Goal: Task Accomplishment & Management: Manage account settings

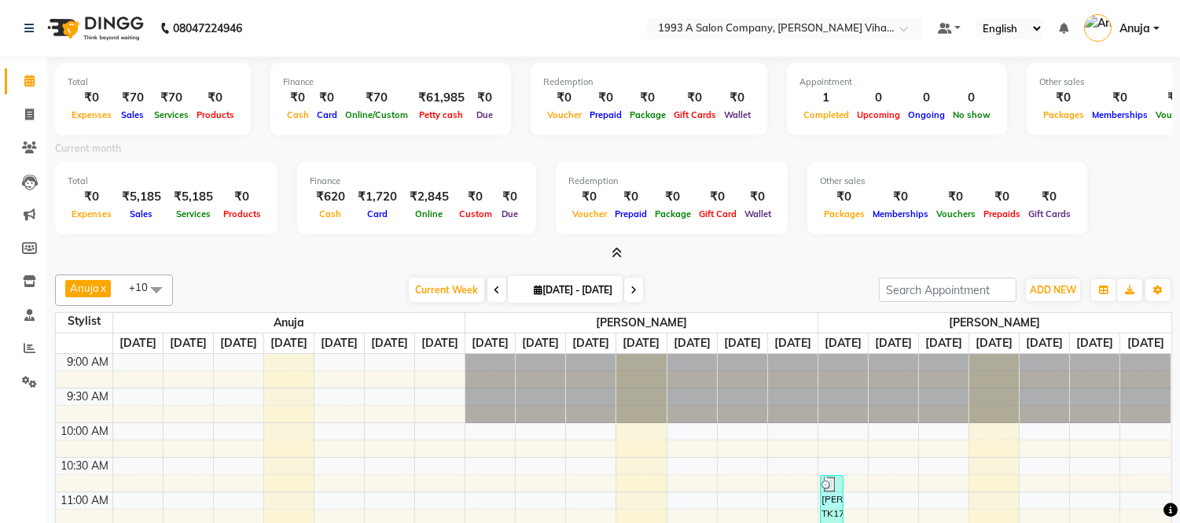
click at [530, 140] on div "Current month" at bounding box center [613, 151] width 1141 height 22
drag, startPoint x: 26, startPoint y: 150, endPoint x: 56, endPoint y: 136, distance: 33.1
click at [28, 148] on icon at bounding box center [29, 148] width 15 height 12
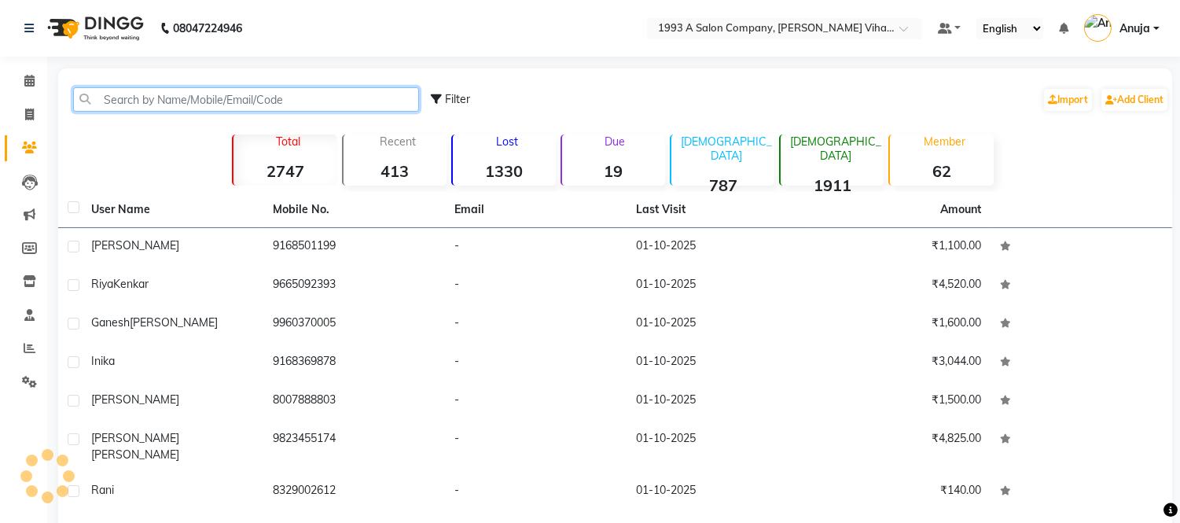
click at [159, 98] on input "text" at bounding box center [246, 99] width 346 height 24
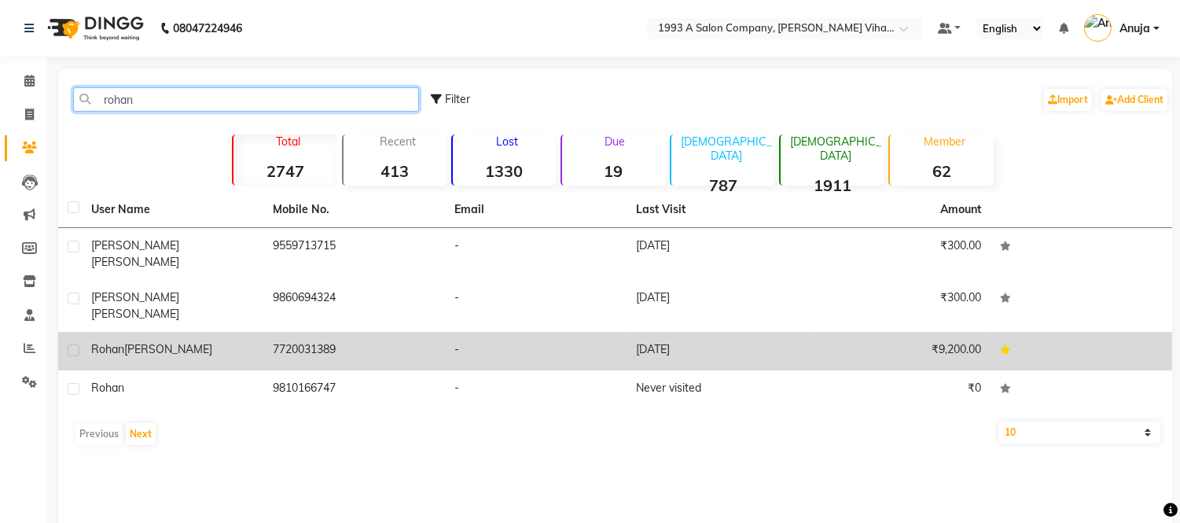
type input "rohan"
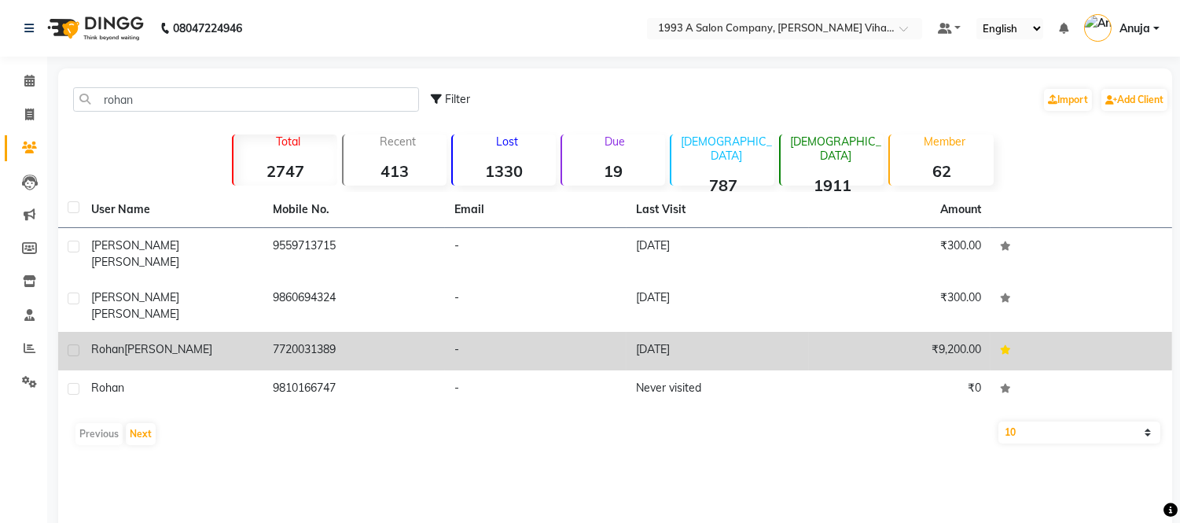
click at [152, 342] on span "kapadia" at bounding box center [168, 349] width 88 height 14
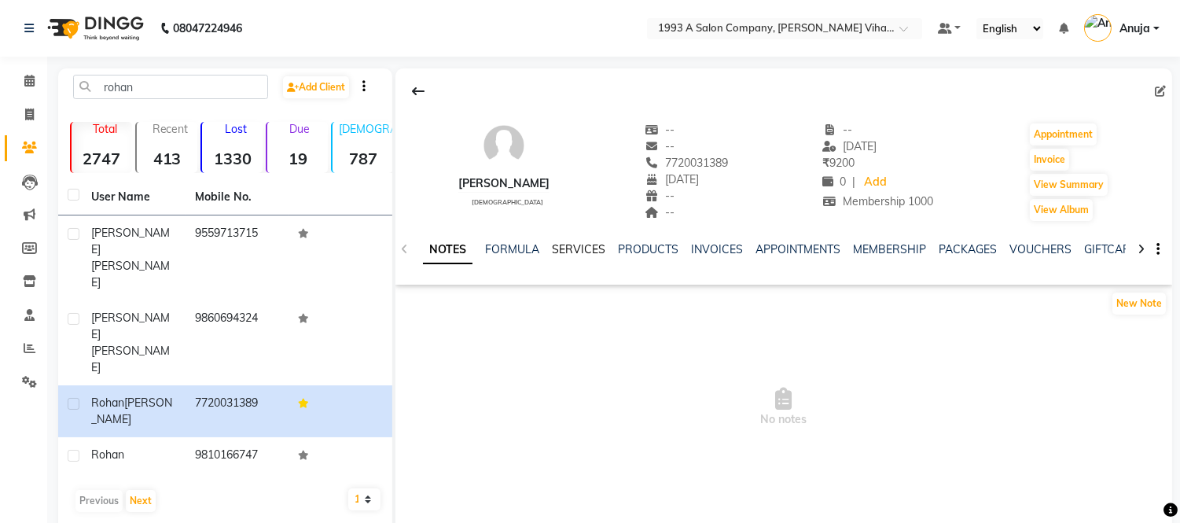
click at [568, 247] on link "SERVICES" at bounding box center [578, 249] width 53 height 14
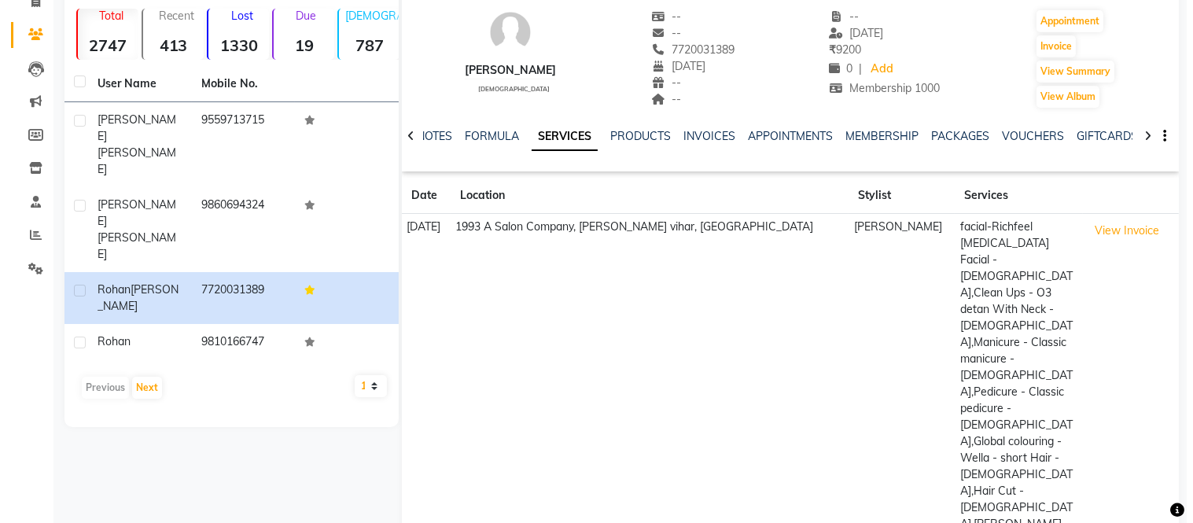
scroll to position [120, 0]
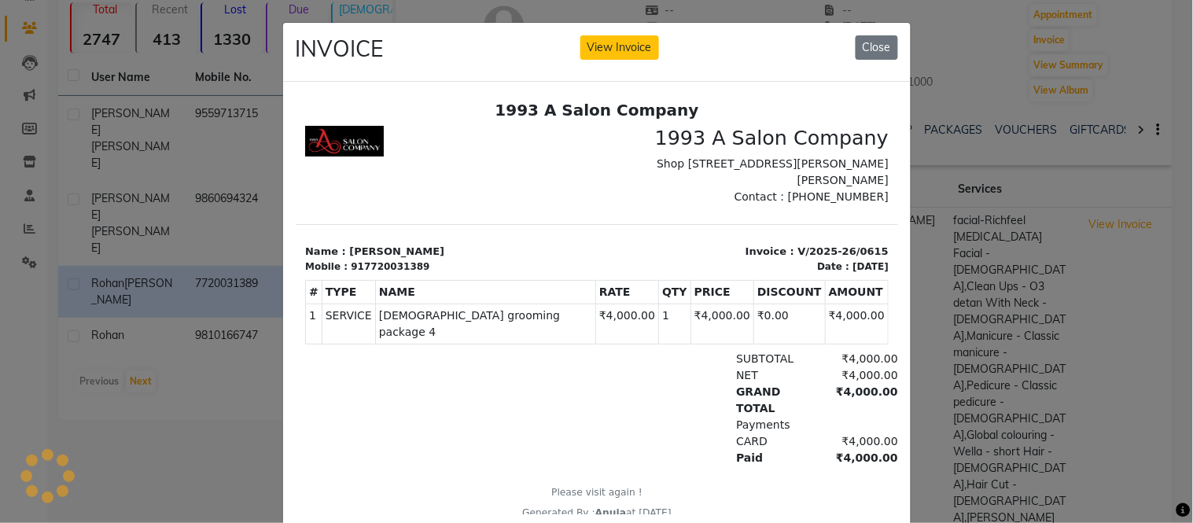
scroll to position [0, 0]
click at [864, 45] on button "Close" at bounding box center [877, 47] width 42 height 24
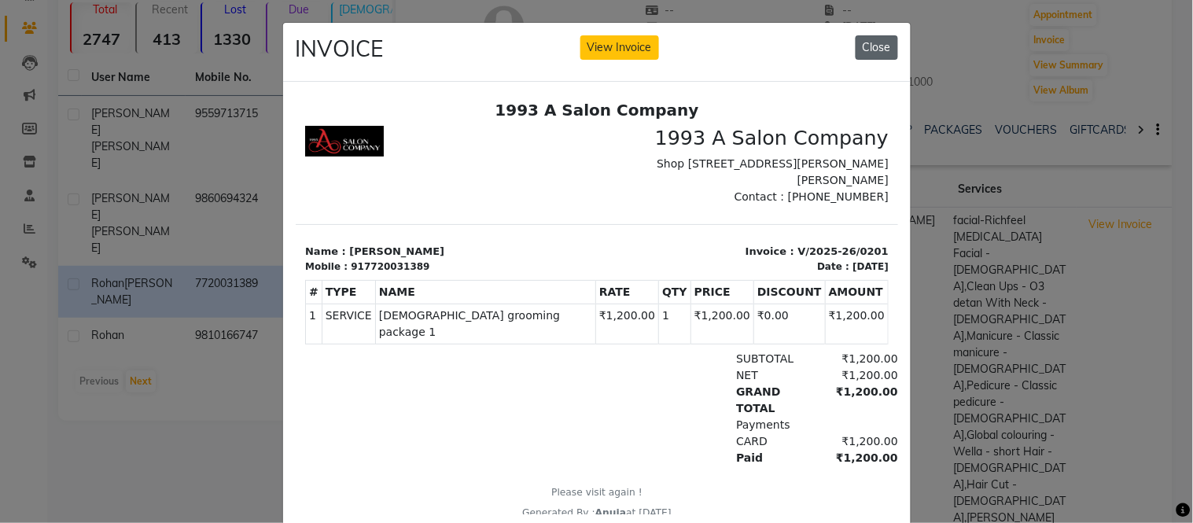
click at [856, 53] on button "Close" at bounding box center [877, 47] width 42 height 24
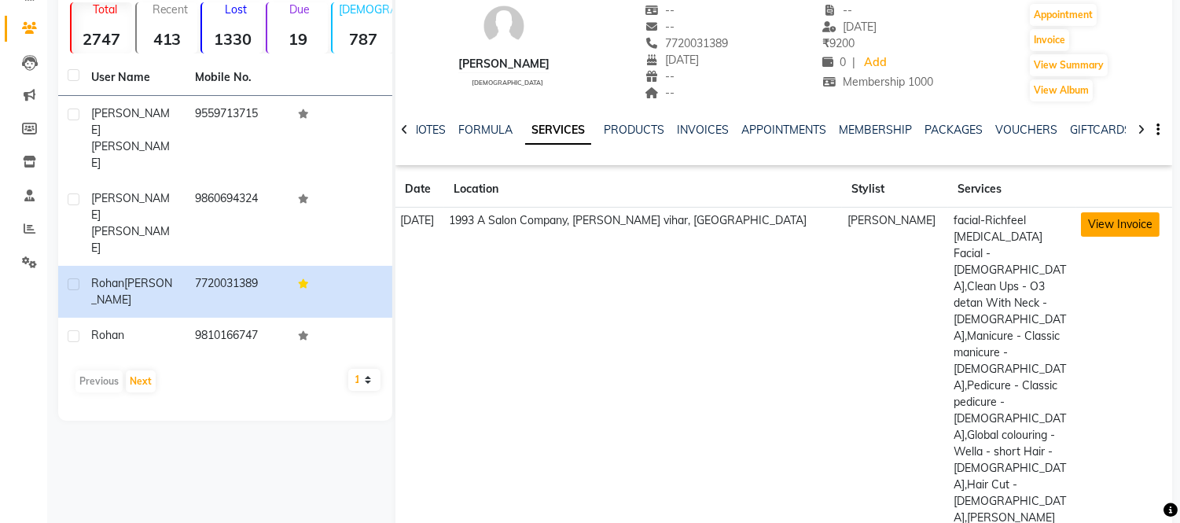
click at [1088, 225] on button "View Invoice" at bounding box center [1120, 224] width 79 height 24
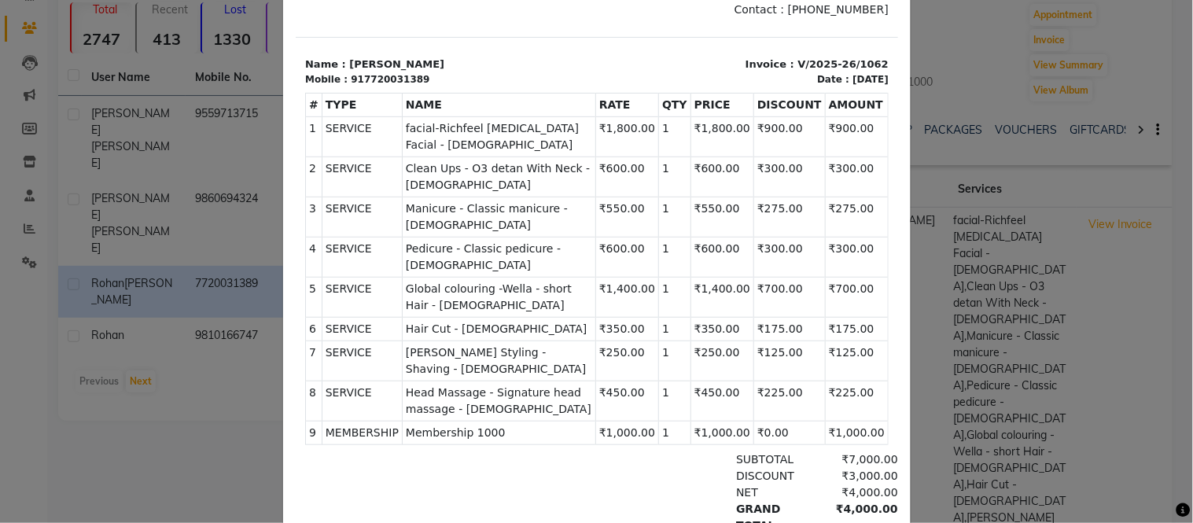
scroll to position [262, 0]
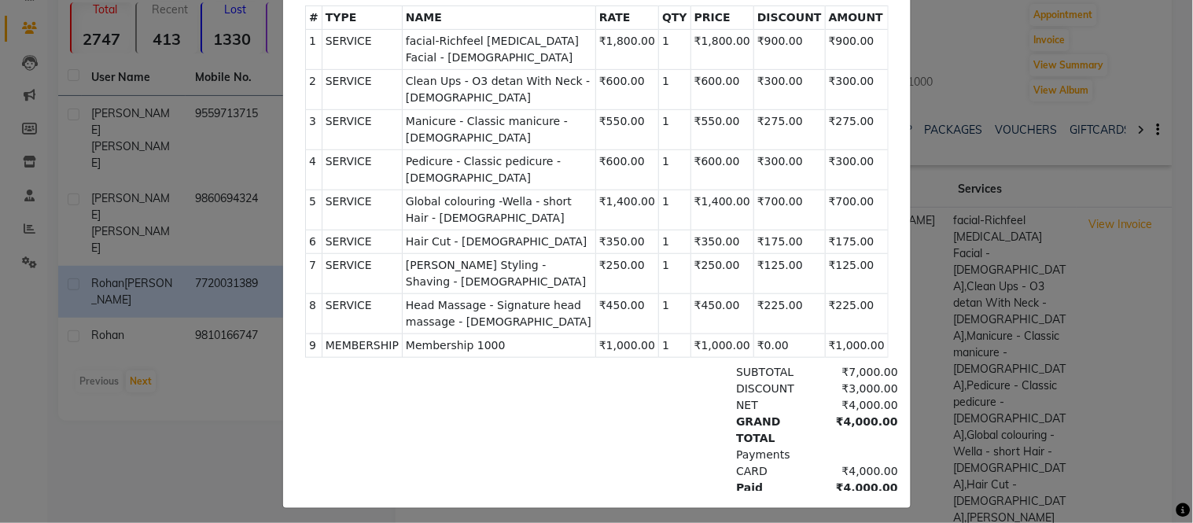
drag, startPoint x: 690, startPoint y: 272, endPoint x: 856, endPoint y: 253, distance: 167.0
click at [856, 253] on tbody "1 SERVICE SERVICE facial-Richfeel Skin whitening Facial - Male ₹1,800.00 2 SERV…" at bounding box center [596, 193] width 583 height 328
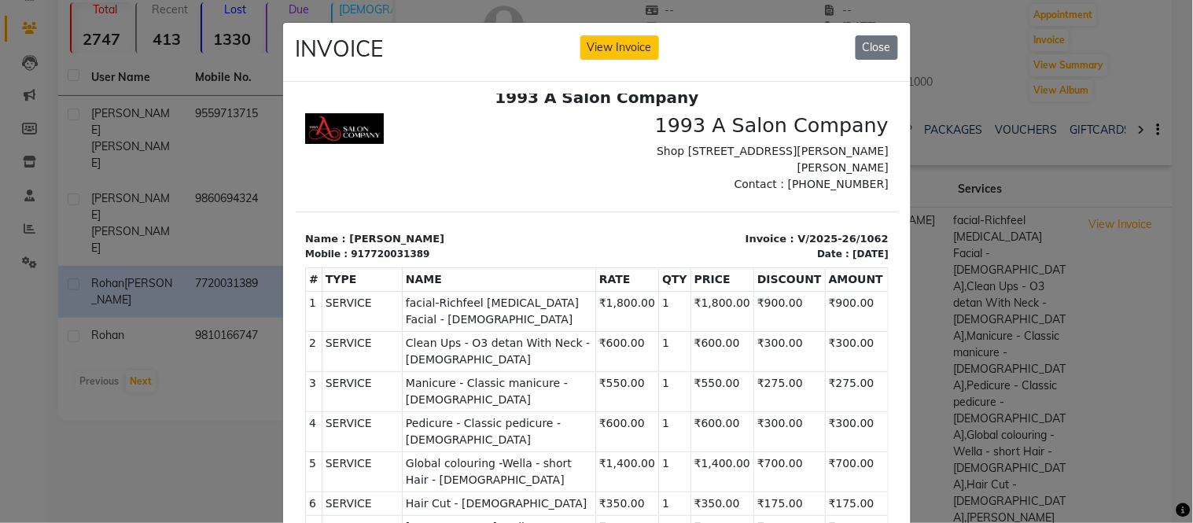
scroll to position [175, 0]
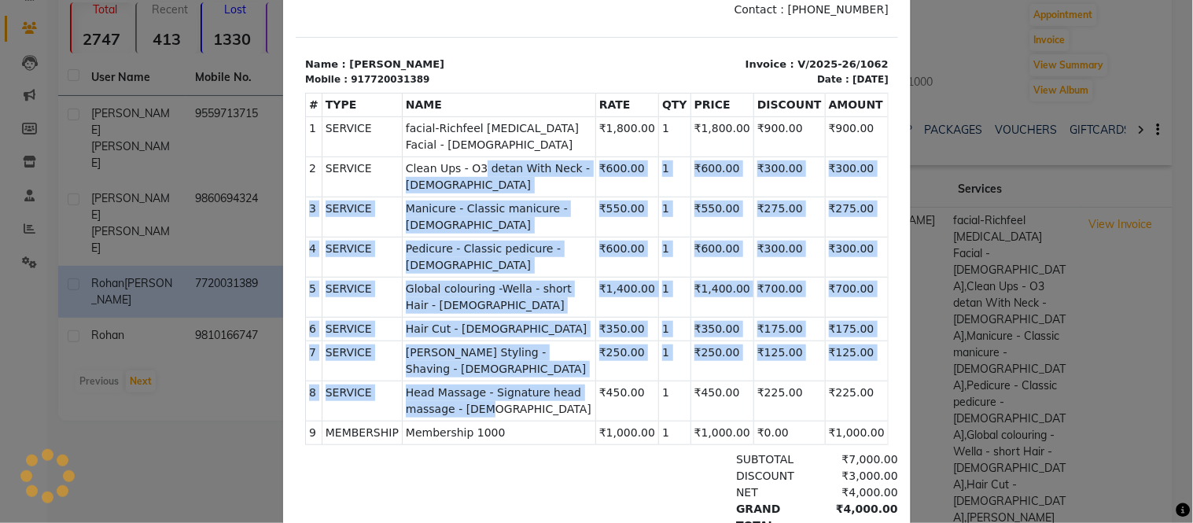
drag, startPoint x: 469, startPoint y: 168, endPoint x: 488, endPoint y: 341, distance: 174.8
click at [488, 341] on tbody "1 SERVICE SERVICE facial-Richfeel Skin whitening Facial - Male ₹1,800.00 2 SERV…" at bounding box center [596, 280] width 583 height 328
click at [548, 281] on span "Global colouring -Wella - short Hair - [DEMOGRAPHIC_DATA]" at bounding box center [498, 297] width 186 height 33
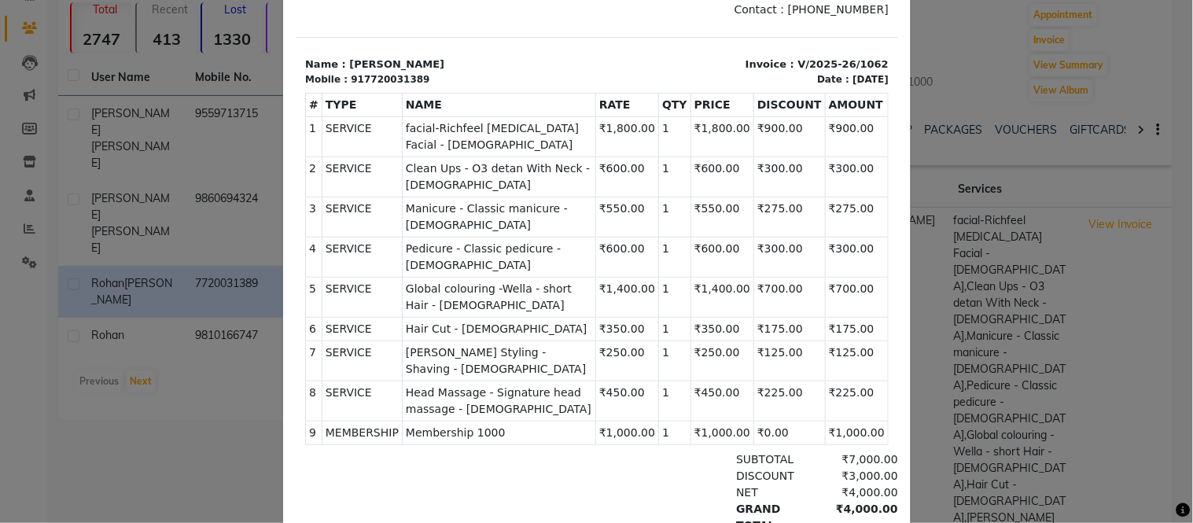
drag, startPoint x: 402, startPoint y: 238, endPoint x: 851, endPoint y: 241, distance: 449.1
click at [851, 277] on tr "5 SERVICE SERVICE Global colouring -Wella - short Hair - Male ₹1,400.00 1" at bounding box center [596, 297] width 583 height 40
click at [824, 381] on td "₹225.00" at bounding box center [855, 401] width 63 height 40
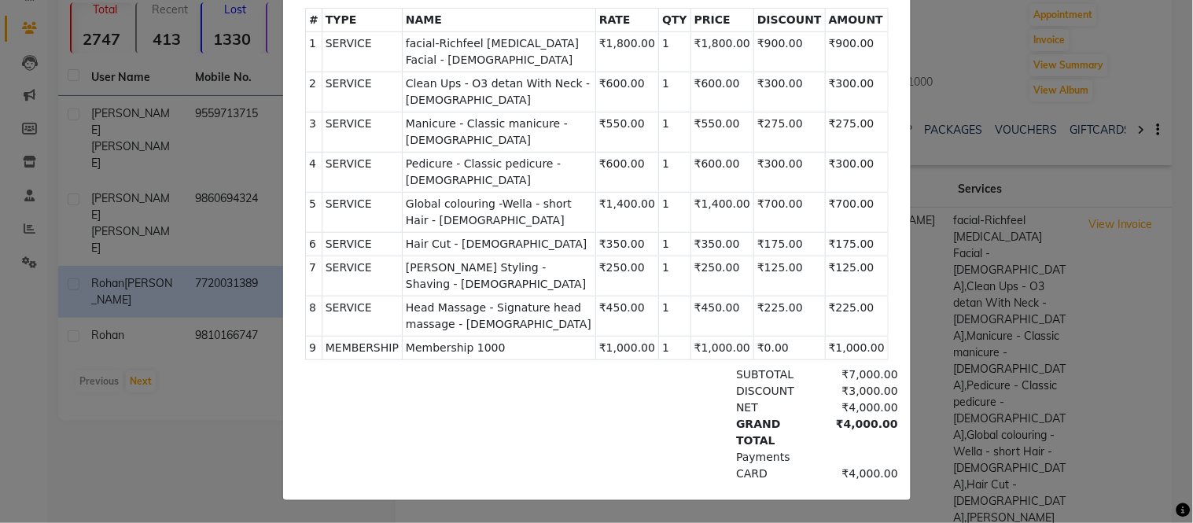
scroll to position [0, 0]
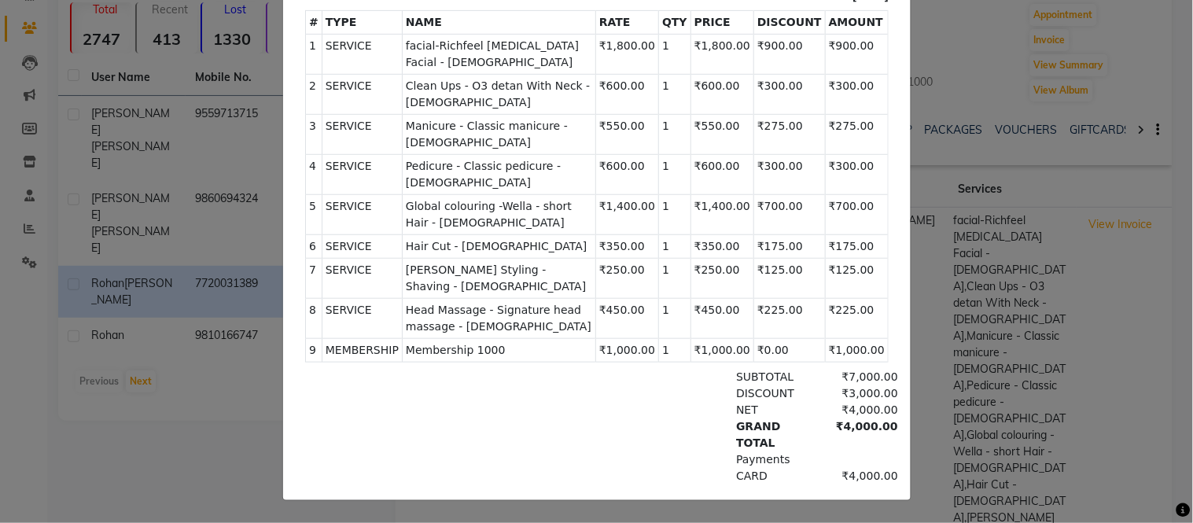
drag, startPoint x: 842, startPoint y: 306, endPoint x: 849, endPoint y: 330, distance: 25.4
click at [849, 369] on div "SUBTOTAL ₹7,000.00 DISCOUNT ₹3,000.00 NET ₹4,000.00 GRAND TOTAL" at bounding box center [693, 435] width 389 height 132
click at [812, 418] on div "₹4,000.00" at bounding box center [855, 434] width 86 height 33
click at [825, 369] on div "₹7,000.00" at bounding box center [855, 377] width 86 height 17
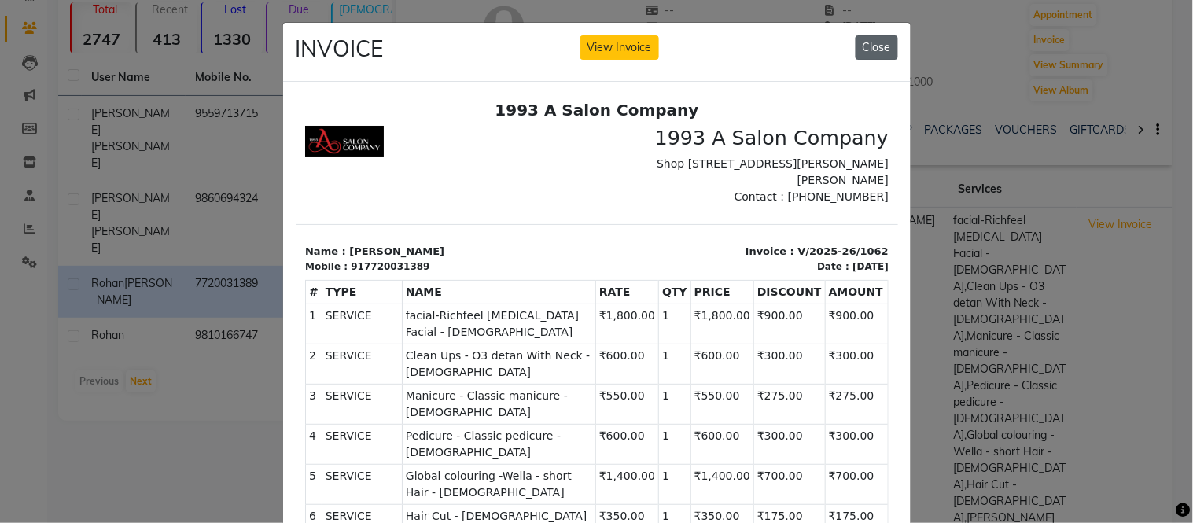
click at [867, 50] on button "Close" at bounding box center [877, 47] width 42 height 24
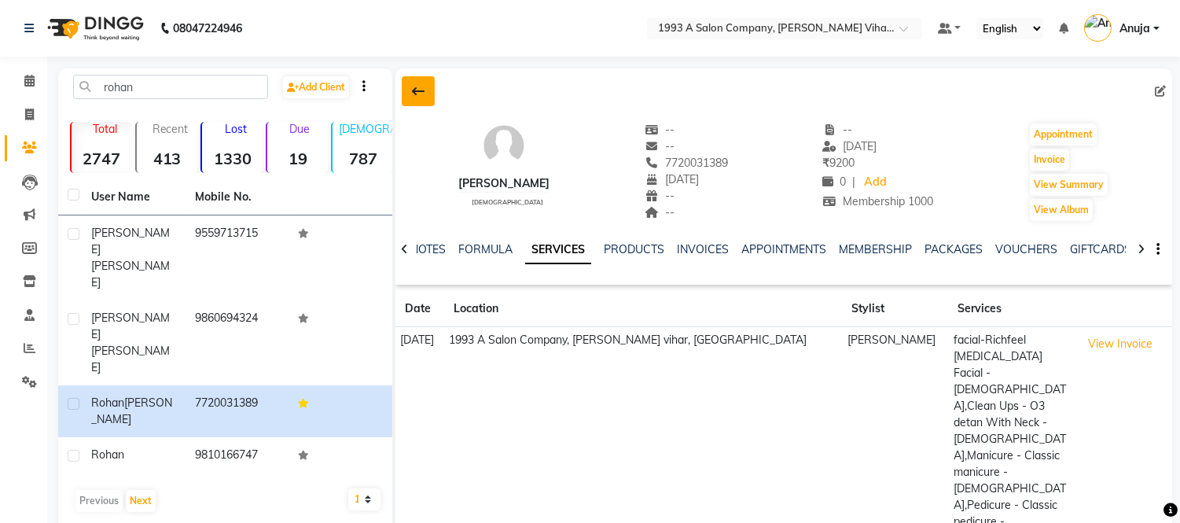
click at [428, 82] on button at bounding box center [418, 91] width 33 height 30
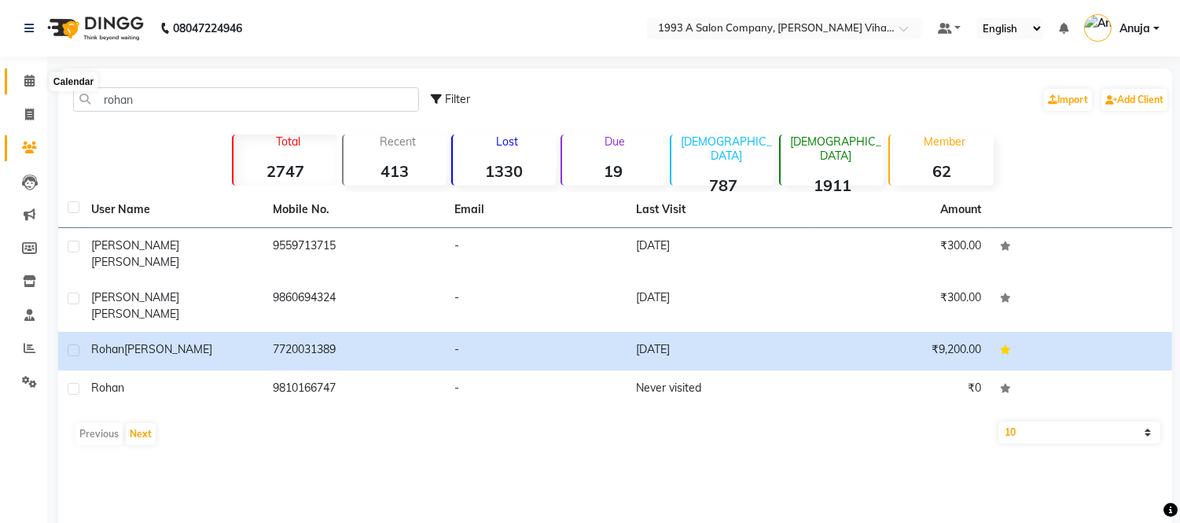
click at [28, 76] on icon at bounding box center [29, 81] width 10 height 12
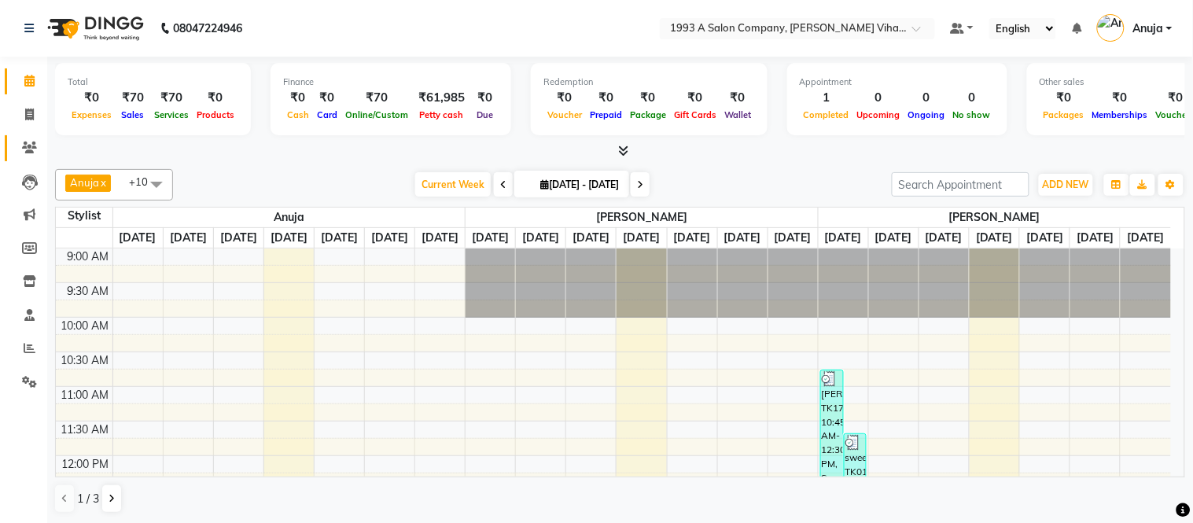
click at [39, 138] on link "Clients" at bounding box center [24, 148] width 38 height 26
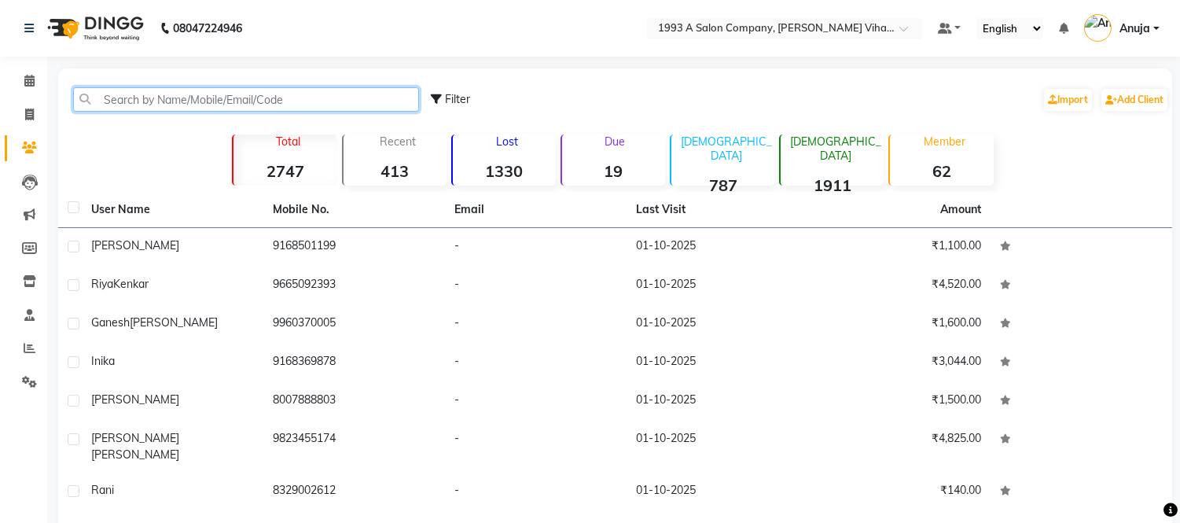
click at [168, 101] on input "text" at bounding box center [246, 99] width 346 height 24
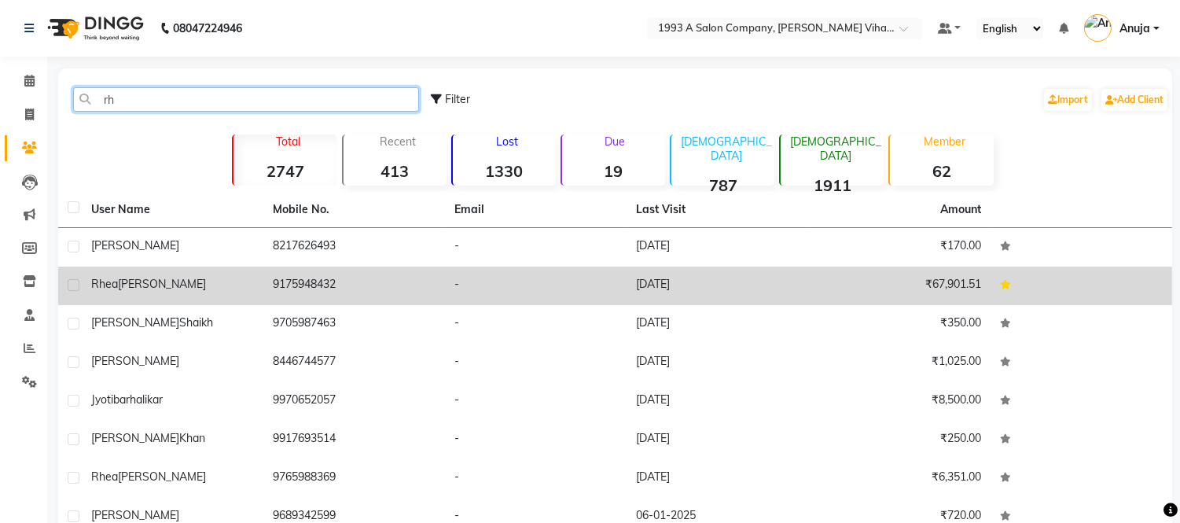
type input "rh"
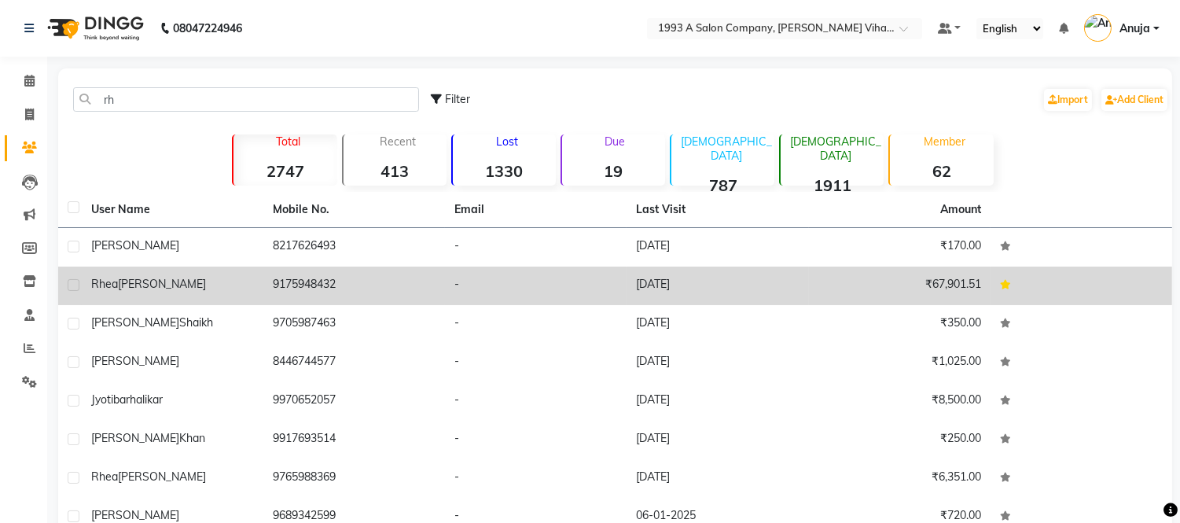
click at [134, 299] on td "Rhea Thomas" at bounding box center [173, 286] width 182 height 39
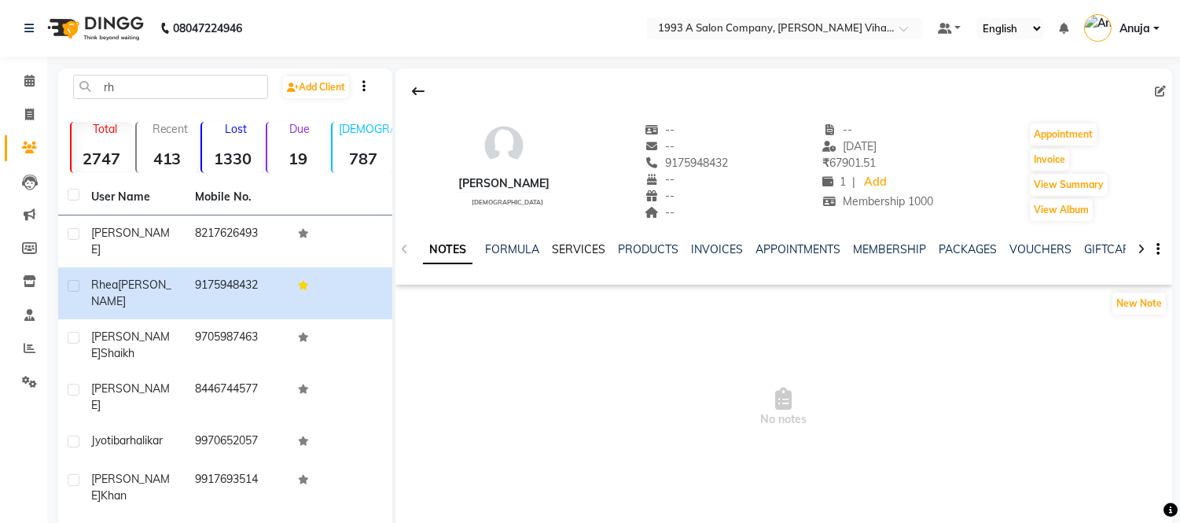
click at [578, 248] on link "SERVICES" at bounding box center [578, 249] width 53 height 14
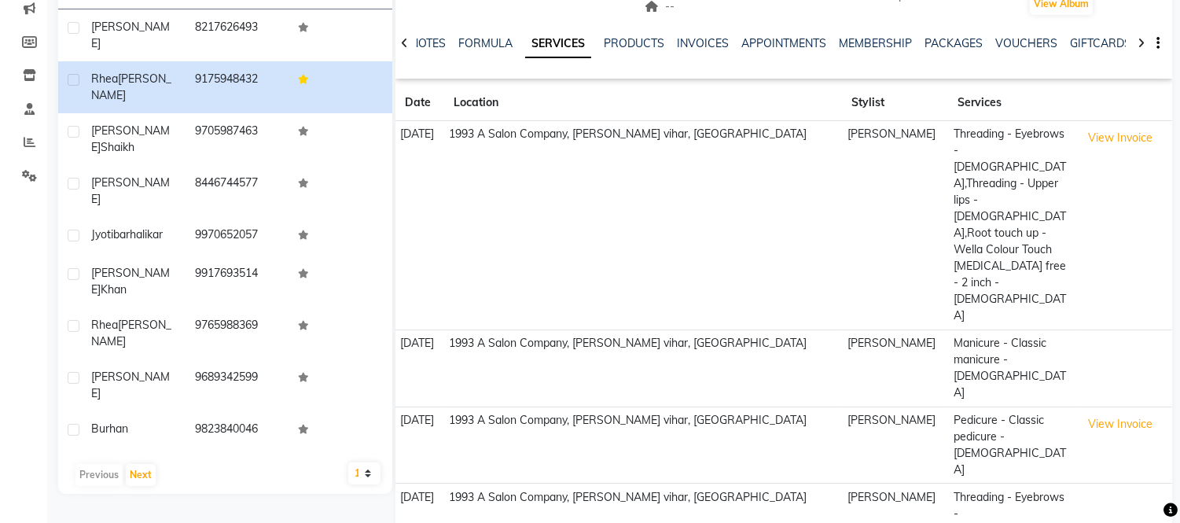
scroll to position [223, 0]
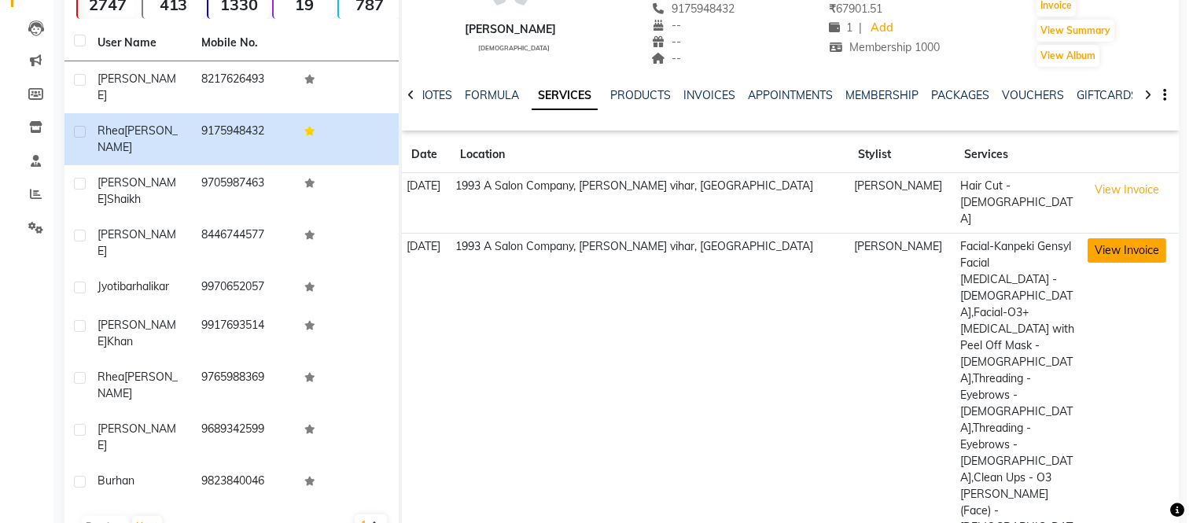
scroll to position [135, 0]
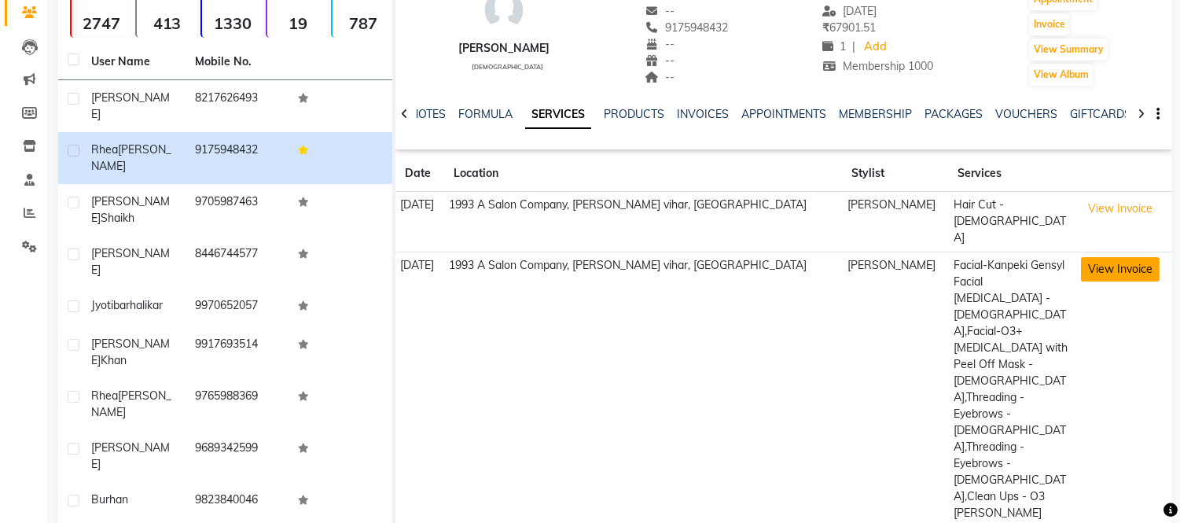
click at [1103, 257] on button "View Invoice" at bounding box center [1120, 269] width 79 height 24
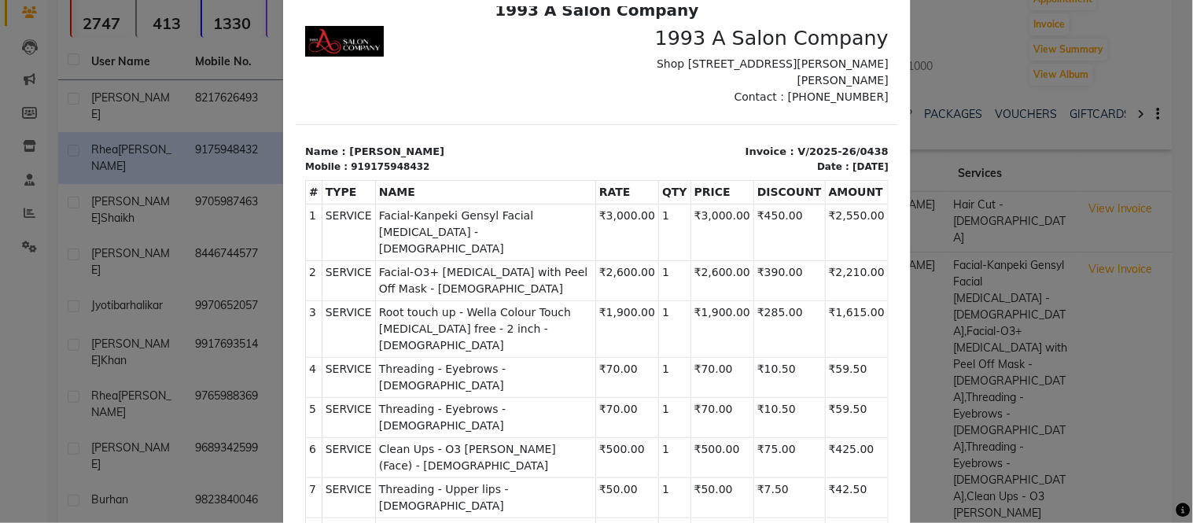
scroll to position [175, 0]
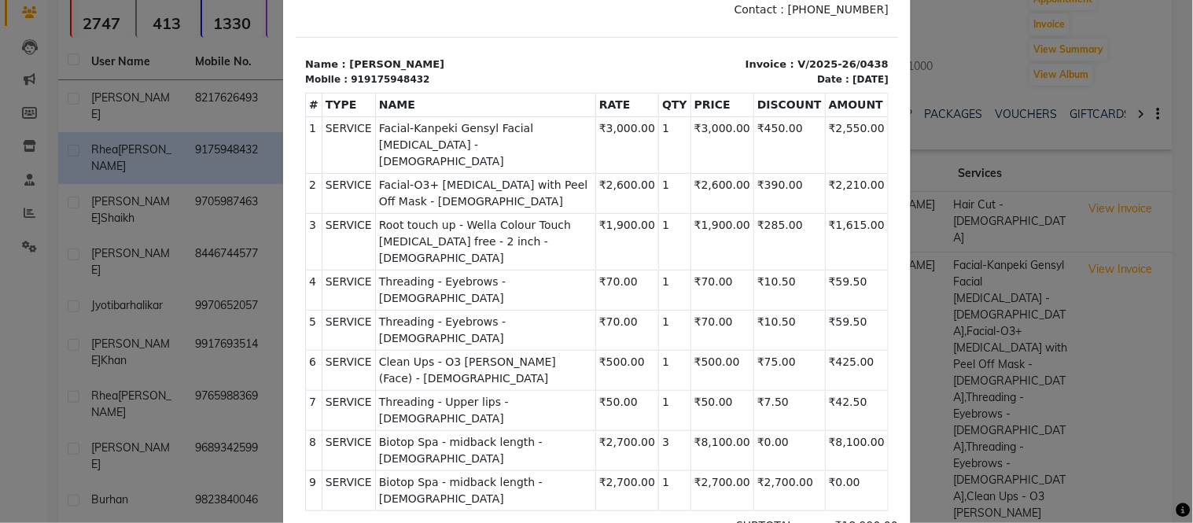
drag, startPoint x: 420, startPoint y: 343, endPoint x: 861, endPoint y: 335, distance: 441.3
click at [861, 335] on table "# TYPE NAME RATE QTY PRICE DISCOUNT AMOUNT 1 SERVICE SERVICE 2 3 4" at bounding box center [596, 302] width 584 height 418
click at [518, 517] on div "SUBTOTAL ₹18,990.00" at bounding box center [693, 525] width 408 height 17
drag, startPoint x: 609, startPoint y: 344, endPoint x: 713, endPoint y: 375, distance: 107.7
click at [713, 375] on tbody "1 SERVICE SERVICE Facial-Kanpeki Gensyl Facial Dry Skin - Female ₹3,000.00 2 SE…" at bounding box center [596, 313] width 583 height 394
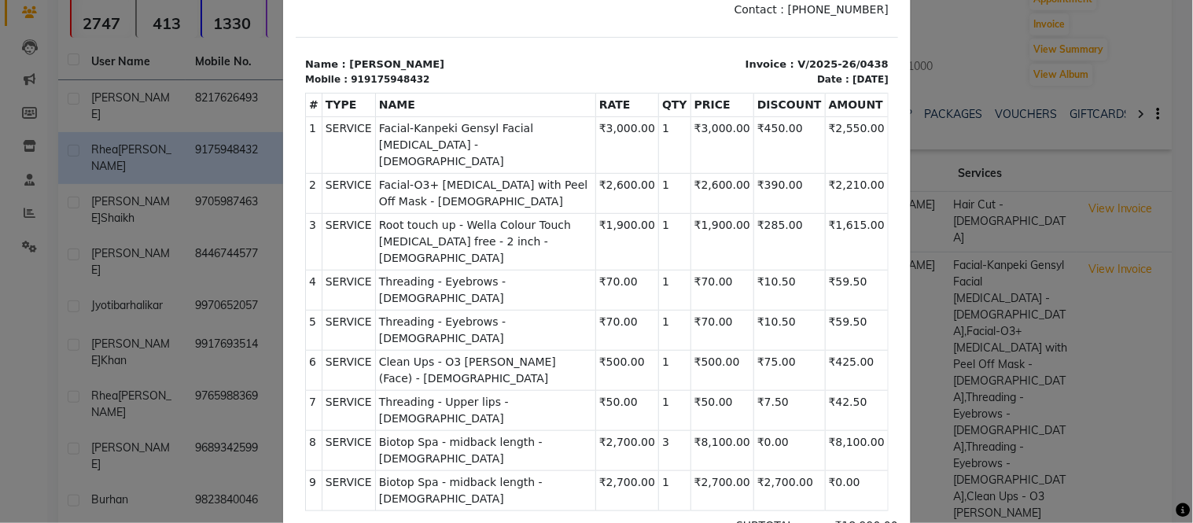
click at [651, 517] on div "SUBTOTAL ₹18,990.00" at bounding box center [693, 525] width 408 height 17
drag, startPoint x: 766, startPoint y: 356, endPoint x: 826, endPoint y: 359, distance: 59.9
click at [826, 470] on tr "9 SERVICE SERVICE Biotop Spa - midback length - Female ₹2,700.00 1" at bounding box center [596, 490] width 583 height 40
click at [856, 470] on td "₹0.00" at bounding box center [855, 490] width 63 height 40
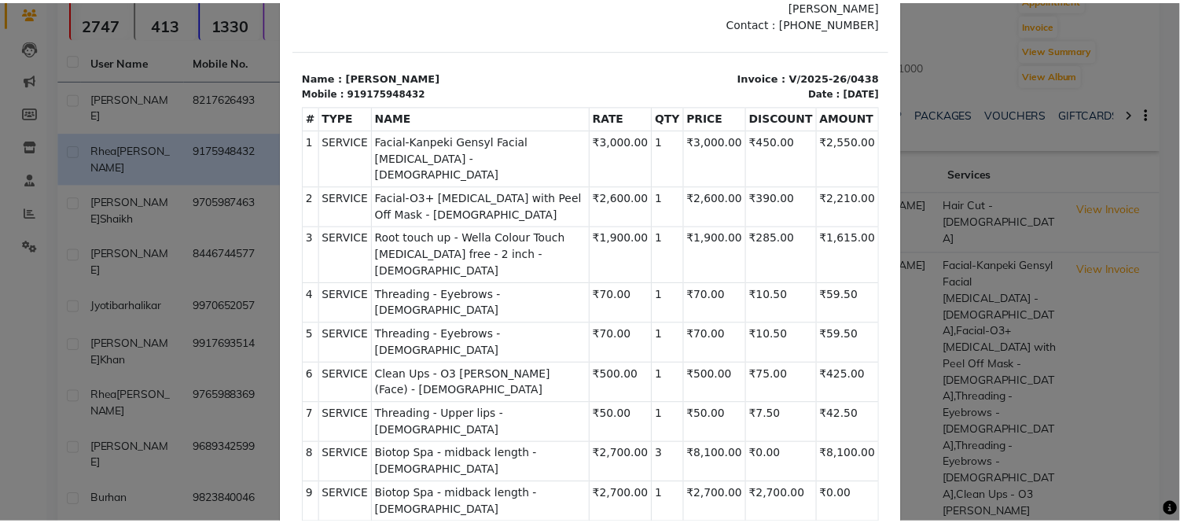
scroll to position [0, 0]
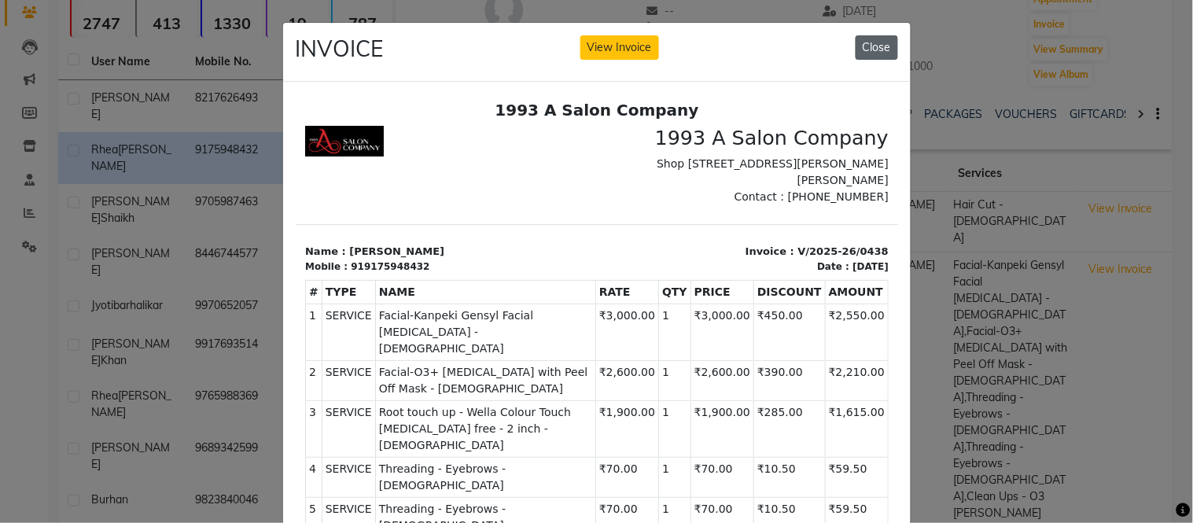
click at [871, 55] on button "Close" at bounding box center [877, 47] width 42 height 24
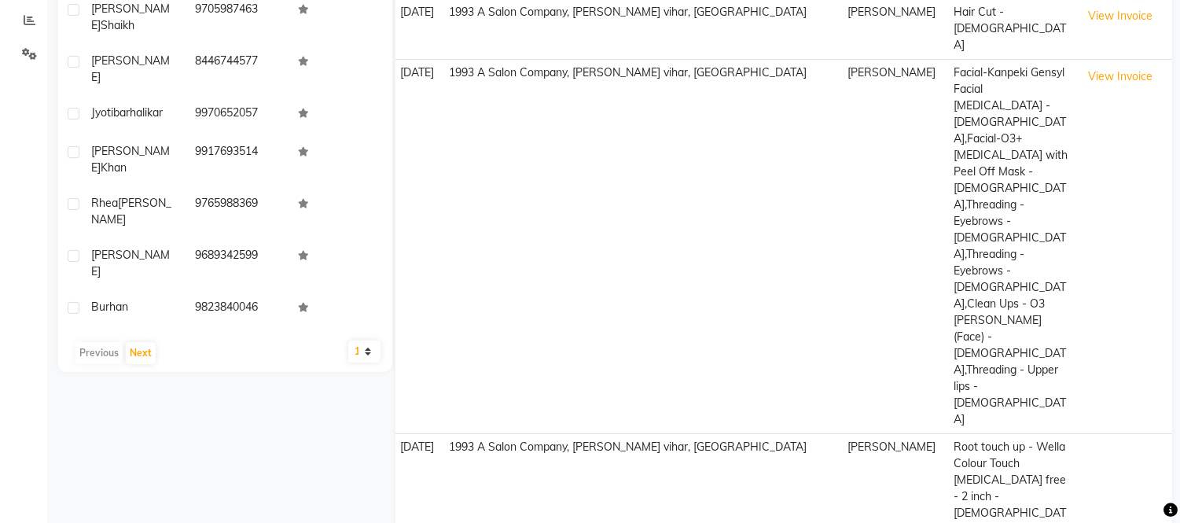
scroll to position [355, 0]
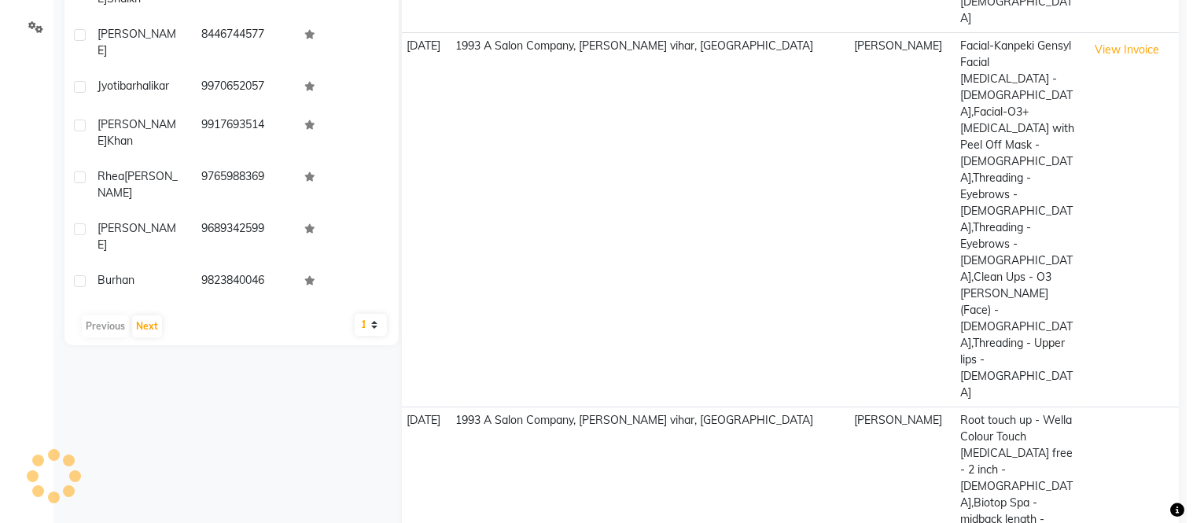
scroll to position [223, 0]
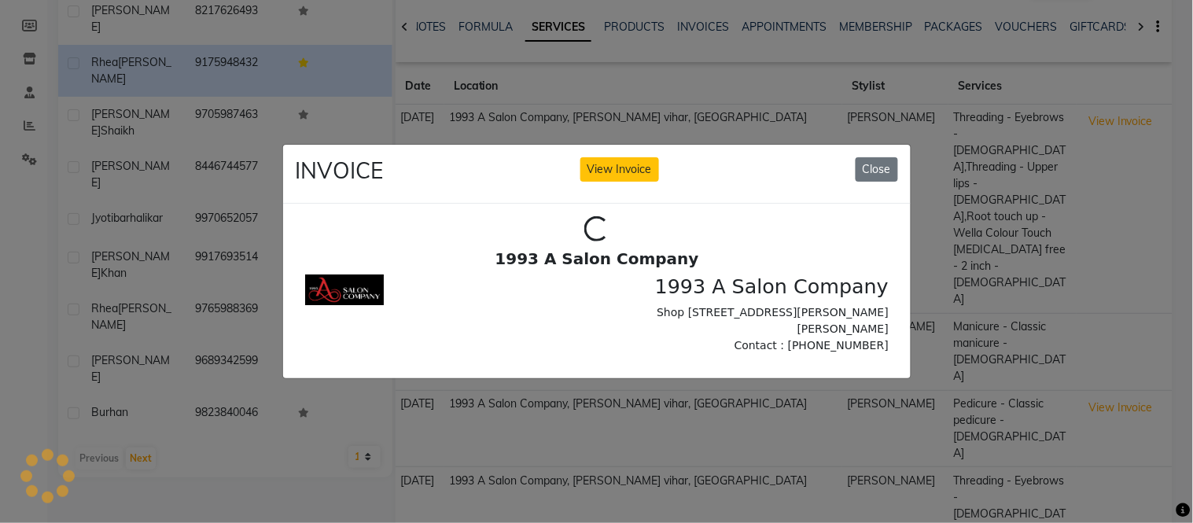
scroll to position [0, 0]
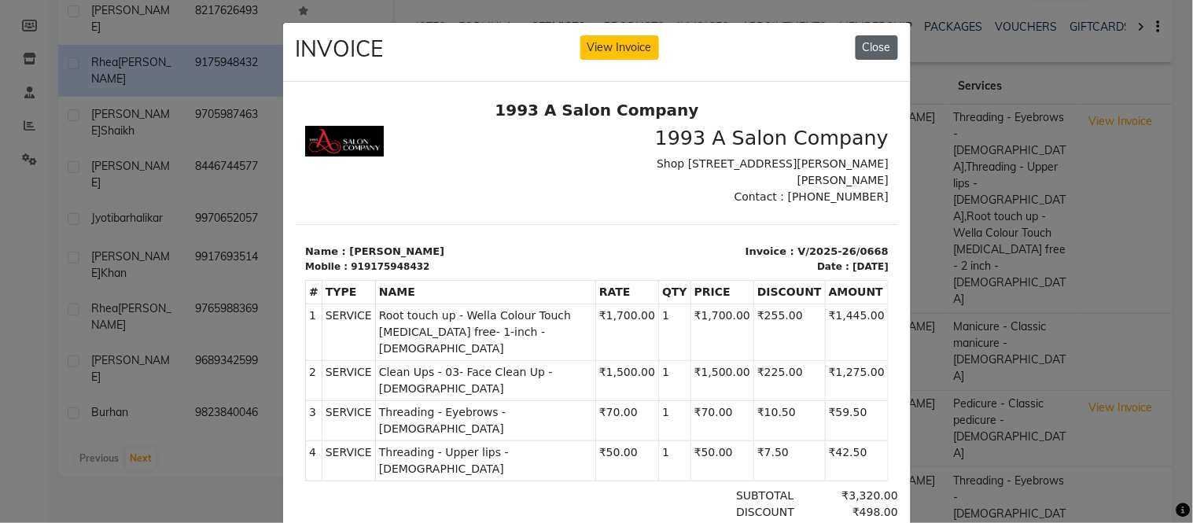
click at [876, 50] on button "Close" at bounding box center [877, 47] width 42 height 24
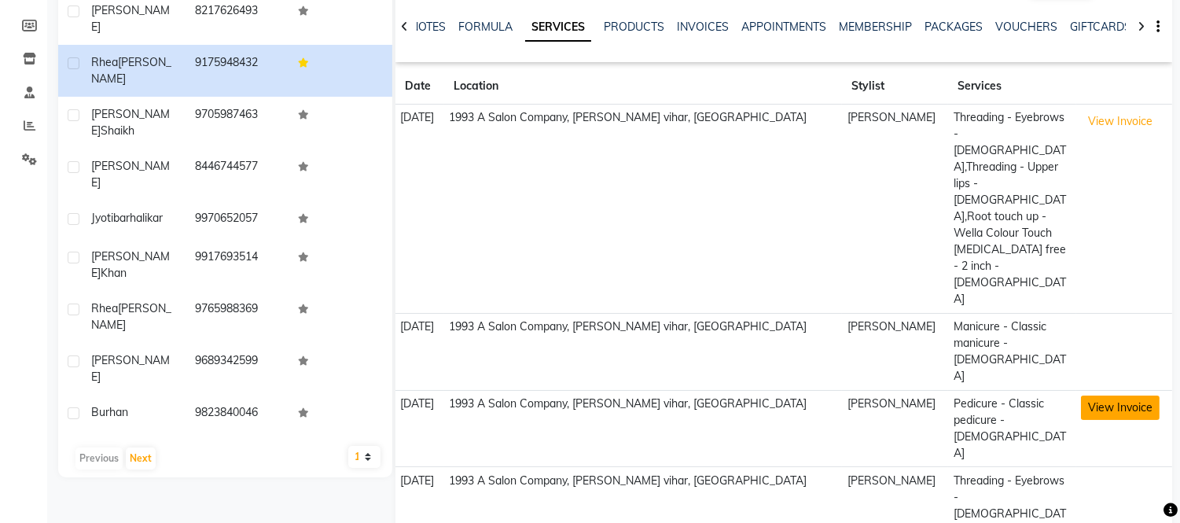
click at [1096, 396] on button "View Invoice" at bounding box center [1120, 408] width 79 height 24
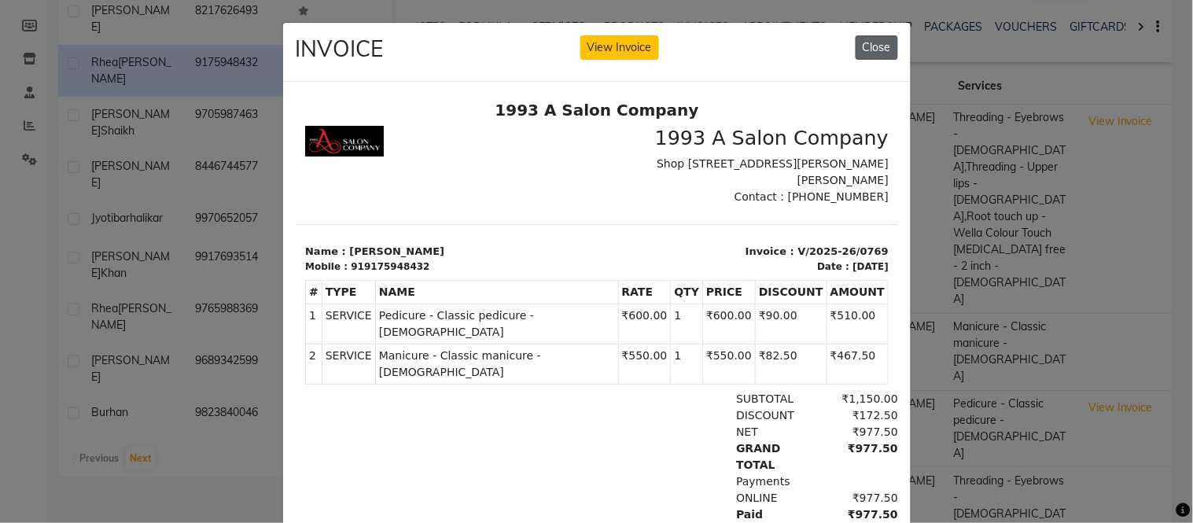
click at [877, 44] on button "Close" at bounding box center [877, 47] width 42 height 24
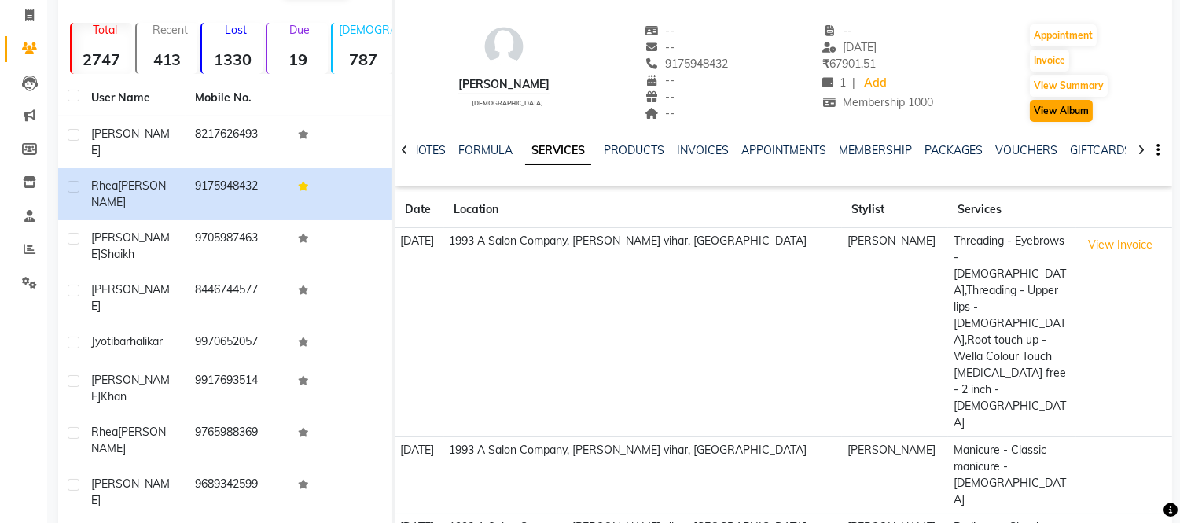
scroll to position [48, 0]
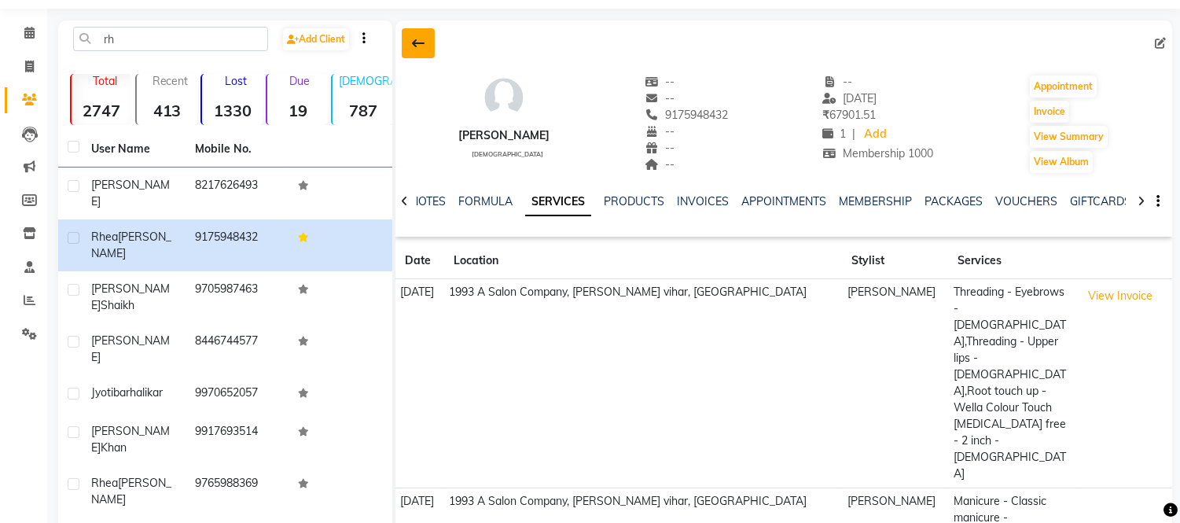
click at [413, 35] on button at bounding box center [418, 43] width 33 height 30
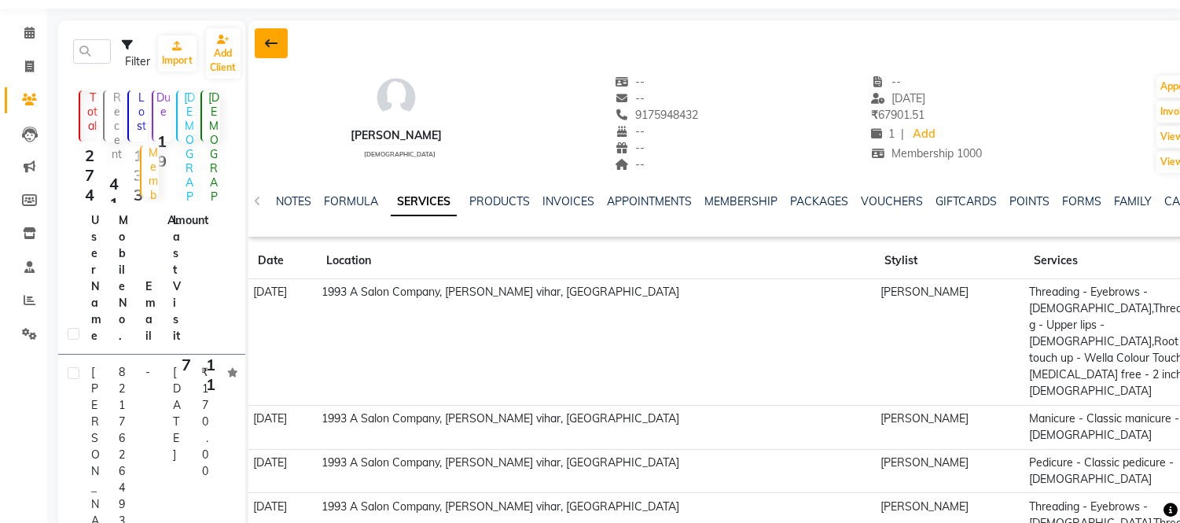
click at [267, 45] on icon at bounding box center [271, 43] width 13 height 13
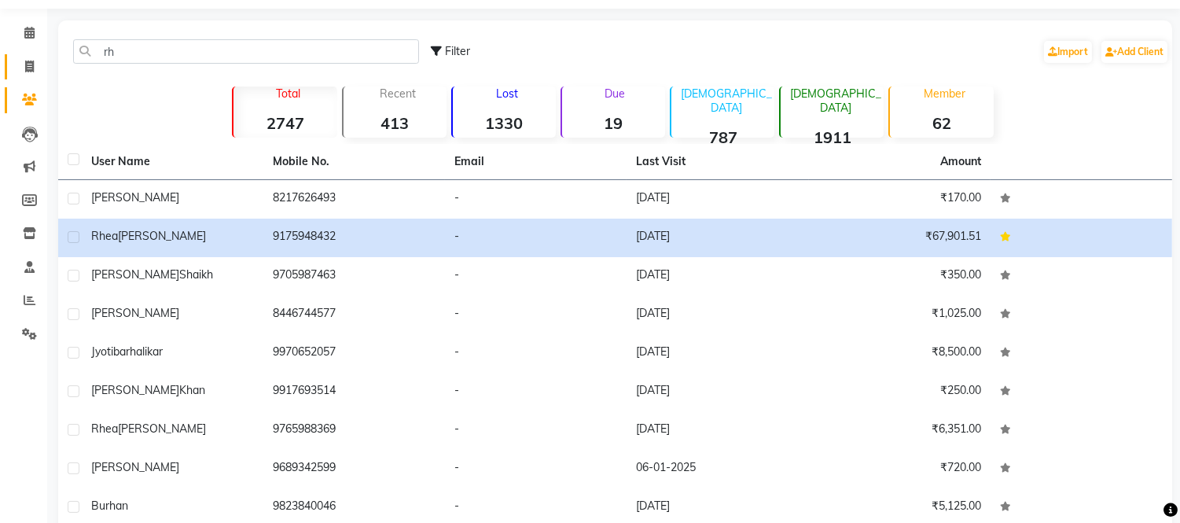
click at [24, 56] on link "Invoice" at bounding box center [24, 67] width 38 height 26
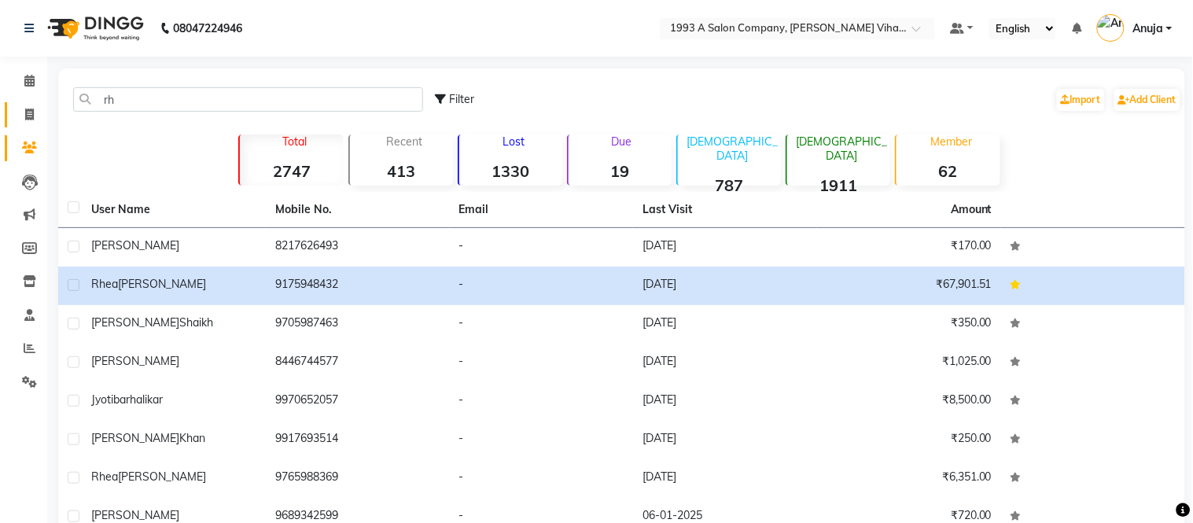
select select "4955"
select select "service"
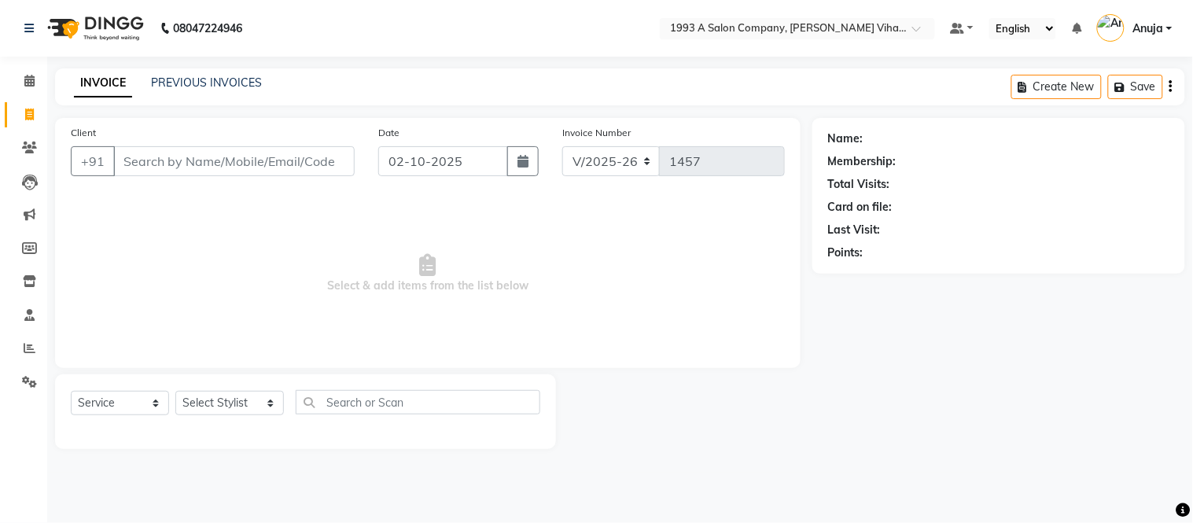
click at [194, 159] on input "Client" at bounding box center [233, 161] width 241 height 30
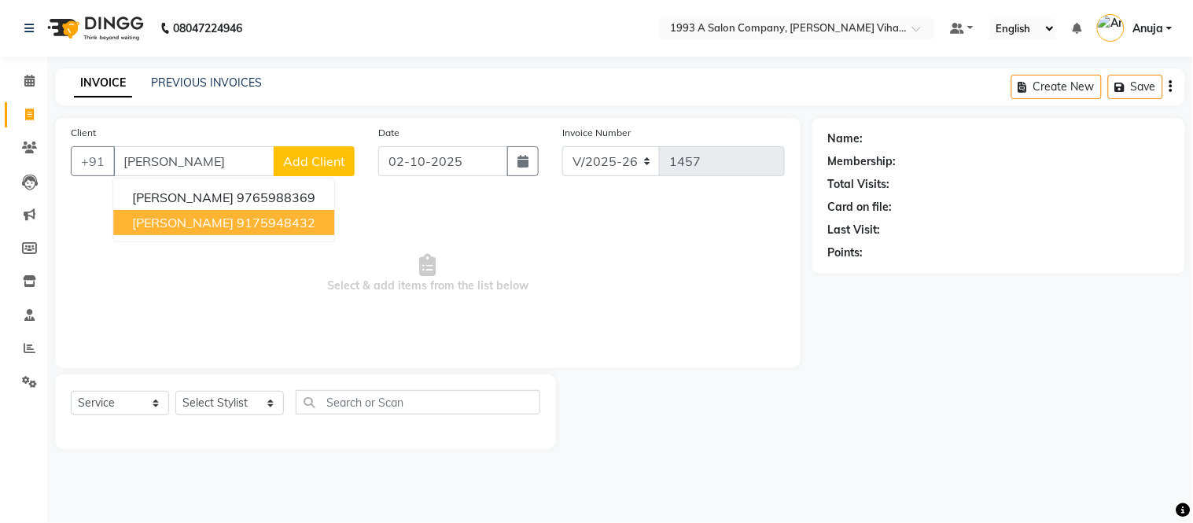
click at [213, 215] on button "Rhea Thomas 9175948432" at bounding box center [223, 222] width 221 height 25
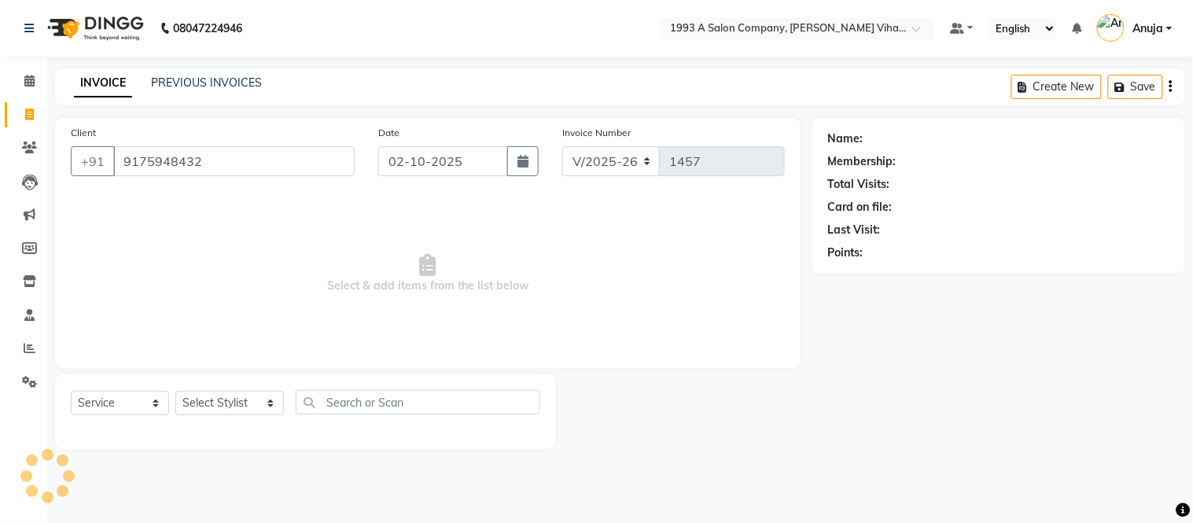
type input "9175948432"
select select "1: Object"
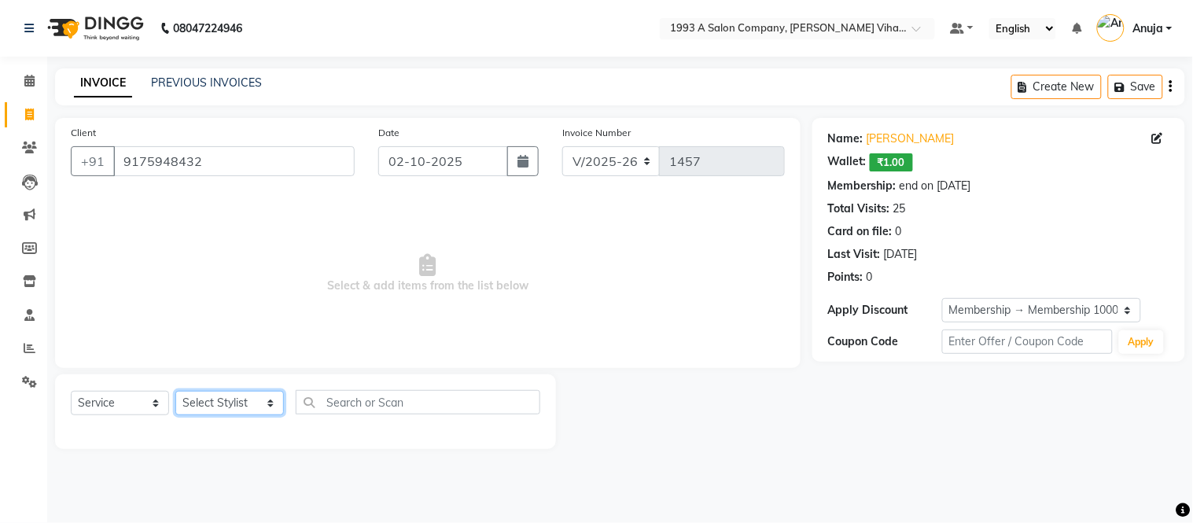
drag, startPoint x: 216, startPoint y: 415, endPoint x: 220, endPoint y: 406, distance: 10.2
click at [218, 409] on select "Select Stylist [PERSON_NAME] [PERSON_NAME] Bhakti [PERSON_NAME] [PERSON_NAME] […" at bounding box center [229, 403] width 109 height 24
click at [220, 406] on select "Select Stylist [PERSON_NAME] [PERSON_NAME] Bhakti [PERSON_NAME] [PERSON_NAME] […" at bounding box center [229, 403] width 109 height 24
click at [217, 406] on select "Select Stylist [PERSON_NAME] [PERSON_NAME] Bhakti [PERSON_NAME] [PERSON_NAME] […" at bounding box center [229, 403] width 109 height 24
select select "71067"
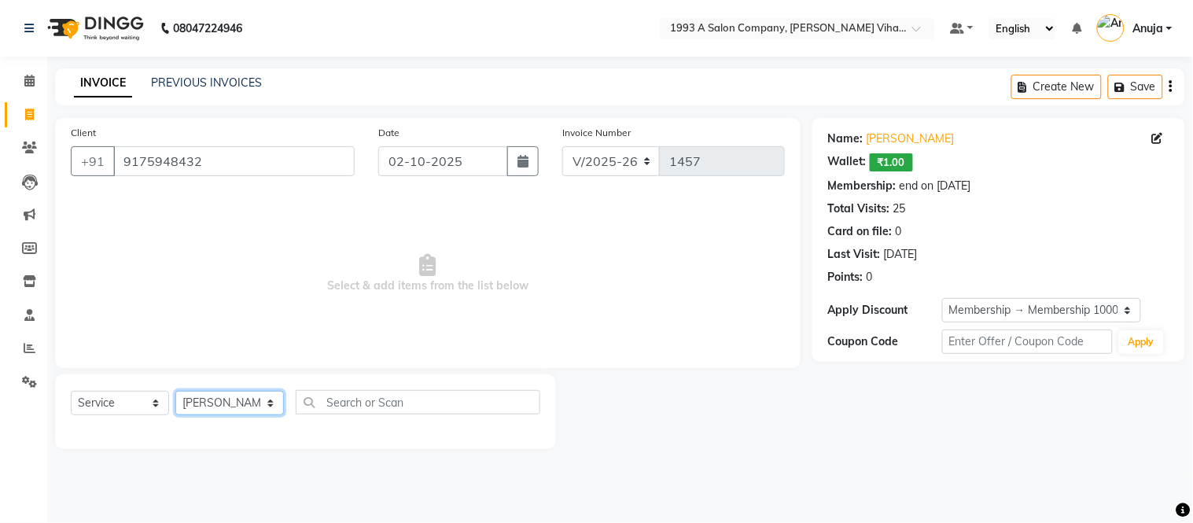
click at [175, 392] on select "Select Stylist [PERSON_NAME] [PERSON_NAME] Bhakti [PERSON_NAME] [PERSON_NAME] […" at bounding box center [229, 403] width 109 height 24
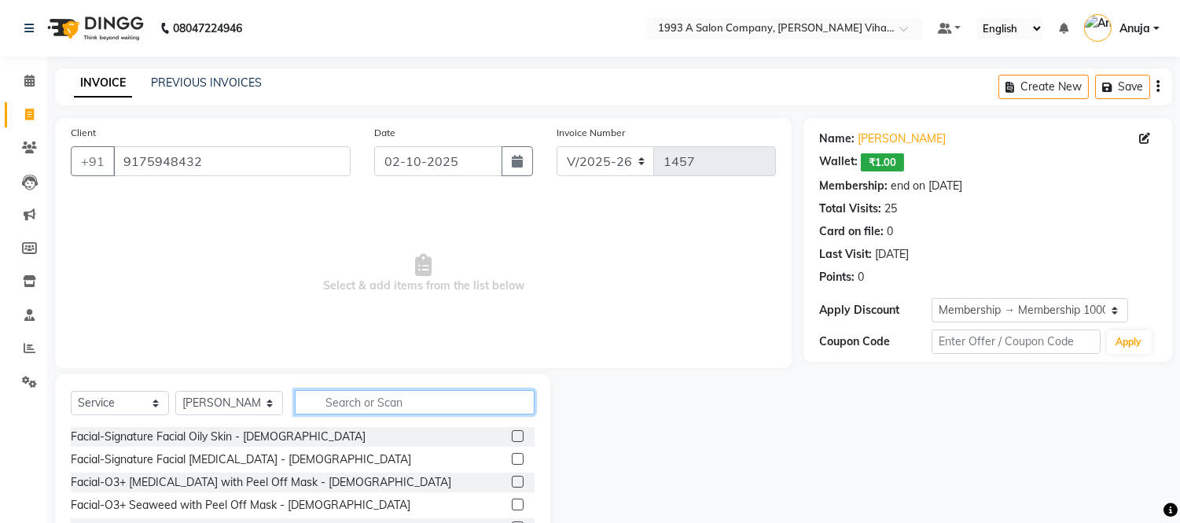
click at [366, 390] on input "text" at bounding box center [415, 402] width 240 height 24
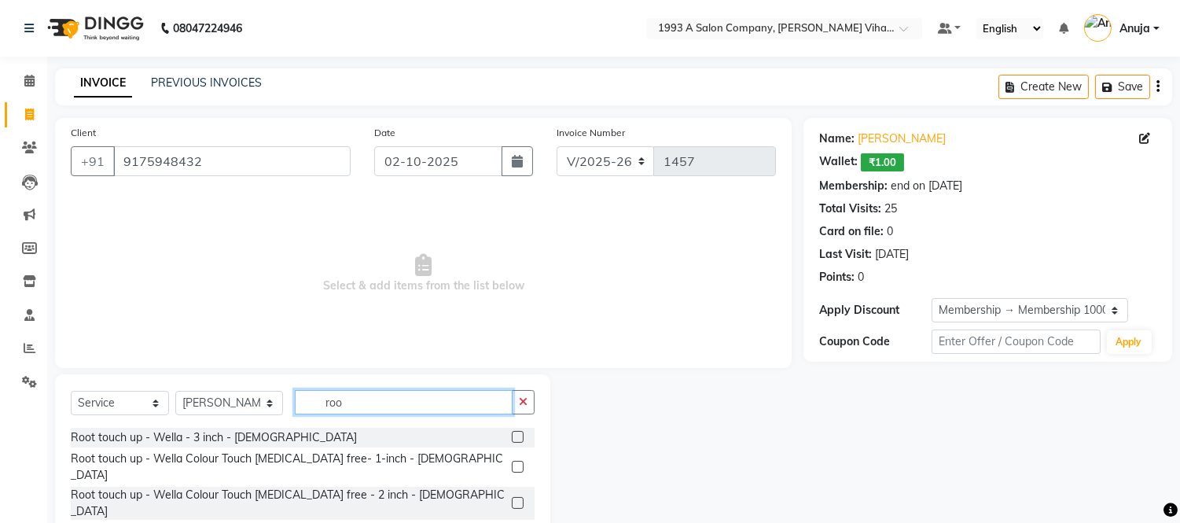
scroll to position [87, 0]
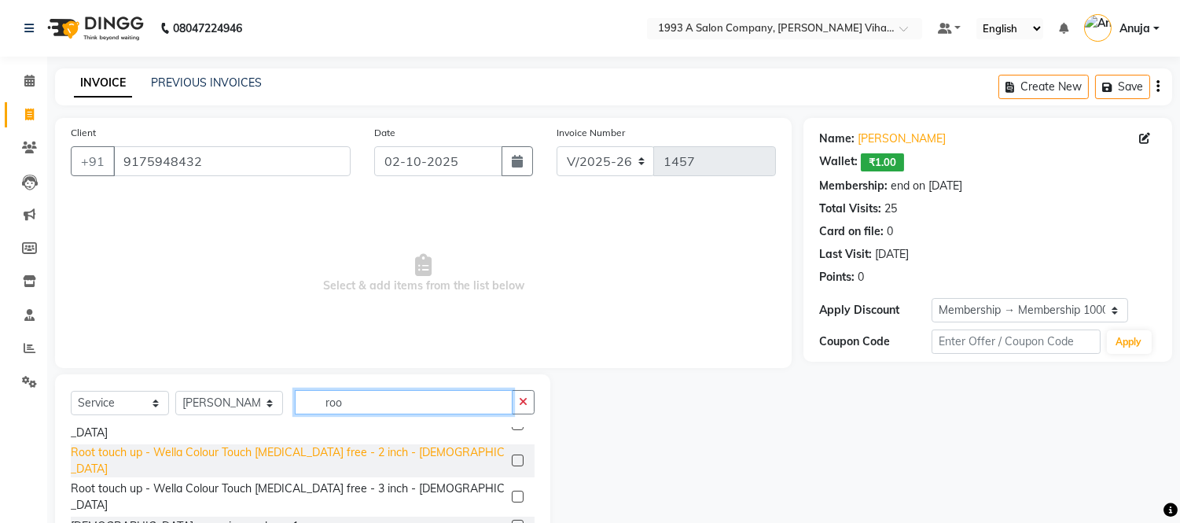
type input "roo"
click at [341, 444] on div "Root touch up - Wella Colour Touch [MEDICAL_DATA] free - 2 inch - [DEMOGRAPHIC_…" at bounding box center [288, 460] width 435 height 33
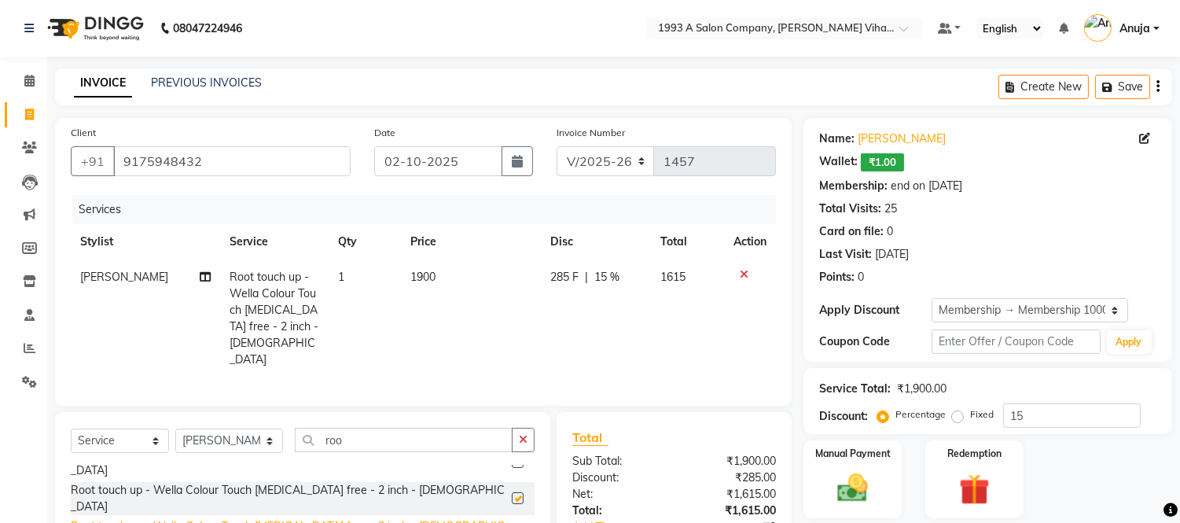
checkbox input "false"
drag, startPoint x: 366, startPoint y: 427, endPoint x: 176, endPoint y: 422, distance: 189.6
click at [176, 428] on div "Select Service Product Membership Package Voucher Prepaid Gift Card Select Styl…" at bounding box center [303, 446] width 464 height 37
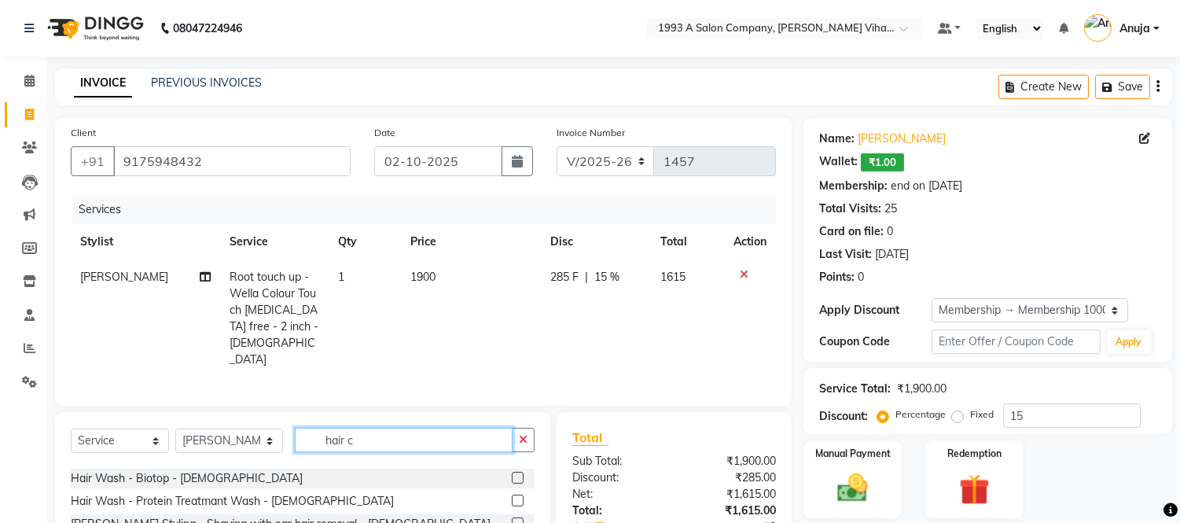
scroll to position [0, 0]
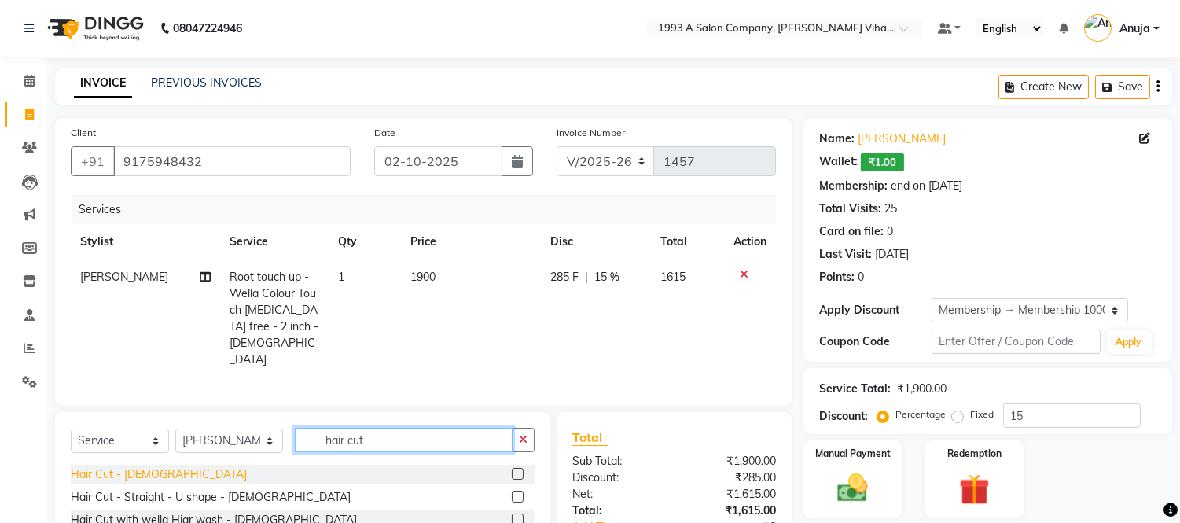
type input "hair cut"
click at [152, 466] on div "Hair Cut - [DEMOGRAPHIC_DATA]" at bounding box center [159, 474] width 176 height 17
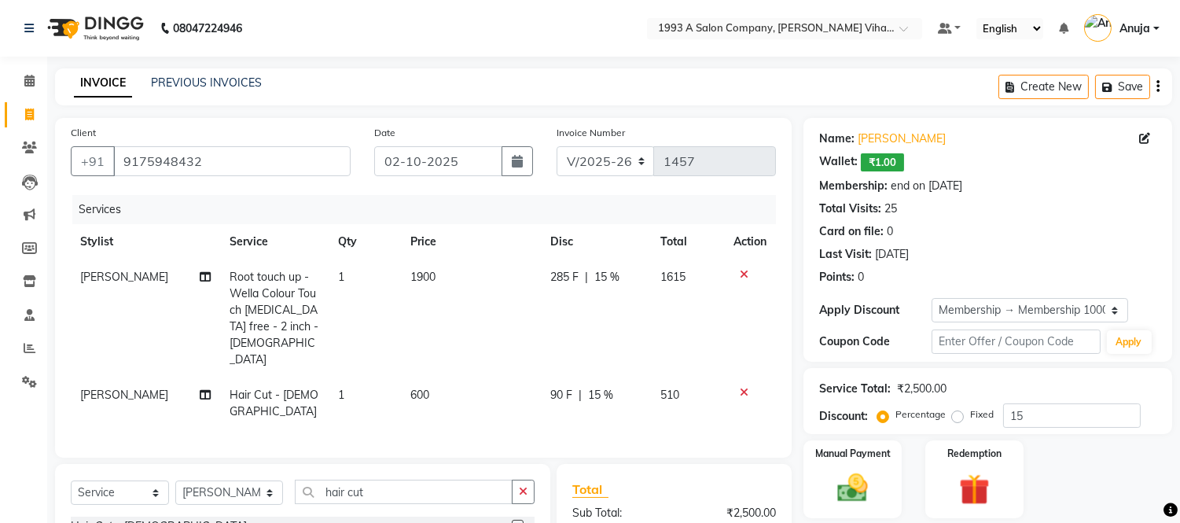
checkbox input "false"
drag, startPoint x: 380, startPoint y: 457, endPoint x: 239, endPoint y: 464, distance: 141.0
click at [241, 480] on div "Select Service Product Membership Package Voucher Prepaid Gift Card Select Styl…" at bounding box center [303, 498] width 464 height 37
click at [239, 481] on select "Select Stylist [PERSON_NAME] [PERSON_NAME] Bhakti [PERSON_NAME] [PERSON_NAME] […" at bounding box center [229, 493] width 108 height 24
select select "92861"
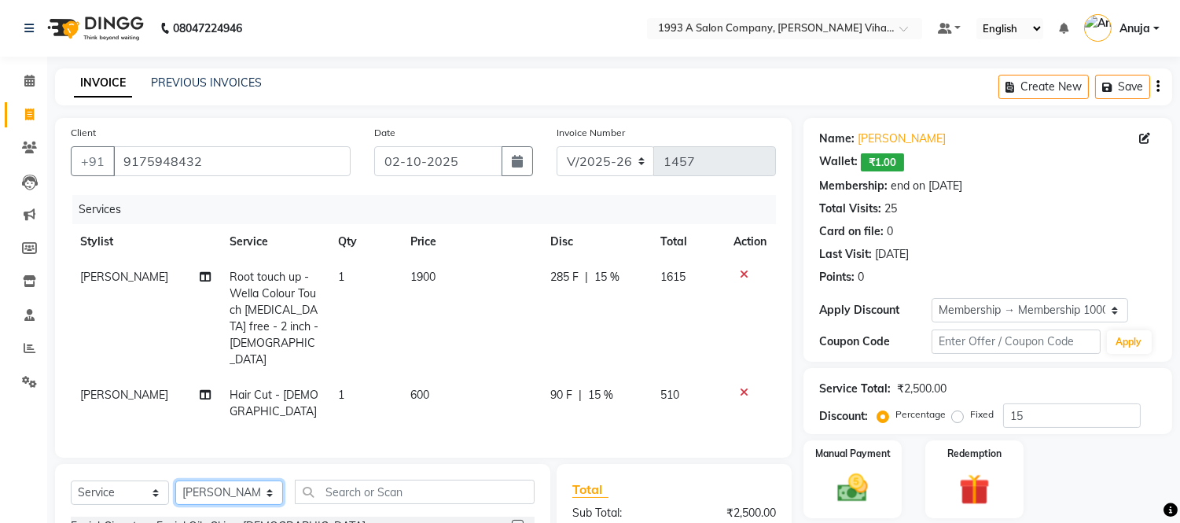
click at [175, 481] on select "Select Stylist [PERSON_NAME] [PERSON_NAME] Bhakti [PERSON_NAME] [PERSON_NAME] […" at bounding box center [229, 493] width 108 height 24
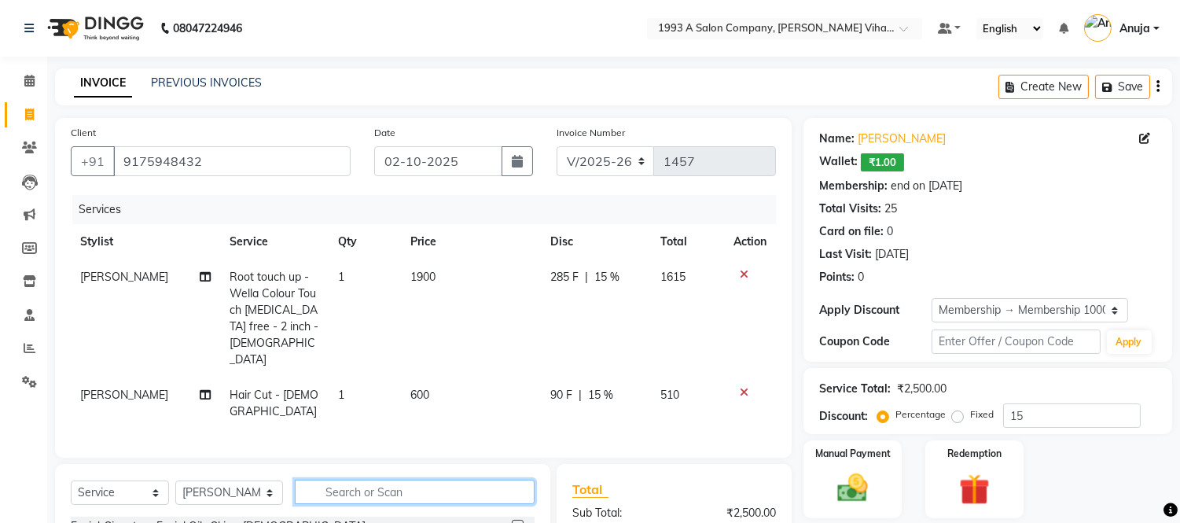
click at [380, 480] on input "text" at bounding box center [415, 492] width 240 height 24
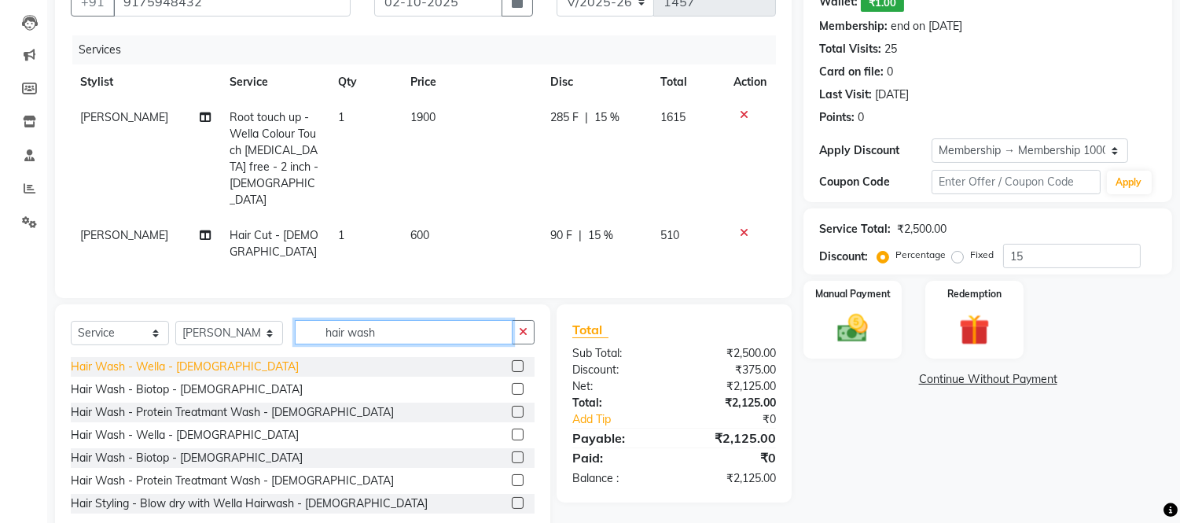
type input "hair wash"
click at [190, 359] on div "Hair Wash - Wella - [DEMOGRAPHIC_DATA]" at bounding box center [185, 367] width 228 height 17
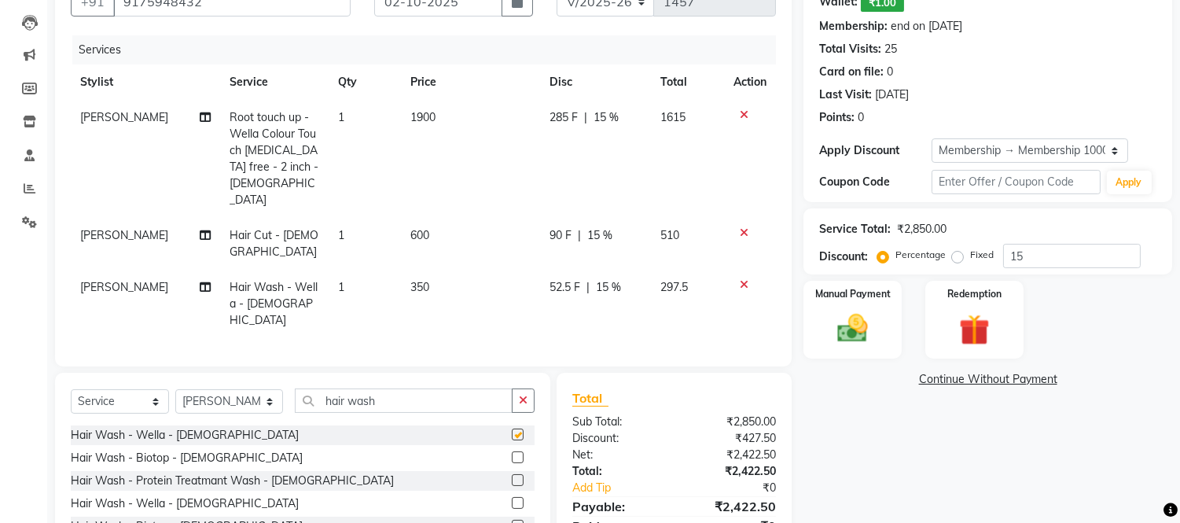
checkbox input "false"
drag, startPoint x: 417, startPoint y: 336, endPoint x: 260, endPoint y: 352, distance: 158.1
click at [260, 389] on div "Select Service Product Membership Package Voucher Prepaid Gift Card Select Styl…" at bounding box center [303, 407] width 464 height 37
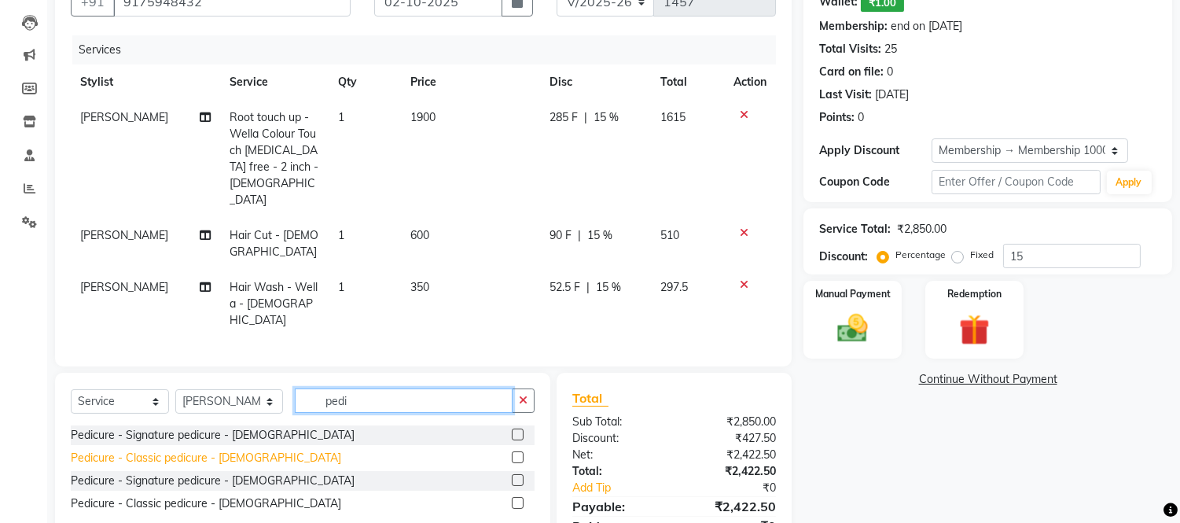
type input "pedi"
click at [245, 450] on div "Pedicure - Classic pedicure - [DEMOGRAPHIC_DATA]" at bounding box center [206, 458] width 271 height 17
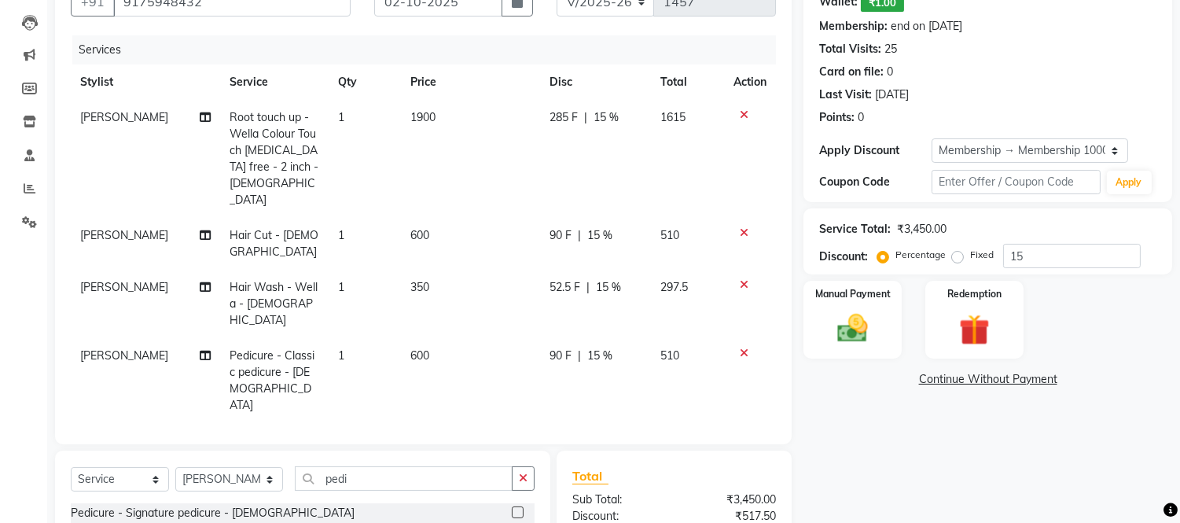
checkbox input "false"
drag, startPoint x: 363, startPoint y: 414, endPoint x: 132, endPoint y: 418, distance: 231.2
click at [134, 466] on div "Select Service Product Membership Package Voucher Prepaid Gift Card Select Styl…" at bounding box center [303, 484] width 464 height 37
click at [214, 467] on select "Select Stylist [PERSON_NAME] [PERSON_NAME] Bhakti [PERSON_NAME] [PERSON_NAME] […" at bounding box center [229, 479] width 108 height 24
select select "59137"
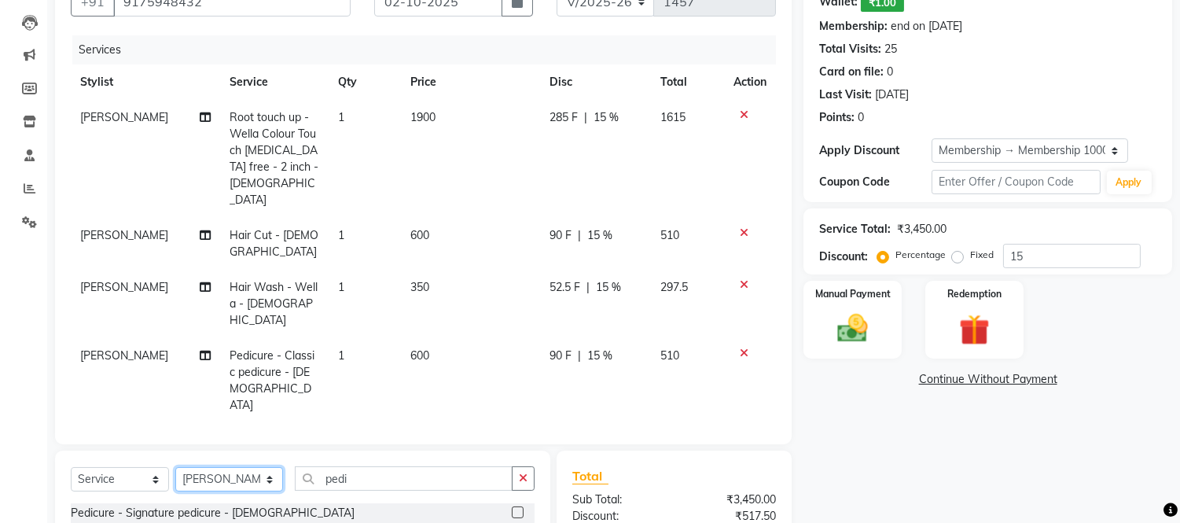
click at [175, 467] on select "Select Stylist [PERSON_NAME] [PERSON_NAME] Bhakti [PERSON_NAME] [PERSON_NAME] […" at bounding box center [229, 479] width 108 height 24
type input "pedi"
checkbox input "false"
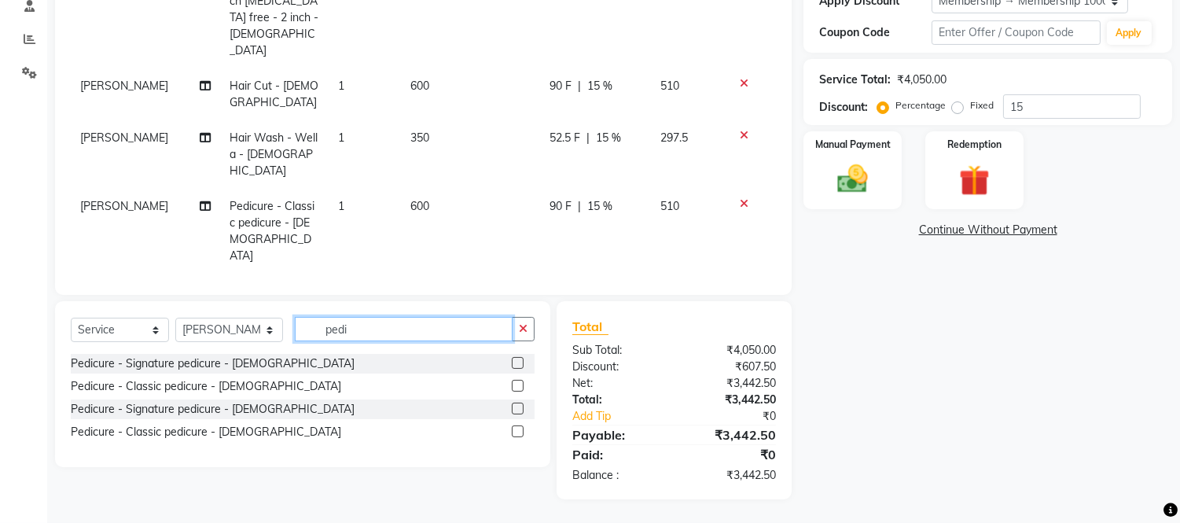
drag, startPoint x: 337, startPoint y: 340, endPoint x: 241, endPoint y: 343, distance: 95.2
click at [245, 343] on div "Select Service Product Membership Package Voucher Prepaid Gift Card Select Styl…" at bounding box center [303, 335] width 464 height 37
type input "mani"
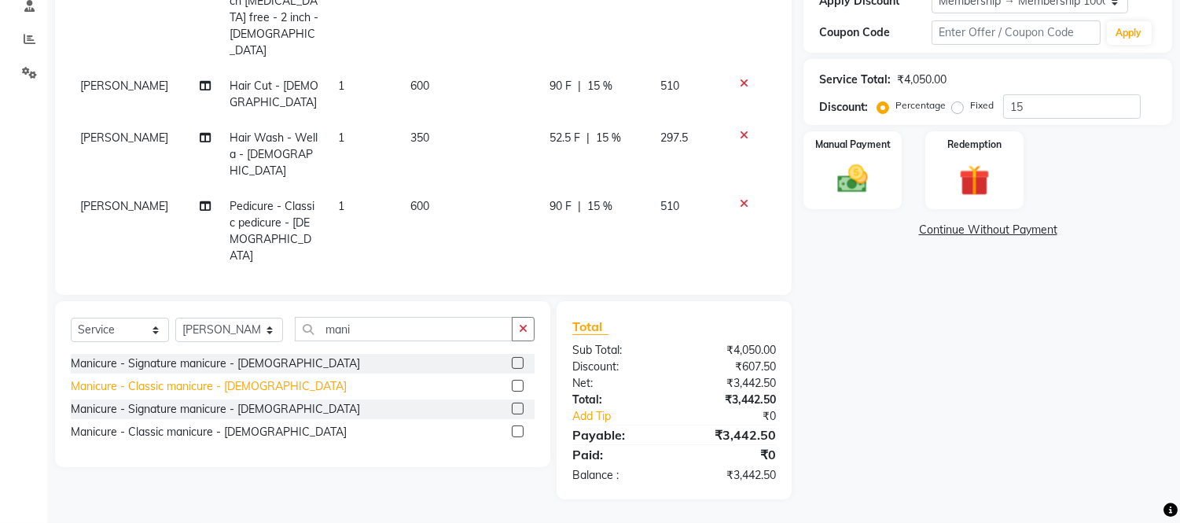
click at [236, 390] on div "Manicure - Classic manicure - [DEMOGRAPHIC_DATA]" at bounding box center [209, 386] width 276 height 17
checkbox input "false"
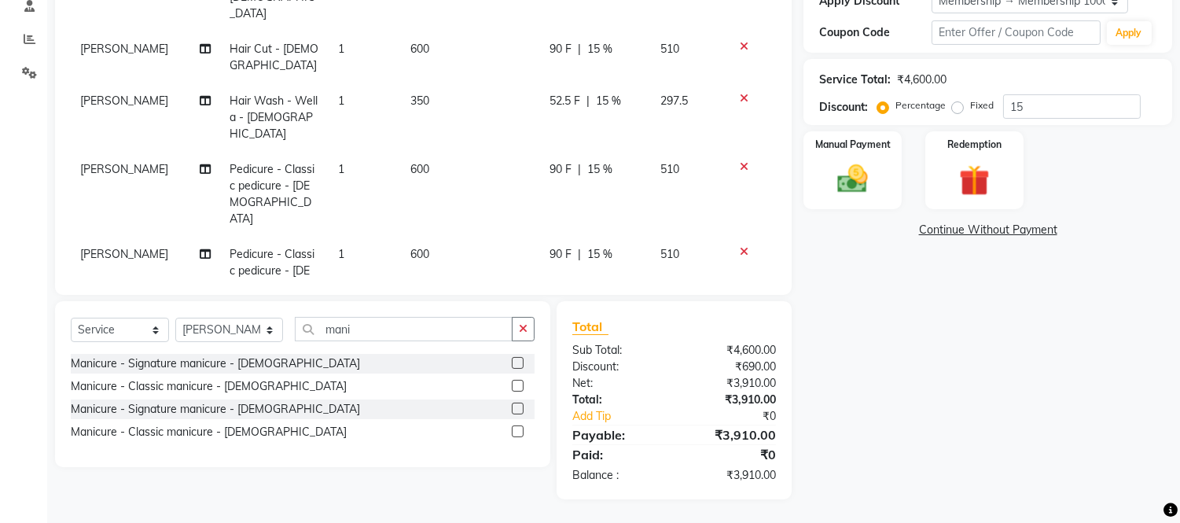
scroll to position [90, 0]
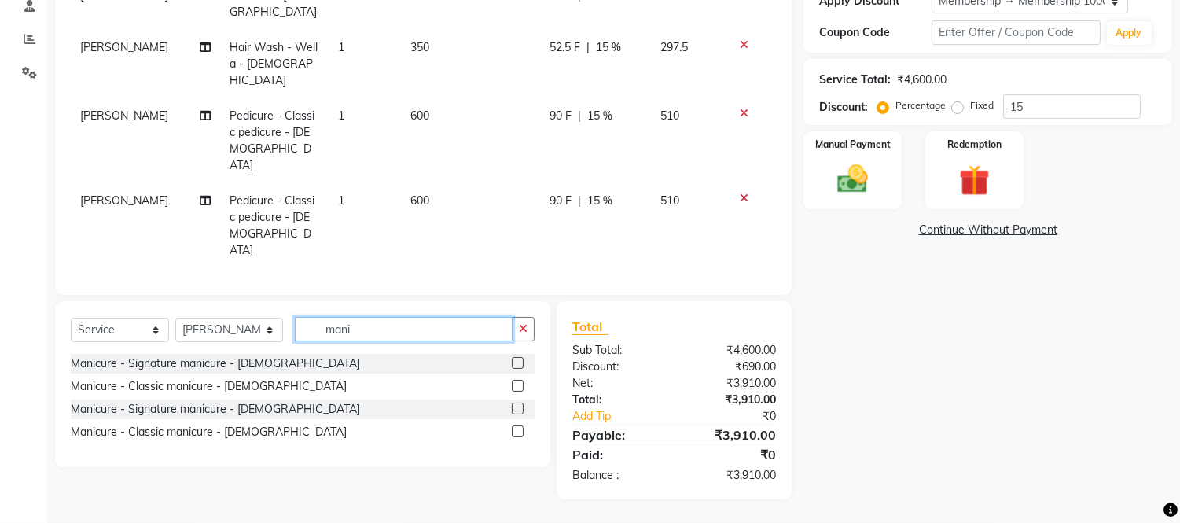
drag, startPoint x: 411, startPoint y: 344, endPoint x: 281, endPoint y: 335, distance: 130.1
click at [284, 335] on div "Select Service Product Membership Package Voucher Prepaid Gift Card Select Styl…" at bounding box center [303, 335] width 464 height 37
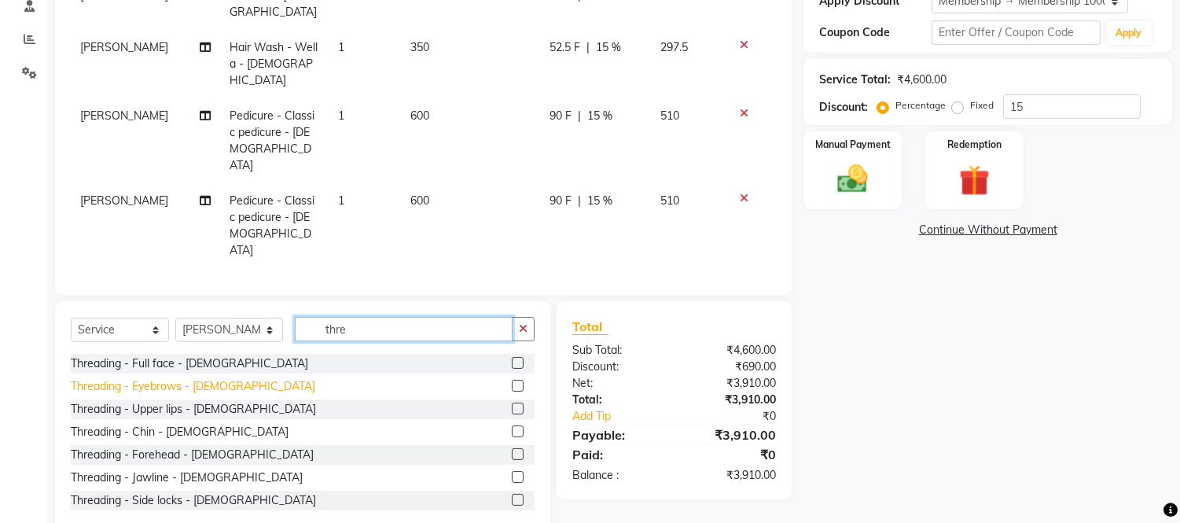
type input "thre"
click at [205, 389] on div "Threading - Eyebrows - [DEMOGRAPHIC_DATA]" at bounding box center [193, 386] width 245 height 17
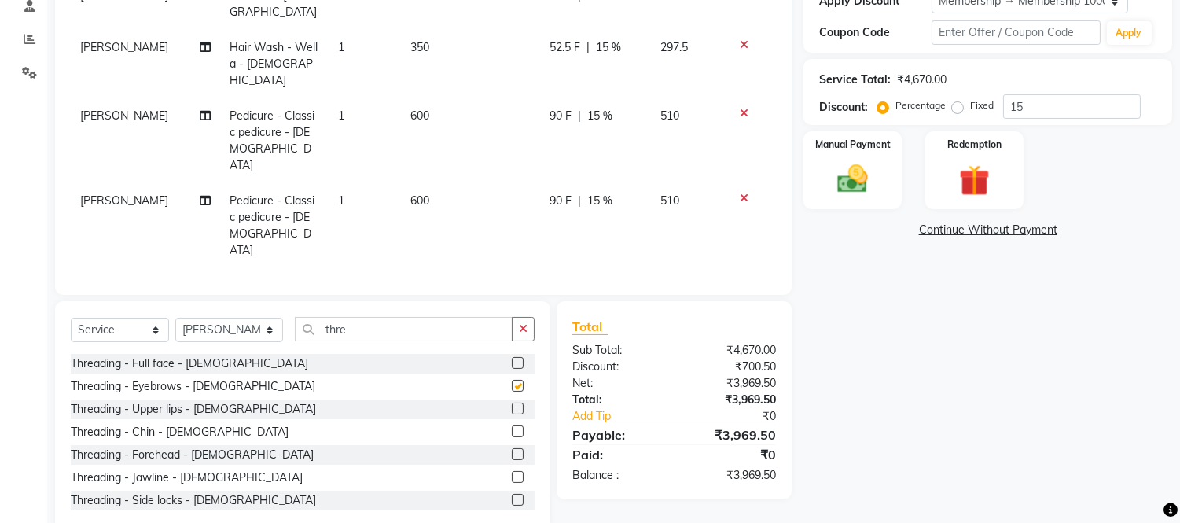
checkbox input "false"
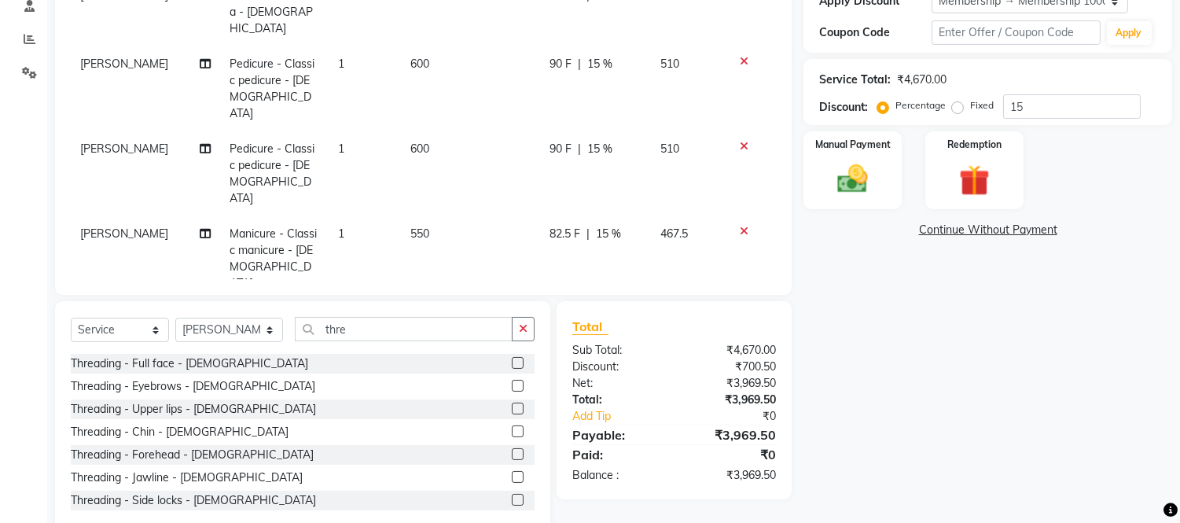
click at [411, 311] on span "70" at bounding box center [417, 318] width 13 height 14
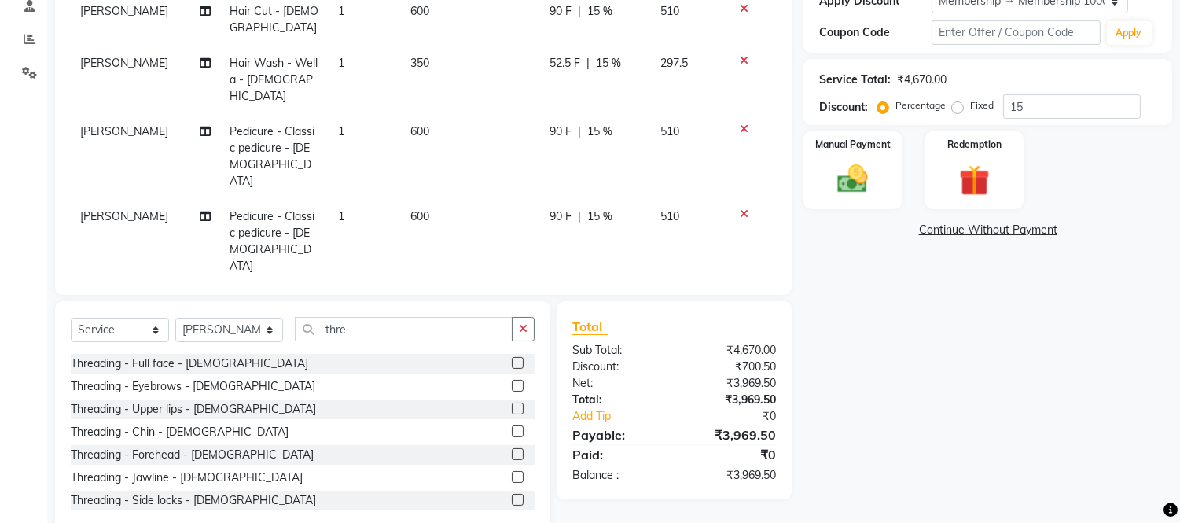
select select "59137"
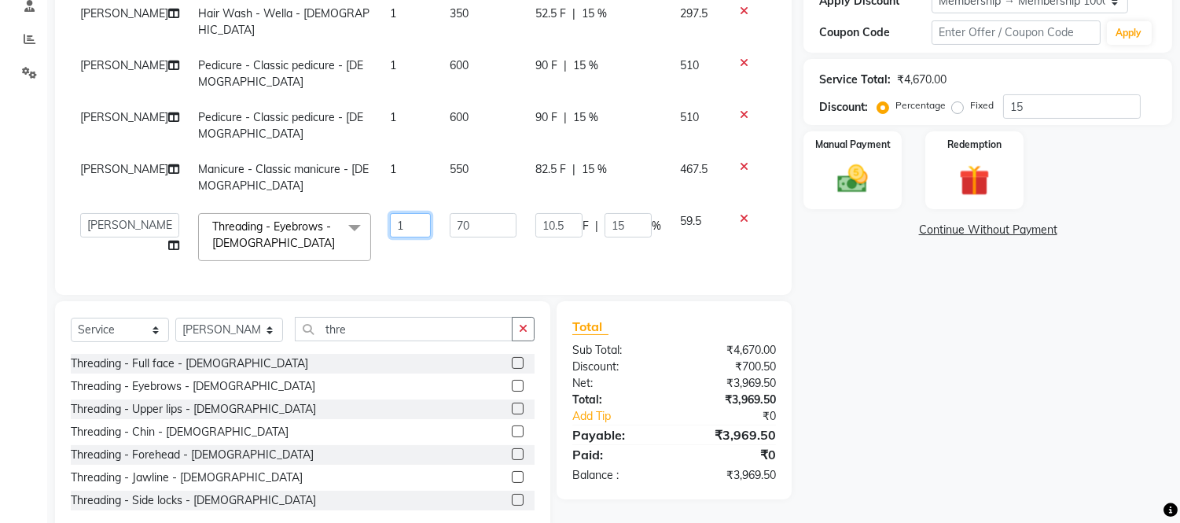
drag, startPoint x: 382, startPoint y: 211, endPoint x: 319, endPoint y: 221, distance: 64.5
click at [324, 221] on tr "Anuja Arpita Landge Bhakti Chetan Ambekar Krushna Mayur Shanti Palkonda Shweta …" at bounding box center [423, 237] width 705 height 67
type input "2"
click at [318, 263] on div "Services Stylist Service Qty Price Disc Total Action Mayur Root touch up - Well…" at bounding box center [423, 82] width 705 height 393
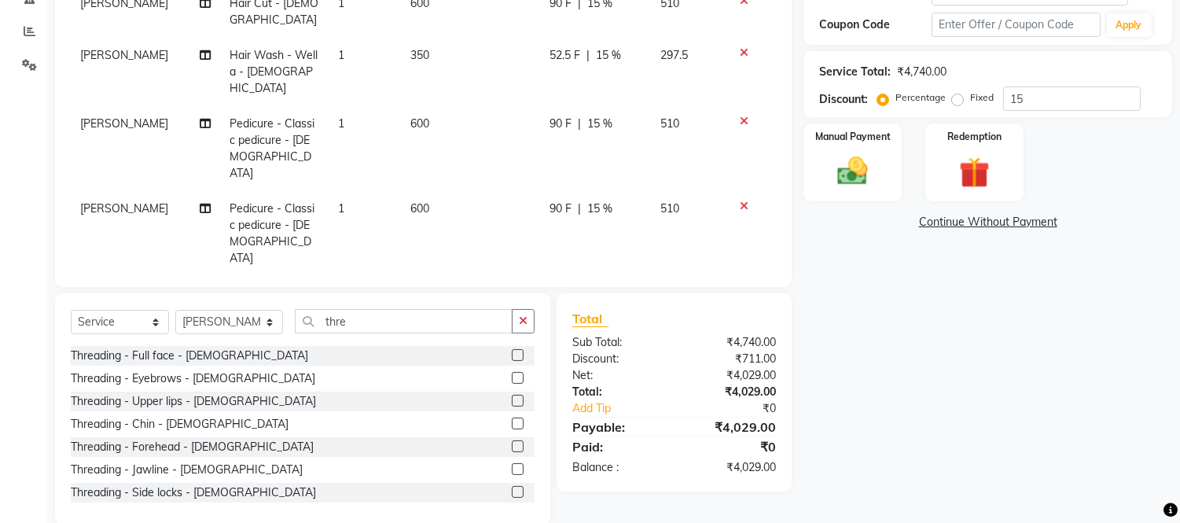
scroll to position [342, 0]
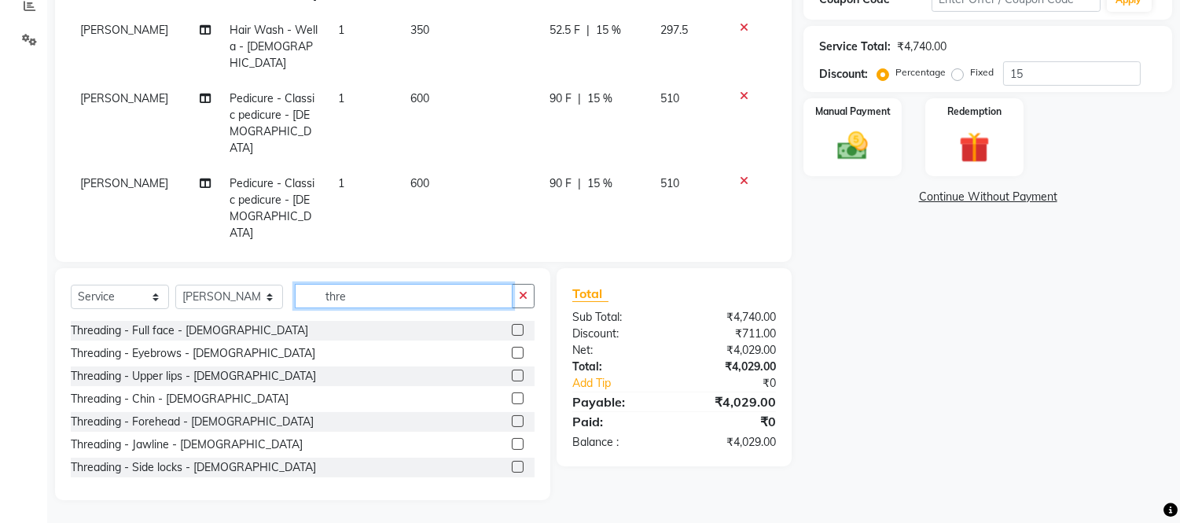
drag, startPoint x: 355, startPoint y: 296, endPoint x: 347, endPoint y: 297, distance: 8.0
click at [347, 297] on input "thre" at bounding box center [404, 296] width 218 height 24
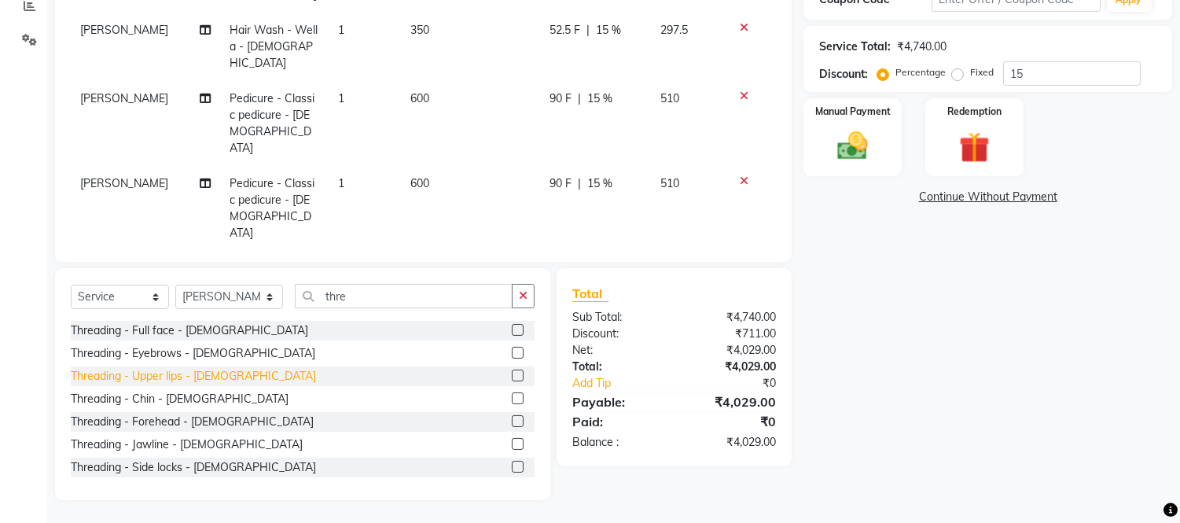
click at [168, 375] on div "Threading - Upper lips - [DEMOGRAPHIC_DATA]" at bounding box center [193, 376] width 245 height 17
checkbox input "false"
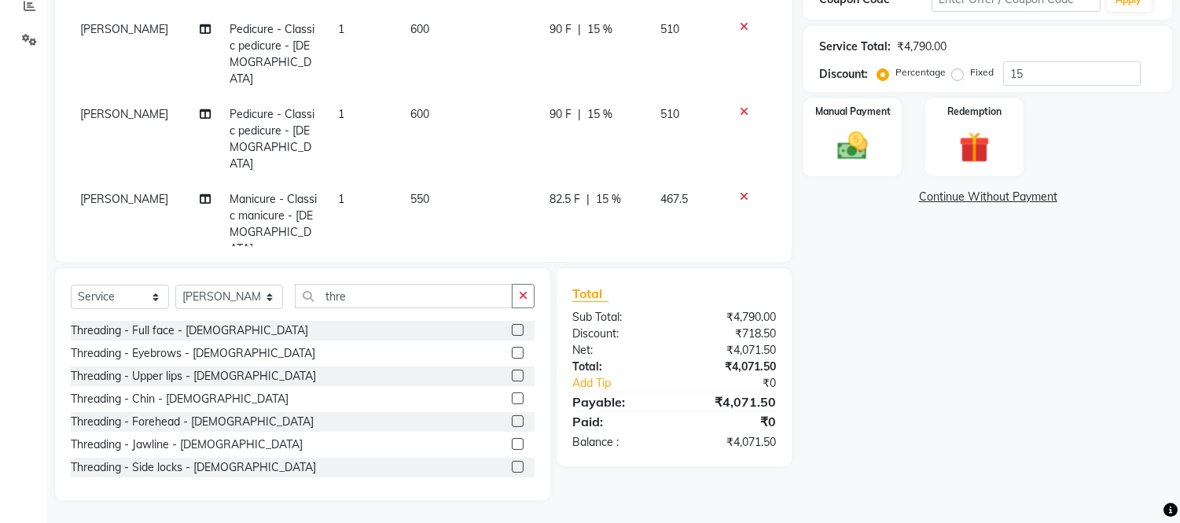
scroll to position [194, 0]
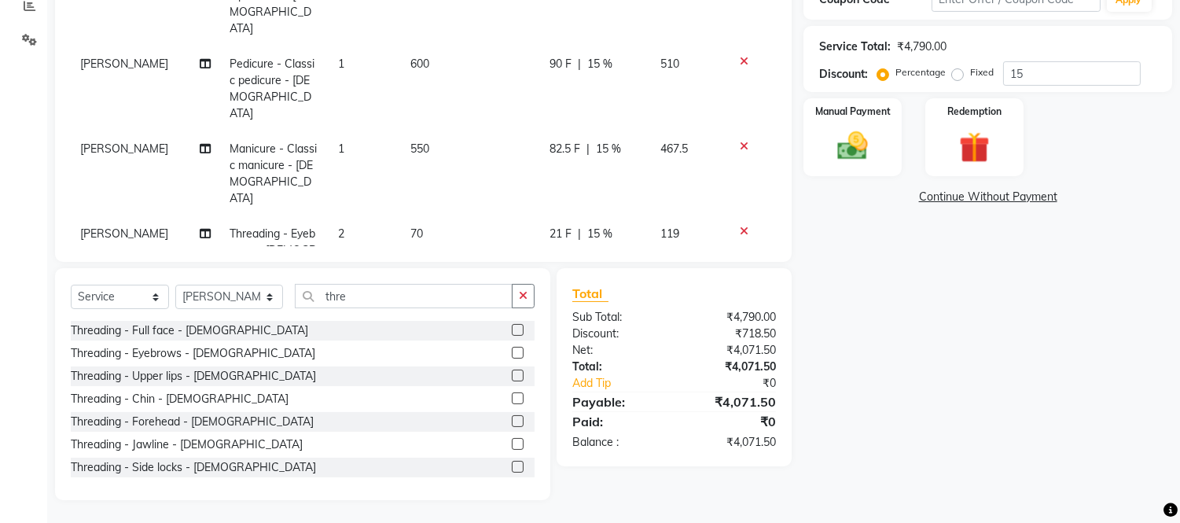
click at [336, 285] on td "1" at bounding box center [365, 319] width 72 height 68
select select "59137"
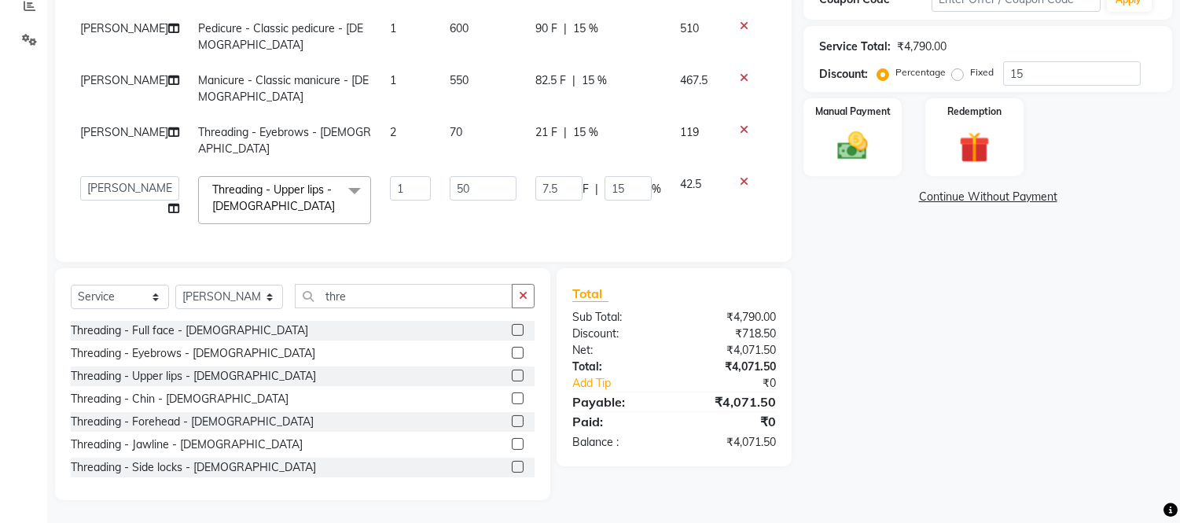
scroll to position [127, 0]
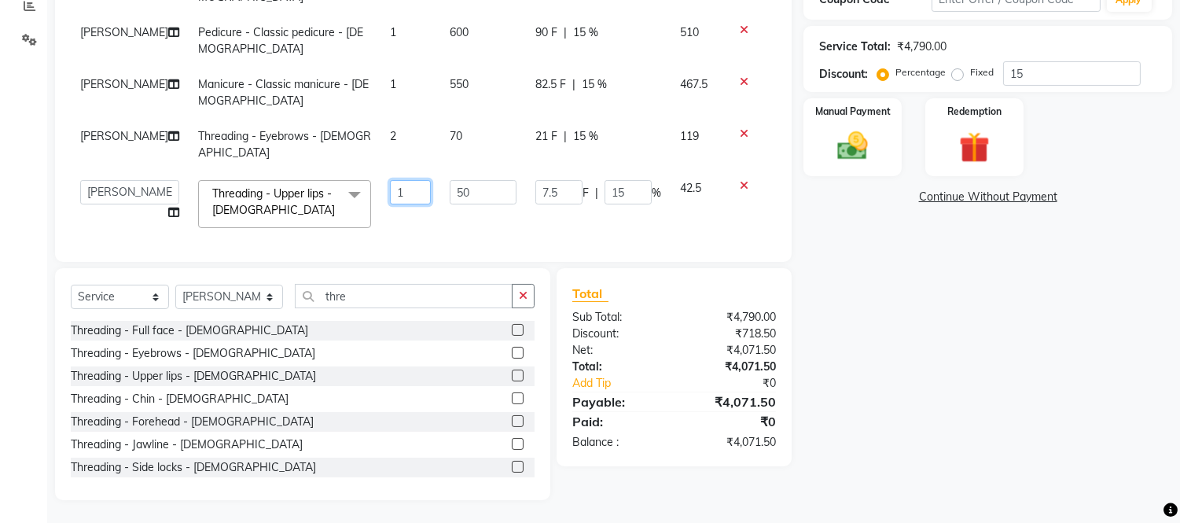
drag, startPoint x: 328, startPoint y: 189, endPoint x: 224, endPoint y: 201, distance: 104.5
click at [233, 201] on tr "Anuja Arpita Landge Bhakti Chetan Ambekar Krushna Mayur Shanti Palkonda Shweta …" at bounding box center [423, 204] width 705 height 67
type input "2"
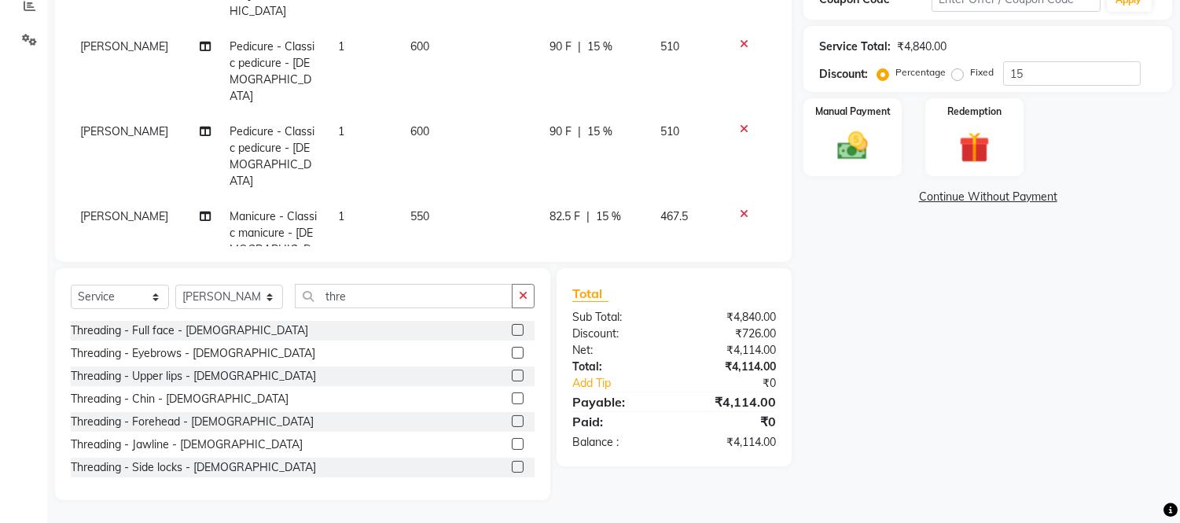
drag, startPoint x: 426, startPoint y: 226, endPoint x: 470, endPoint y: 223, distance: 44.1
click at [425, 226] on div "Services Stylist Service Qty Price Disc Total Action Mayur Root touch up - Well…" at bounding box center [423, 49] width 705 height 393
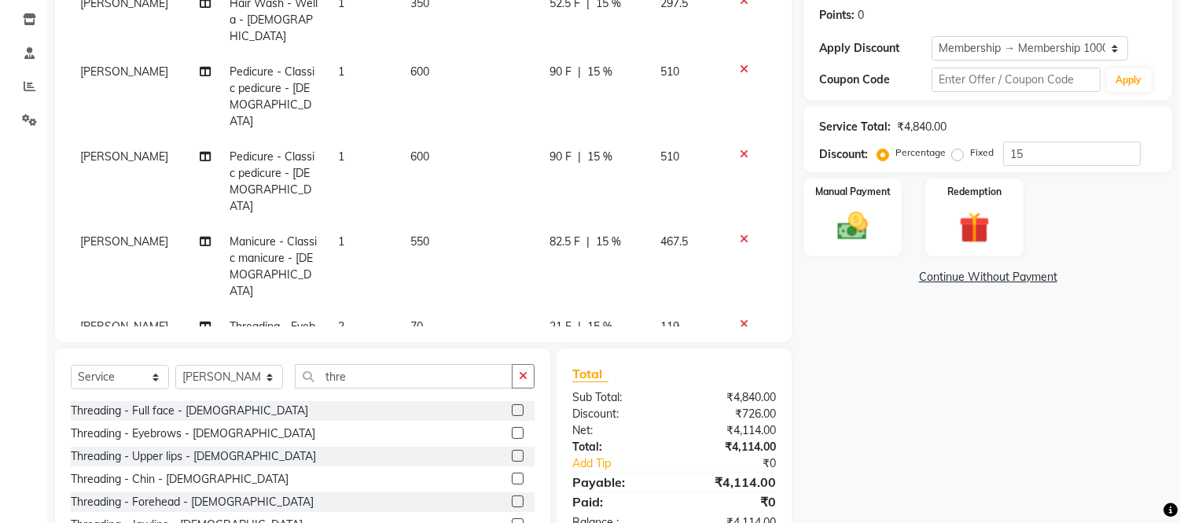
scroll to position [194, 0]
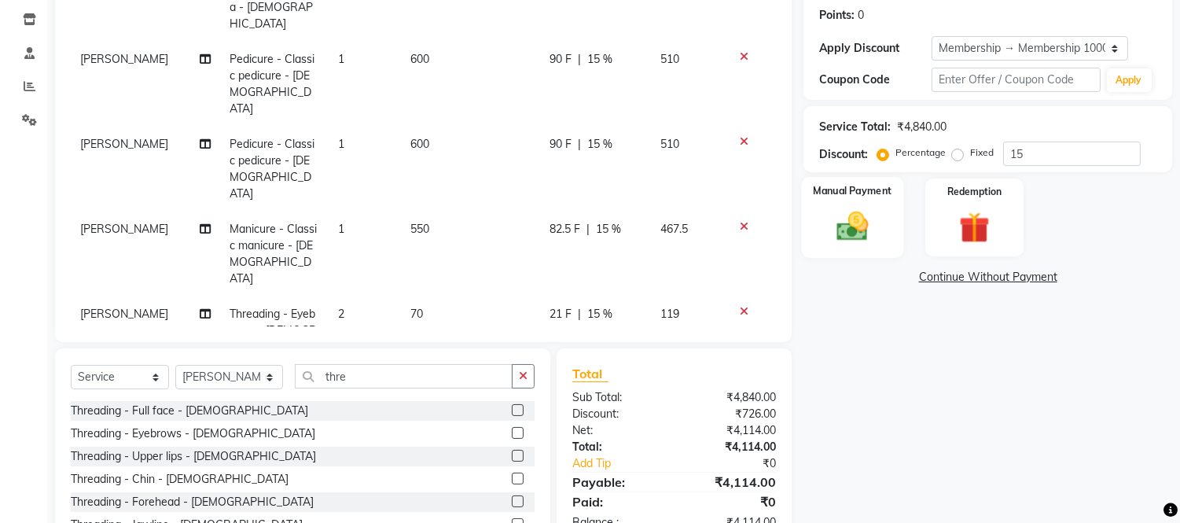
click at [838, 219] on img at bounding box center [853, 226] width 52 height 37
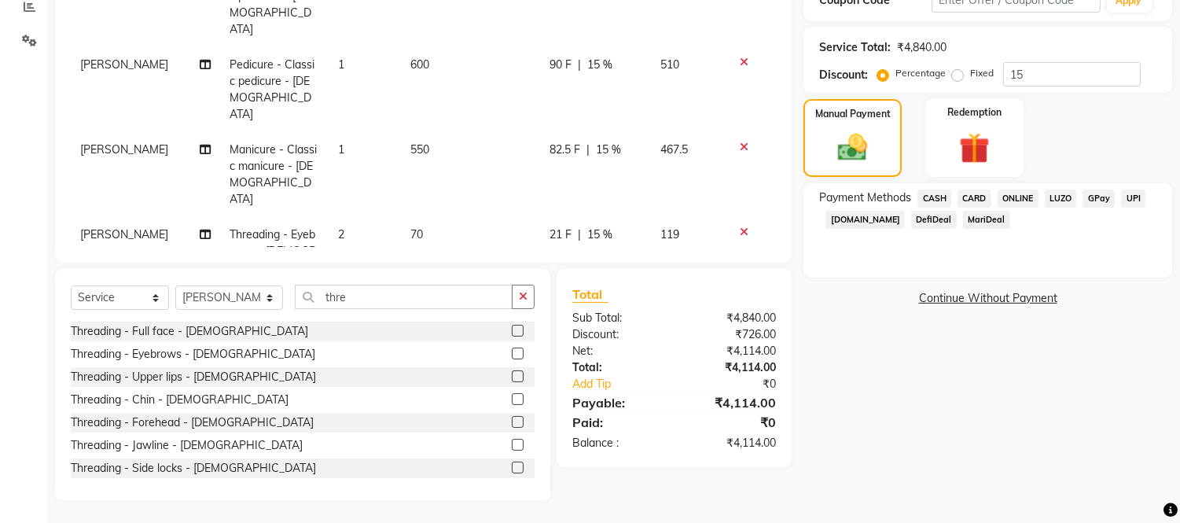
scroll to position [342, 0]
click at [1018, 192] on span "ONLINE" at bounding box center [1018, 198] width 41 height 18
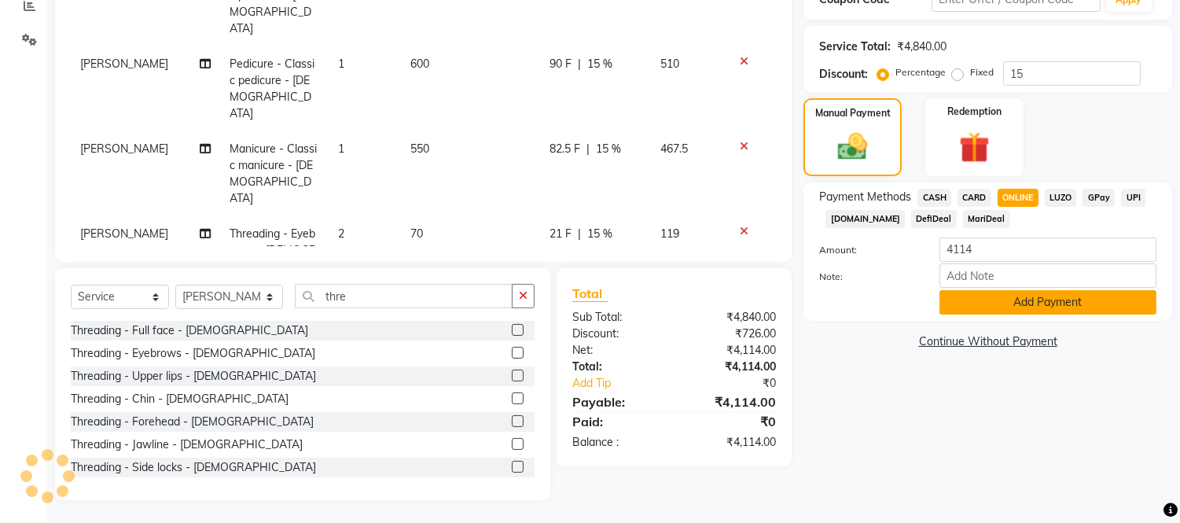
click at [1000, 299] on button "Add Payment" at bounding box center [1048, 302] width 217 height 24
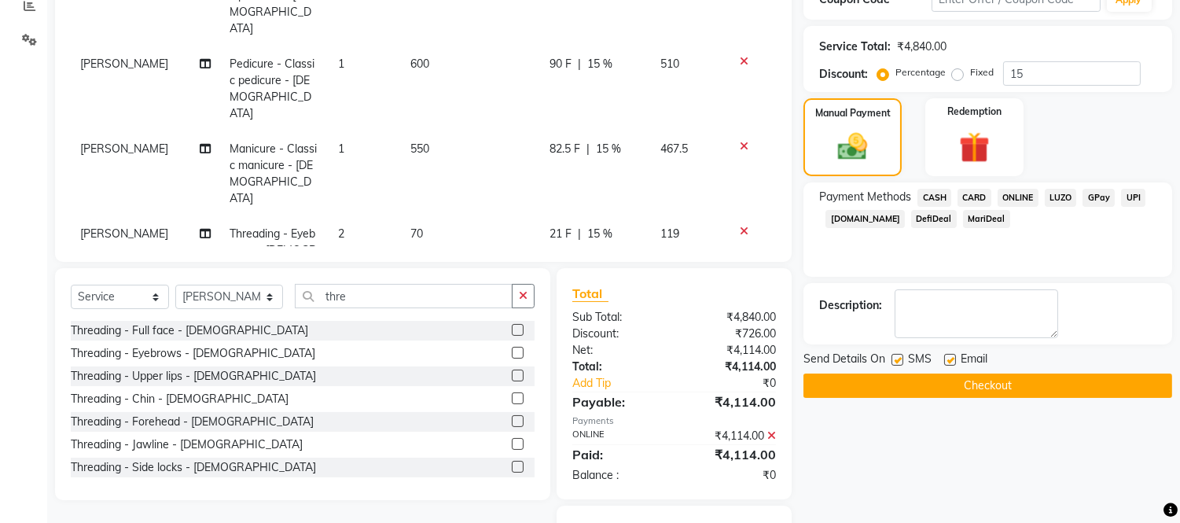
click at [899, 362] on label at bounding box center [898, 360] width 12 height 12
click at [899, 362] on input "checkbox" at bounding box center [897, 360] width 10 height 10
checkbox input "false"
click at [948, 358] on label at bounding box center [951, 360] width 12 height 12
click at [948, 358] on input "checkbox" at bounding box center [950, 360] width 10 height 10
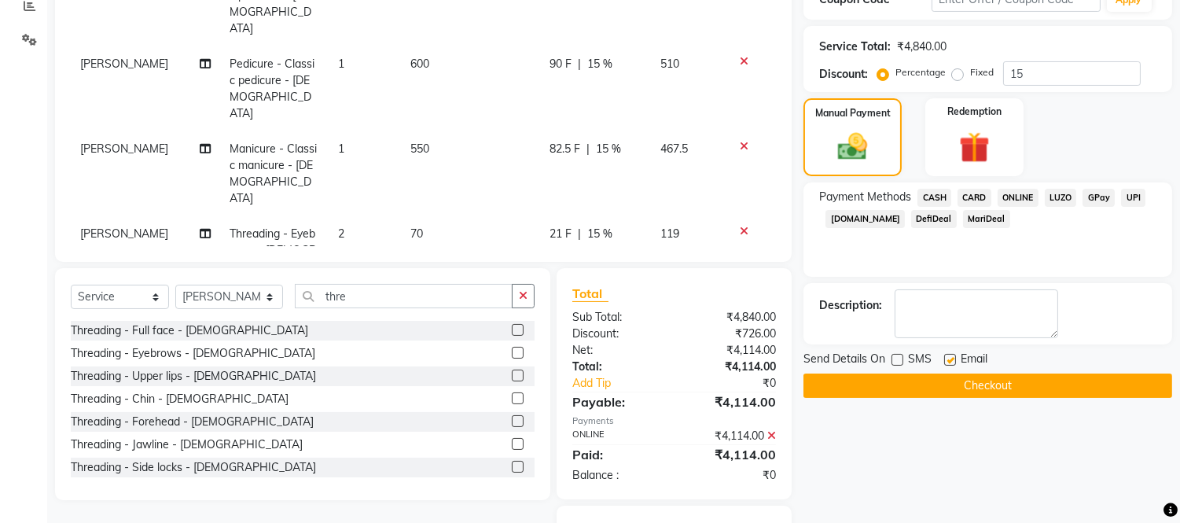
checkbox input "false"
click at [963, 374] on button "Checkout" at bounding box center [988, 386] width 369 height 24
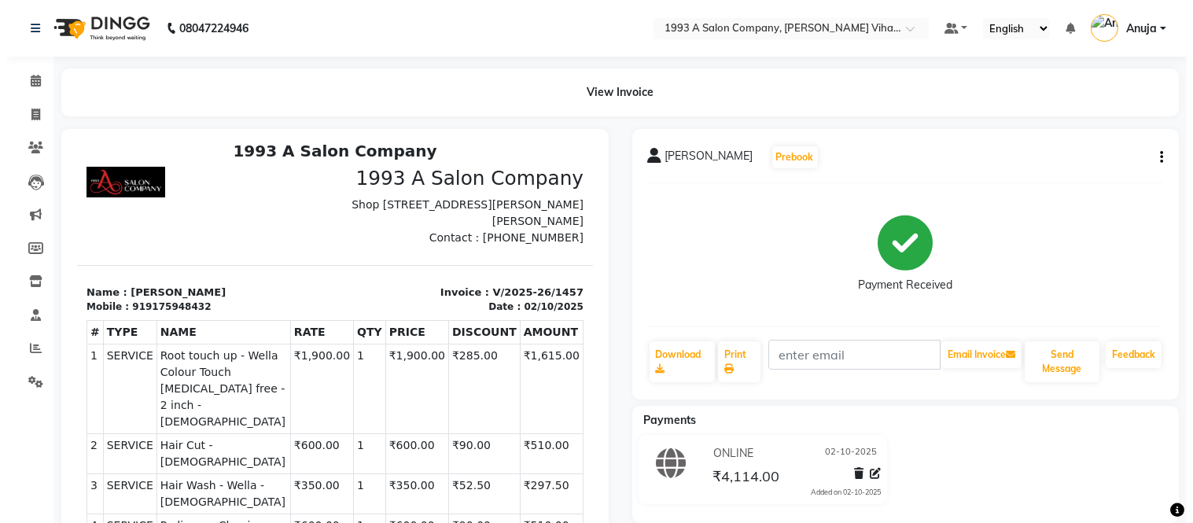
scroll to position [12, 0]
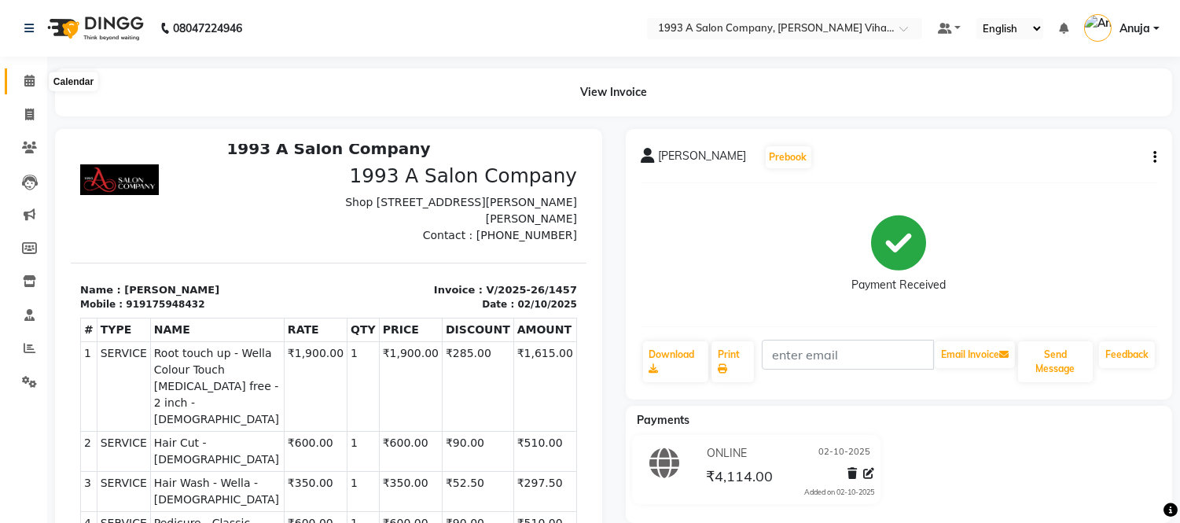
click at [28, 75] on icon at bounding box center [29, 81] width 10 height 12
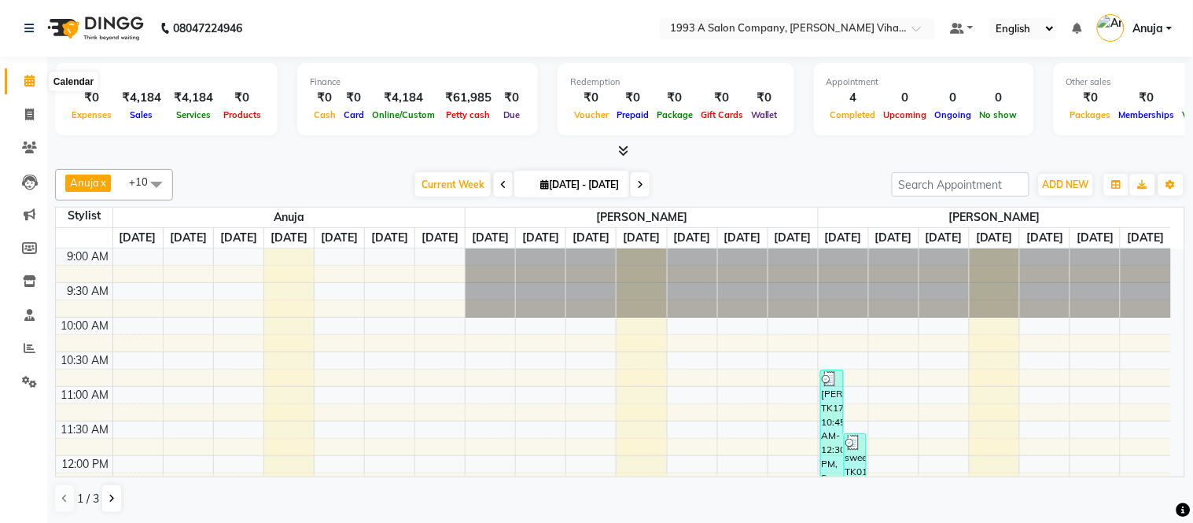
click at [31, 82] on icon at bounding box center [29, 81] width 10 height 12
click at [24, 348] on icon at bounding box center [30, 348] width 12 height 12
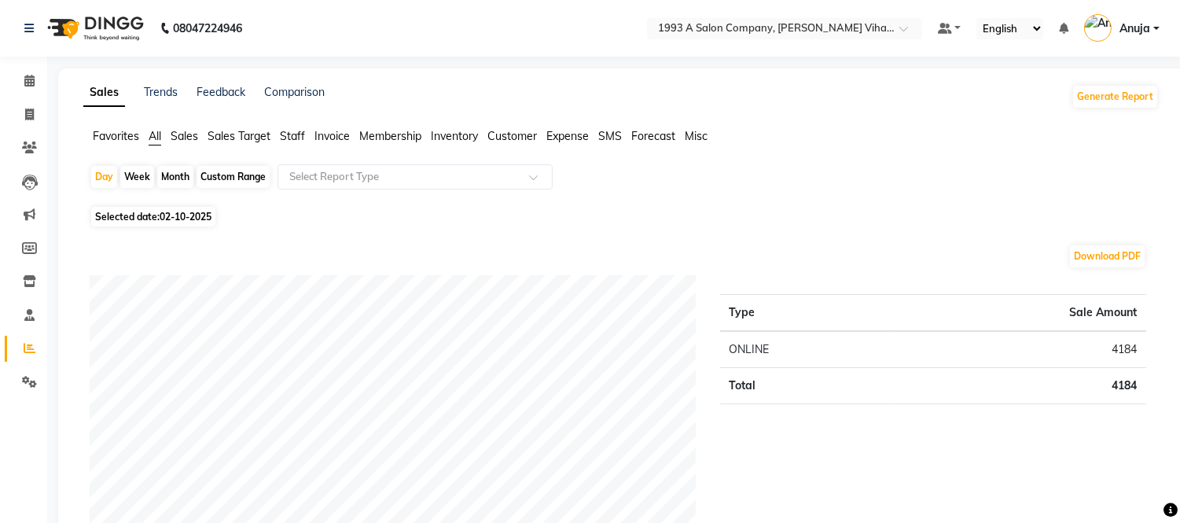
click at [184, 177] on div "Month" at bounding box center [175, 177] width 36 height 22
select select "10"
select select "2025"
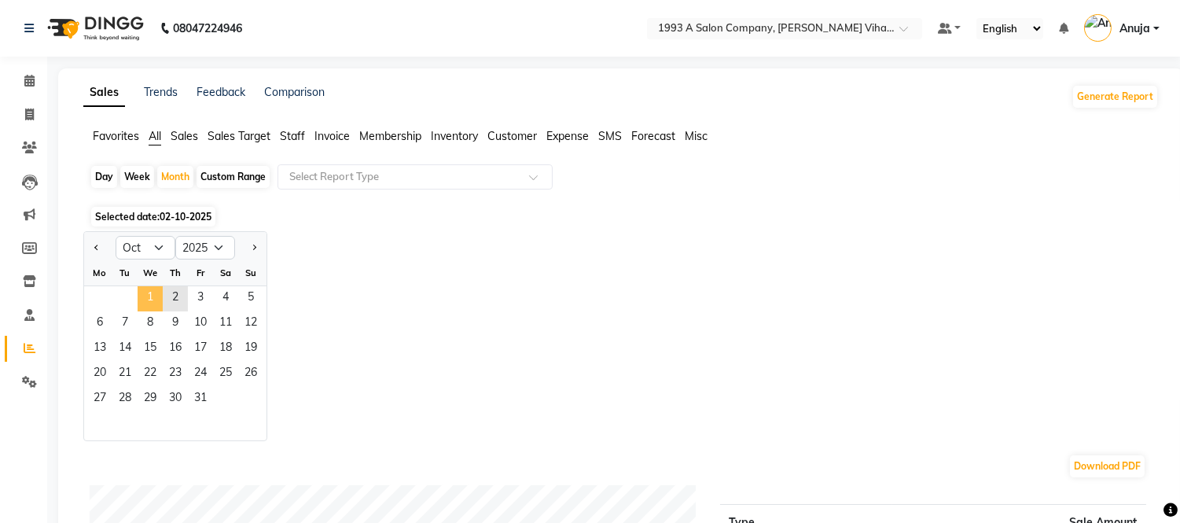
click at [148, 297] on span "1" at bounding box center [150, 298] width 25 height 25
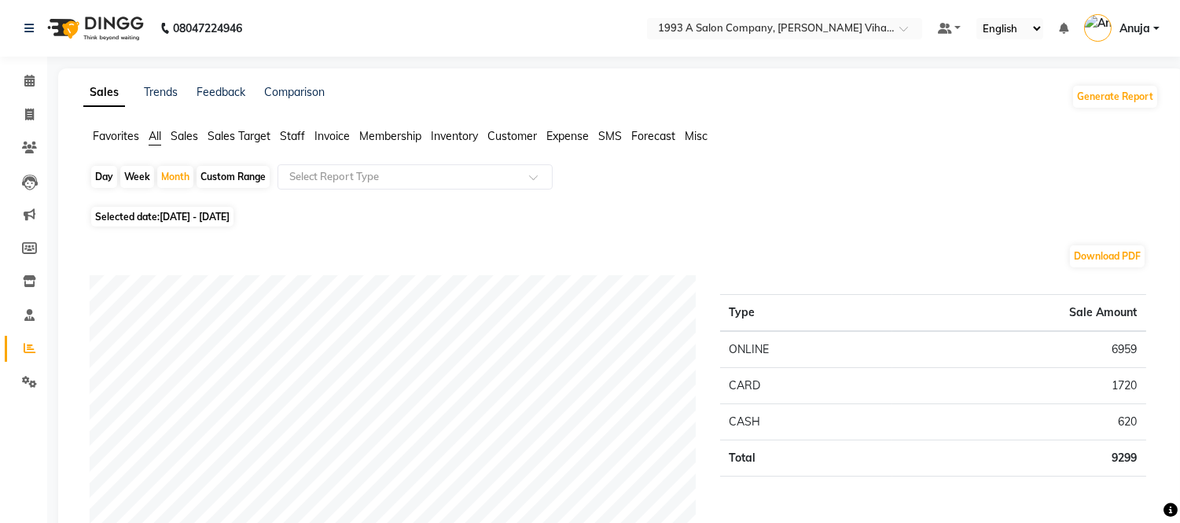
click at [152, 226] on span "Selected date: 01-10-2025 - 31-10-2025" at bounding box center [162, 217] width 142 height 20
select select "10"
select select "2025"
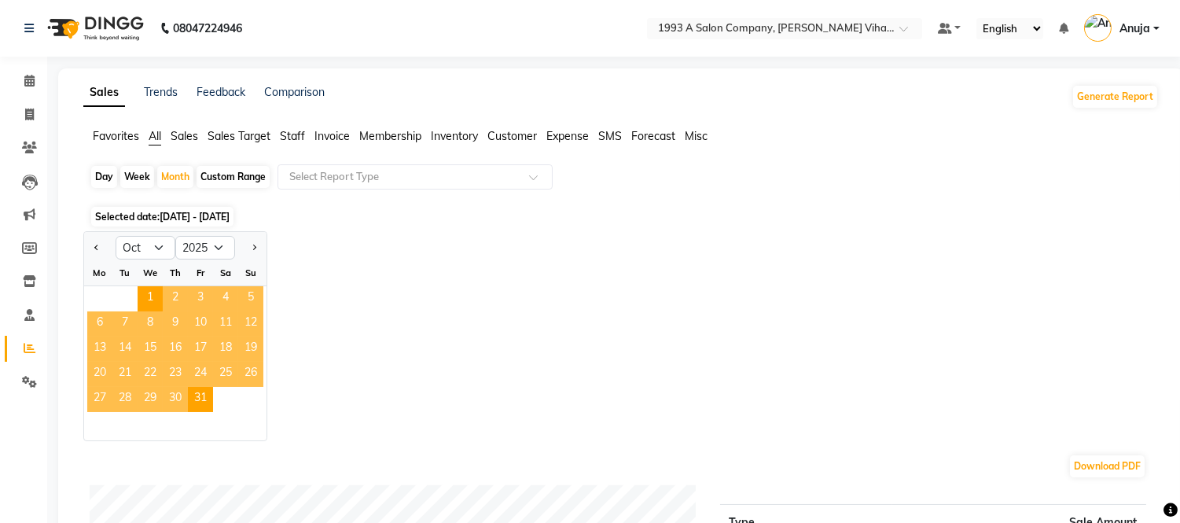
click at [107, 185] on div "Day" at bounding box center [104, 177] width 26 height 22
select select "10"
select select "2025"
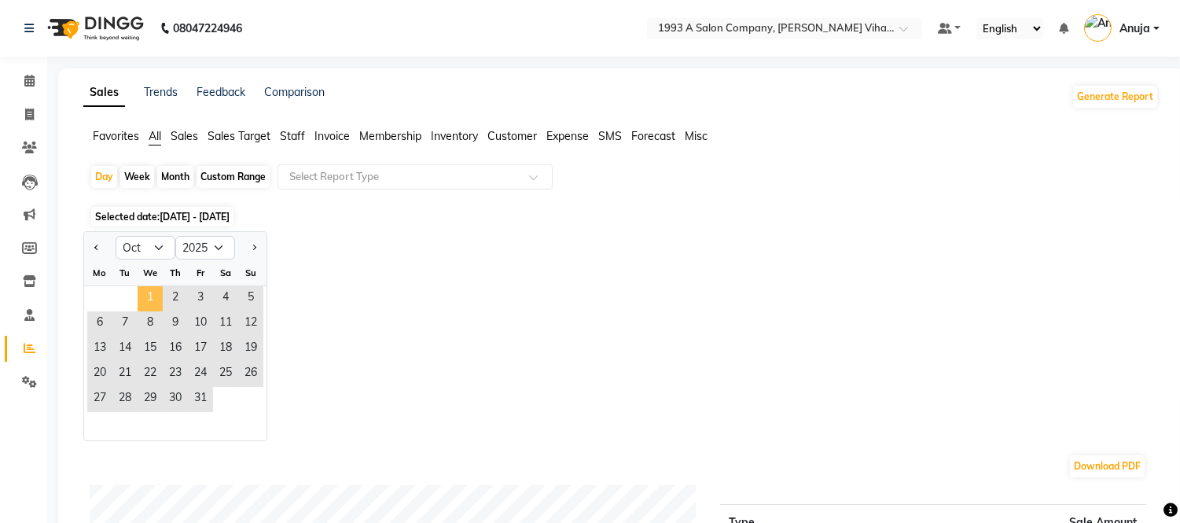
click at [145, 297] on span "1" at bounding box center [150, 298] width 25 height 25
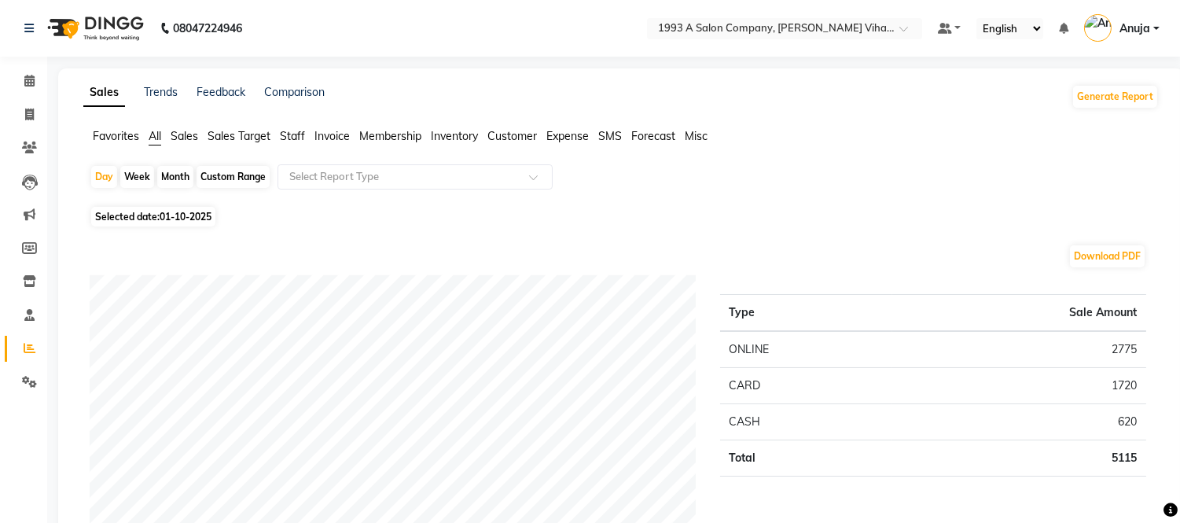
click at [179, 175] on div "Month" at bounding box center [175, 177] width 36 height 22
select select "10"
select select "2025"
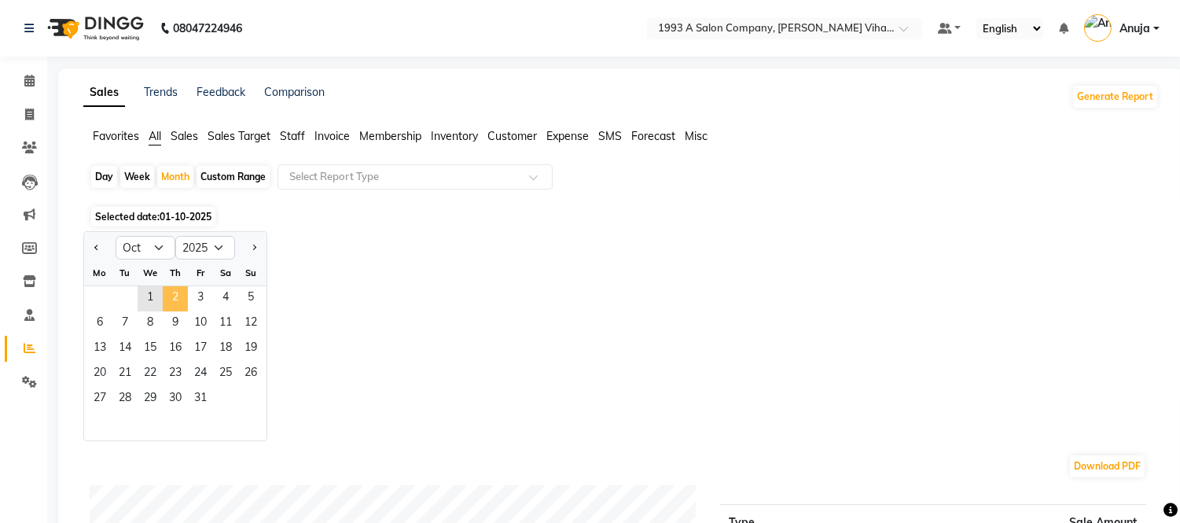
click at [167, 296] on span "2" at bounding box center [175, 298] width 25 height 25
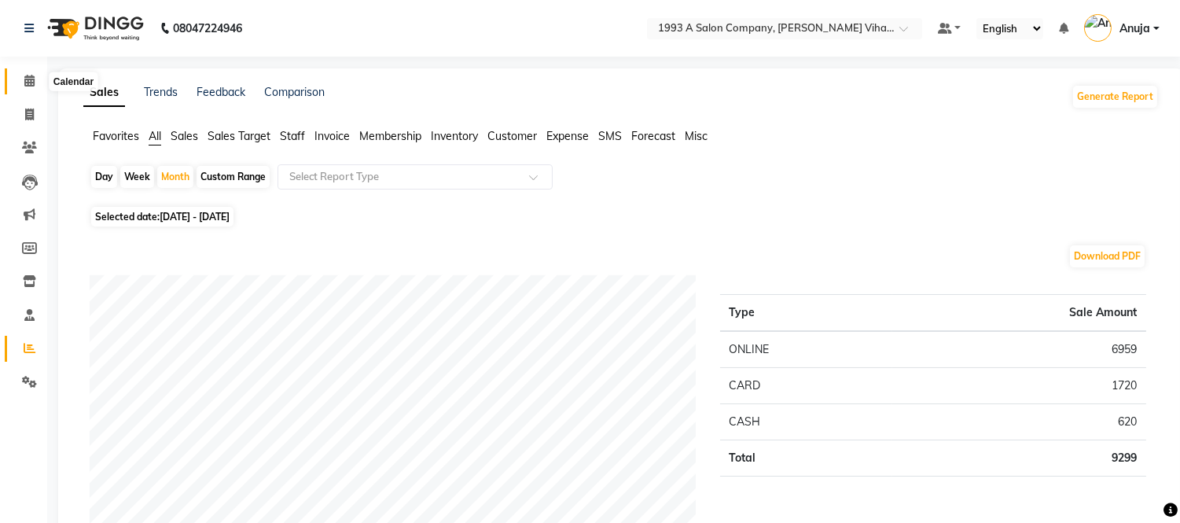
click at [35, 74] on span at bounding box center [30, 81] width 28 height 18
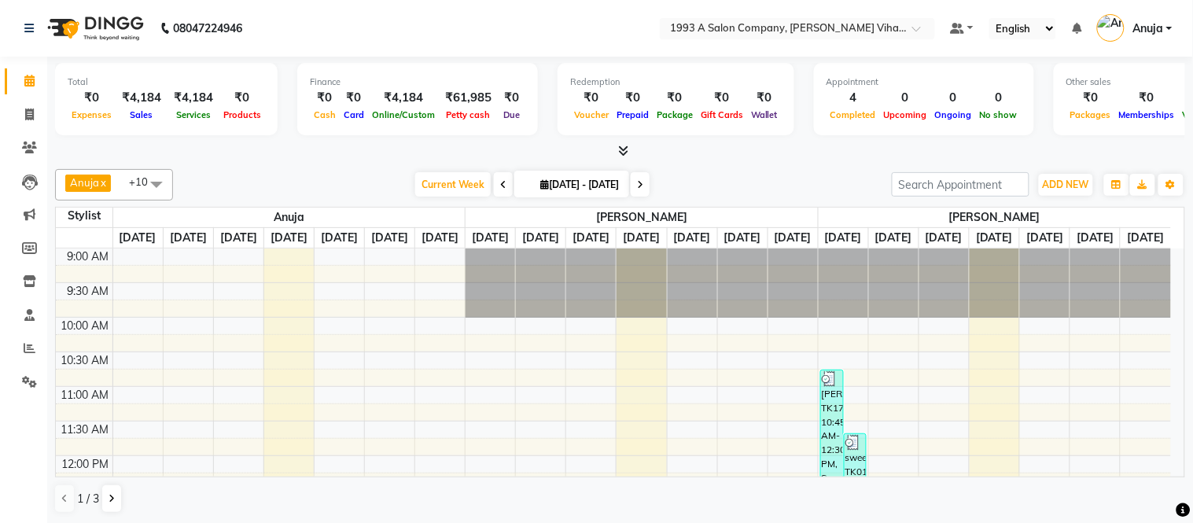
click at [624, 148] on icon at bounding box center [623, 151] width 10 height 12
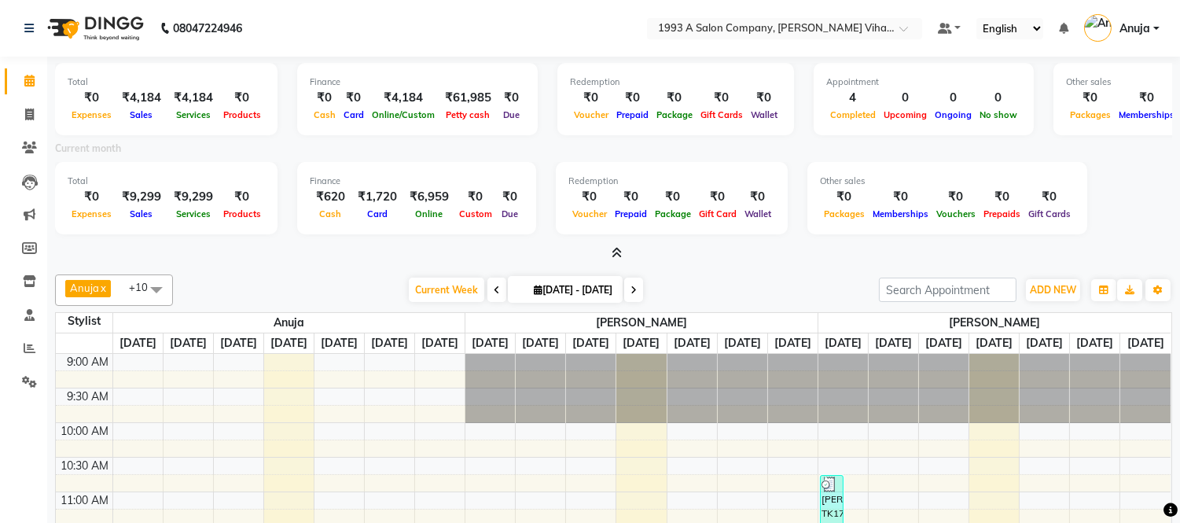
click at [384, 254] on div at bounding box center [614, 253] width 1118 height 17
click at [29, 112] on icon at bounding box center [29, 115] width 9 height 12
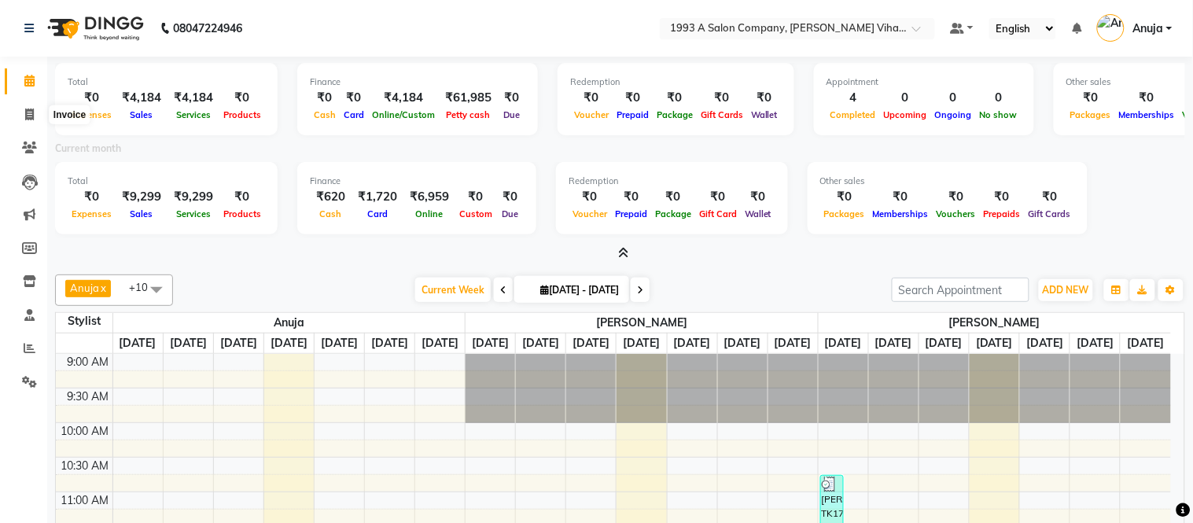
select select "service"
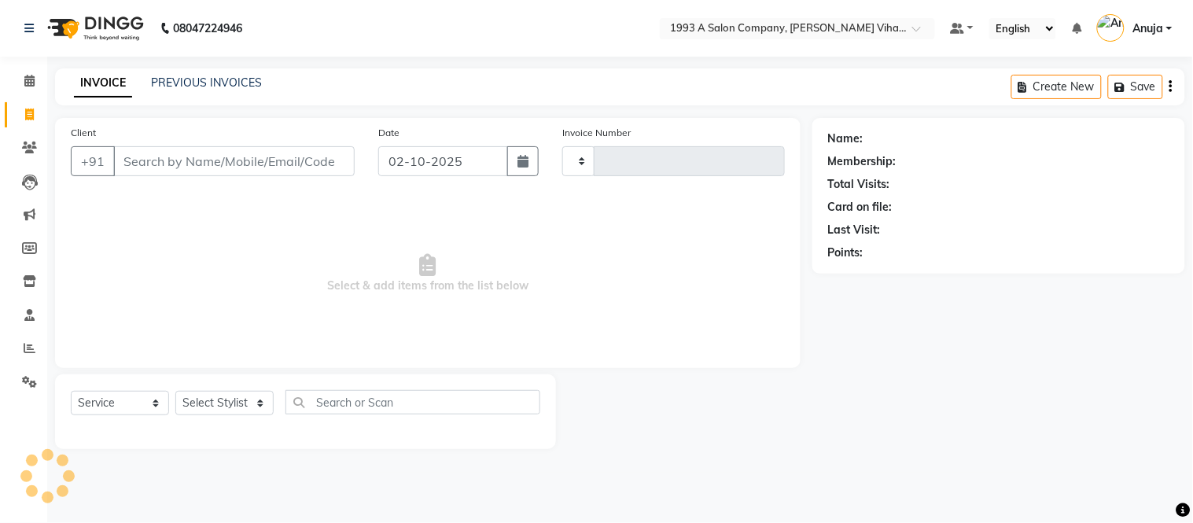
type input "1458"
select select "4955"
click at [237, 77] on link "PREVIOUS INVOICES" at bounding box center [206, 82] width 111 height 14
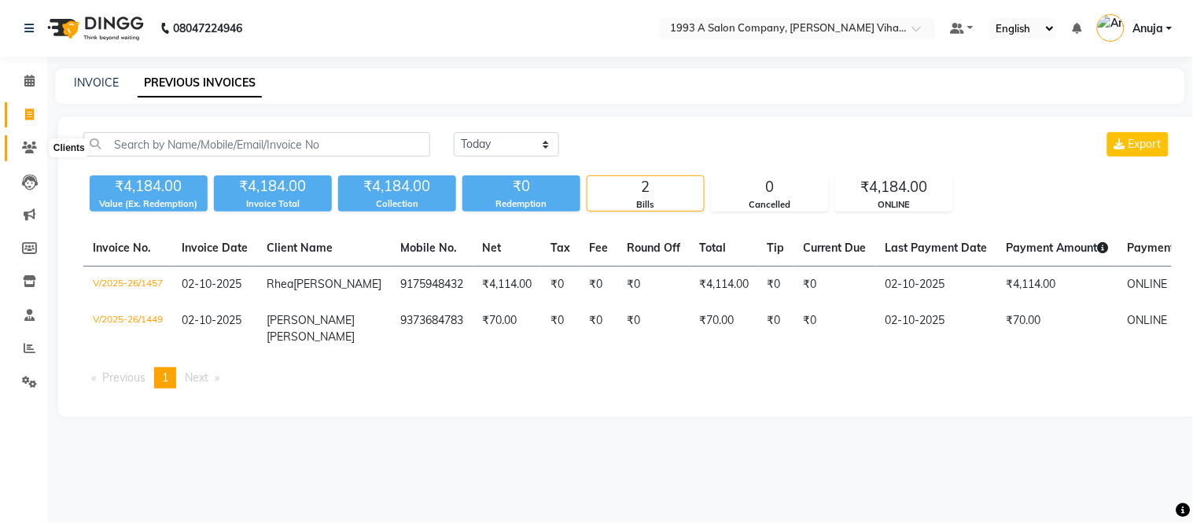
click at [22, 150] on icon at bounding box center [29, 148] width 15 height 12
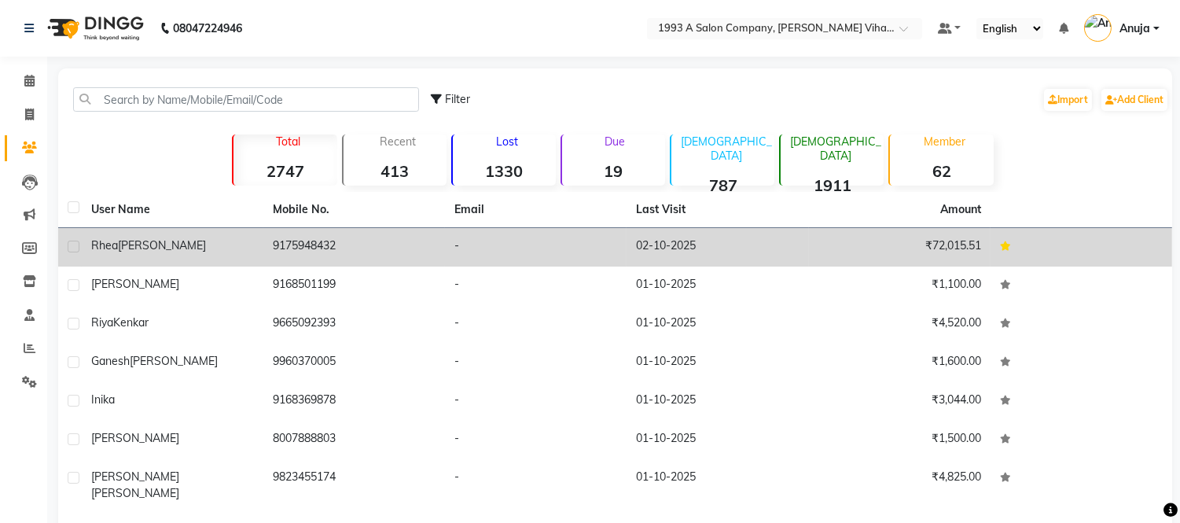
click at [131, 249] on span "[PERSON_NAME]" at bounding box center [162, 245] width 88 height 14
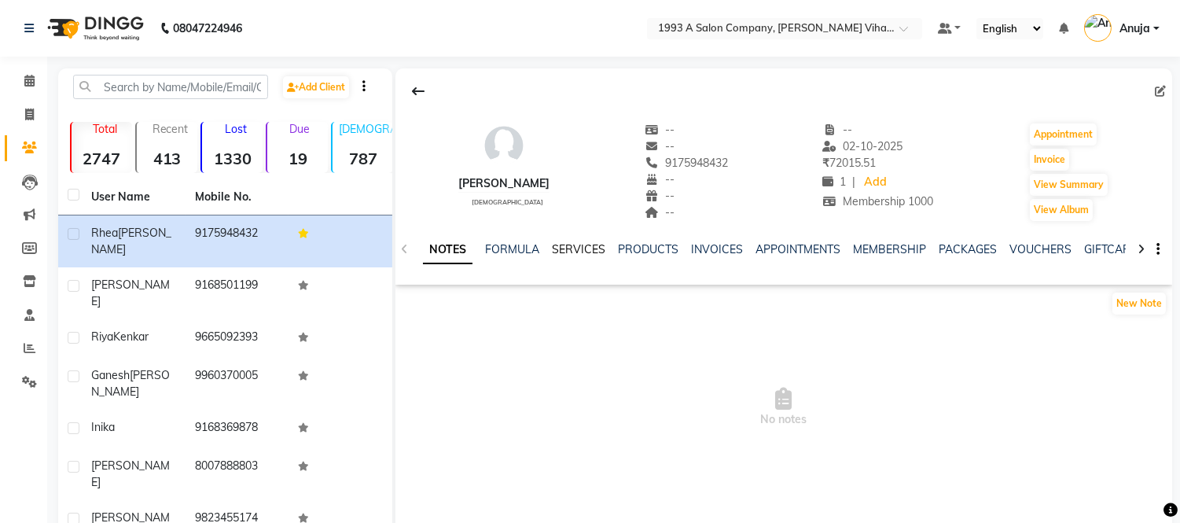
click at [578, 244] on link "SERVICES" at bounding box center [578, 249] width 53 height 14
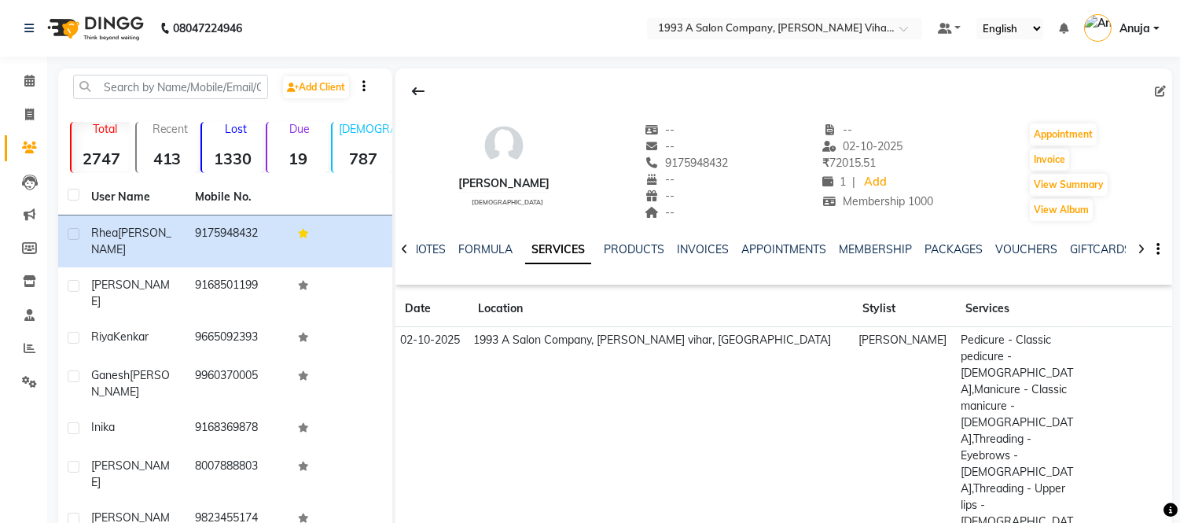
scroll to position [289, 0]
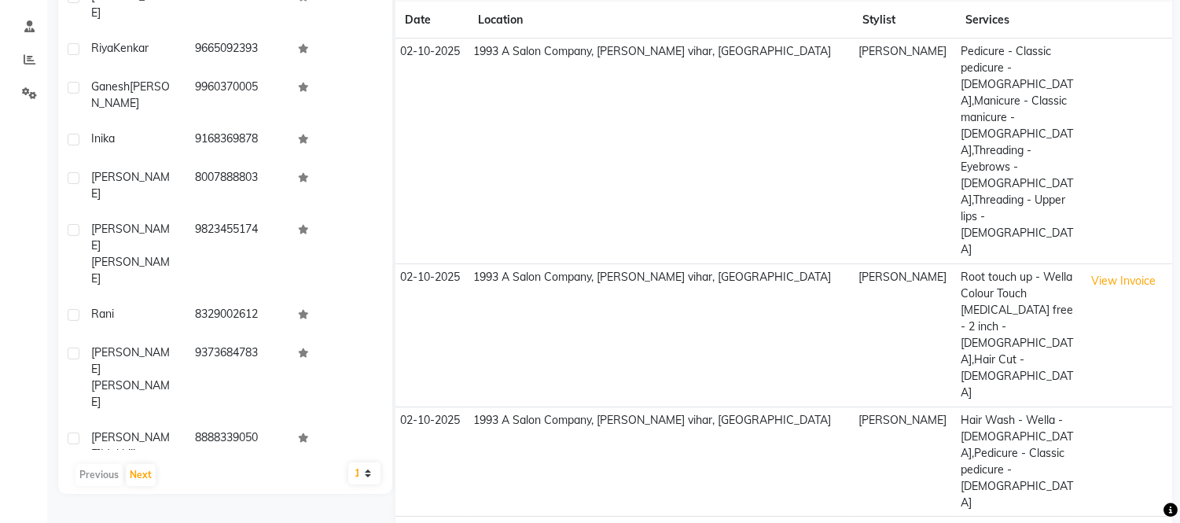
select select "100"
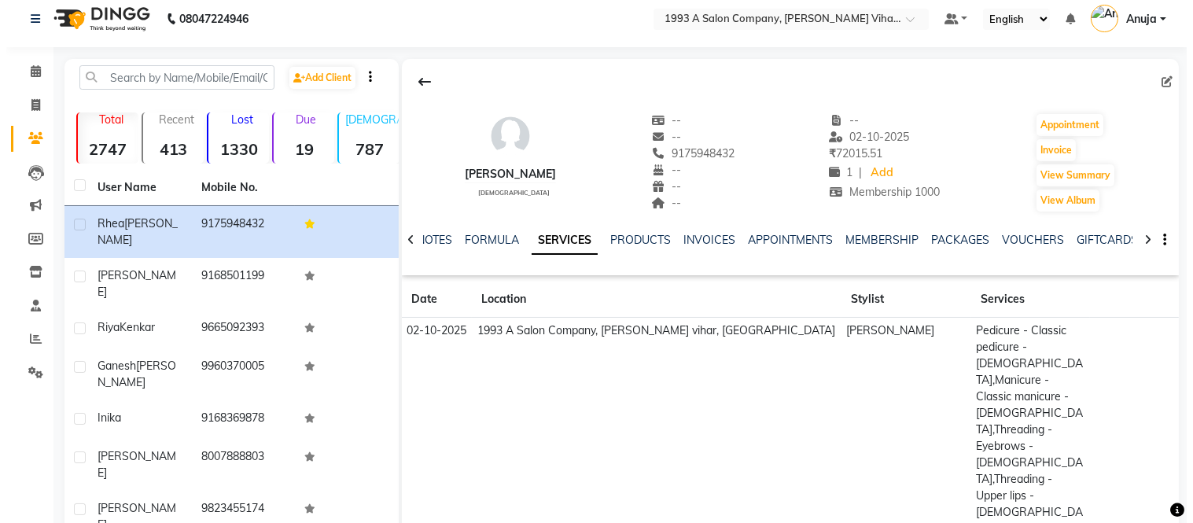
scroll to position [0, 0]
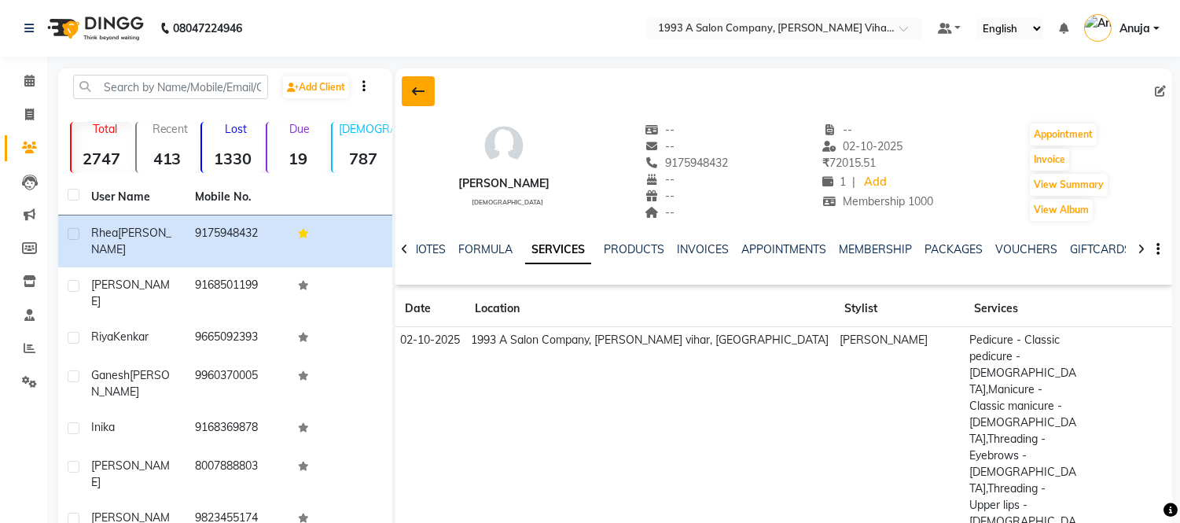
click at [418, 83] on button at bounding box center [418, 91] width 33 height 30
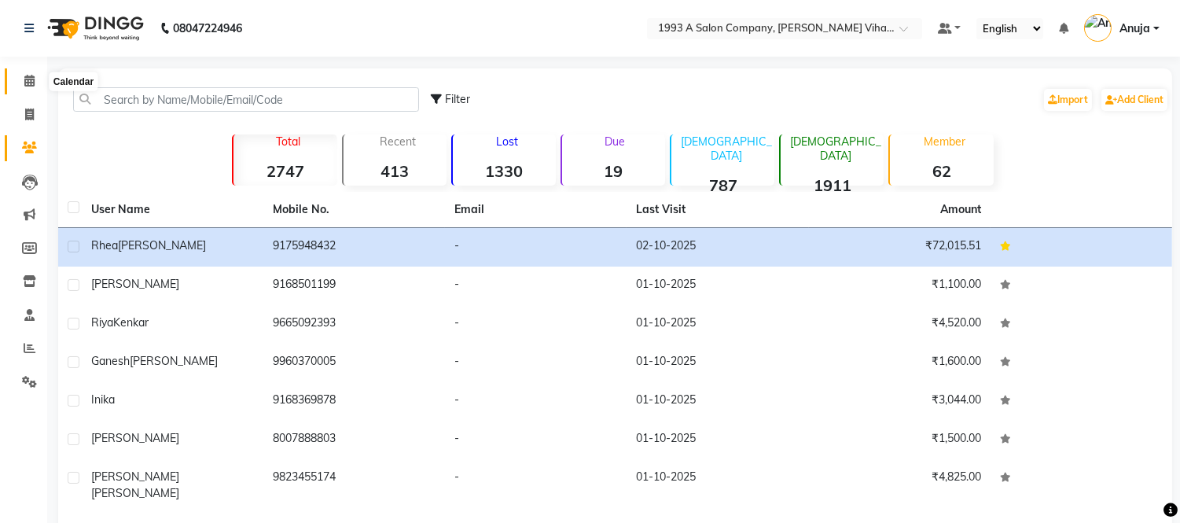
click at [36, 81] on span at bounding box center [30, 81] width 28 height 18
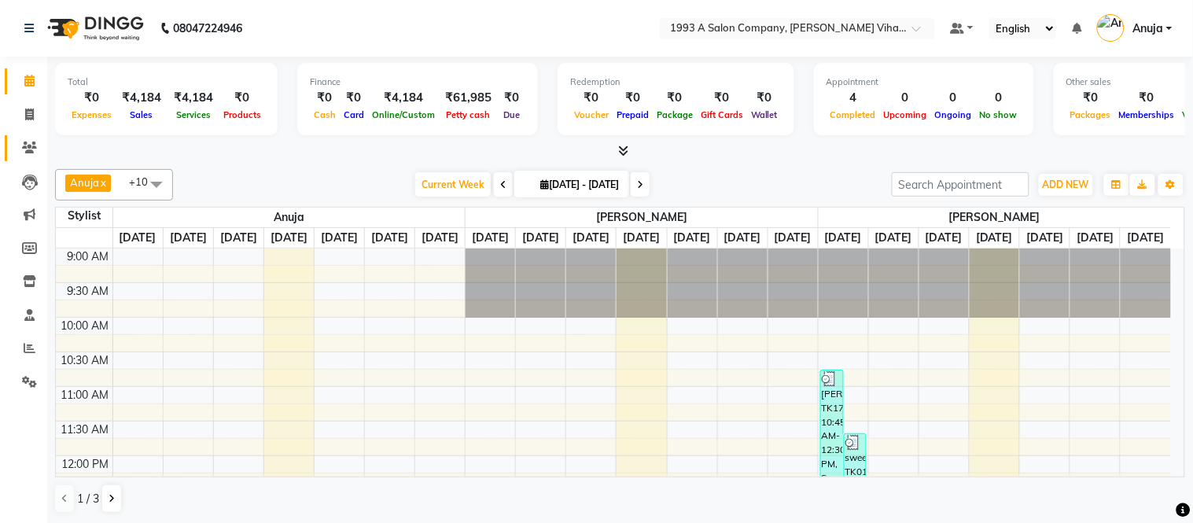
click at [38, 135] on link "Clients" at bounding box center [24, 148] width 38 height 26
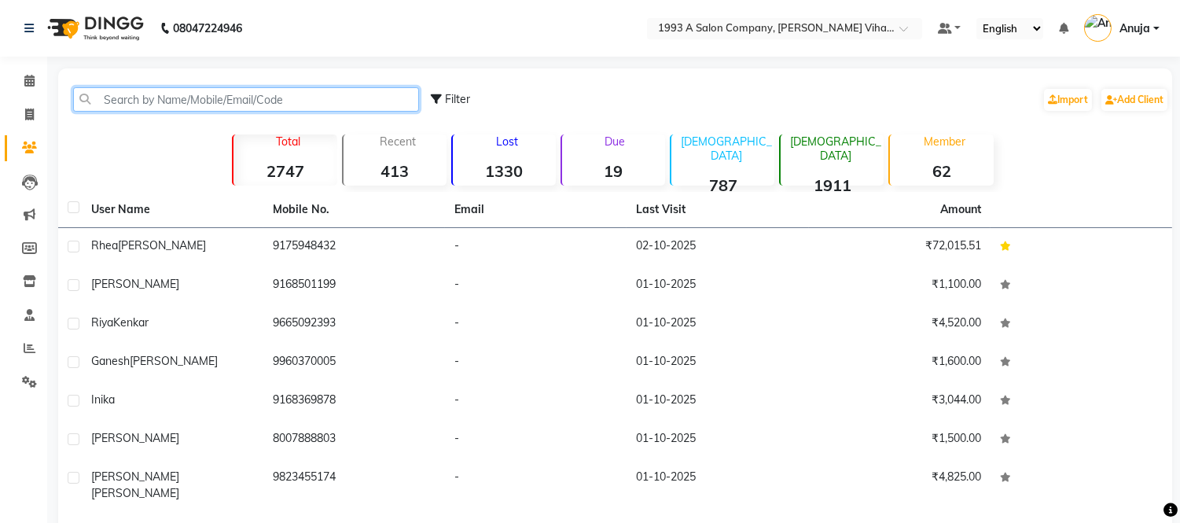
click at [102, 87] on input "text" at bounding box center [246, 99] width 346 height 24
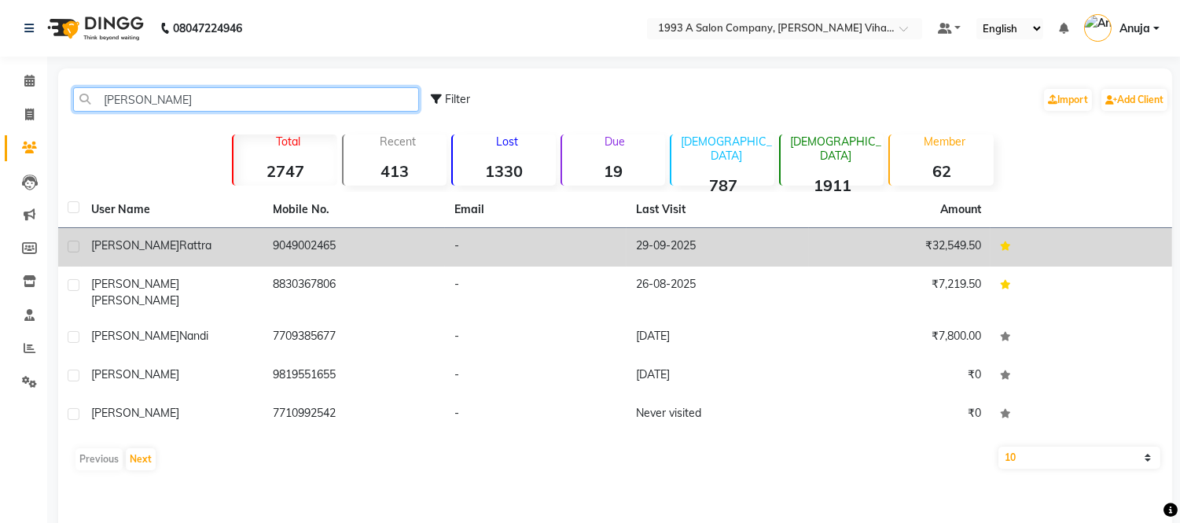
type input "tina"
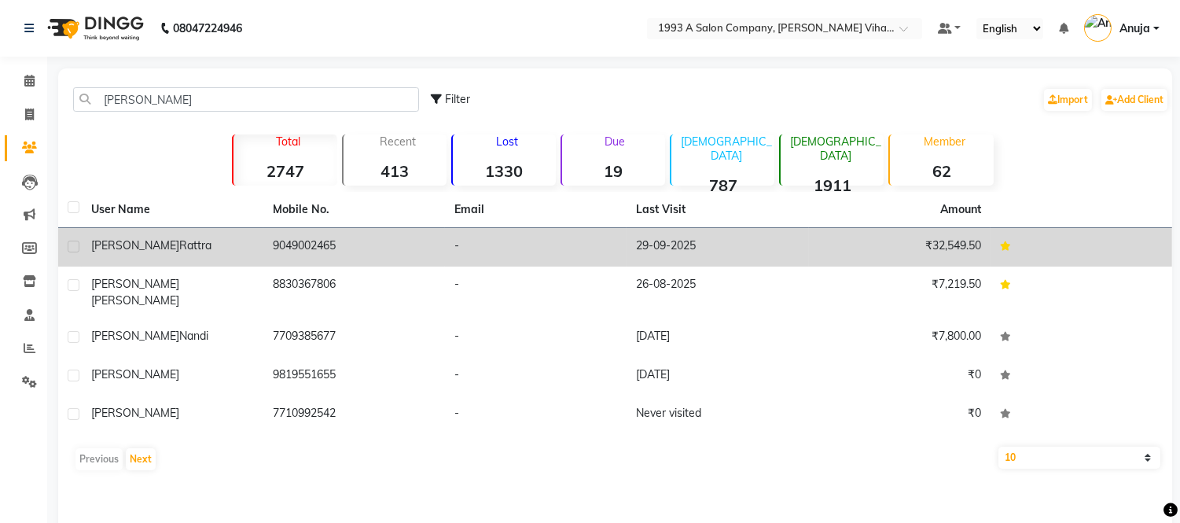
click at [179, 245] on span "Rattra" at bounding box center [195, 245] width 32 height 14
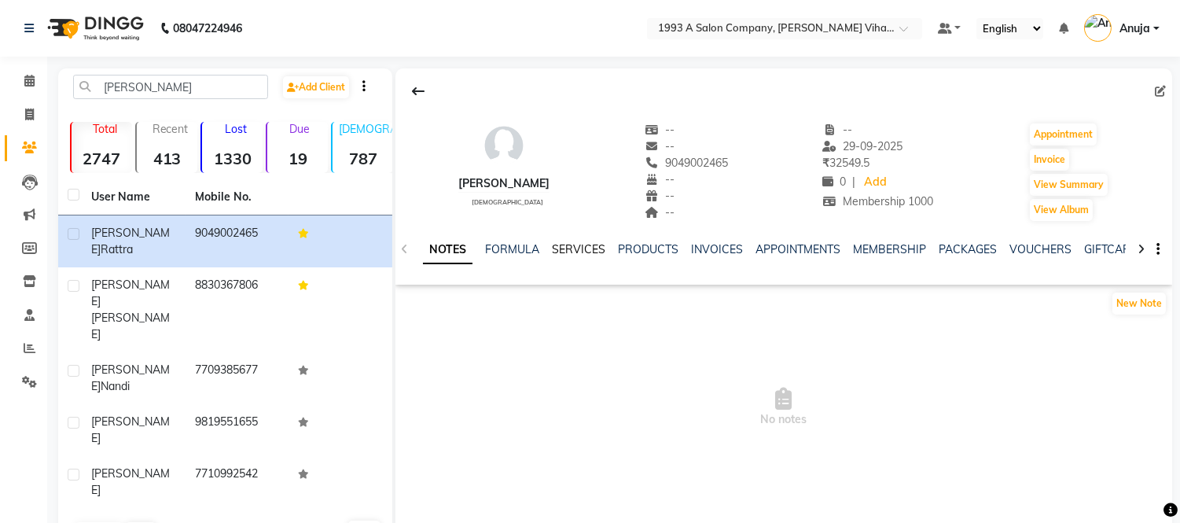
click at [575, 246] on link "SERVICES" at bounding box center [578, 249] width 53 height 14
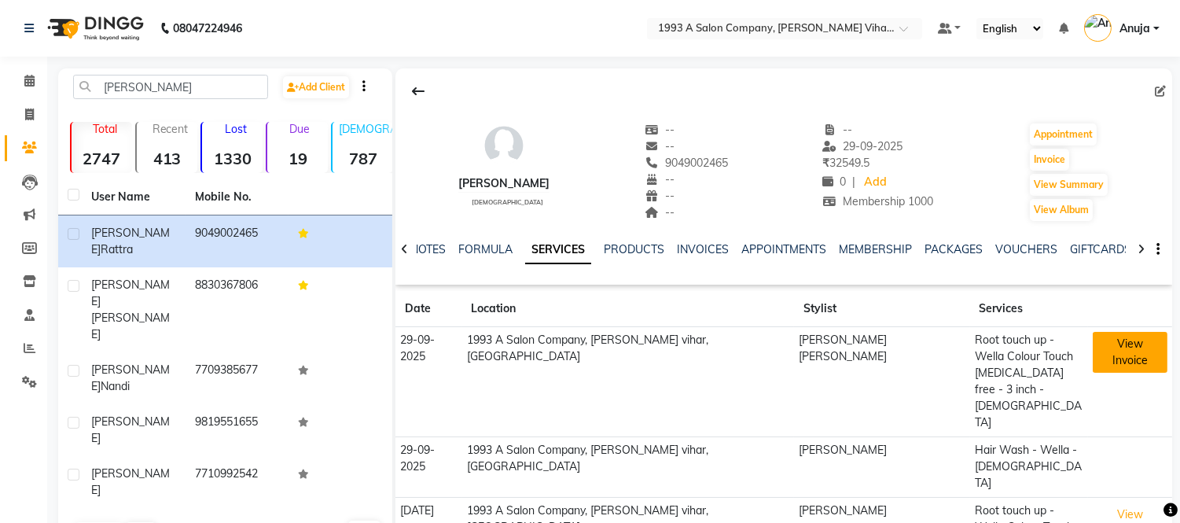
click at [1096, 341] on button "View Invoice" at bounding box center [1130, 352] width 75 height 41
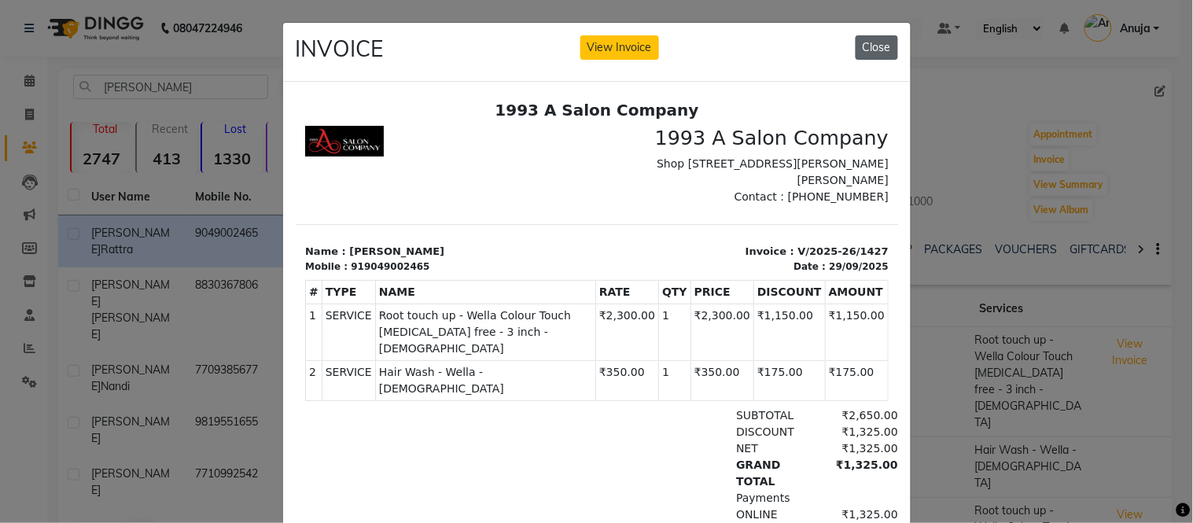
click at [871, 50] on button "Close" at bounding box center [877, 47] width 42 height 24
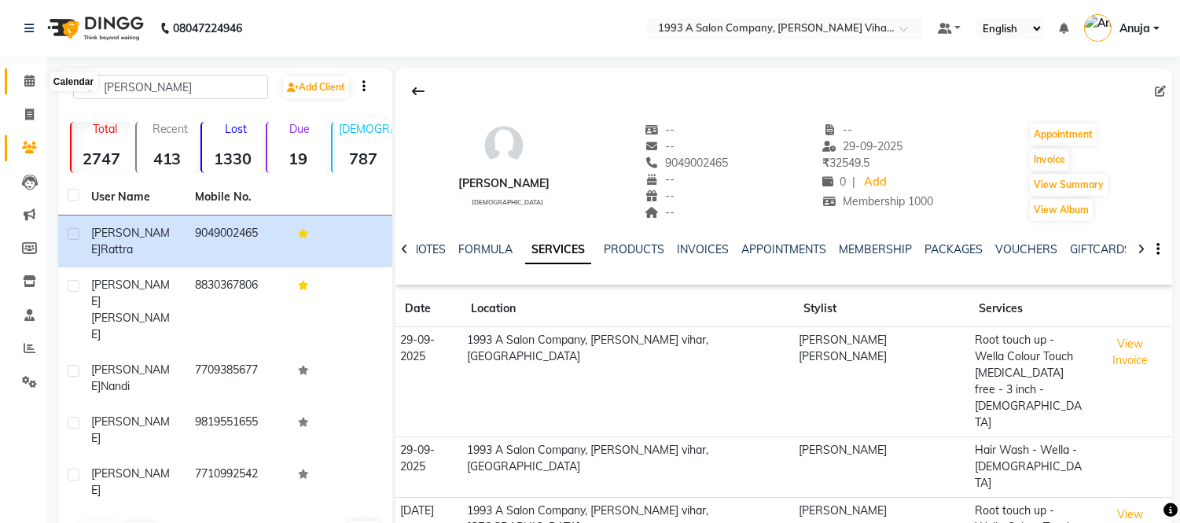
click at [35, 81] on span at bounding box center [30, 81] width 28 height 18
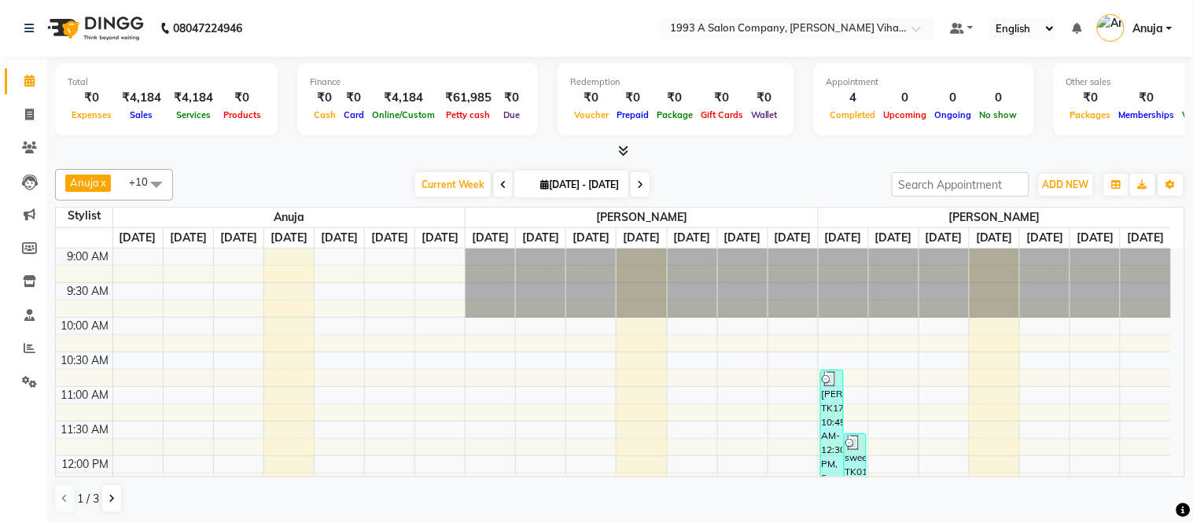
click at [617, 148] on span at bounding box center [620, 151] width 17 height 17
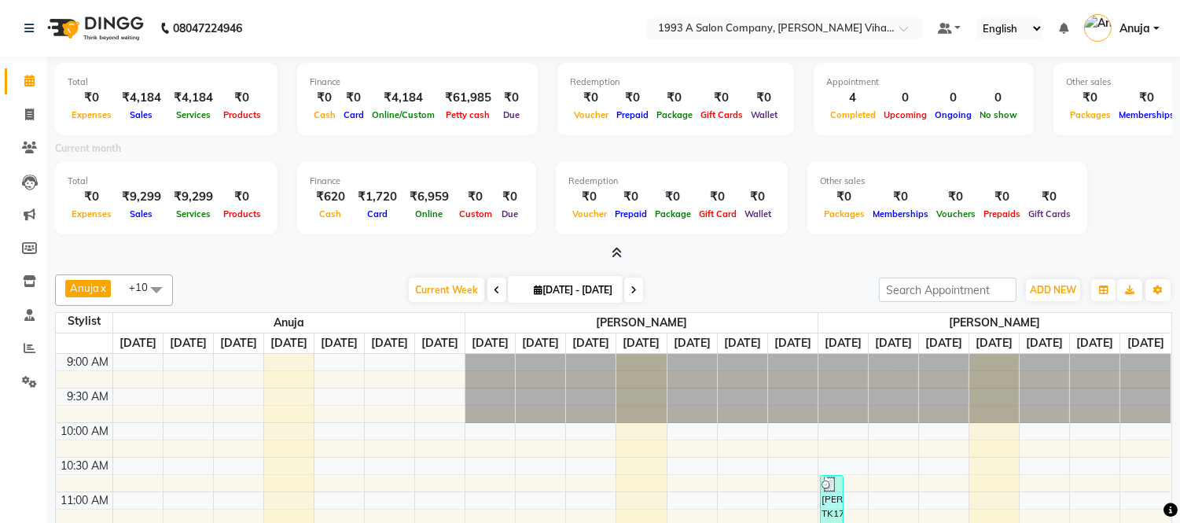
click at [1142, 153] on div "Current month" at bounding box center [613, 151] width 1141 height 22
drag, startPoint x: 1161, startPoint y: 109, endPoint x: 1025, endPoint y: 115, distance: 136.2
click at [1066, 116] on div "₹0 Packages ₹0 Memberships ₹0 Vouchers ₹0 Prepaids ₹0 Gift Cards" at bounding box center [1193, 106] width 255 height 35
drag, startPoint x: 551, startPoint y: 139, endPoint x: 444, endPoint y: 139, distance: 107.0
click at [514, 140] on div "Current month" at bounding box center [613, 151] width 1141 height 22
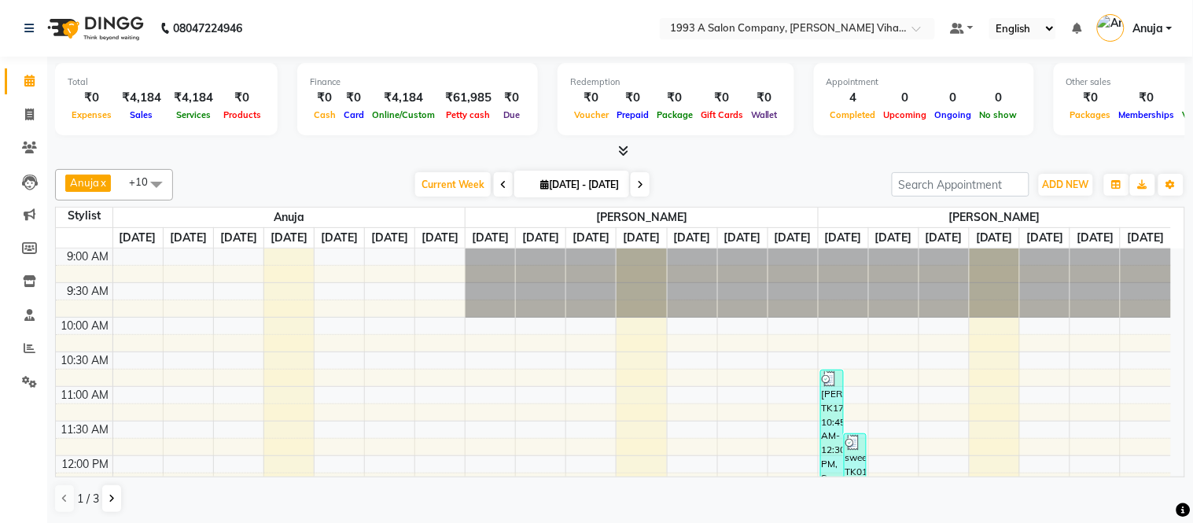
click at [370, 38] on nav "08047224946 Select Location × 1993 A Salon Company, [PERSON_NAME] Vihar, Pune D…" at bounding box center [596, 28] width 1193 height 57
click at [629, 150] on div at bounding box center [620, 151] width 1130 height 17
click at [624, 148] on icon at bounding box center [623, 151] width 10 height 12
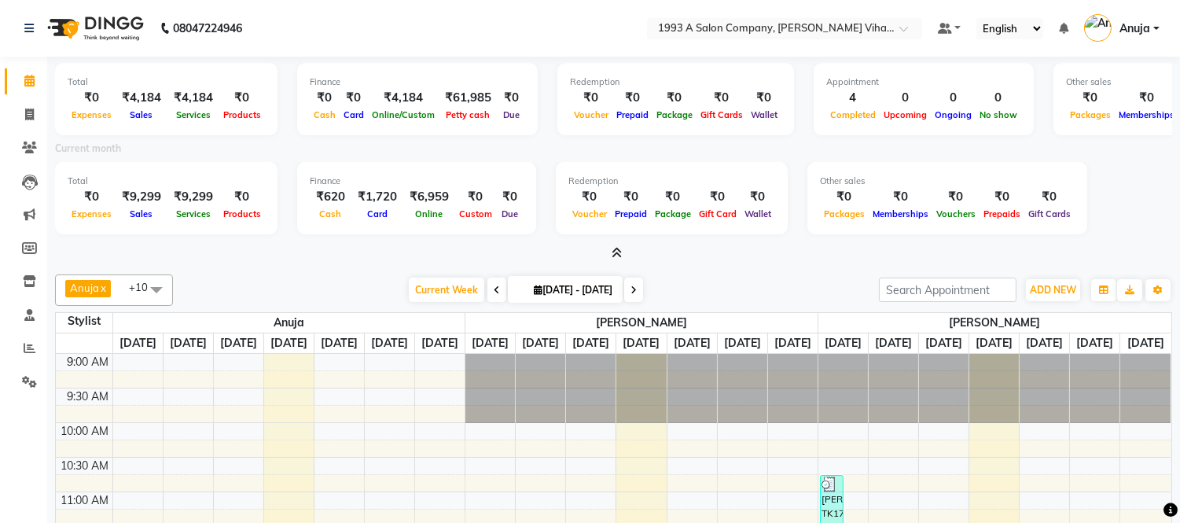
click at [619, 250] on icon at bounding box center [617, 253] width 10 height 12
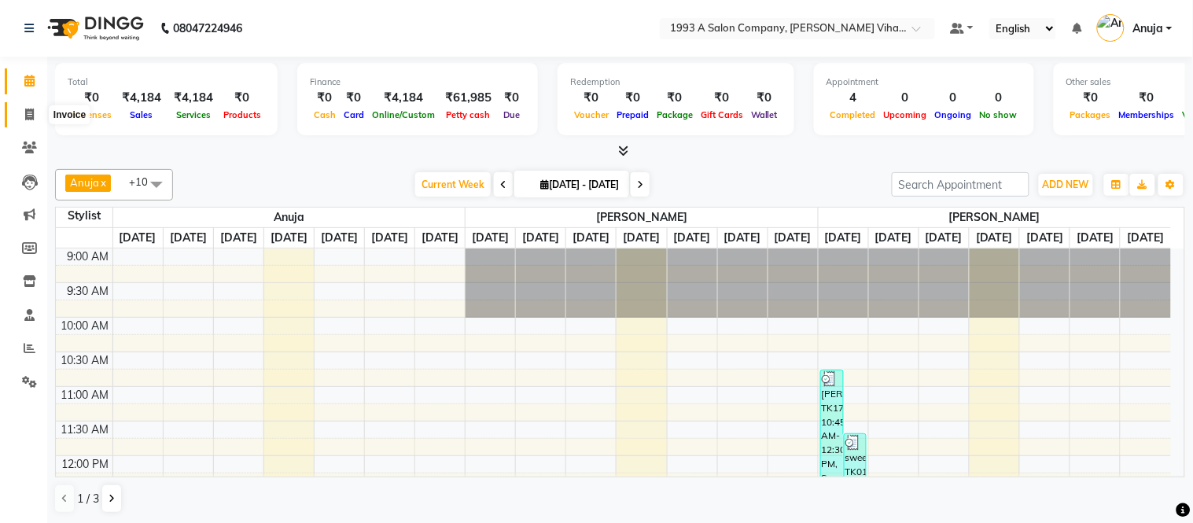
click at [33, 115] on icon at bounding box center [29, 115] width 9 height 12
select select "service"
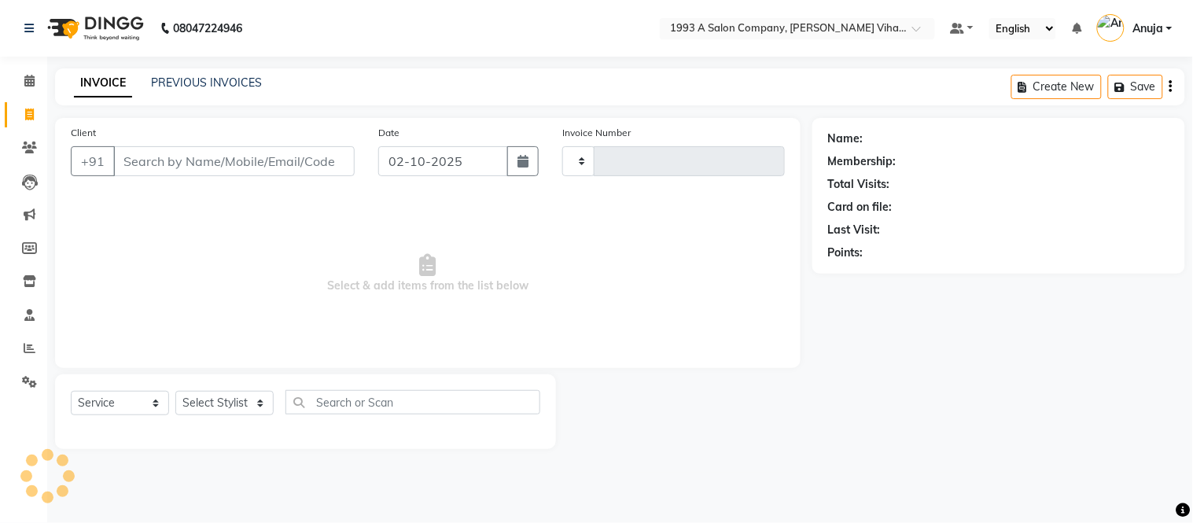
type input "1458"
select select "4955"
click at [191, 165] on input "Client" at bounding box center [233, 161] width 241 height 30
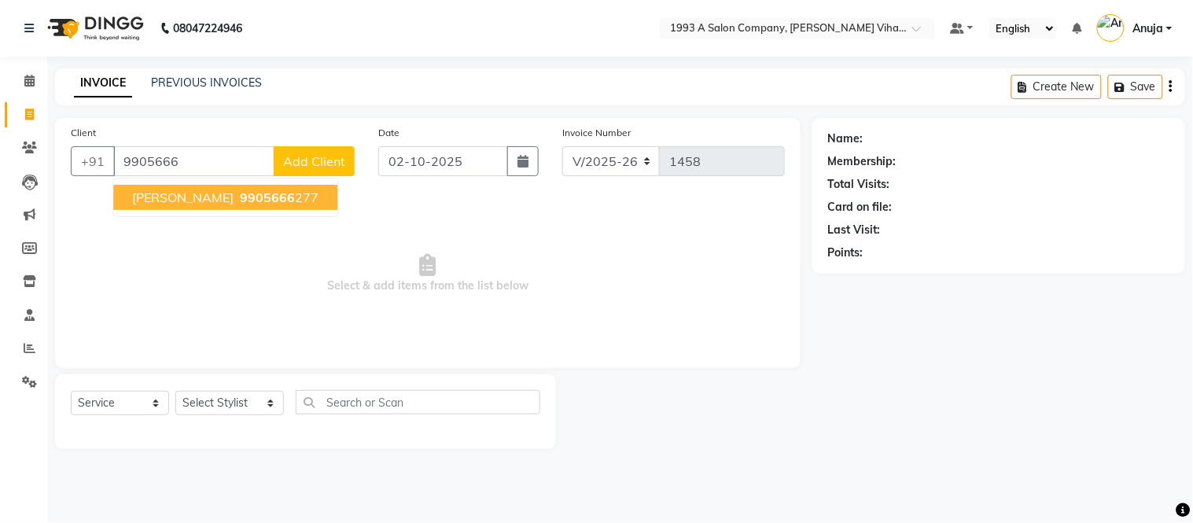
click at [240, 200] on span "9905666" at bounding box center [267, 198] width 55 height 16
type input "9905666277"
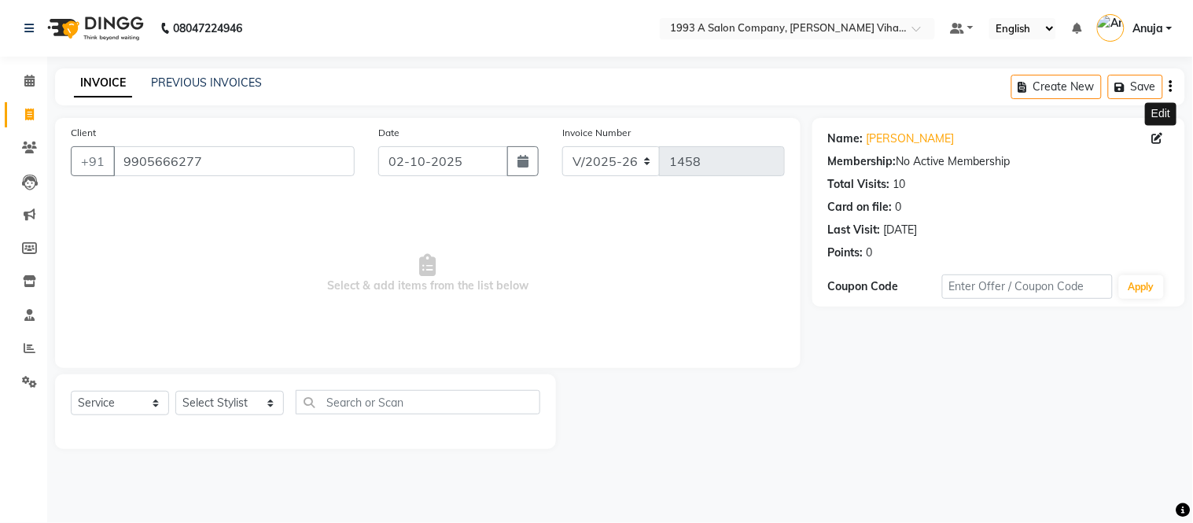
click at [1154, 136] on icon at bounding box center [1157, 138] width 11 height 11
select select
select select "[DEMOGRAPHIC_DATA]"
select select
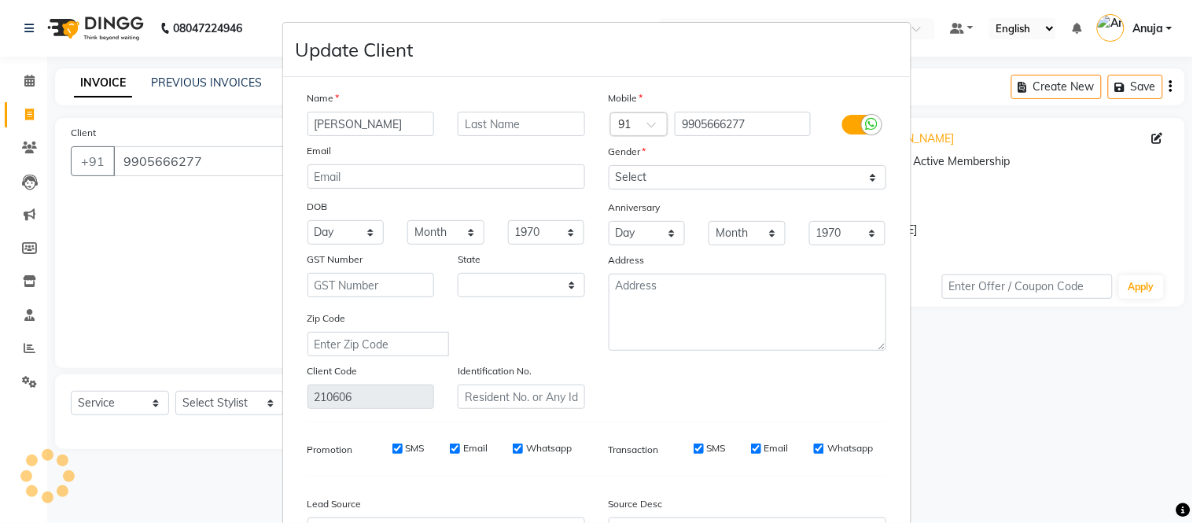
select select "22"
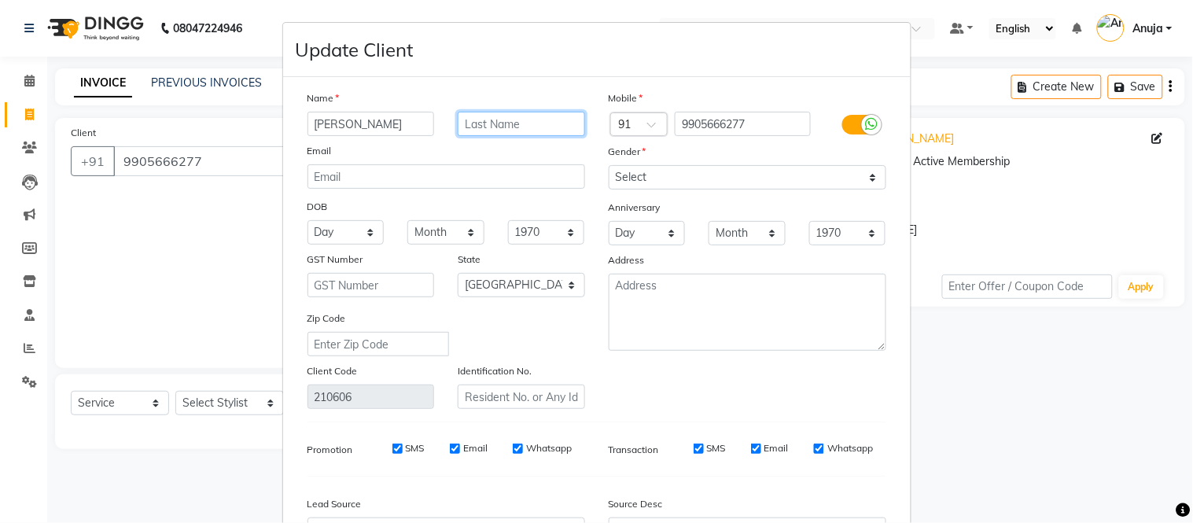
click at [499, 120] on input "text" at bounding box center [521, 124] width 127 height 24
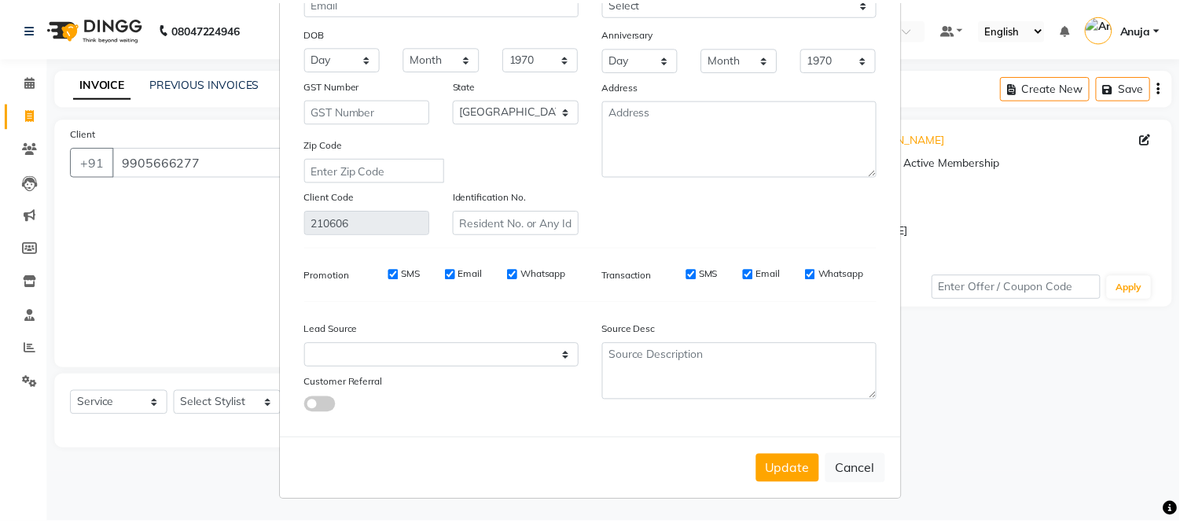
scroll to position [176, 0]
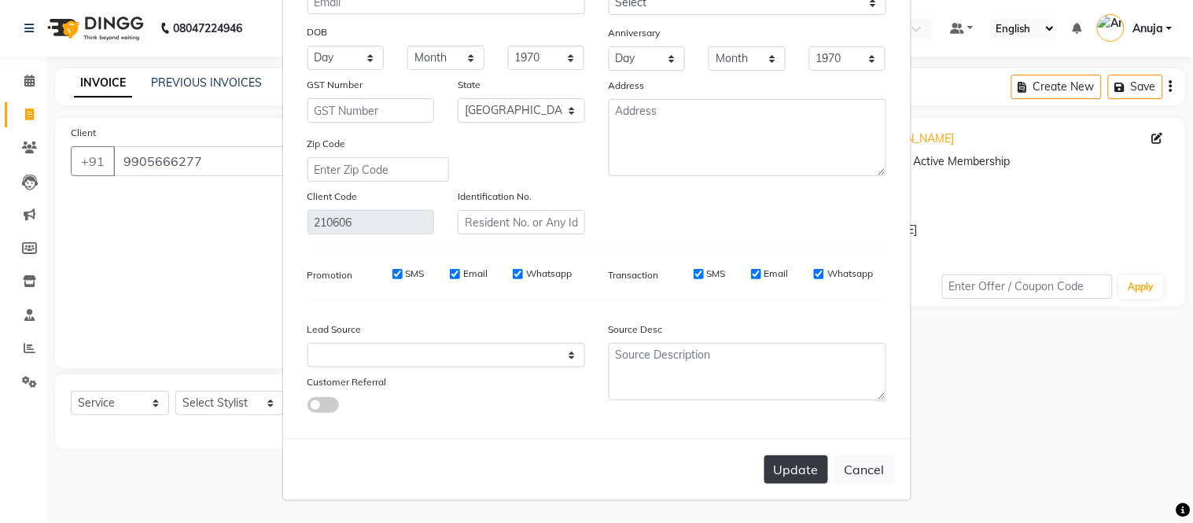
type input "Prasad"
click at [806, 457] on button "Update" at bounding box center [796, 469] width 64 height 28
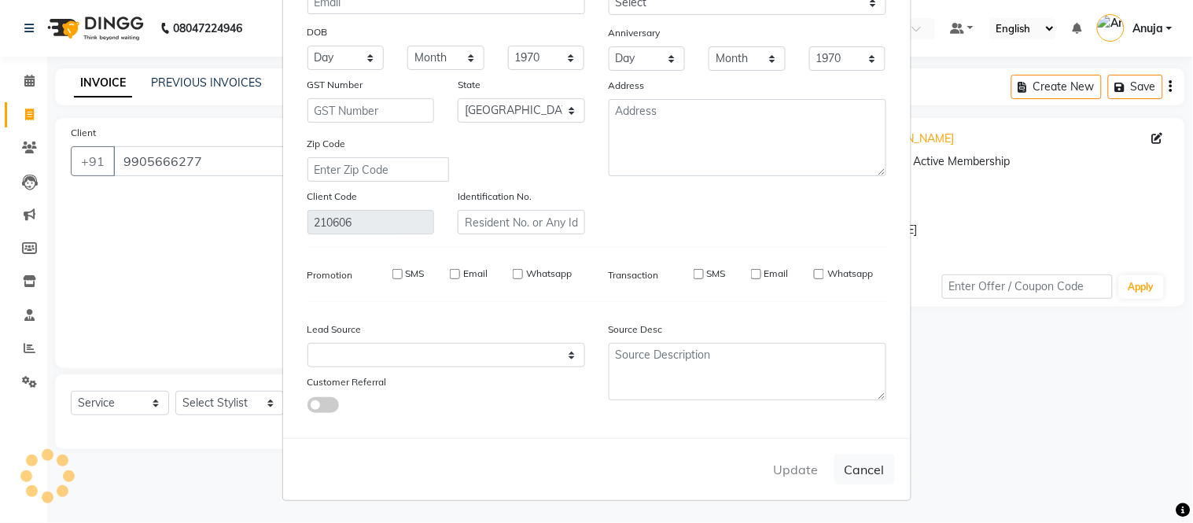
select select
select select "null"
select select
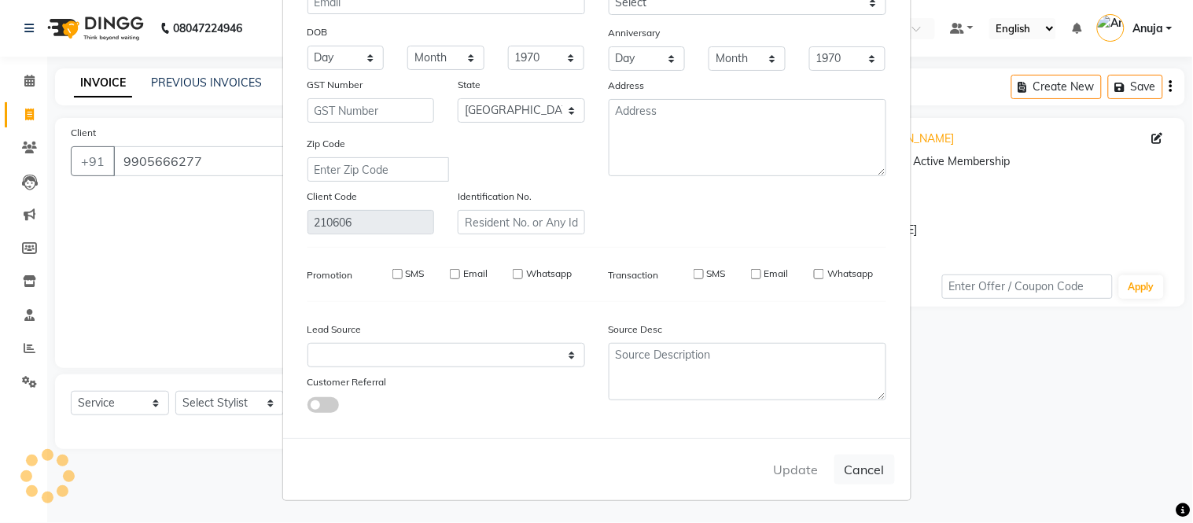
select select
checkbox input "false"
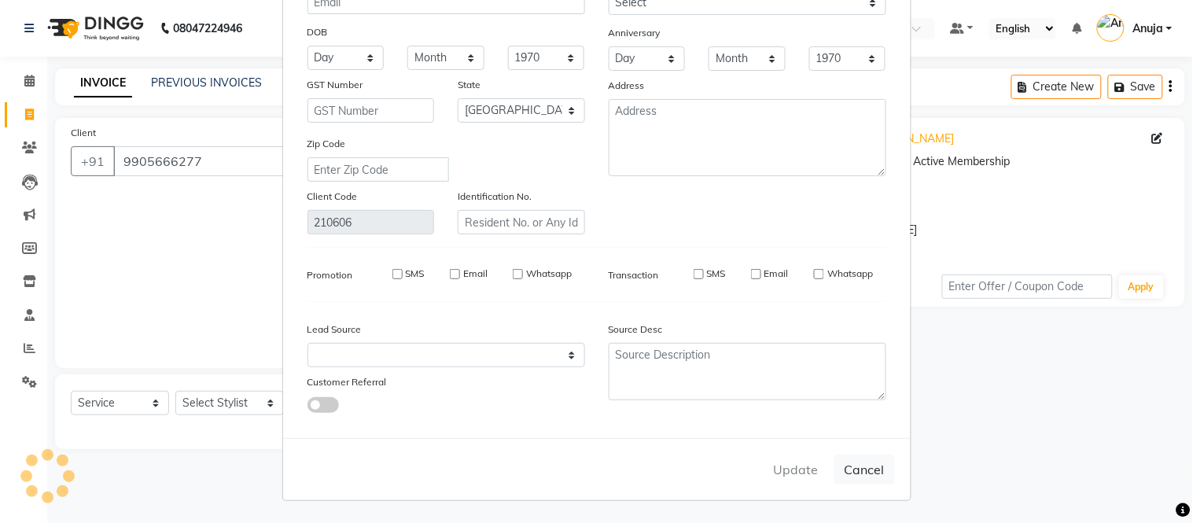
checkbox input "false"
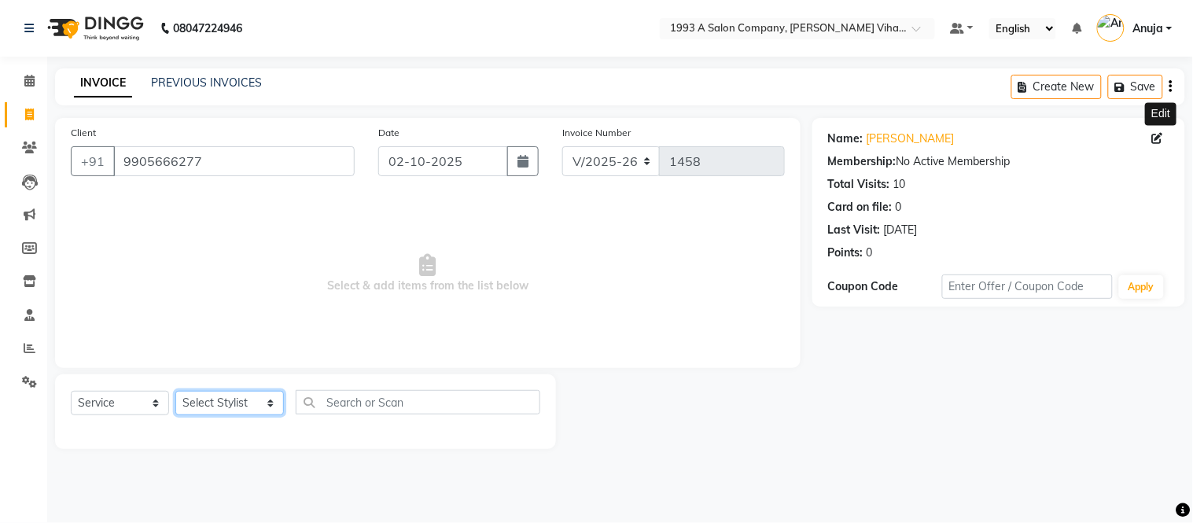
click at [254, 400] on select "Select Stylist [PERSON_NAME] [PERSON_NAME] Bhakti [PERSON_NAME] [PERSON_NAME] […" at bounding box center [229, 403] width 109 height 24
click at [175, 392] on select "Select Stylist [PERSON_NAME] [PERSON_NAME] Bhakti [PERSON_NAME] [PERSON_NAME] […" at bounding box center [229, 403] width 109 height 24
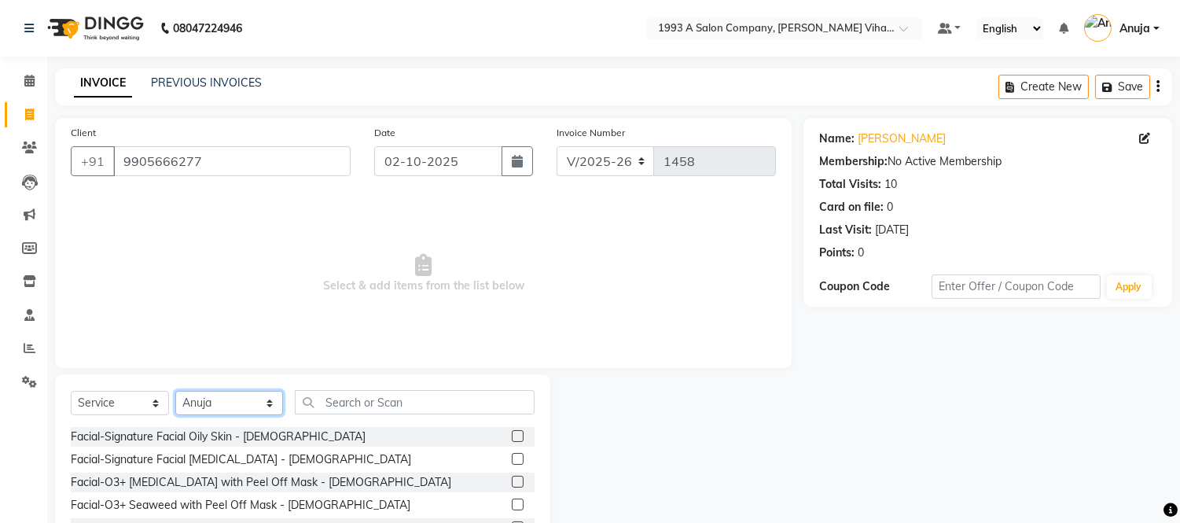
drag, startPoint x: 216, startPoint y: 407, endPoint x: 222, endPoint y: 391, distance: 17.4
click at [217, 407] on select "Select Stylist [PERSON_NAME] [PERSON_NAME] Bhakti [PERSON_NAME] [PERSON_NAME] […" at bounding box center [229, 403] width 108 height 24
select select "91465"
click at [175, 392] on select "Select Stylist [PERSON_NAME] [PERSON_NAME] Bhakti [PERSON_NAME] [PERSON_NAME] […" at bounding box center [229, 403] width 108 height 24
drag, startPoint x: 356, startPoint y: 425, endPoint x: 362, endPoint y: 411, distance: 15.2
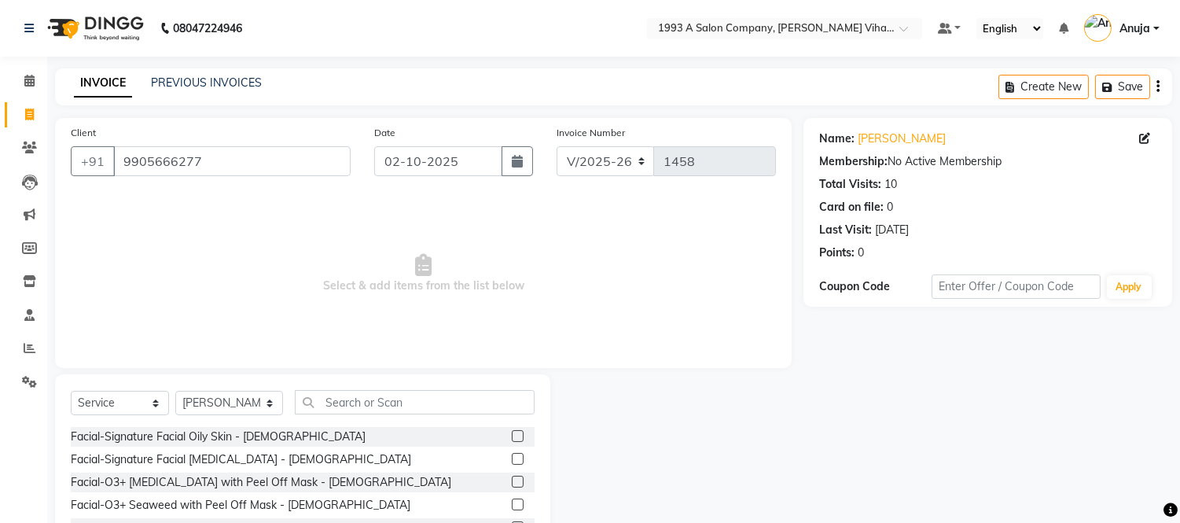
click at [362, 411] on div "Select Service Product Membership Package Voucher Prepaid Gift Card Select Styl…" at bounding box center [303, 408] width 464 height 37
click at [363, 410] on input "text" at bounding box center [415, 402] width 240 height 24
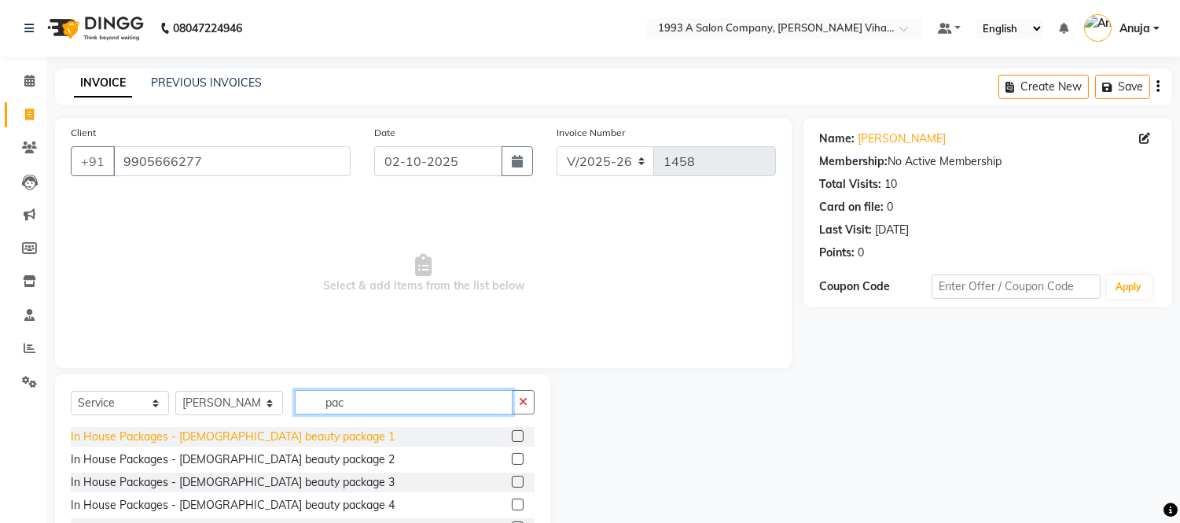
type input "pac"
click at [240, 439] on div "In House Packages - [DEMOGRAPHIC_DATA] beauty package 1" at bounding box center [233, 437] width 324 height 17
checkbox input "false"
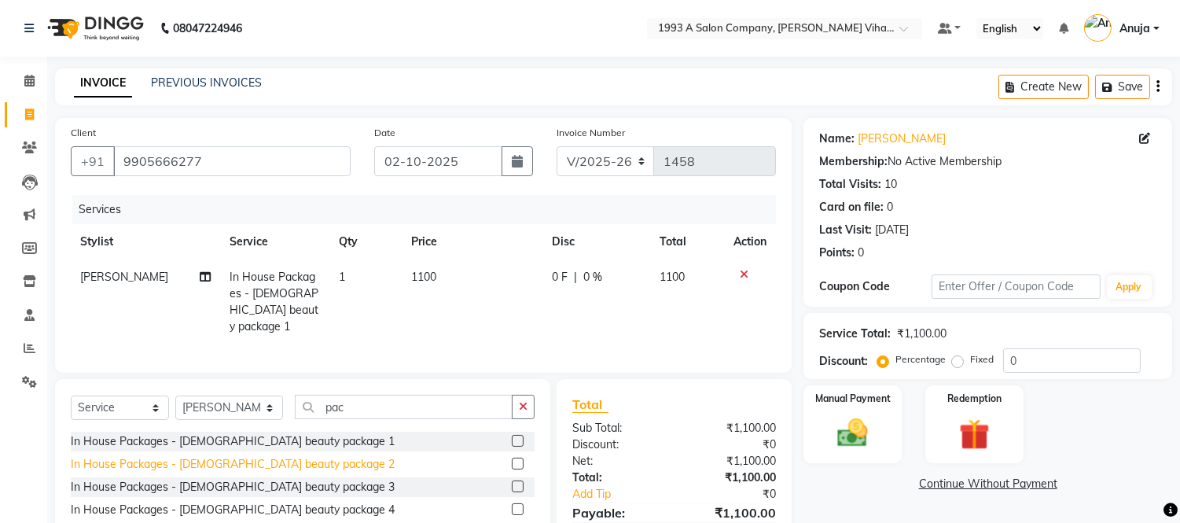
click at [269, 466] on div "In House Packages - [DEMOGRAPHIC_DATA] beauty package 2" at bounding box center [233, 464] width 324 height 17
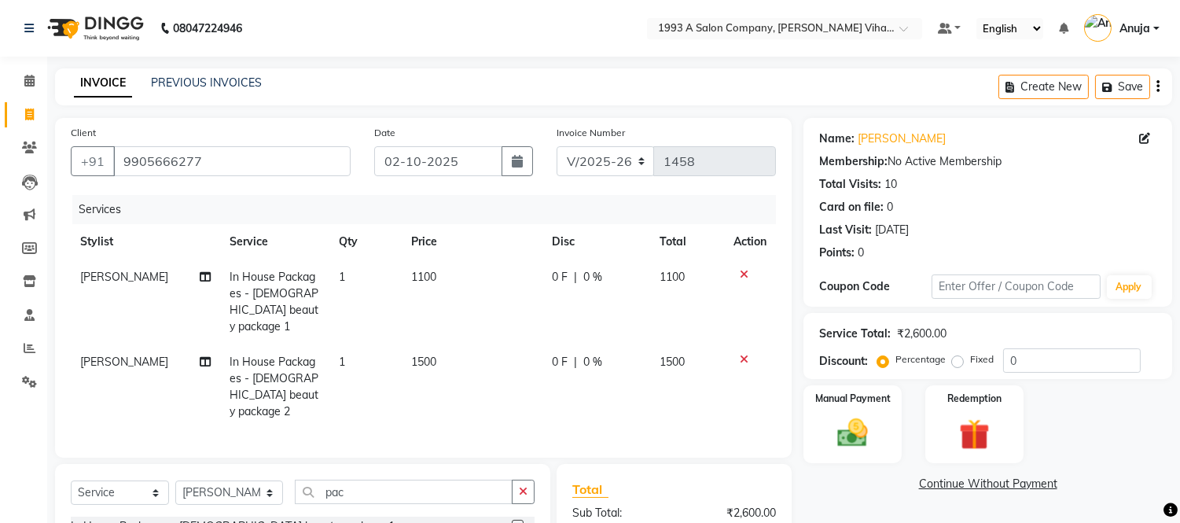
checkbox input "false"
click at [746, 271] on icon at bounding box center [744, 274] width 9 height 11
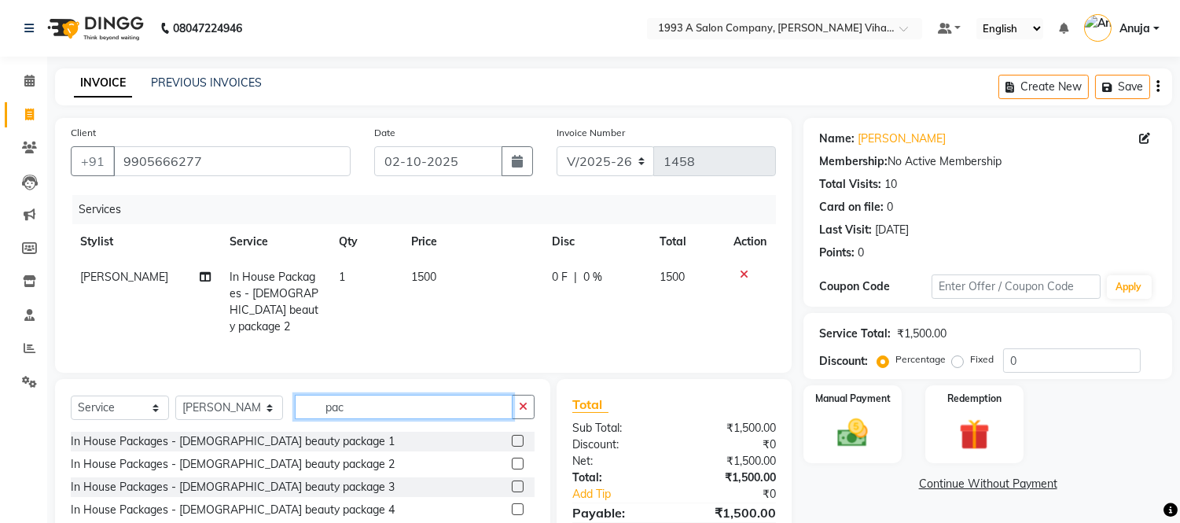
drag, startPoint x: 370, startPoint y: 407, endPoint x: 299, endPoint y: 407, distance: 70.8
click at [299, 407] on input "pac" at bounding box center [404, 407] width 218 height 24
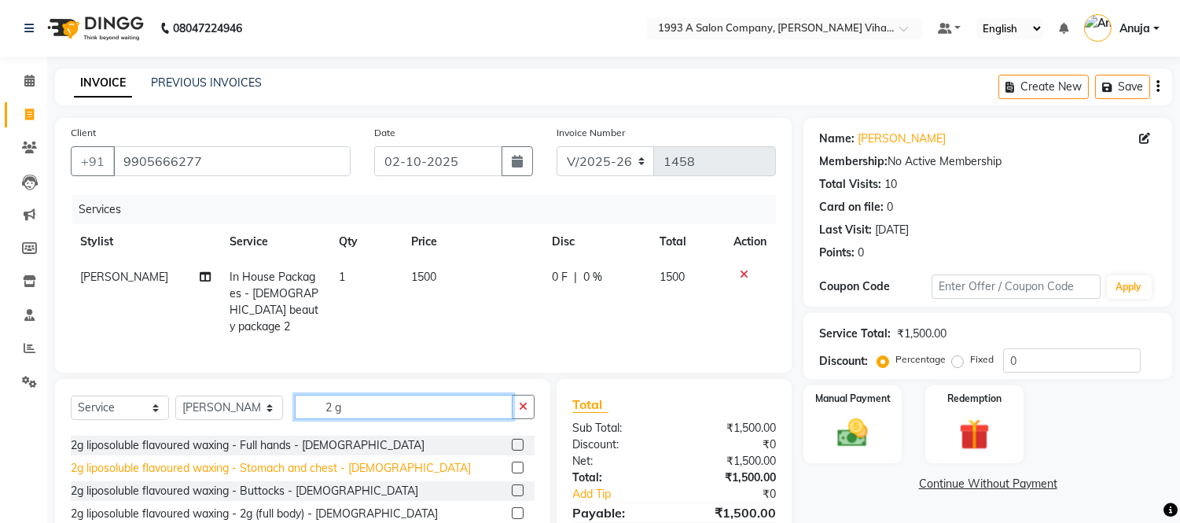
scroll to position [0, 0]
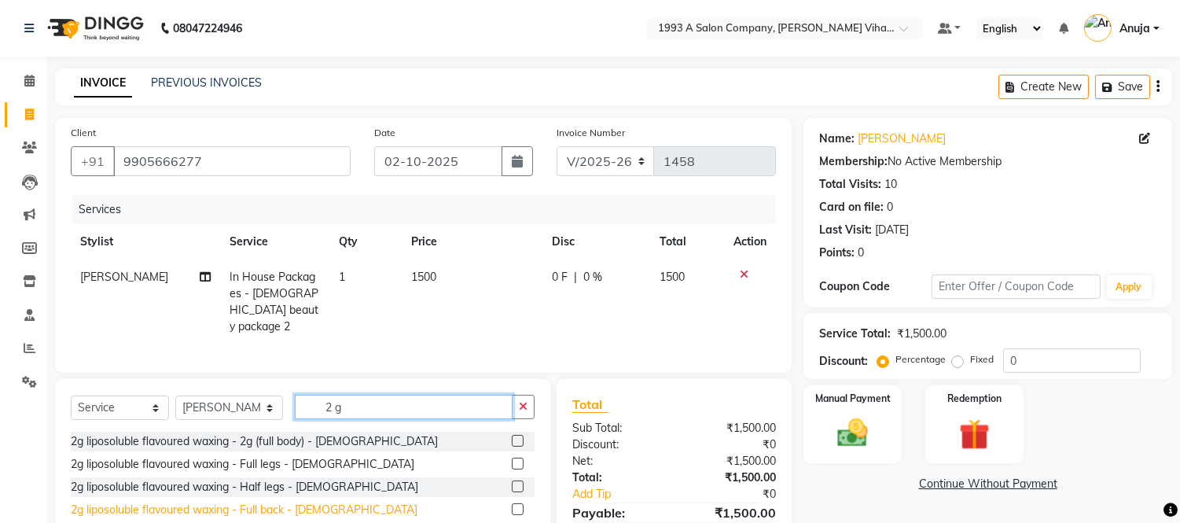
type input "2 g"
click at [303, 505] on div "2g liposoluble flavoured waxing - Full back - [DEMOGRAPHIC_DATA]" at bounding box center [244, 510] width 347 height 17
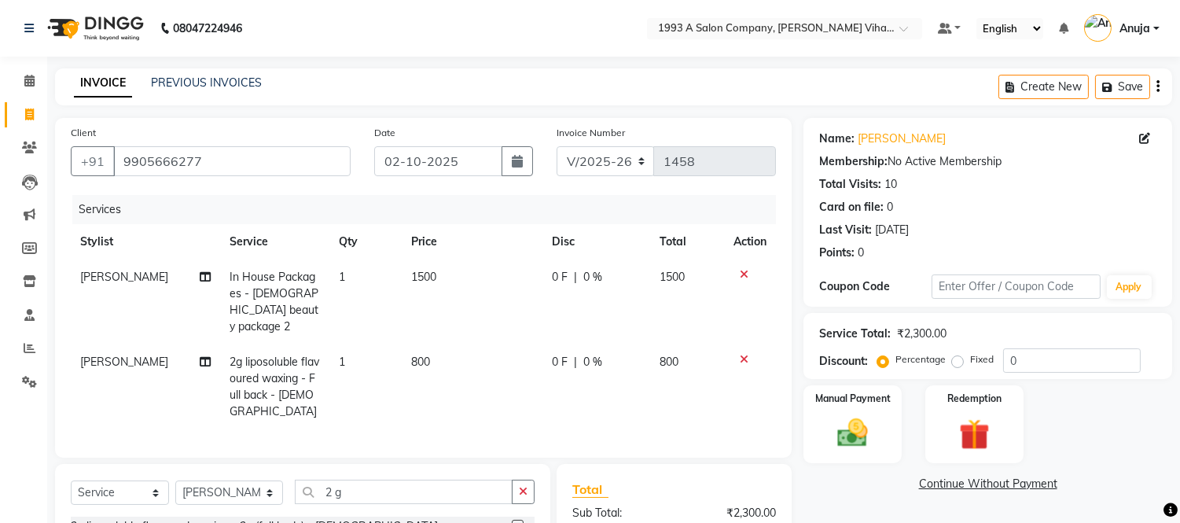
checkbox input "false"
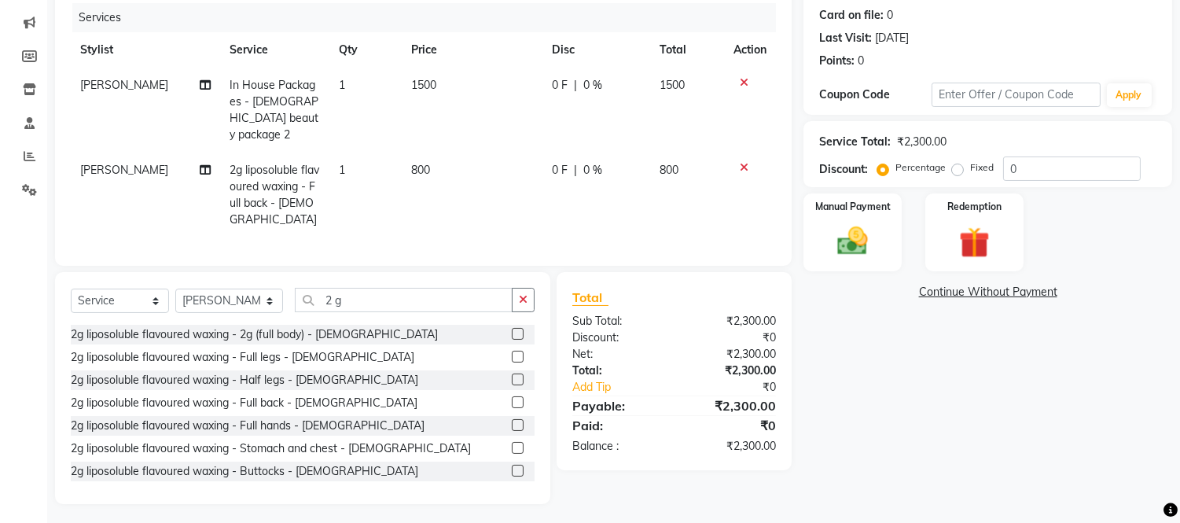
scroll to position [193, 0]
click at [417, 162] on span "800" at bounding box center [420, 169] width 19 height 14
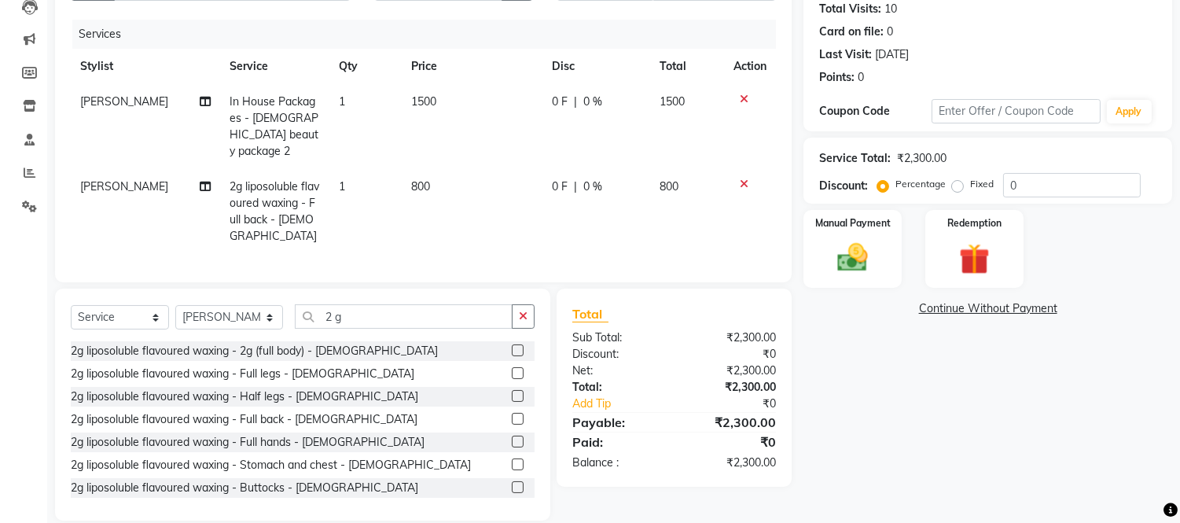
select select "91465"
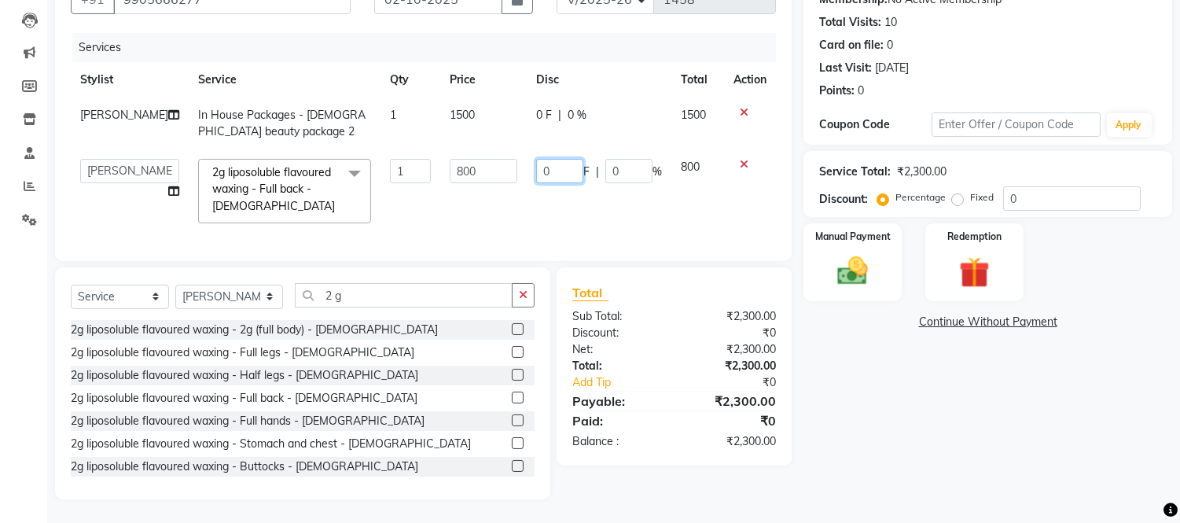
drag, startPoint x: 556, startPoint y: 158, endPoint x: 478, endPoint y: 161, distance: 77.9
click at [478, 161] on tr "[PERSON_NAME] [PERSON_NAME] Bhakti [PERSON_NAME] [PERSON_NAME] [PERSON_NAME] [P…" at bounding box center [423, 190] width 705 height 83
type input "300"
click at [626, 207] on td "300 F | 0 %" at bounding box center [599, 190] width 145 height 83
select select "91465"
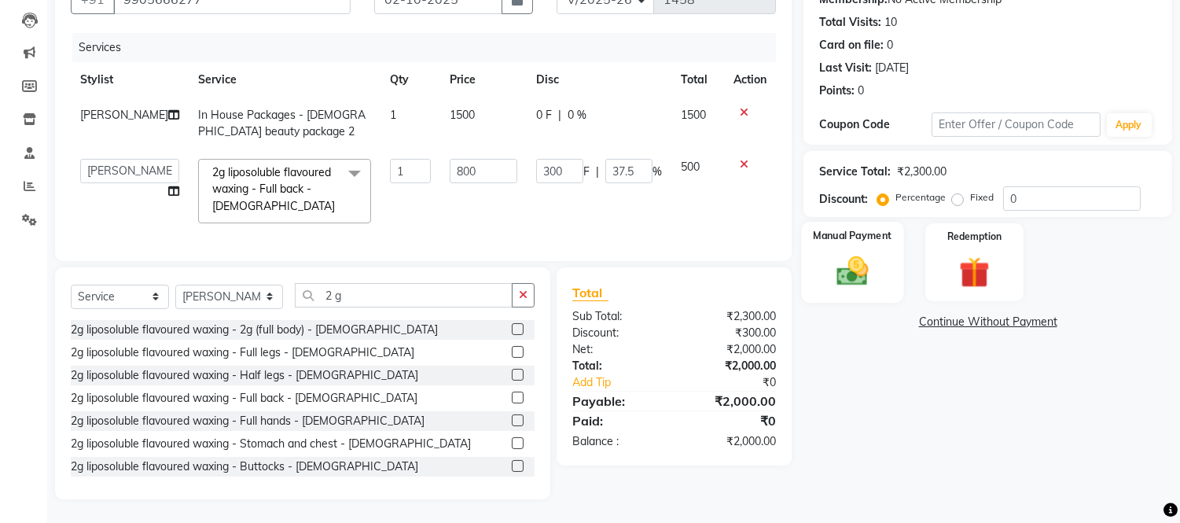
click at [852, 261] on img at bounding box center [853, 271] width 52 height 37
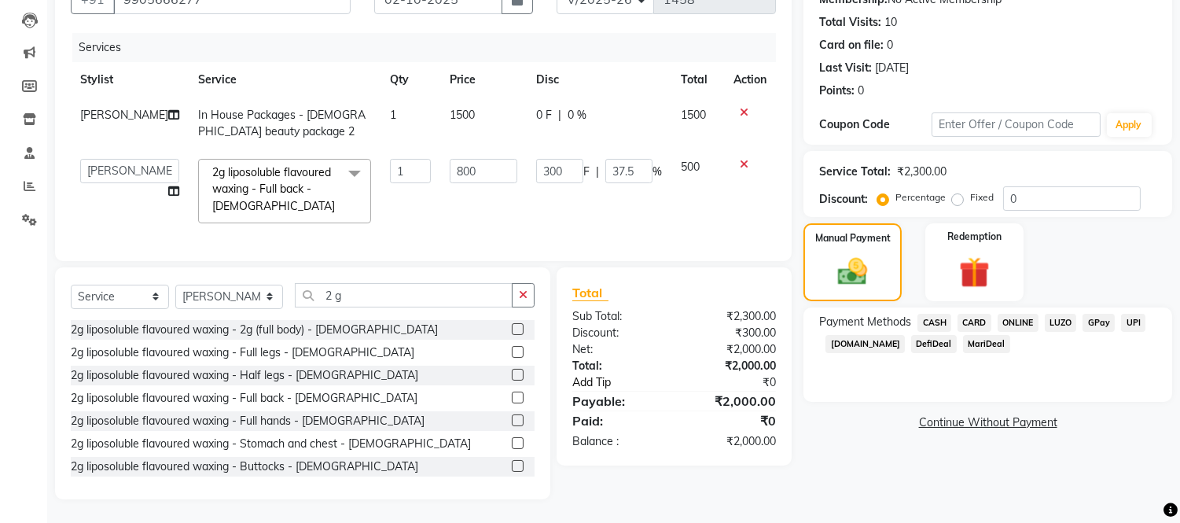
click at [579, 382] on link "Add Tip" at bounding box center [627, 382] width 133 height 17
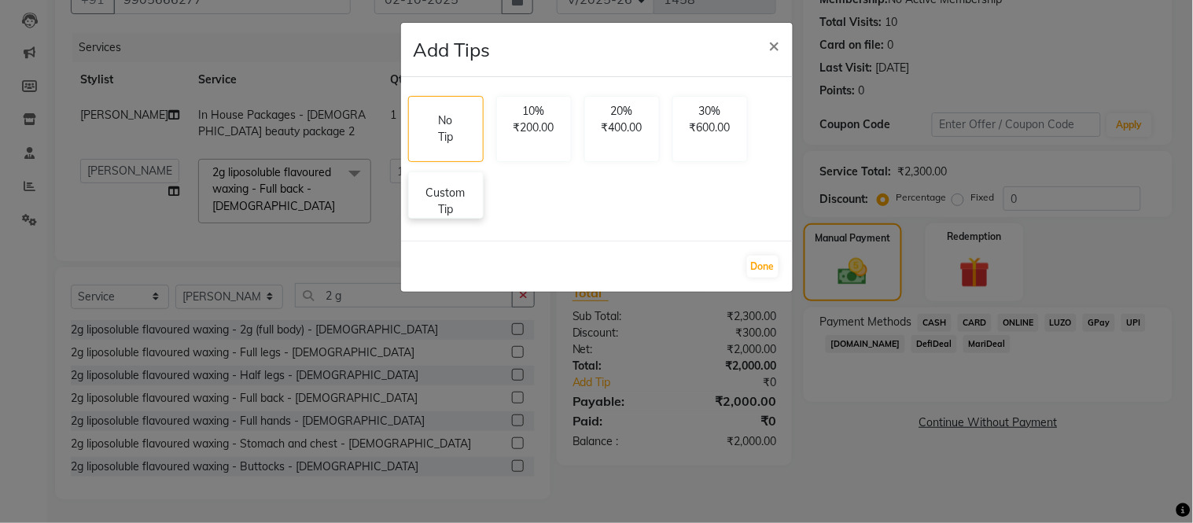
click at [464, 202] on p "Custom Tip" at bounding box center [445, 201] width 55 height 33
select select "91465"
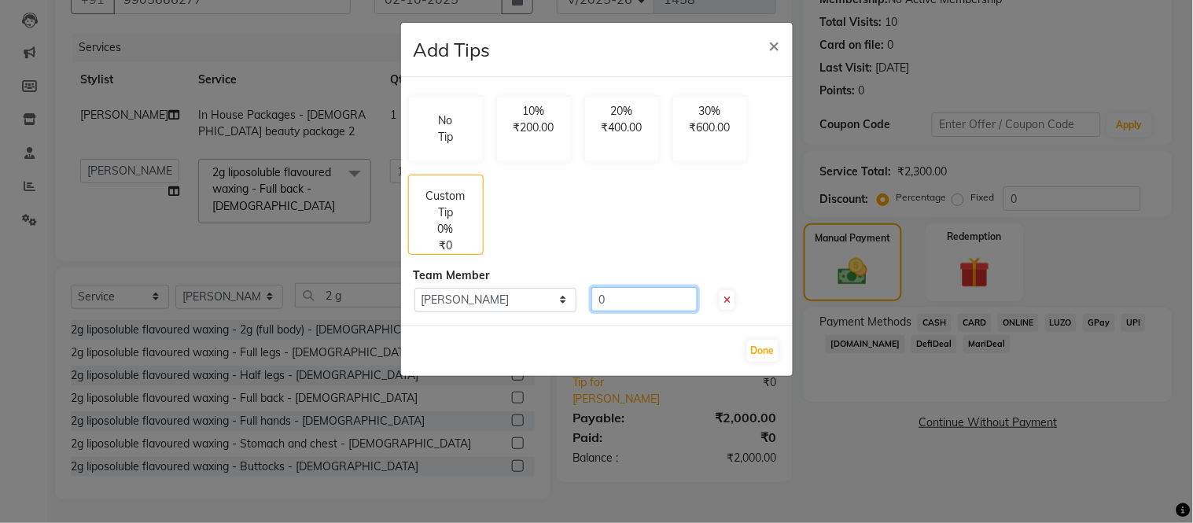
drag, startPoint x: 612, startPoint y: 305, endPoint x: 477, endPoint y: 313, distance: 134.7
click at [478, 313] on div "No Tip 10% ₹200.00 20% ₹400.00 30% ₹600.00 Custom Tip 0% ₹0 Team Member Select …" at bounding box center [597, 201] width 392 height 248
type input "100"
click at [767, 348] on button "Done" at bounding box center [762, 351] width 31 height 22
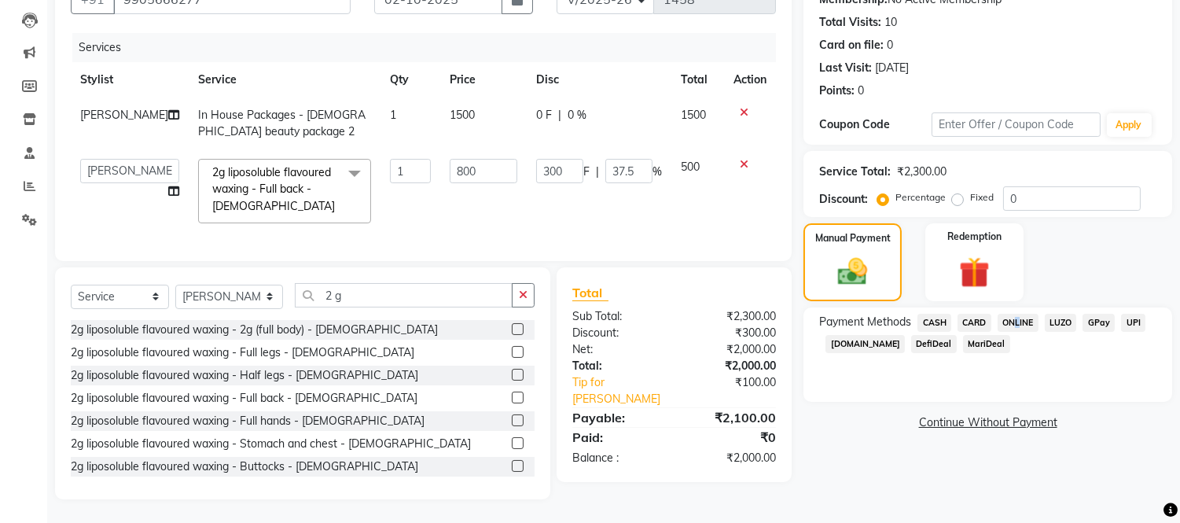
click at [1015, 314] on span "ONLINE" at bounding box center [1018, 323] width 41 height 18
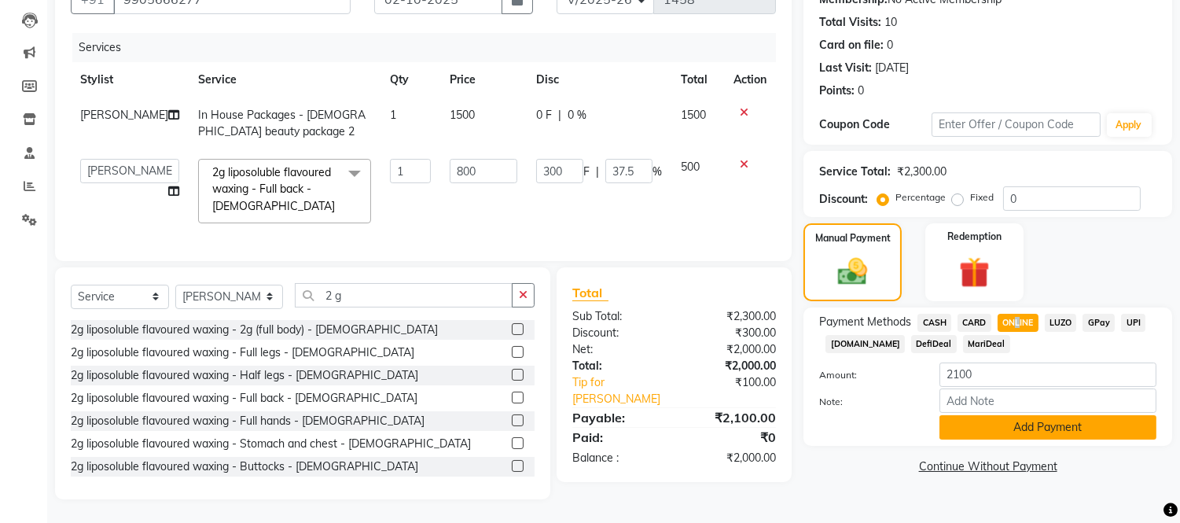
click at [1017, 415] on button "Add Payment" at bounding box center [1048, 427] width 217 height 24
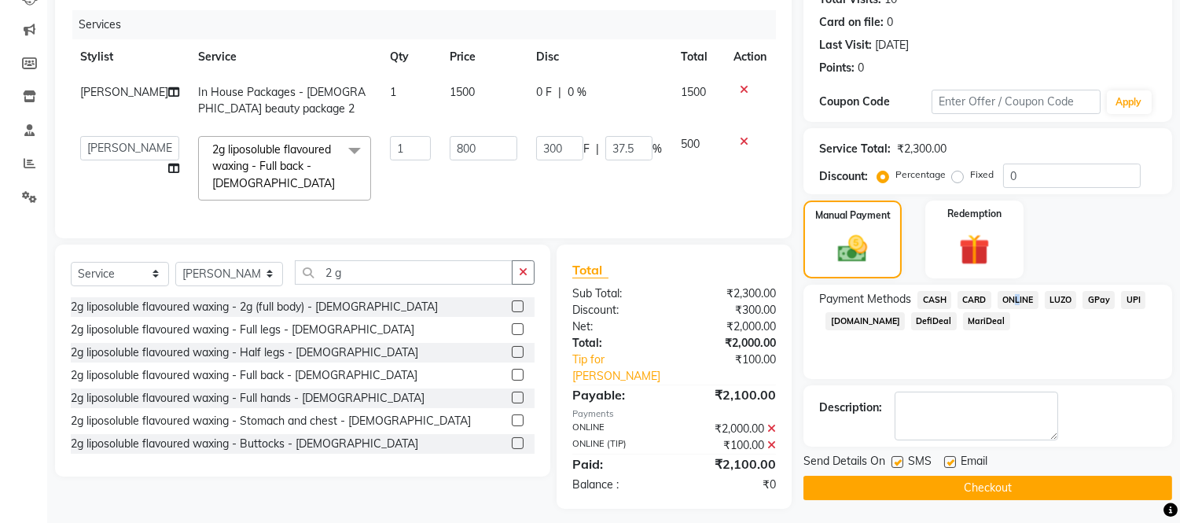
scroll to position [190, 0]
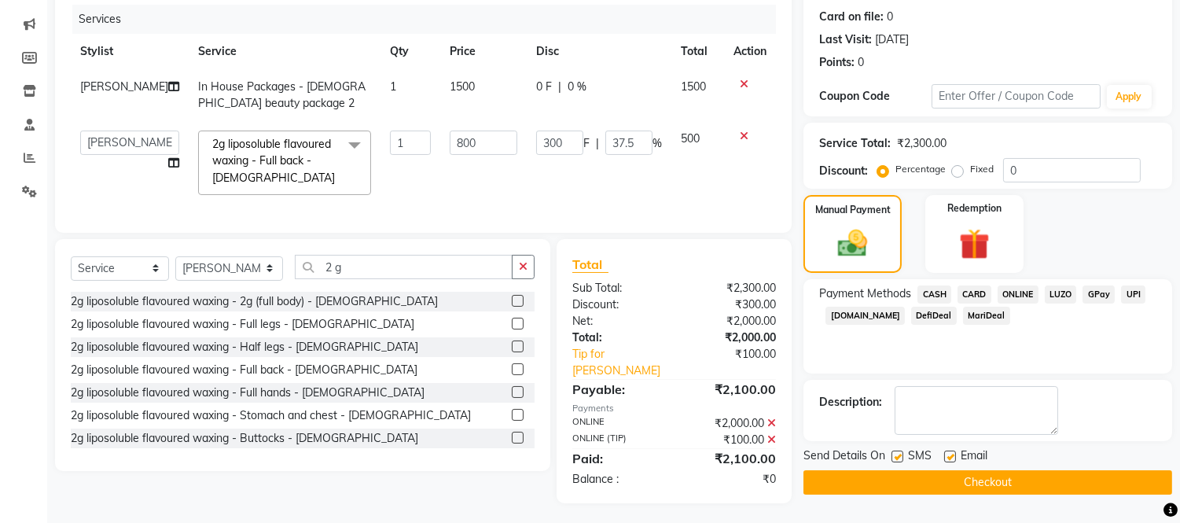
drag, startPoint x: 897, startPoint y: 457, endPoint x: 959, endPoint y: 460, distance: 63.0
click at [897, 458] on label at bounding box center [898, 457] width 12 height 12
click at [897, 458] on input "checkbox" at bounding box center [897, 457] width 10 height 10
checkbox input "false"
click at [949, 453] on label at bounding box center [951, 457] width 12 height 12
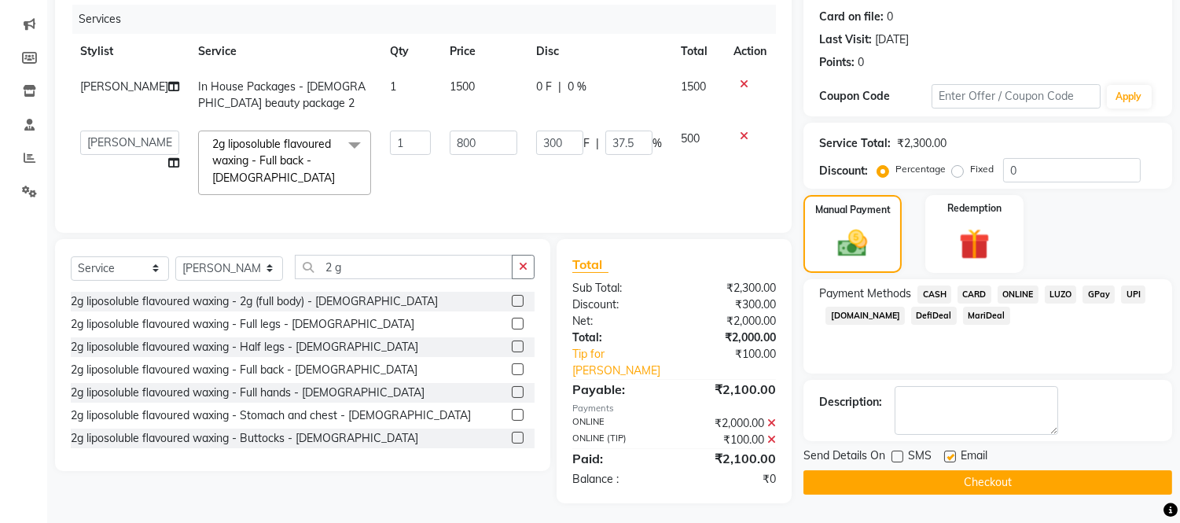
click at [949, 453] on input "checkbox" at bounding box center [950, 457] width 10 height 10
checkbox input "false"
click at [954, 480] on button "Checkout" at bounding box center [988, 482] width 369 height 24
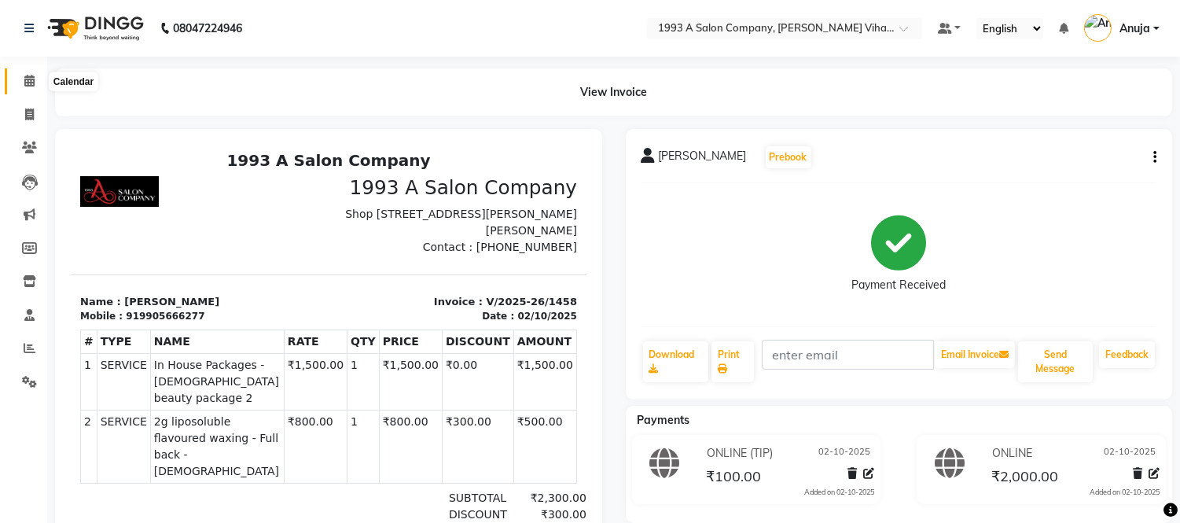
click at [29, 77] on icon at bounding box center [29, 81] width 10 height 12
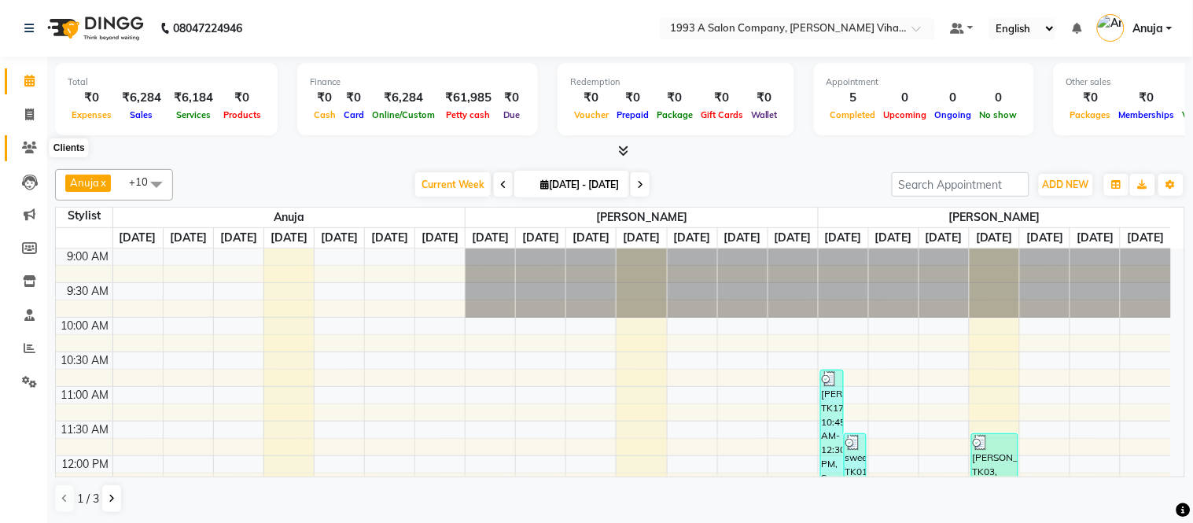
click at [34, 140] on span at bounding box center [30, 148] width 28 height 18
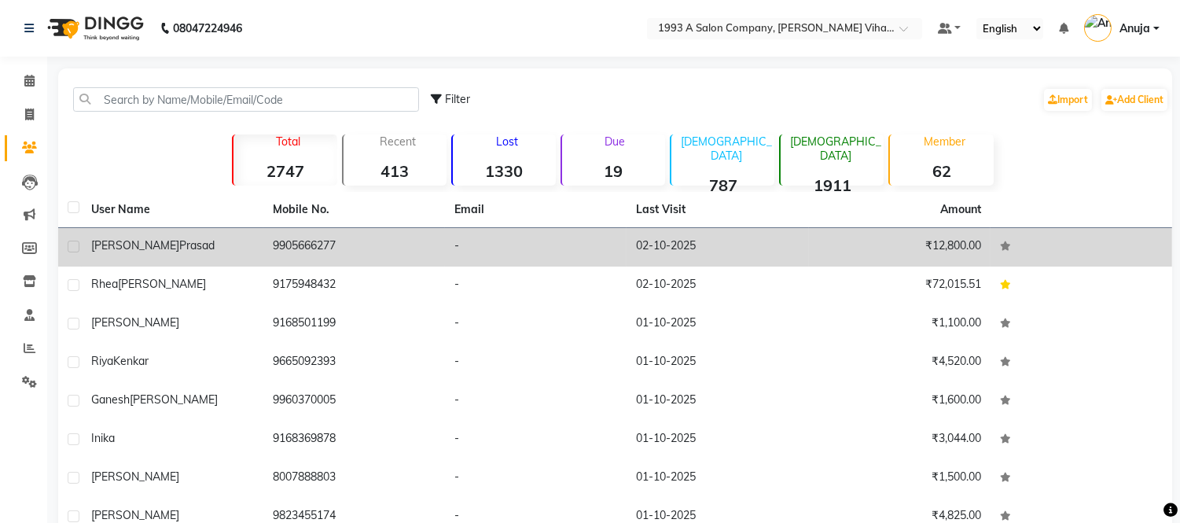
click at [134, 253] on div "[PERSON_NAME]" at bounding box center [172, 246] width 163 height 17
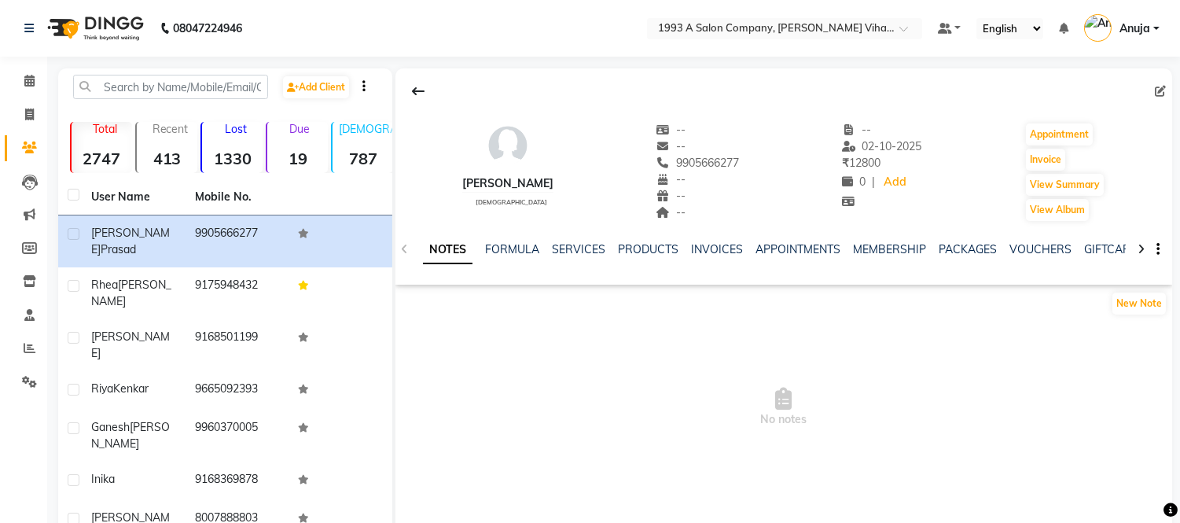
click at [587, 241] on div "SERVICES" at bounding box center [578, 249] width 53 height 17
click at [580, 246] on link "SERVICES" at bounding box center [578, 249] width 53 height 14
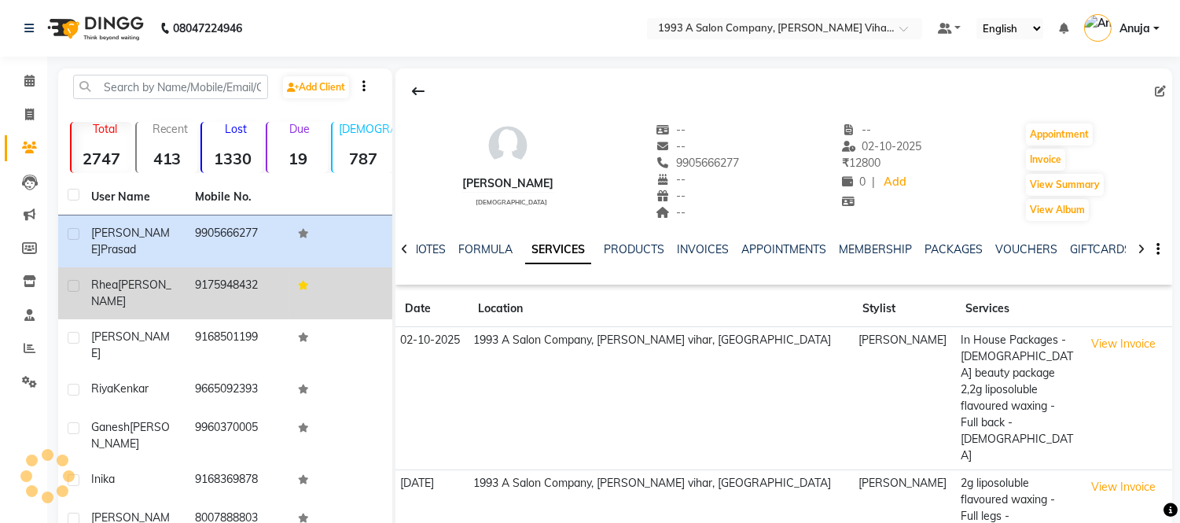
click at [105, 278] on span "Rhea" at bounding box center [104, 285] width 27 height 14
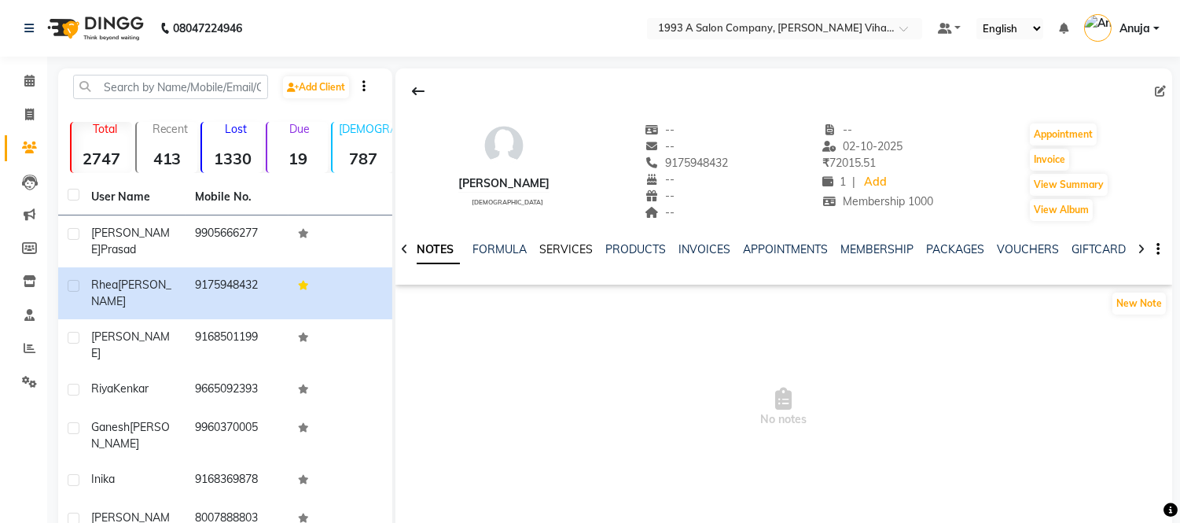
click at [556, 249] on link "SERVICES" at bounding box center [565, 249] width 53 height 14
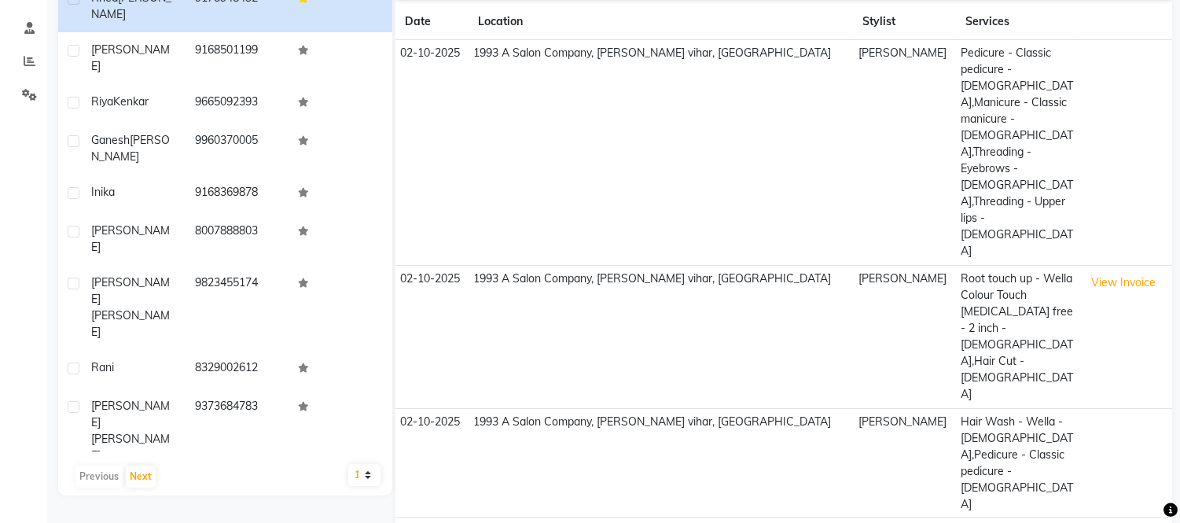
scroll to position [289, 0]
select select "100"
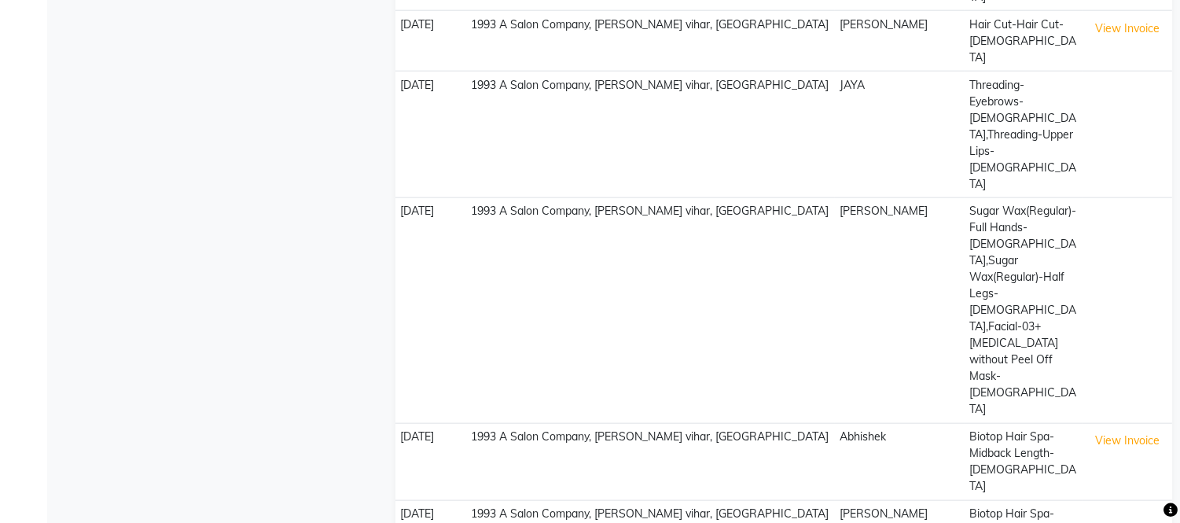
scroll to position [3715, 0]
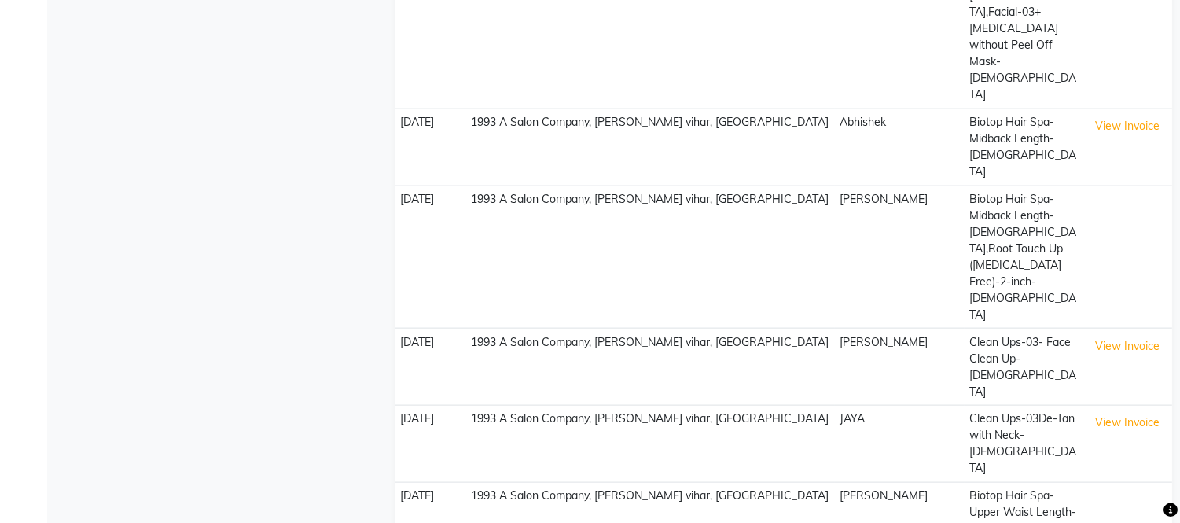
drag, startPoint x: 411, startPoint y: 403, endPoint x: 473, endPoint y: 404, distance: 61.3
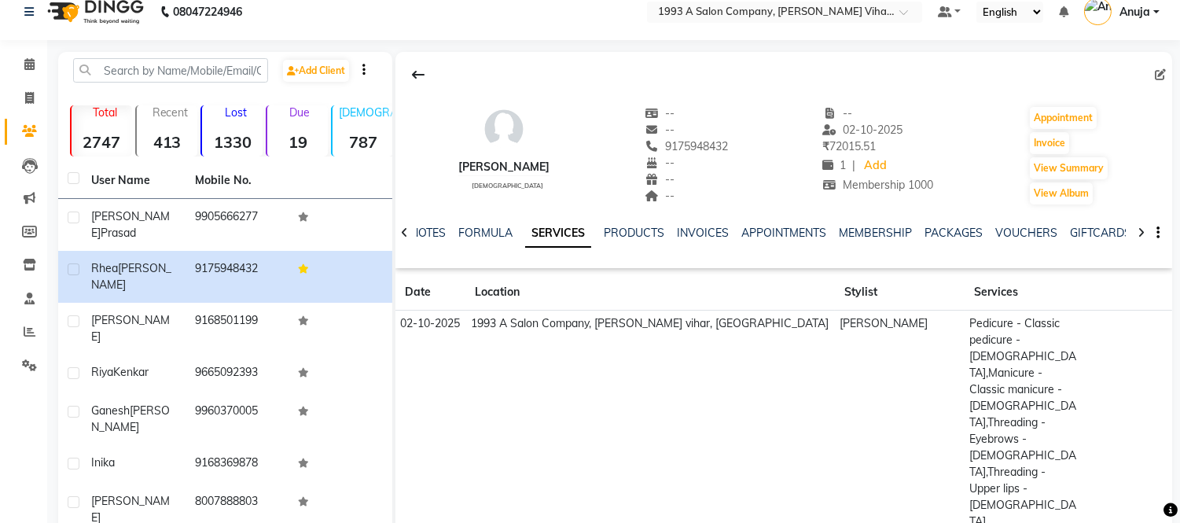
scroll to position [0, 0]
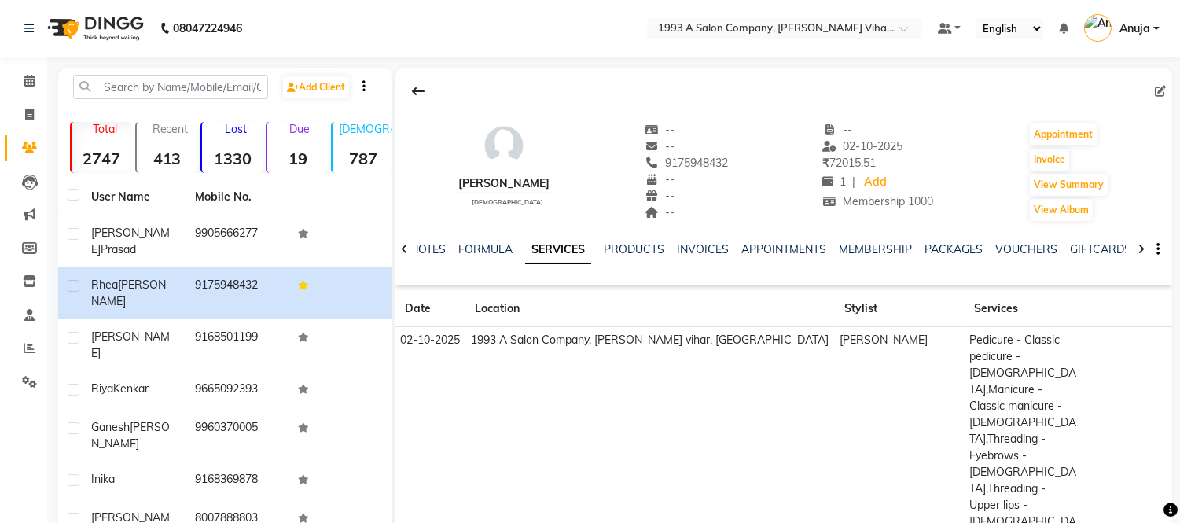
click at [427, 89] on button at bounding box center [418, 91] width 33 height 30
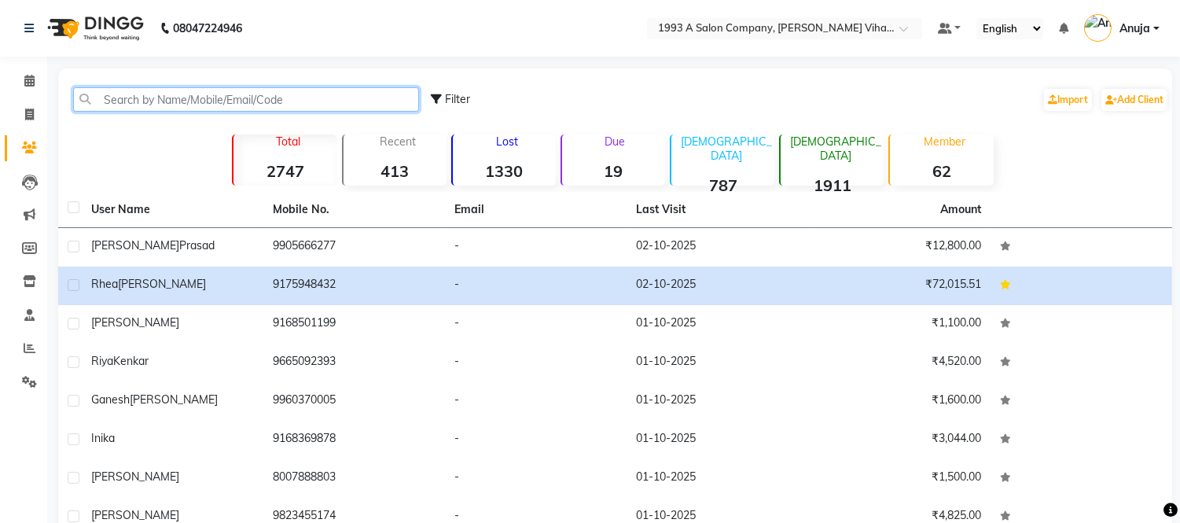
click at [230, 94] on input "text" at bounding box center [246, 99] width 346 height 24
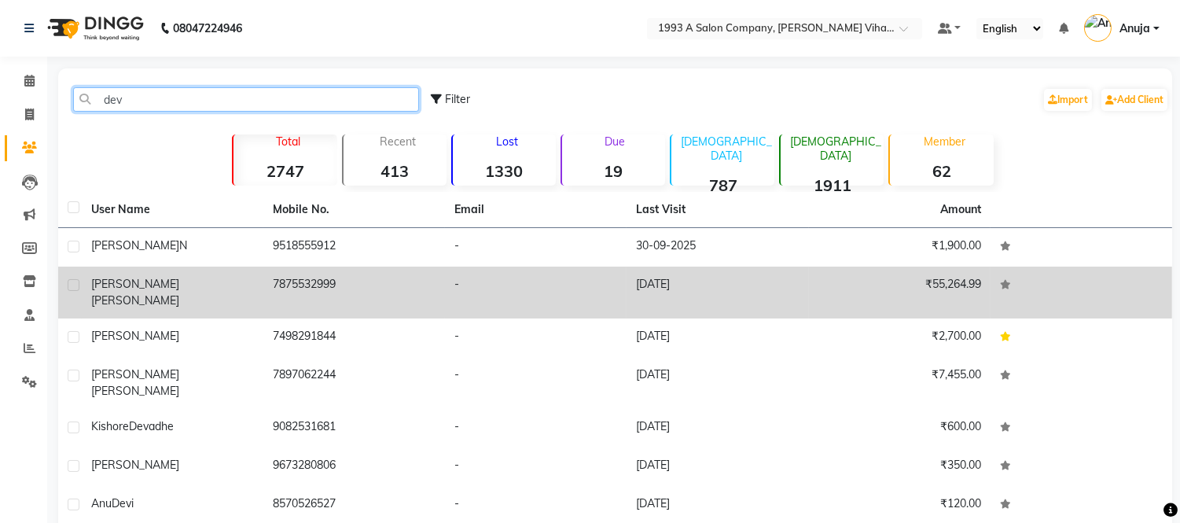
type input "dev"
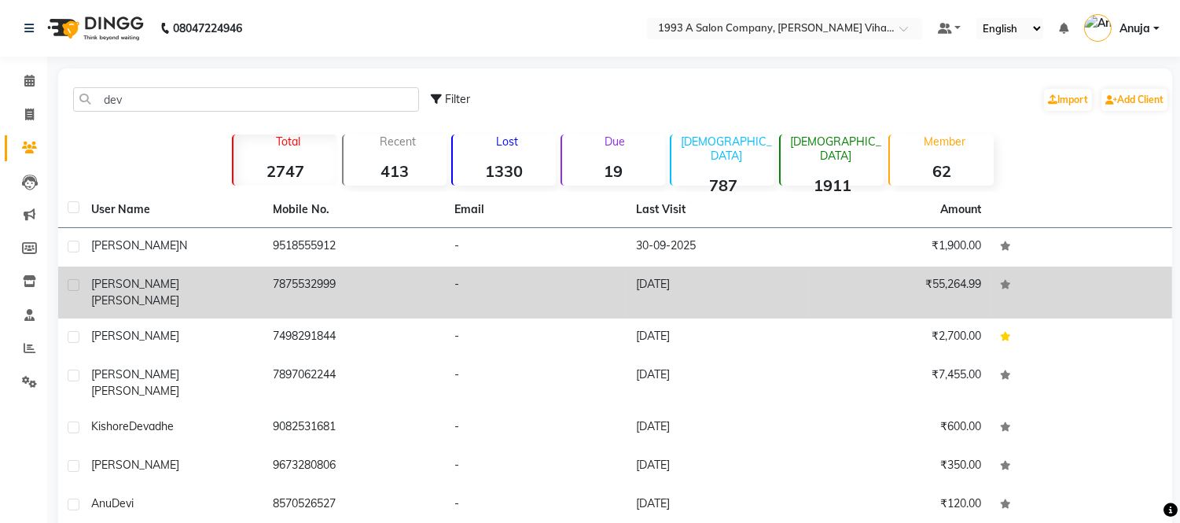
click at [260, 274] on td "[PERSON_NAME]" at bounding box center [173, 293] width 182 height 52
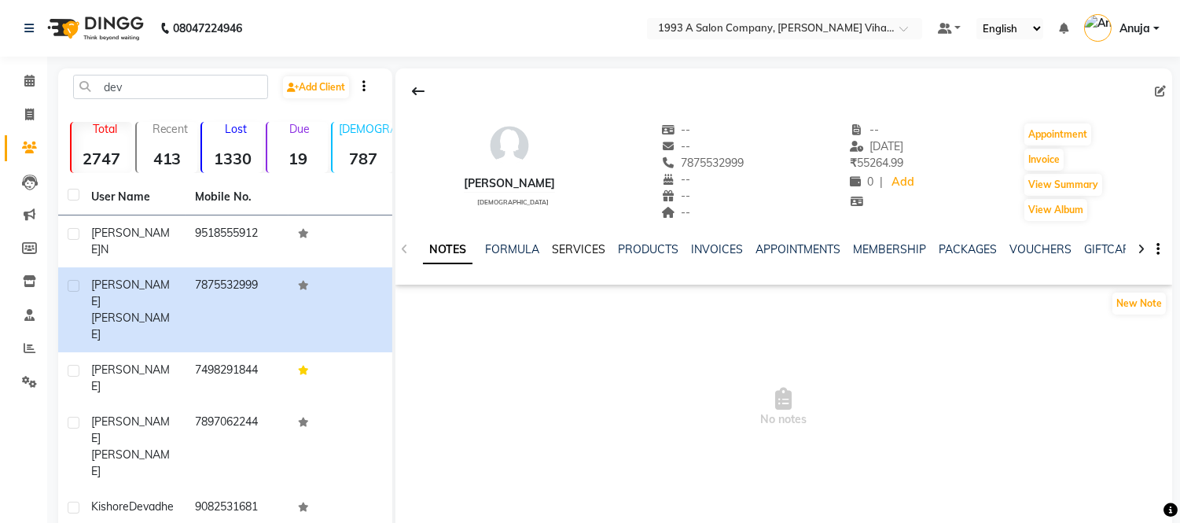
click at [582, 249] on link "SERVICES" at bounding box center [578, 249] width 53 height 14
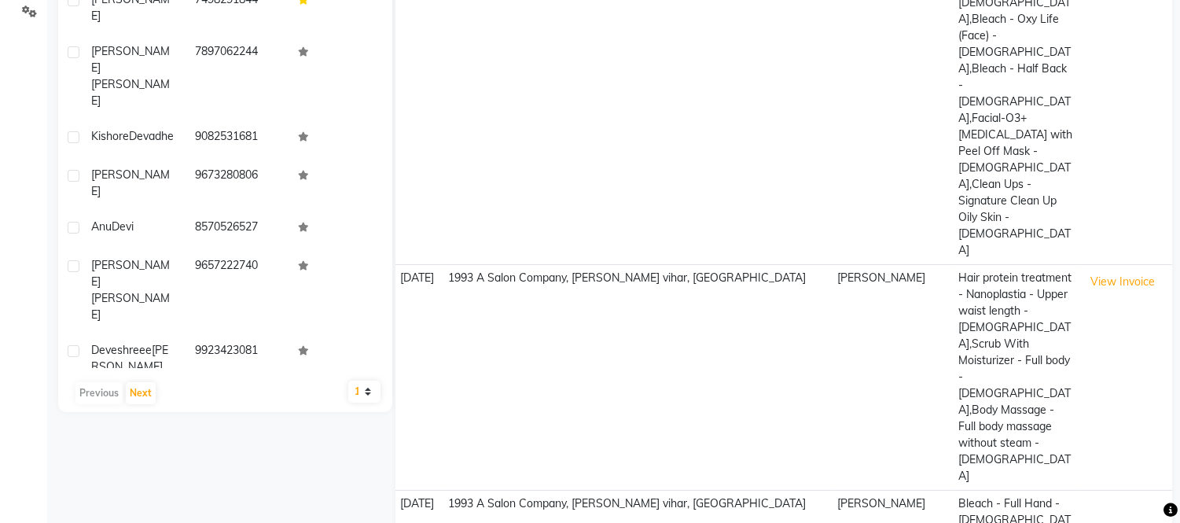
scroll to position [371, 0]
select select "50"
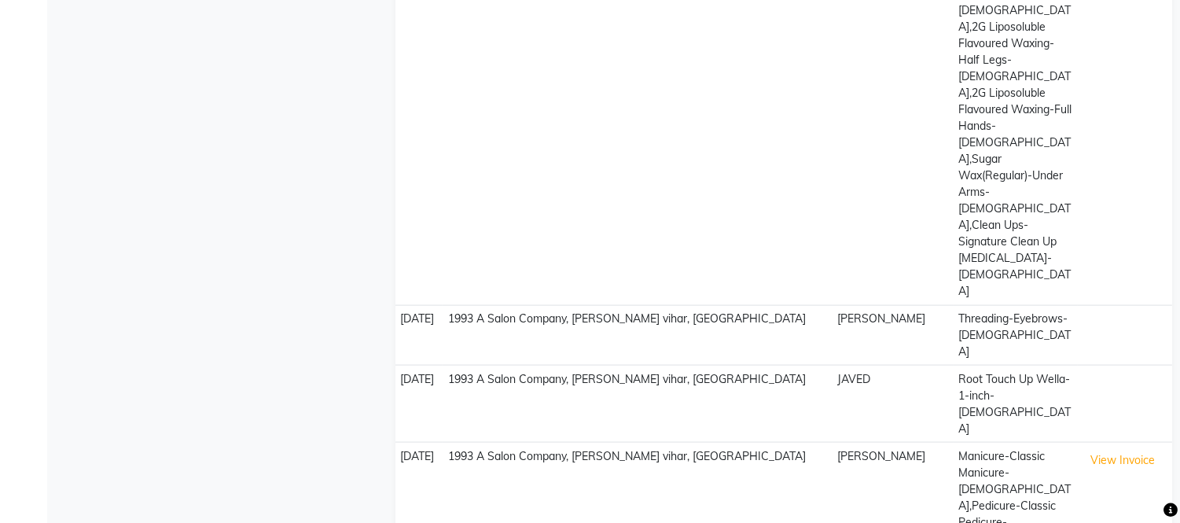
scroll to position [4101, 0]
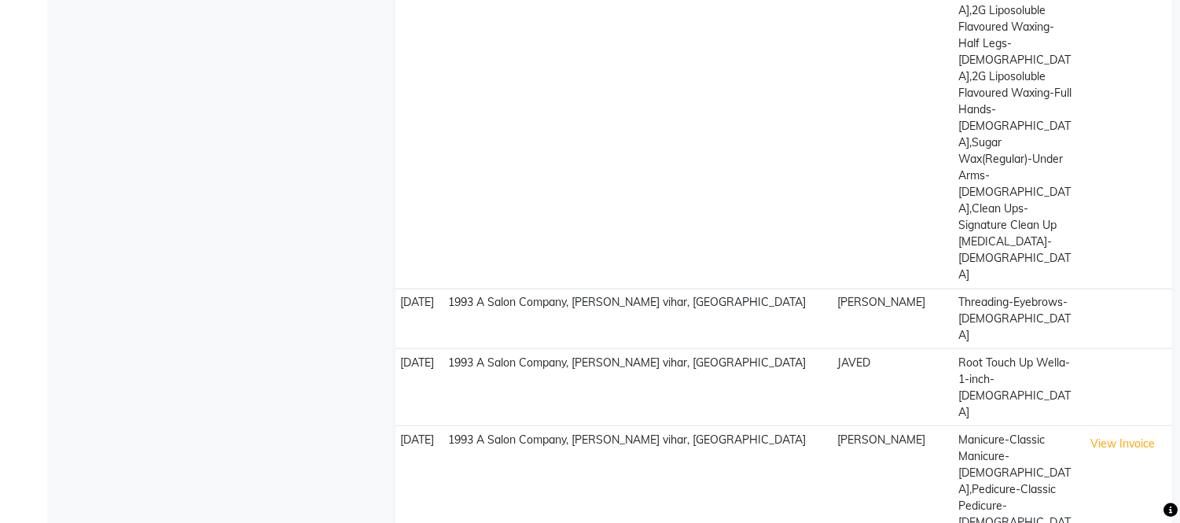
drag, startPoint x: 407, startPoint y: 310, endPoint x: 606, endPoint y: 310, distance: 198.2
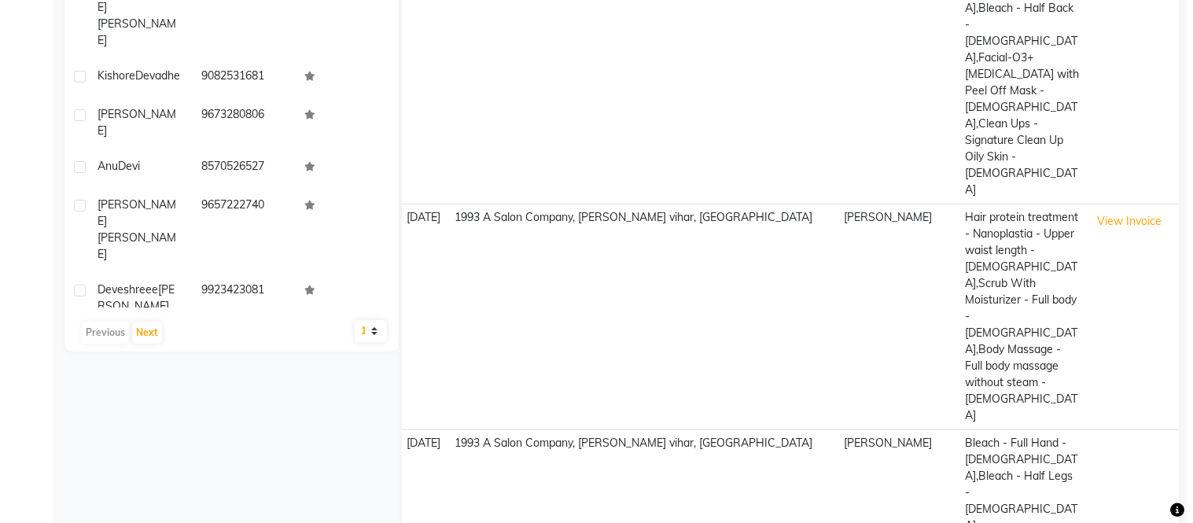
scroll to position [0, 0]
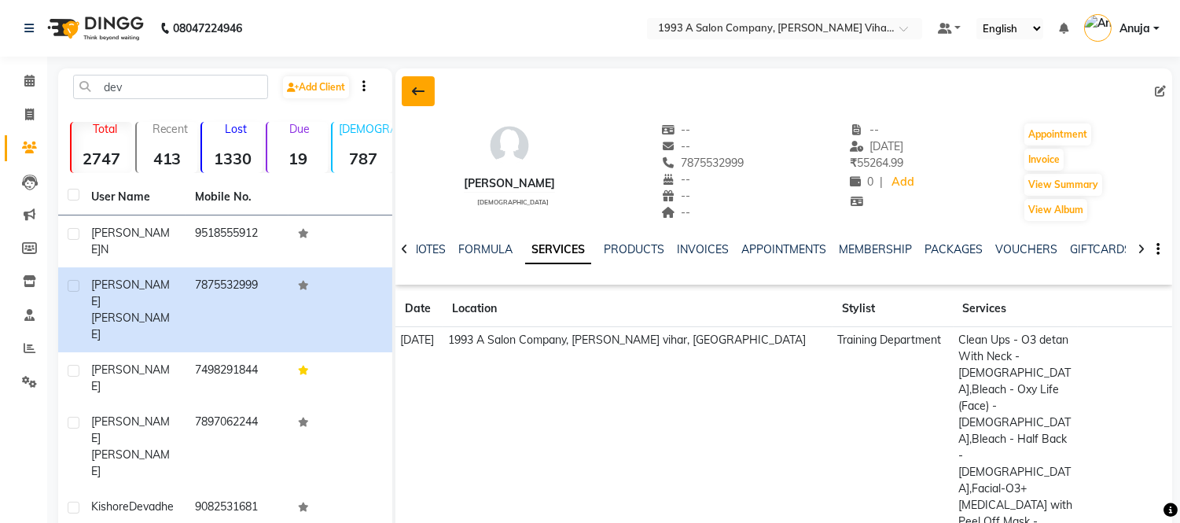
click at [422, 87] on icon at bounding box center [418, 91] width 13 height 13
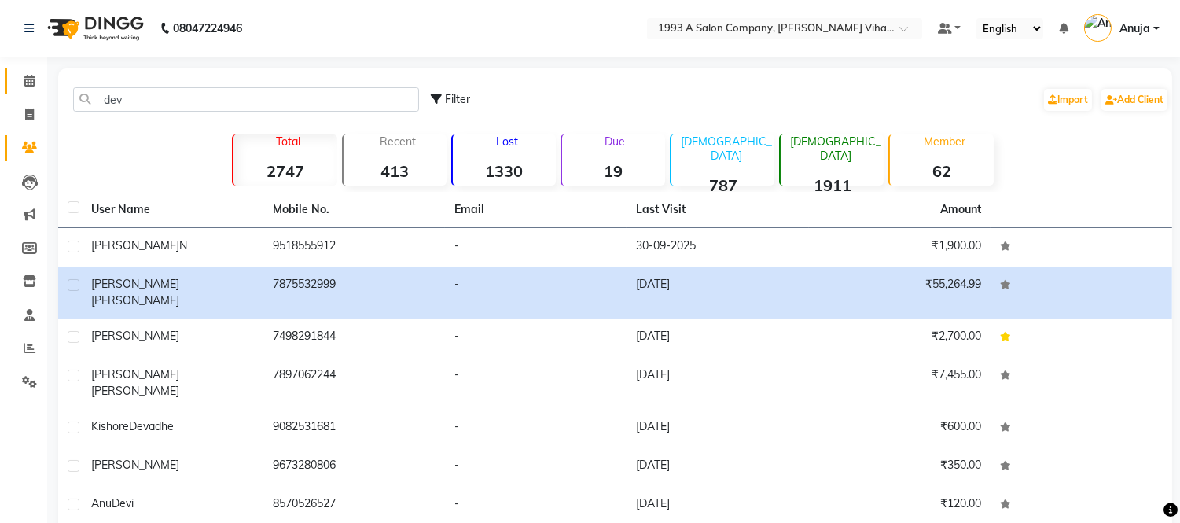
click at [20, 71] on link "Calendar" at bounding box center [24, 81] width 38 height 26
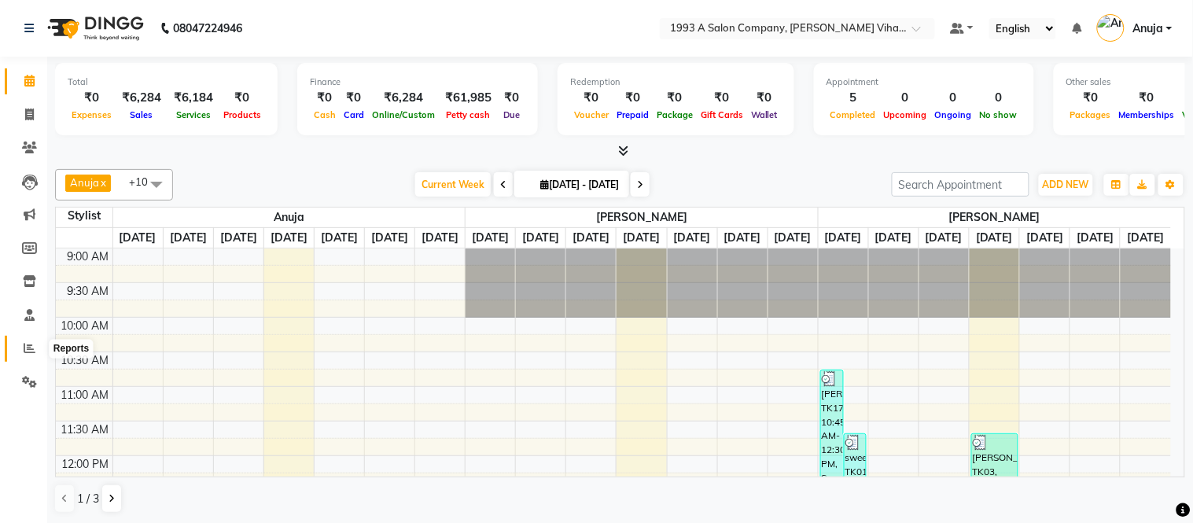
click at [24, 348] on icon at bounding box center [30, 348] width 12 height 12
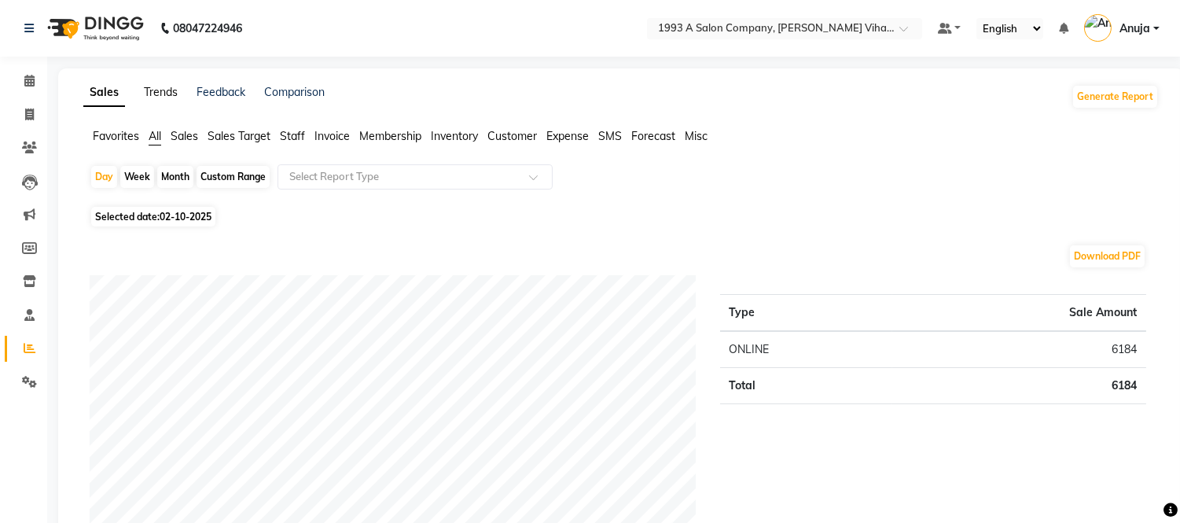
click at [162, 97] on link "Trends" at bounding box center [161, 92] width 34 height 14
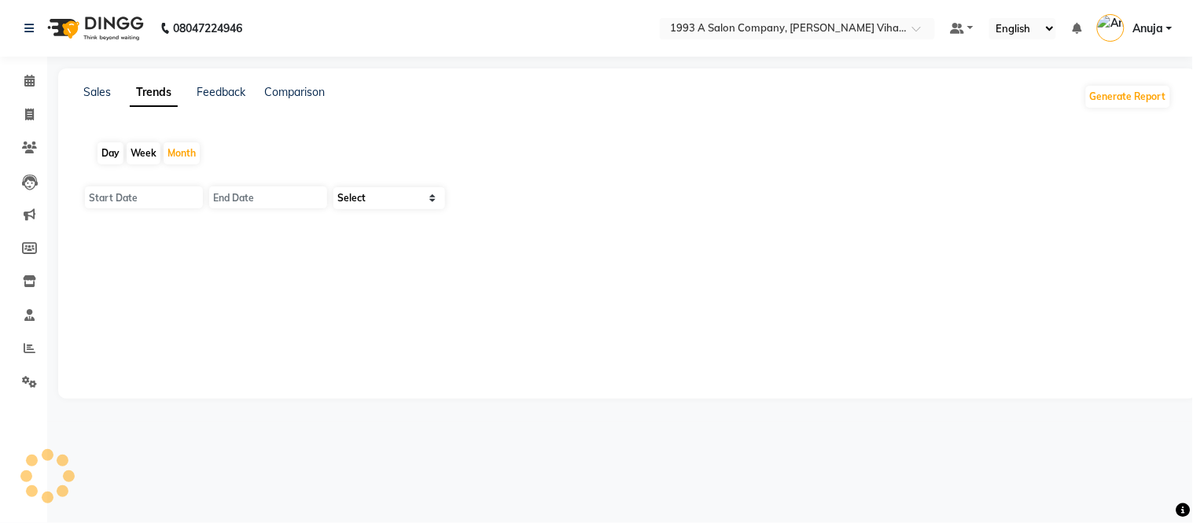
type input "01-10-2025"
type input "[DATE]"
select select "by_client"
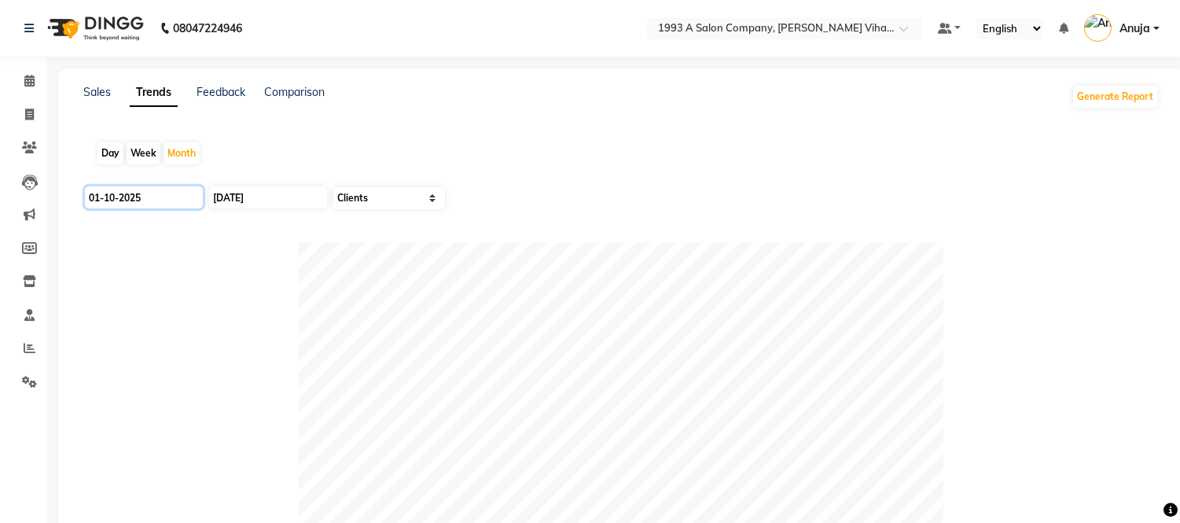
click at [168, 200] on input "01-10-2025" at bounding box center [144, 197] width 118 height 22
select select "10"
select select "2025"
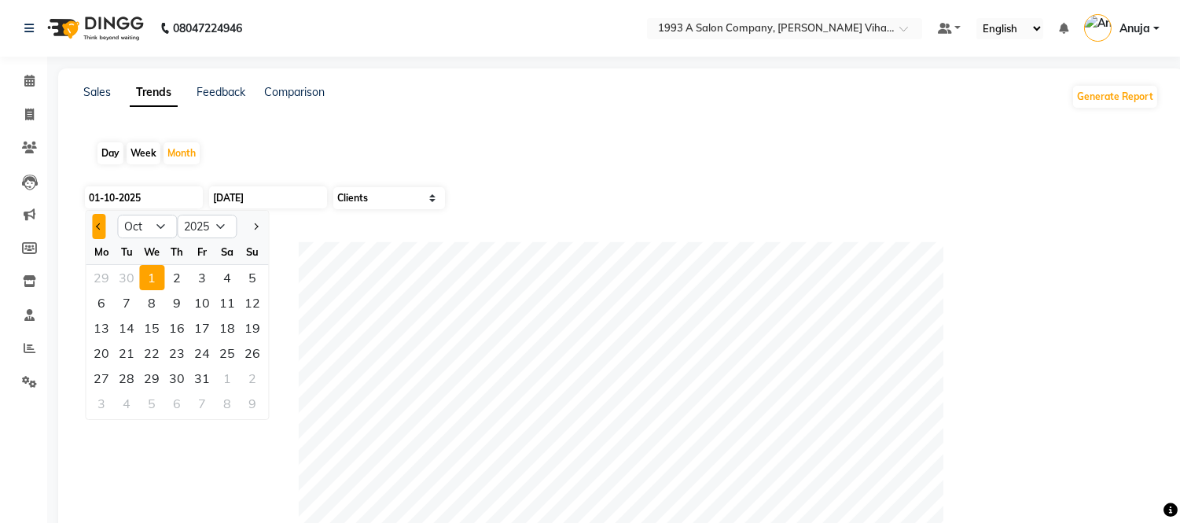
click at [104, 224] on button "Previous month" at bounding box center [98, 226] width 13 height 25
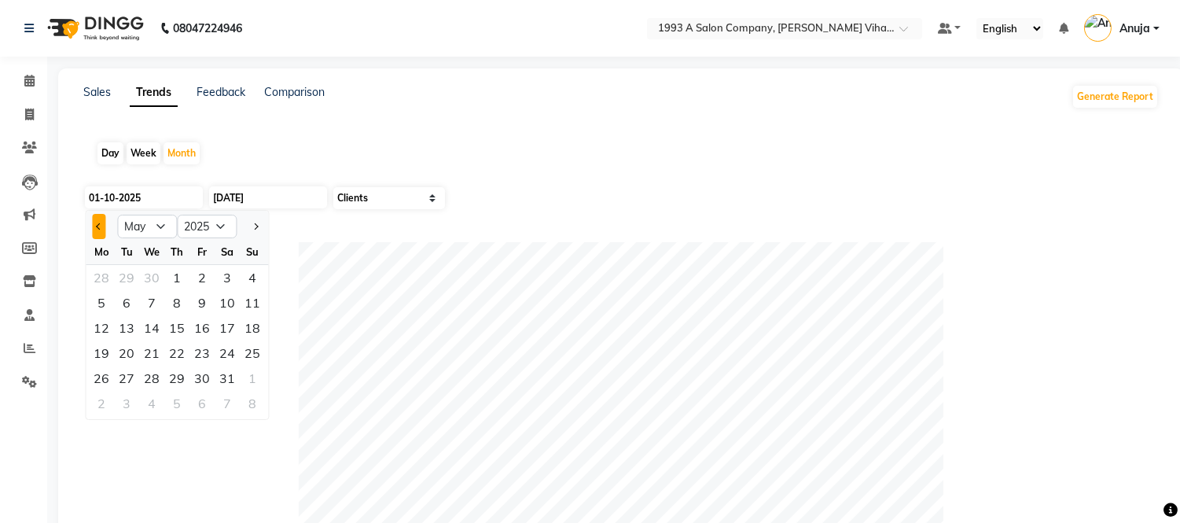
click at [104, 224] on button "Previous month" at bounding box center [98, 226] width 13 height 25
click at [104, 225] on button "Previous month" at bounding box center [98, 226] width 13 height 25
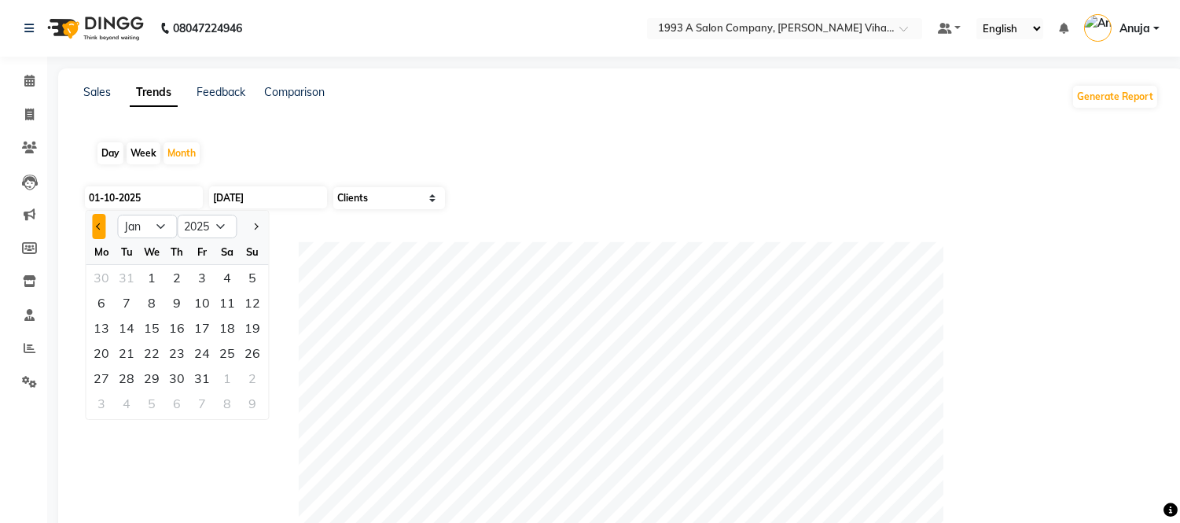
select select "12"
select select "2024"
click at [98, 219] on button "Previous month" at bounding box center [98, 226] width 13 height 25
click at [103, 230] on button "Previous month" at bounding box center [98, 226] width 13 height 25
select select "10"
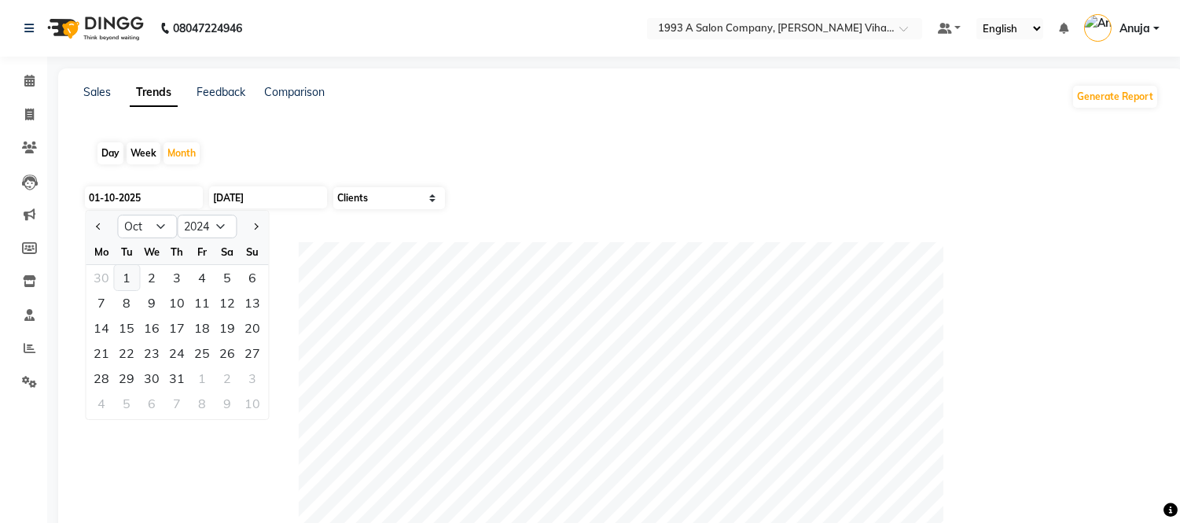
click at [126, 274] on div "1" at bounding box center [126, 277] width 25 height 25
type input "[DATE]"
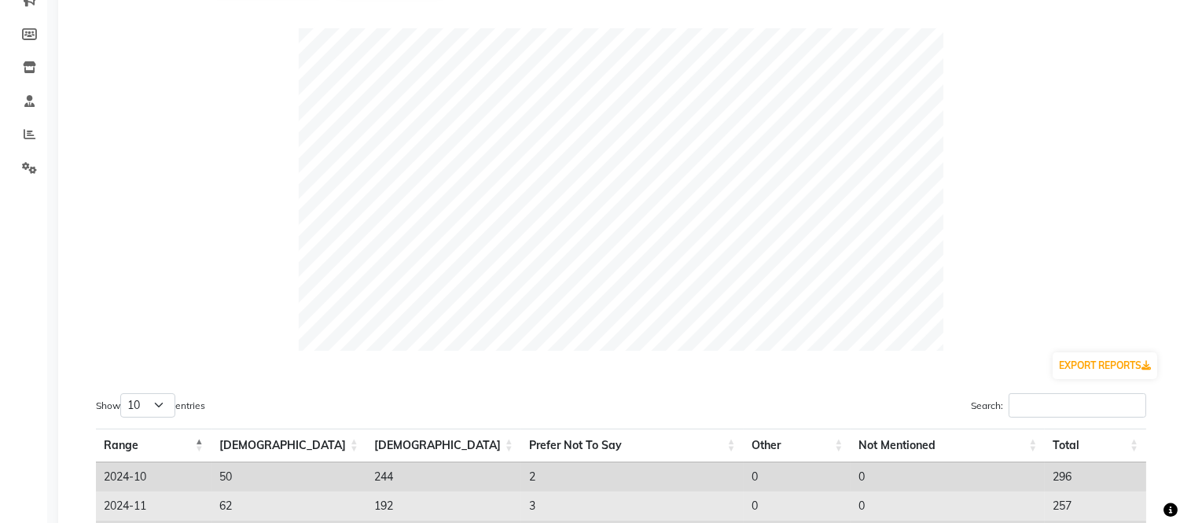
scroll to position [540, 0]
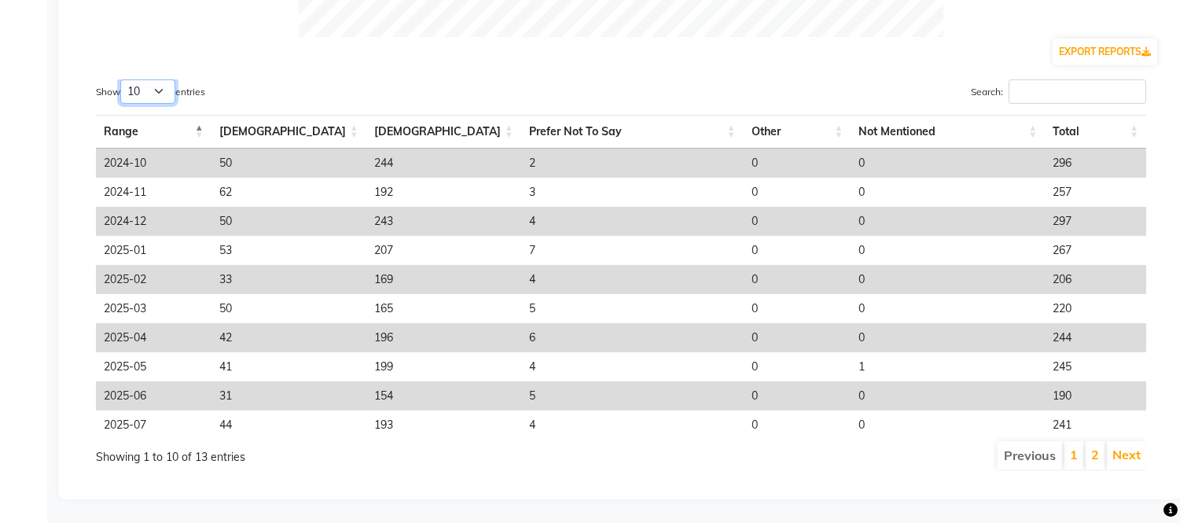
click at [134, 81] on select "10 25 50 100" at bounding box center [147, 91] width 55 height 24
select select "25"
click at [123, 79] on select "10 25 50 100" at bounding box center [147, 91] width 55 height 24
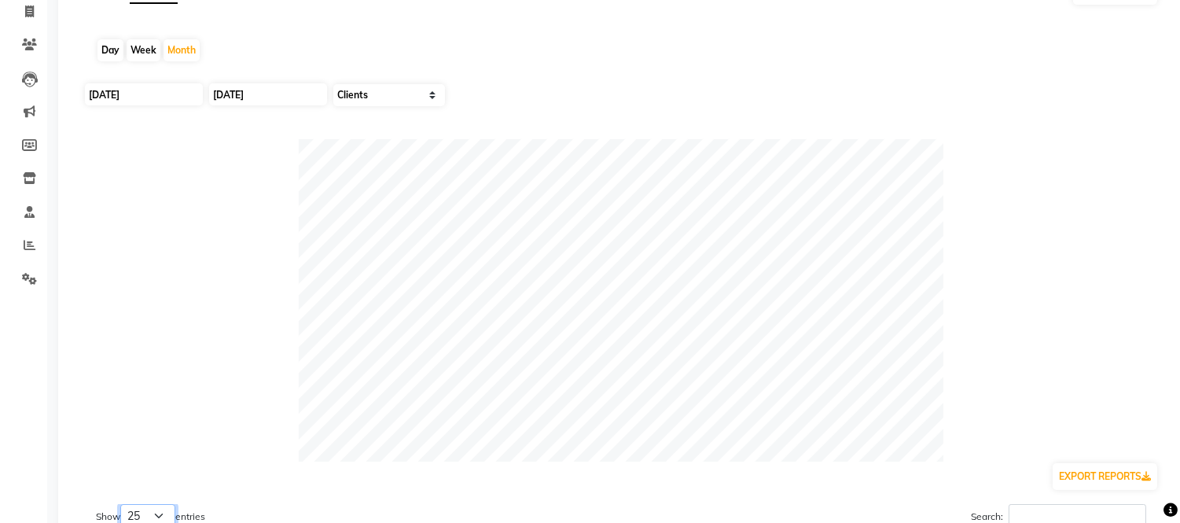
scroll to position [16, 0]
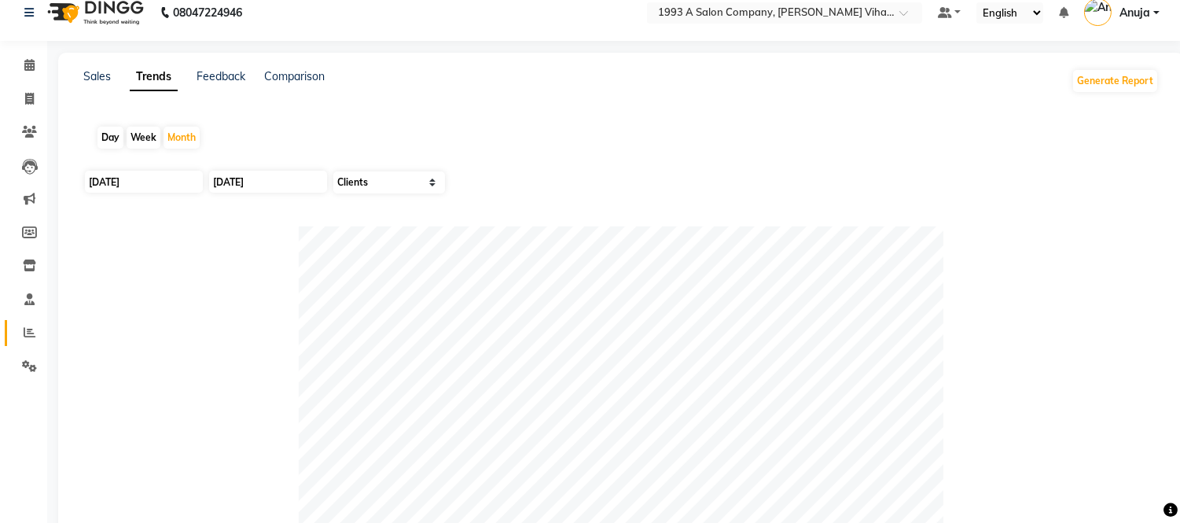
click at [28, 321] on link "Reports" at bounding box center [24, 333] width 38 height 26
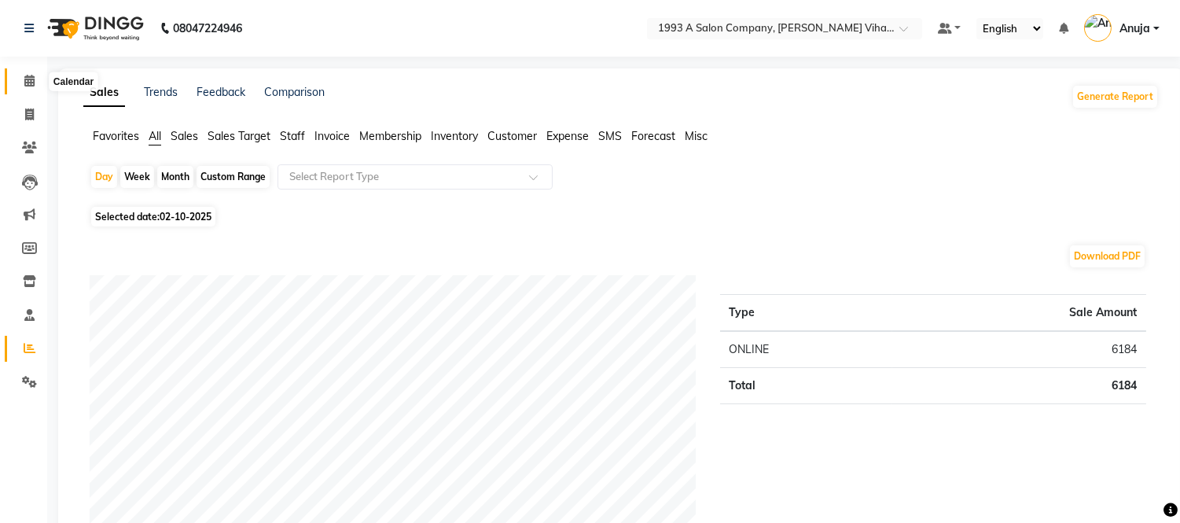
click at [24, 83] on icon at bounding box center [29, 81] width 10 height 12
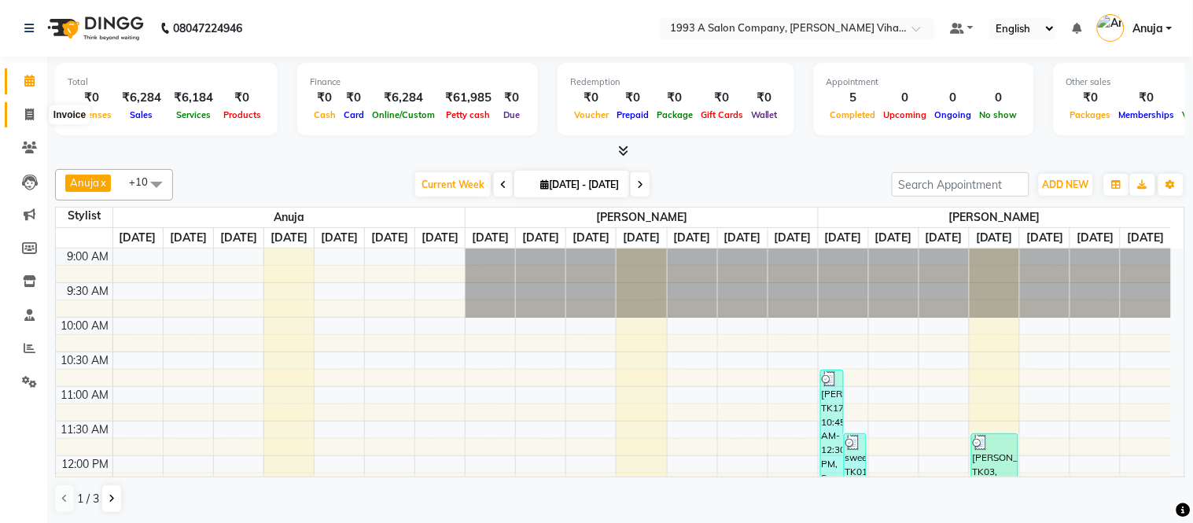
click at [28, 107] on span at bounding box center [30, 115] width 28 height 18
select select "4955"
select select "service"
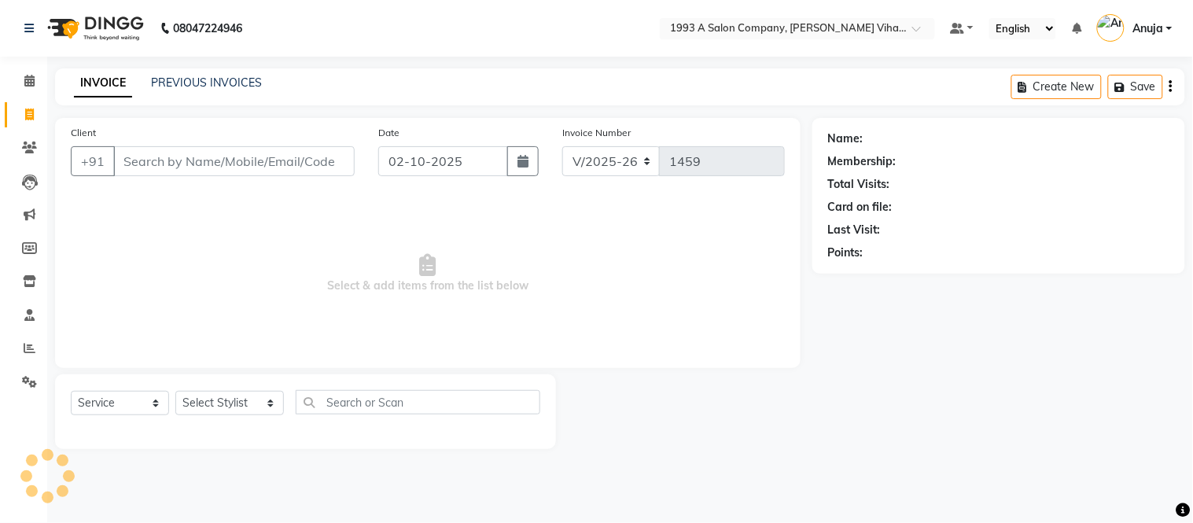
click at [221, 159] on input "Client" at bounding box center [233, 161] width 241 height 30
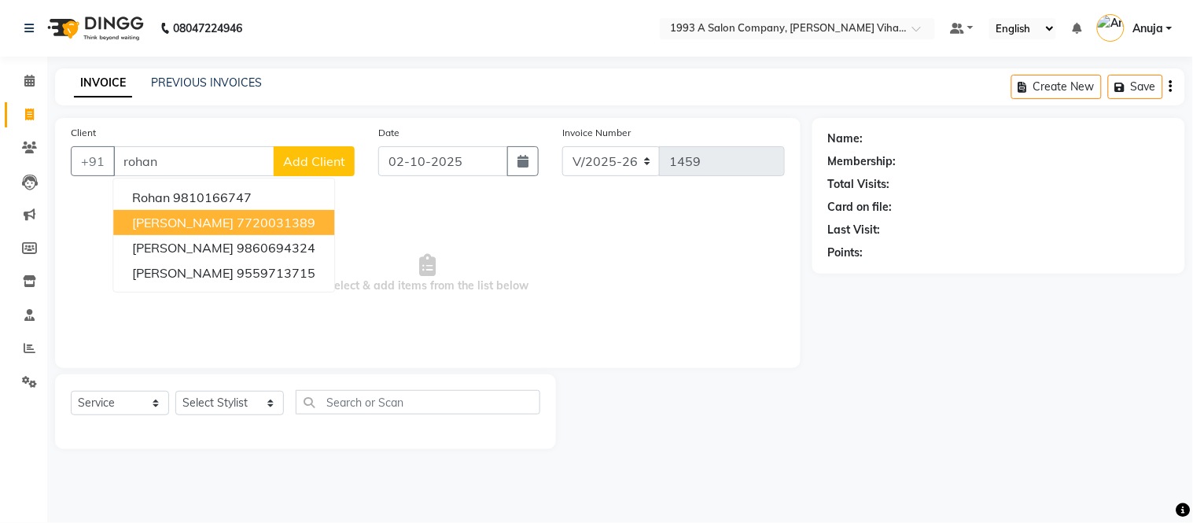
click at [207, 224] on span "[PERSON_NAME]" at bounding box center [182, 223] width 101 height 16
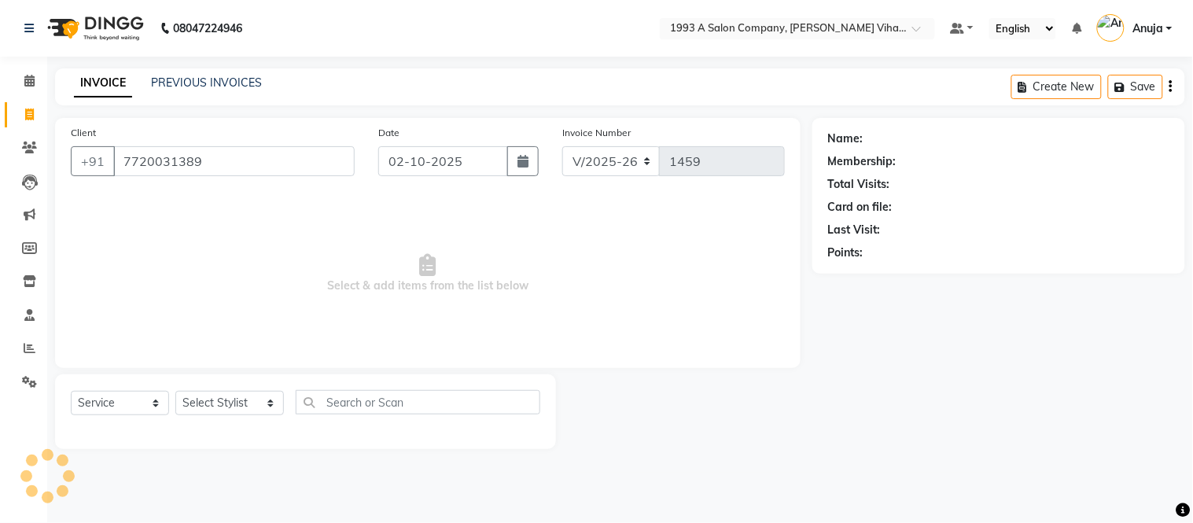
type input "7720031389"
select select "1: Object"
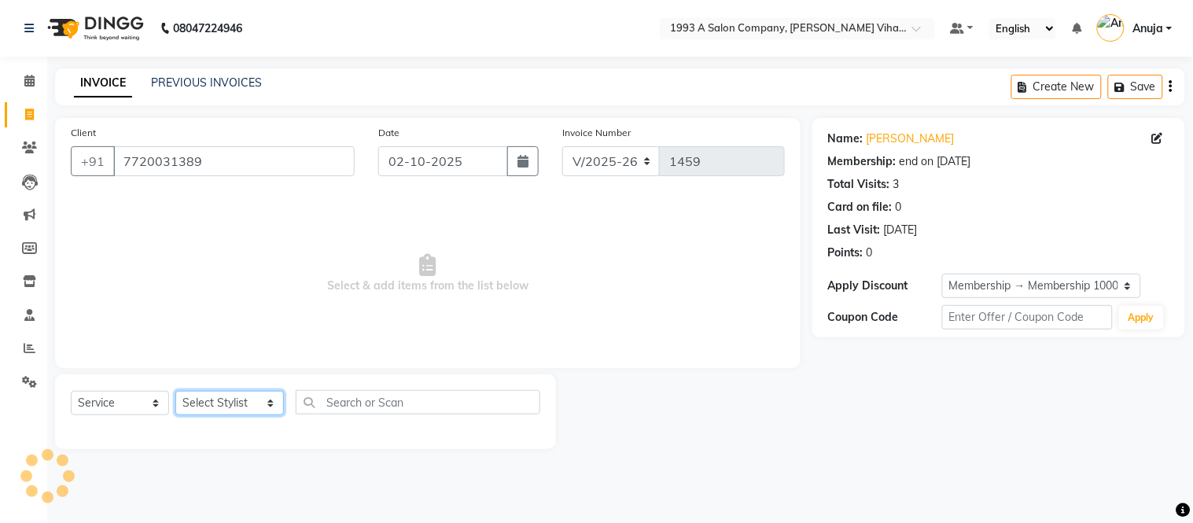
click at [230, 398] on select "Select Stylist [PERSON_NAME] [PERSON_NAME] Bhakti [PERSON_NAME] [PERSON_NAME] […" at bounding box center [229, 403] width 109 height 24
select select "91466"
click at [175, 392] on select "Select Stylist [PERSON_NAME] [PERSON_NAME] Bhakti [PERSON_NAME] [PERSON_NAME] […" at bounding box center [229, 403] width 109 height 24
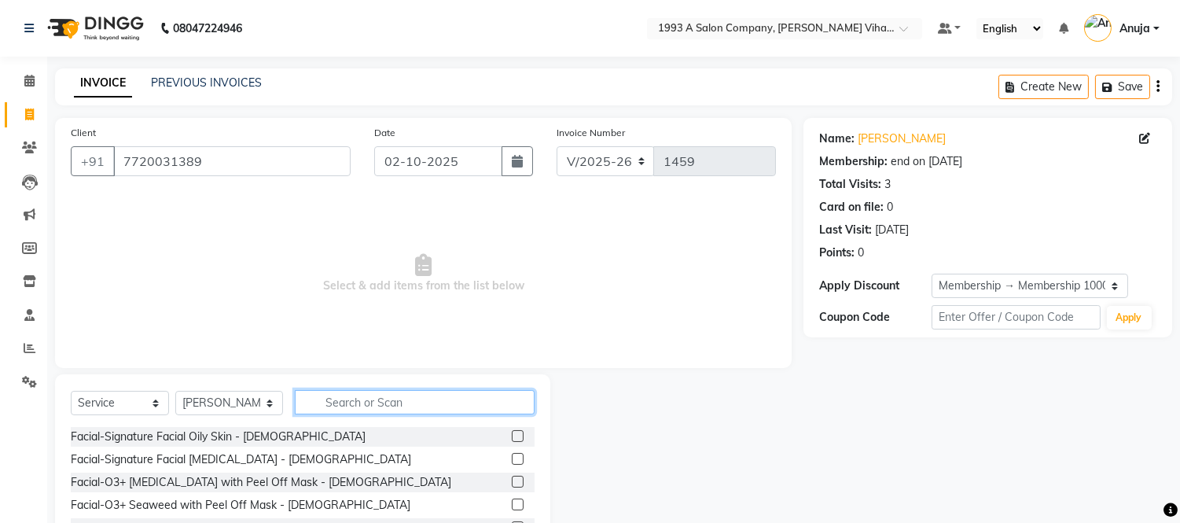
click at [335, 411] on input "text" at bounding box center [415, 402] width 240 height 24
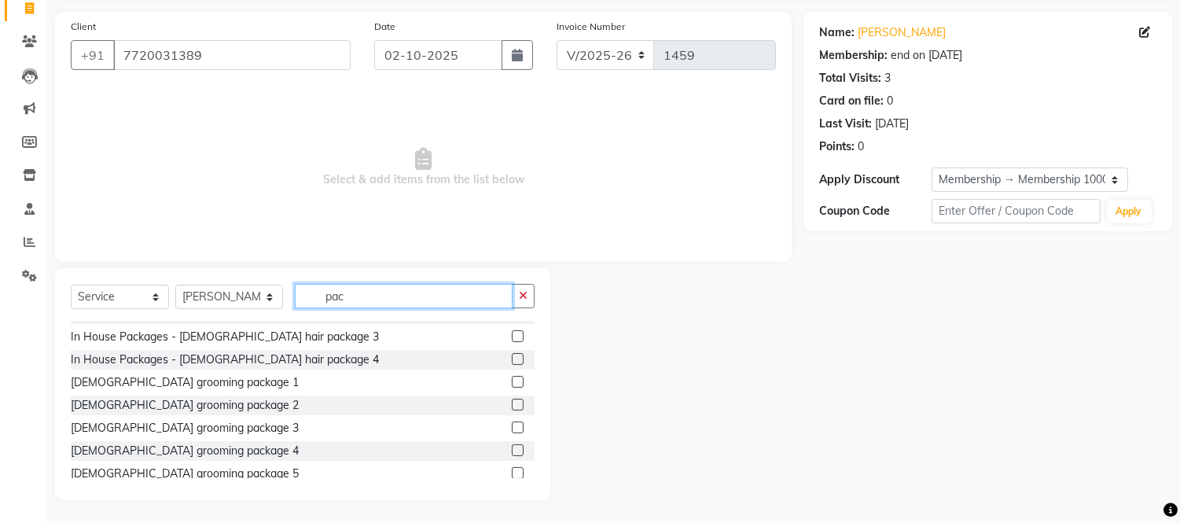
scroll to position [281, 0]
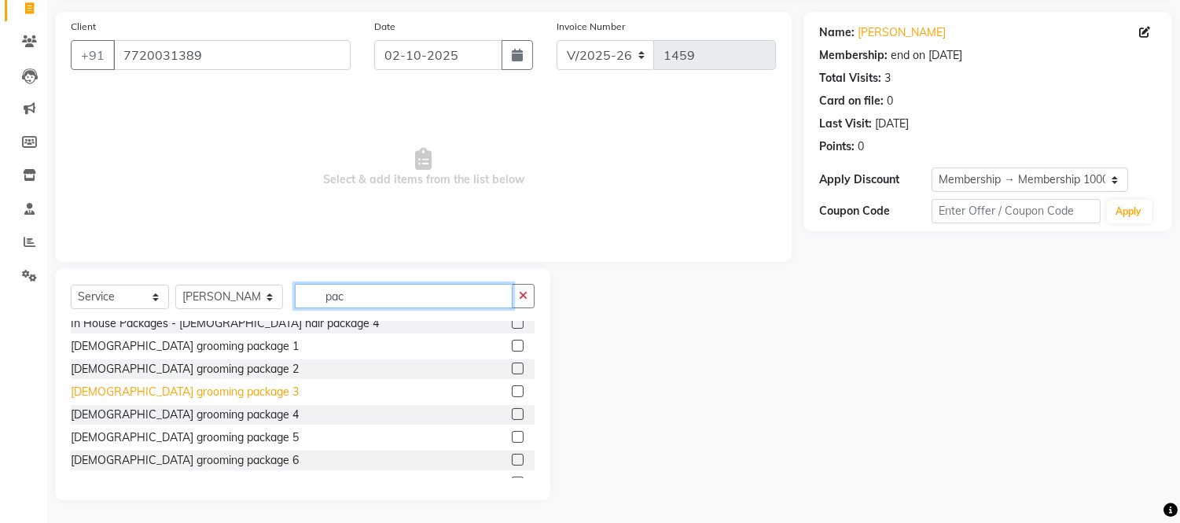
type input "pac"
click at [168, 391] on div "[DEMOGRAPHIC_DATA] grooming package 3" at bounding box center [185, 392] width 228 height 17
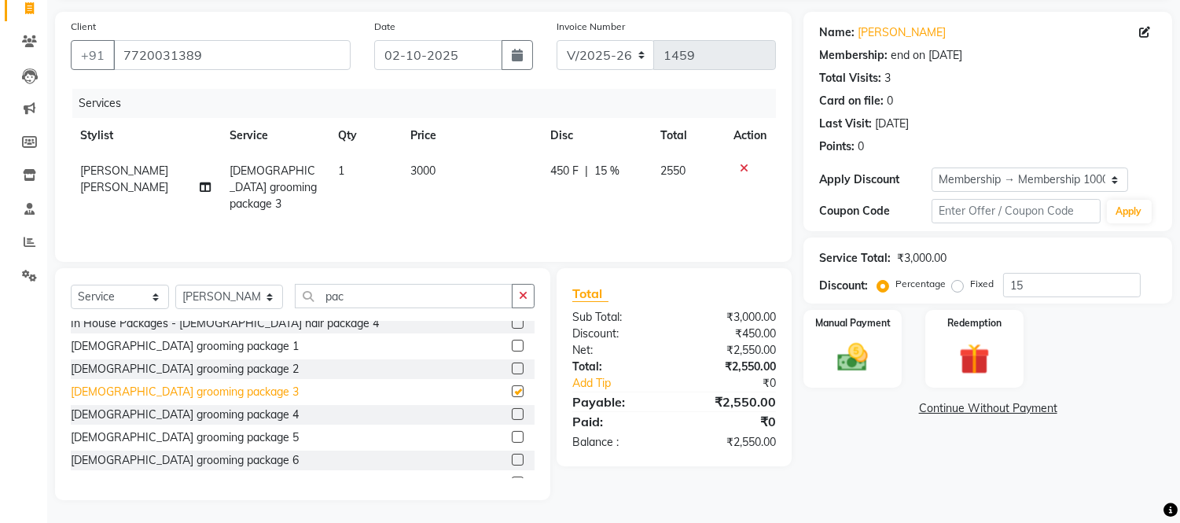
checkbox input "false"
click at [587, 167] on div "450 F | 15 %" at bounding box center [596, 171] width 91 height 17
select select "91466"
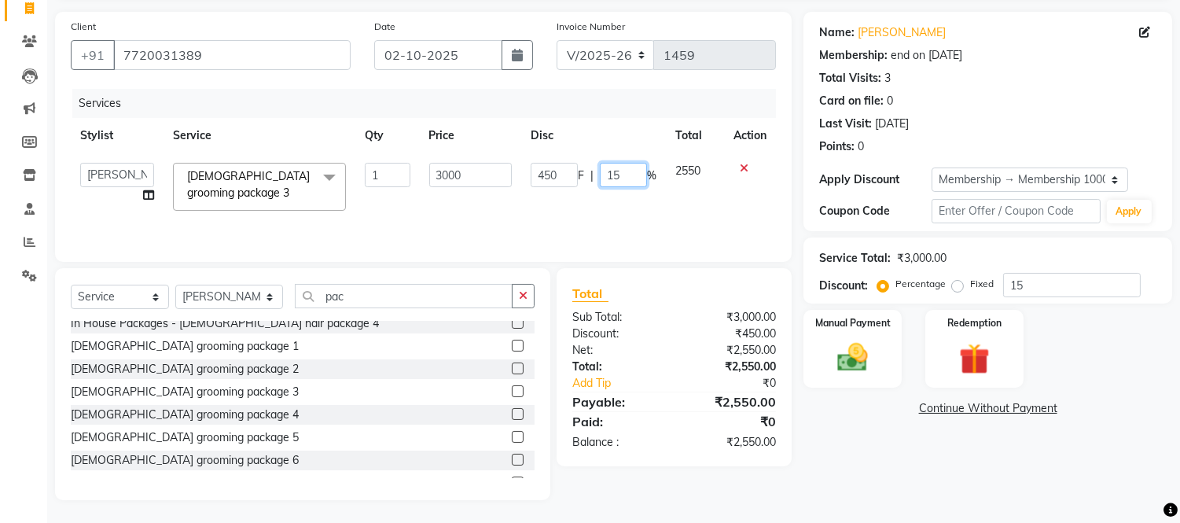
drag, startPoint x: 633, startPoint y: 168, endPoint x: 470, endPoint y: 190, distance: 164.3
click at [470, 190] on tr "[PERSON_NAME] [PERSON_NAME] Bhakti [PERSON_NAME] [PERSON_NAME] [PERSON_NAME] [P…" at bounding box center [423, 186] width 705 height 67
type input "0"
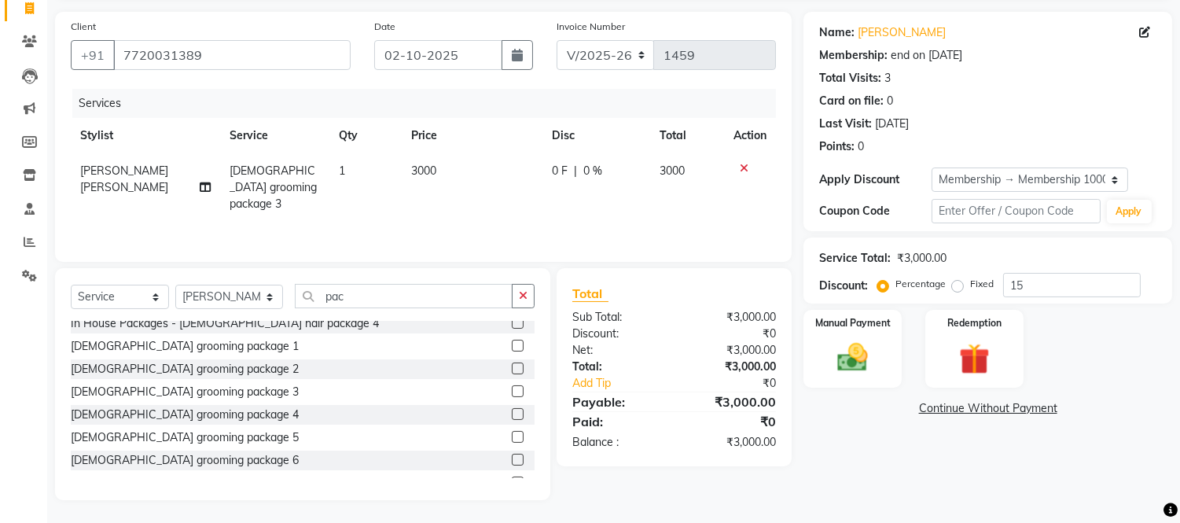
click at [619, 206] on div "Services Stylist Service Qty Price Disc Total Action [PERSON_NAME] [PERSON_NAME…" at bounding box center [423, 167] width 705 height 157
drag, startPoint x: 359, startPoint y: 289, endPoint x: 211, endPoint y: 300, distance: 149.1
click at [211, 300] on div "Select Service Product Membership Package Voucher Prepaid Gift Card Select Styl…" at bounding box center [303, 302] width 464 height 37
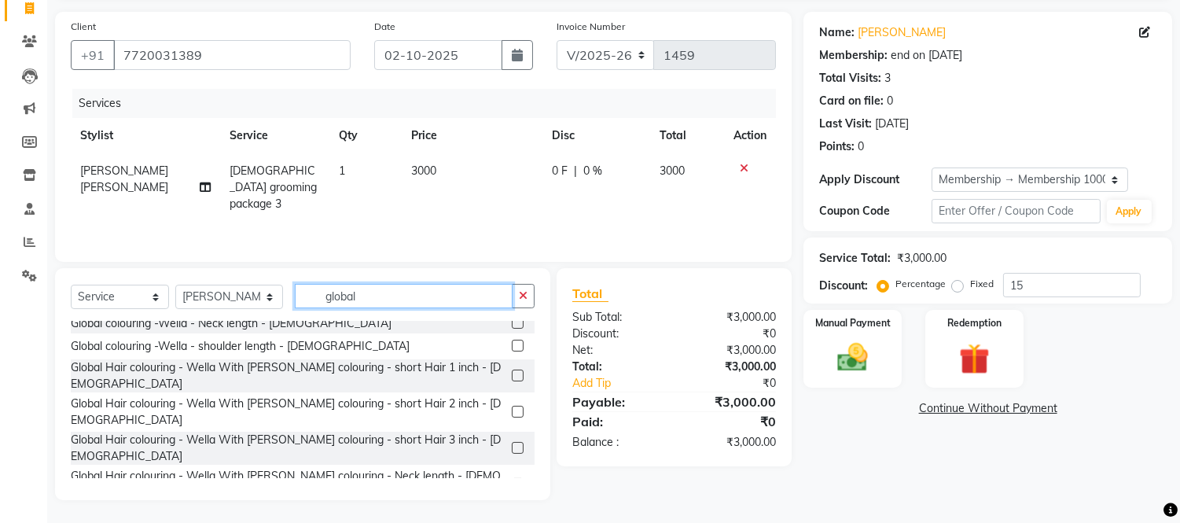
scroll to position [0, 0]
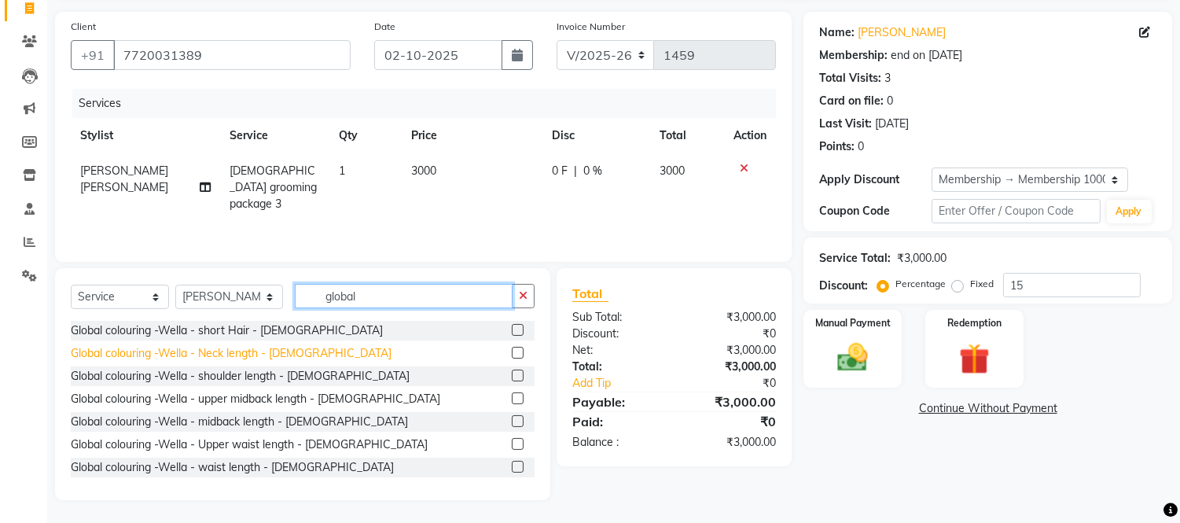
type input "global"
click at [252, 354] on div "Global colouring -Wella - Neck length - [DEMOGRAPHIC_DATA]" at bounding box center [231, 353] width 321 height 17
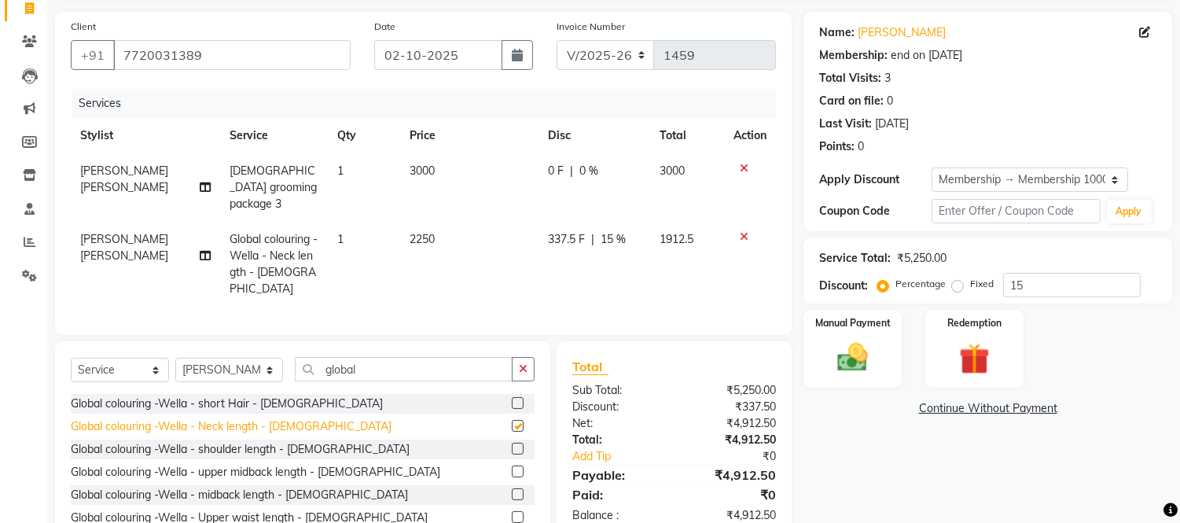
checkbox input "false"
drag, startPoint x: 740, startPoint y: 220, endPoint x: 685, endPoint y: 233, distance: 56.5
click at [741, 231] on icon at bounding box center [744, 236] width 9 height 11
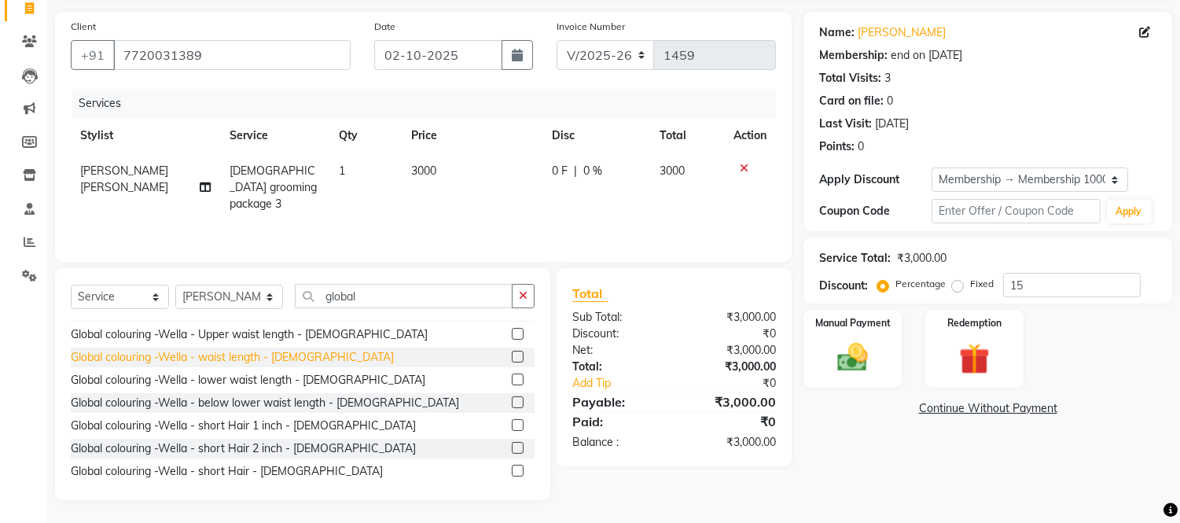
scroll to position [175, 0]
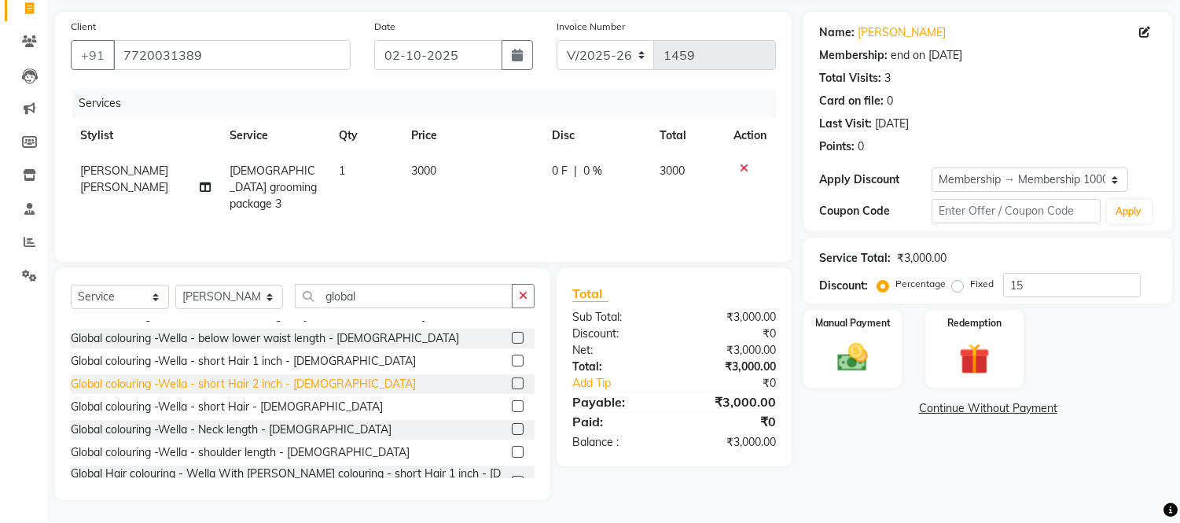
click at [289, 384] on div "Global colouring -Wella - short Hair 2 inch - [DEMOGRAPHIC_DATA]" at bounding box center [243, 384] width 345 height 17
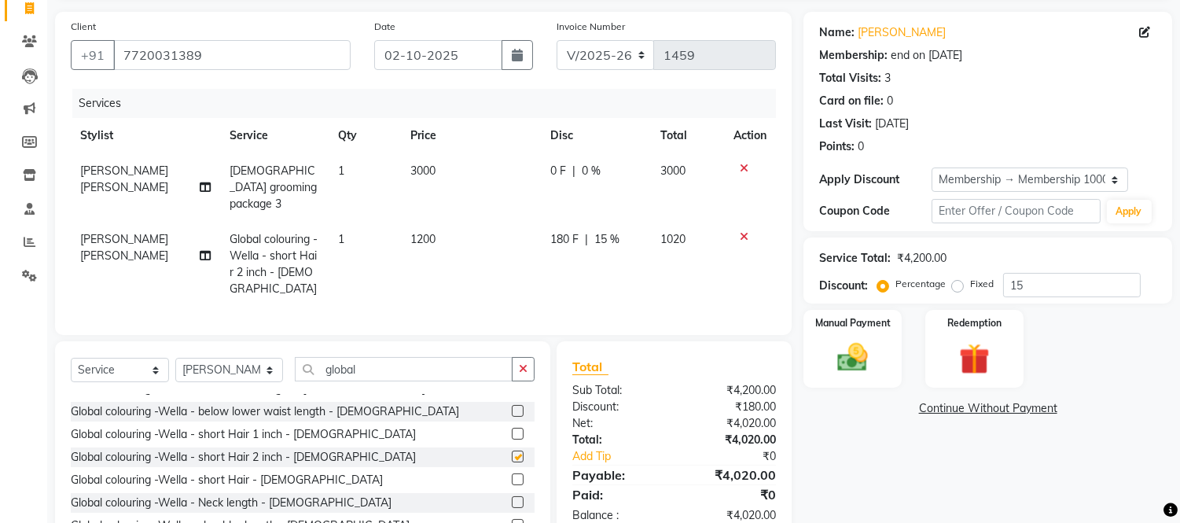
checkbox input "false"
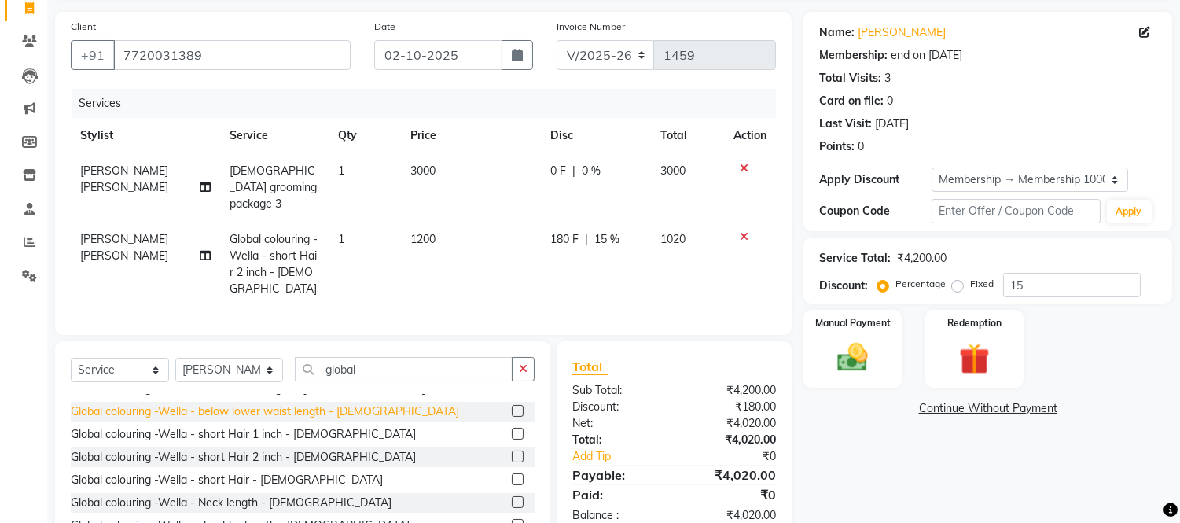
click at [241, 472] on div "Global colouring -Wella - short Hair - [DEMOGRAPHIC_DATA]" at bounding box center [227, 480] width 312 height 17
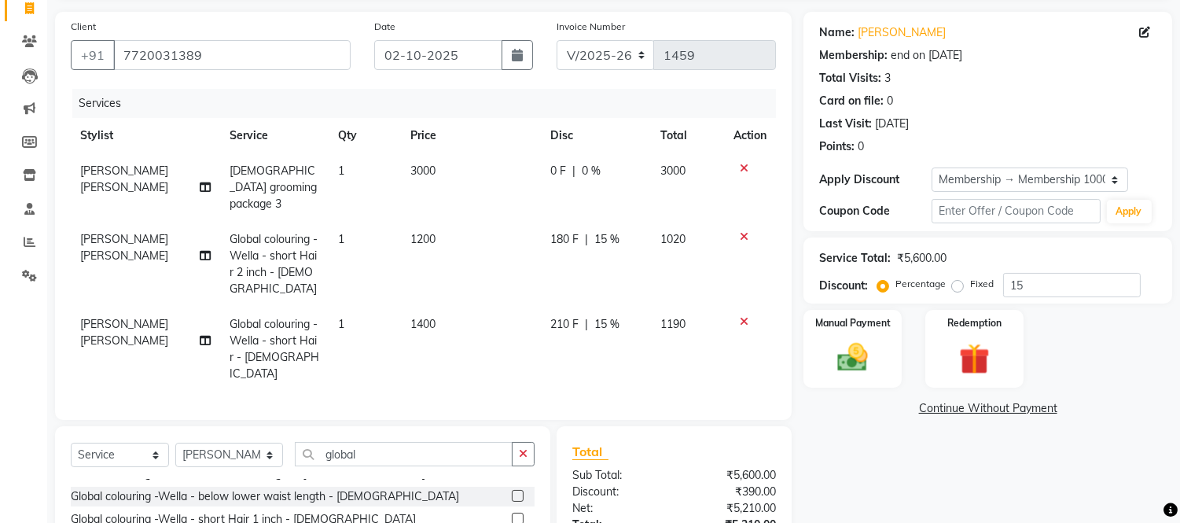
checkbox input "false"
click at [741, 231] on icon at bounding box center [744, 236] width 9 height 11
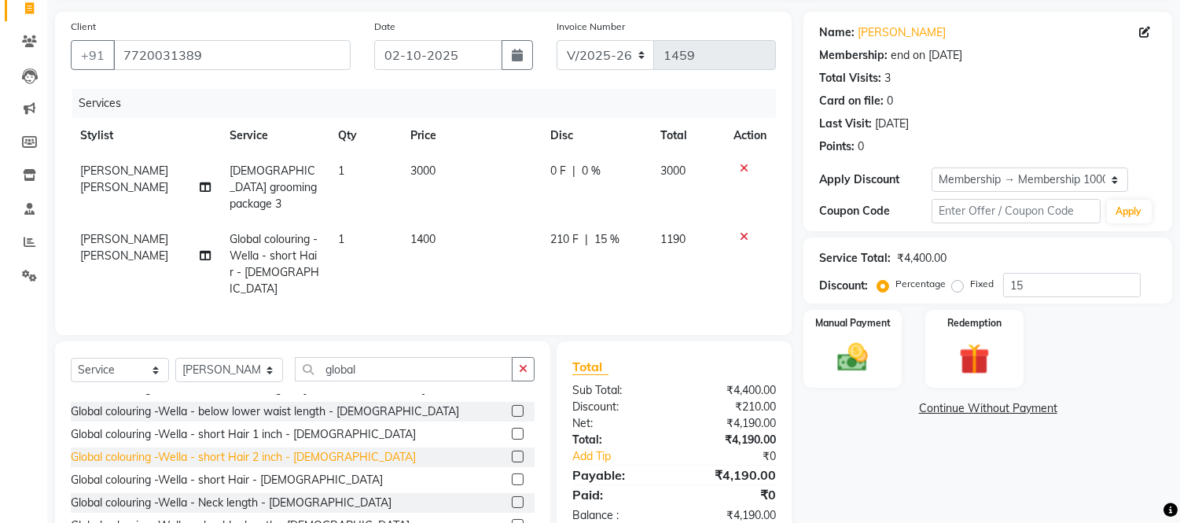
click at [303, 449] on div "Global colouring -Wella - short Hair 2 inch - [DEMOGRAPHIC_DATA]" at bounding box center [243, 457] width 345 height 17
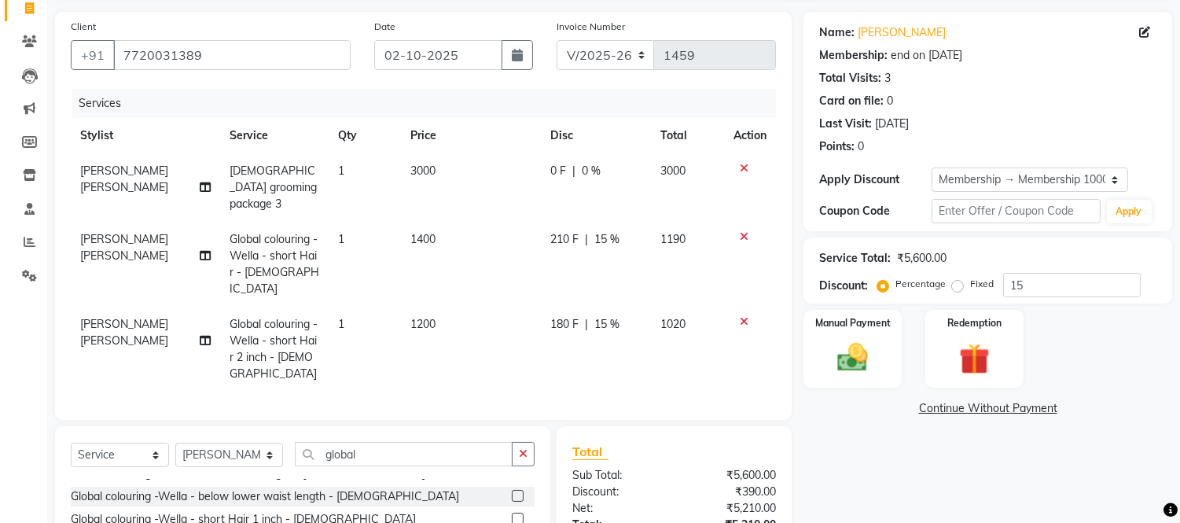
checkbox input "false"
click at [744, 316] on icon at bounding box center [744, 321] width 9 height 11
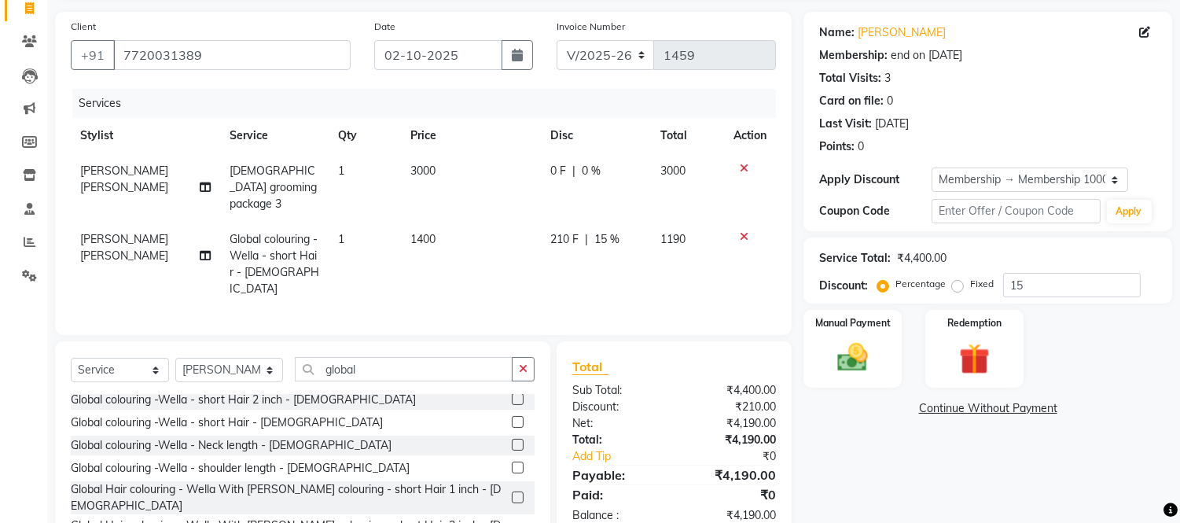
scroll to position [262, 0]
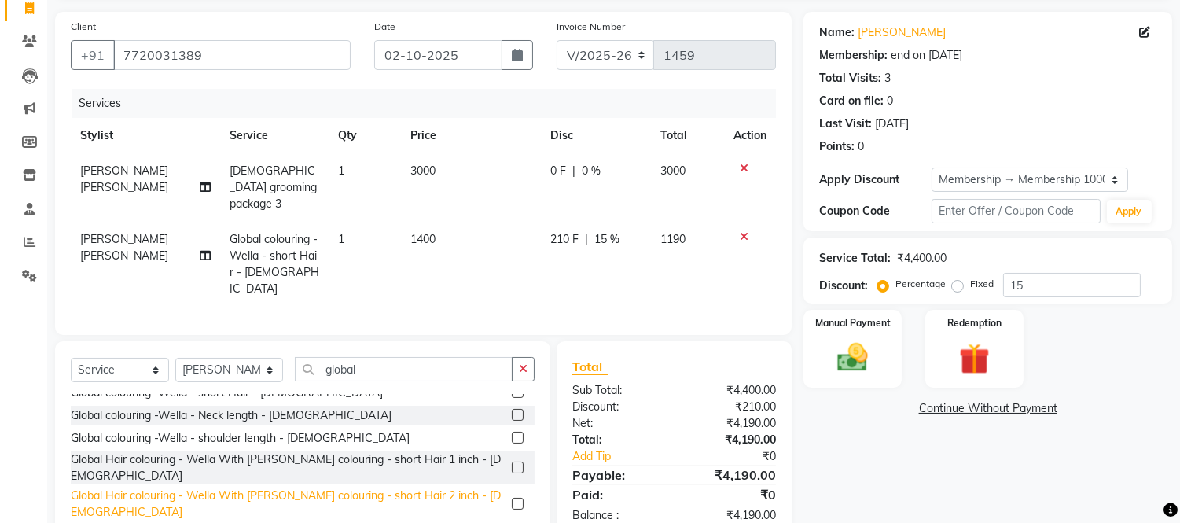
click at [363, 488] on div "Global Hair colouring - Wella With [PERSON_NAME] colouring - short Hair 2 inch …" at bounding box center [288, 504] width 435 height 33
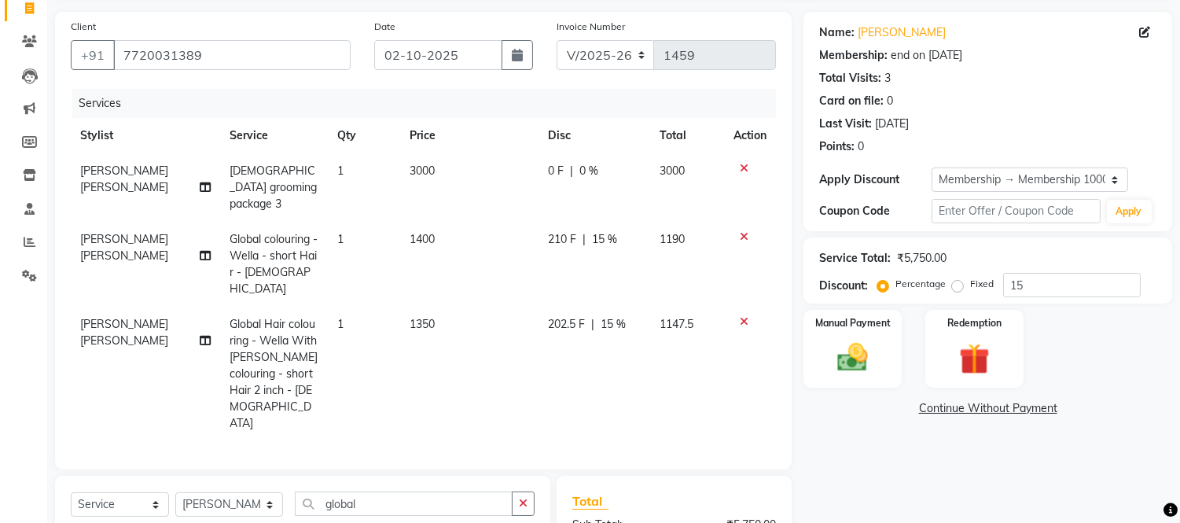
checkbox input "false"
click at [745, 316] on icon at bounding box center [744, 321] width 9 height 11
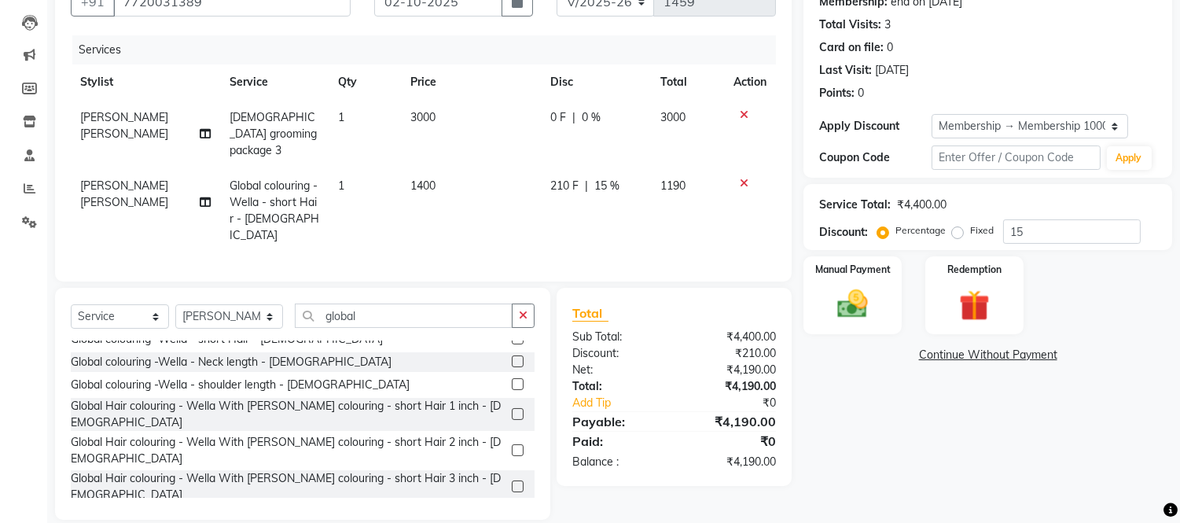
scroll to position [0, 0]
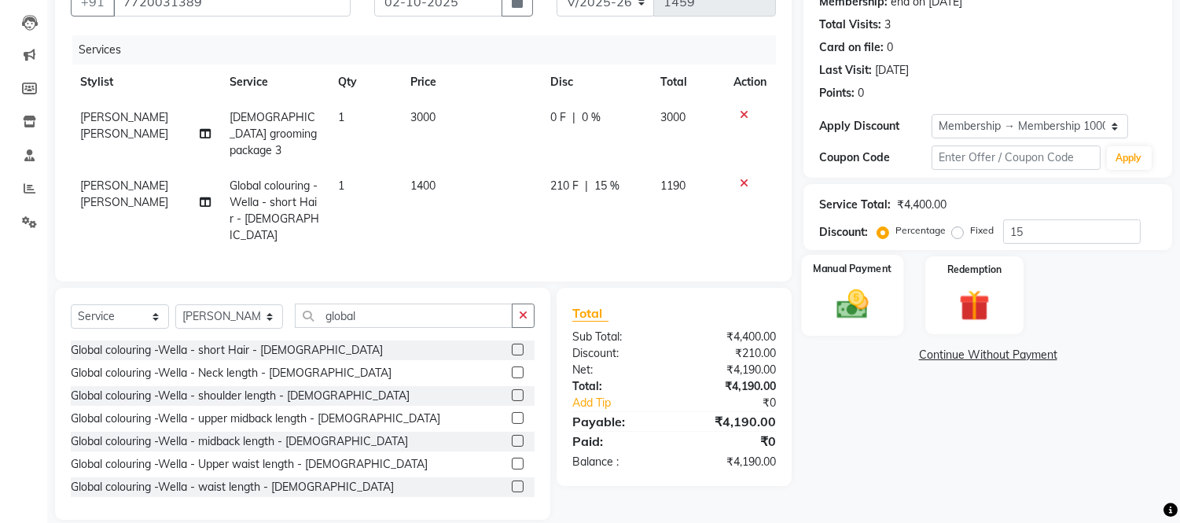
click at [850, 297] on img at bounding box center [853, 304] width 52 height 37
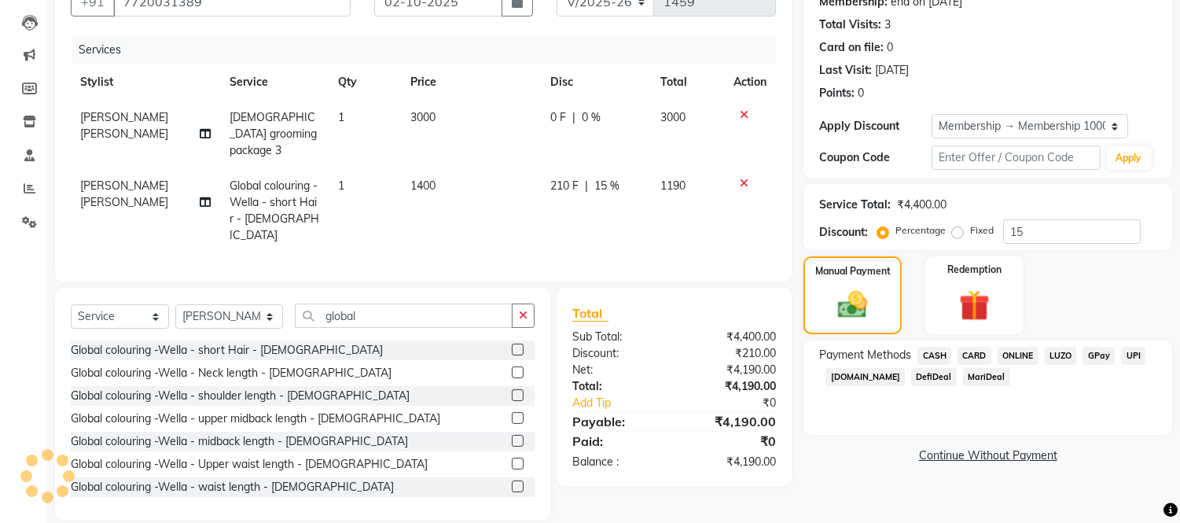
click at [963, 355] on span "CARD" at bounding box center [975, 356] width 34 height 18
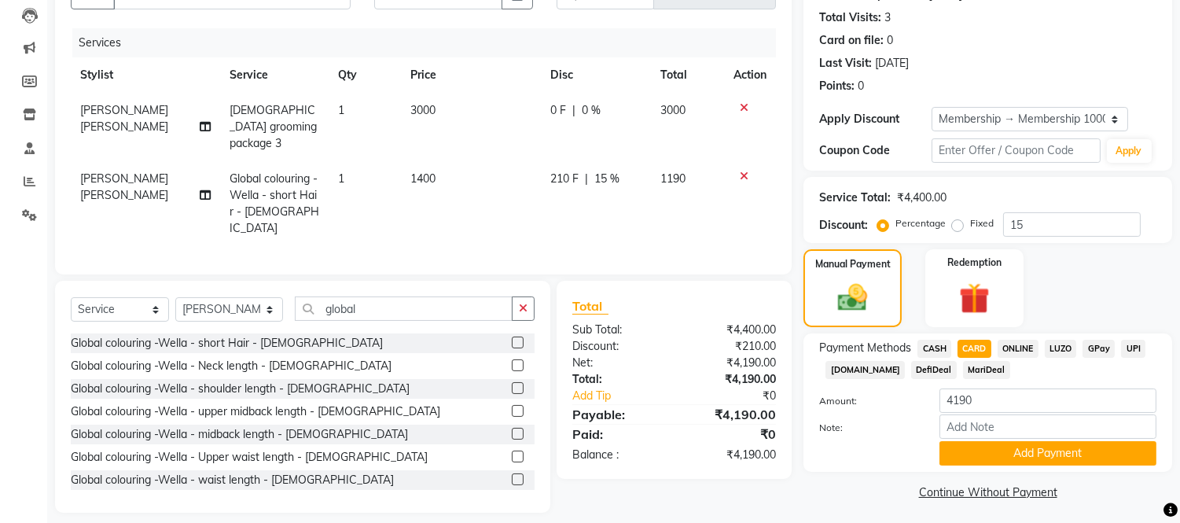
scroll to position [171, 0]
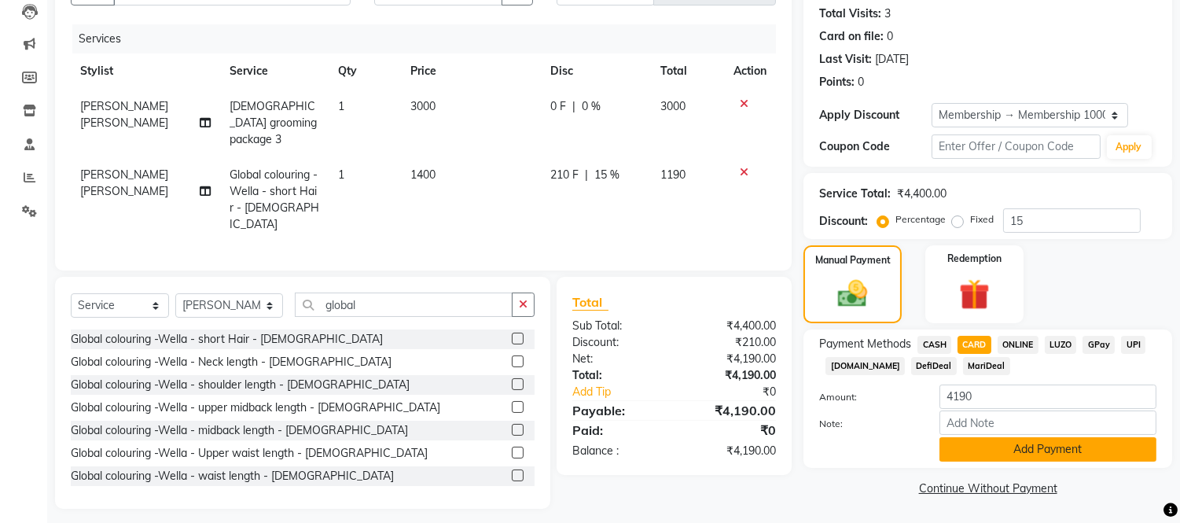
click at [1021, 445] on button "Add Payment" at bounding box center [1048, 449] width 217 height 24
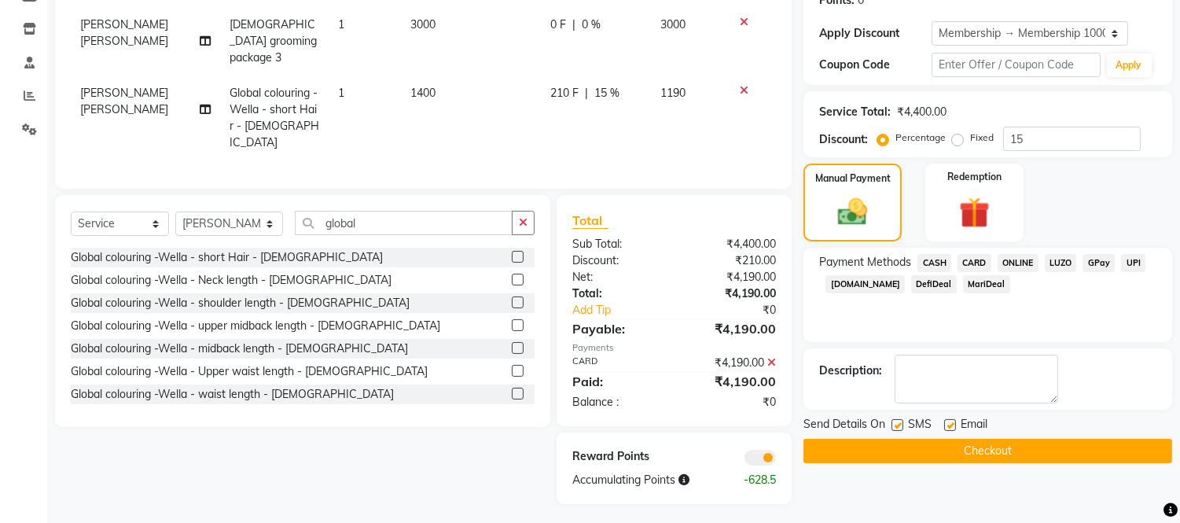
scroll to position [253, 0]
click at [901, 418] on label at bounding box center [898, 424] width 12 height 12
click at [901, 420] on input "checkbox" at bounding box center [897, 425] width 10 height 10
checkbox input "false"
click at [948, 422] on label at bounding box center [951, 424] width 12 height 12
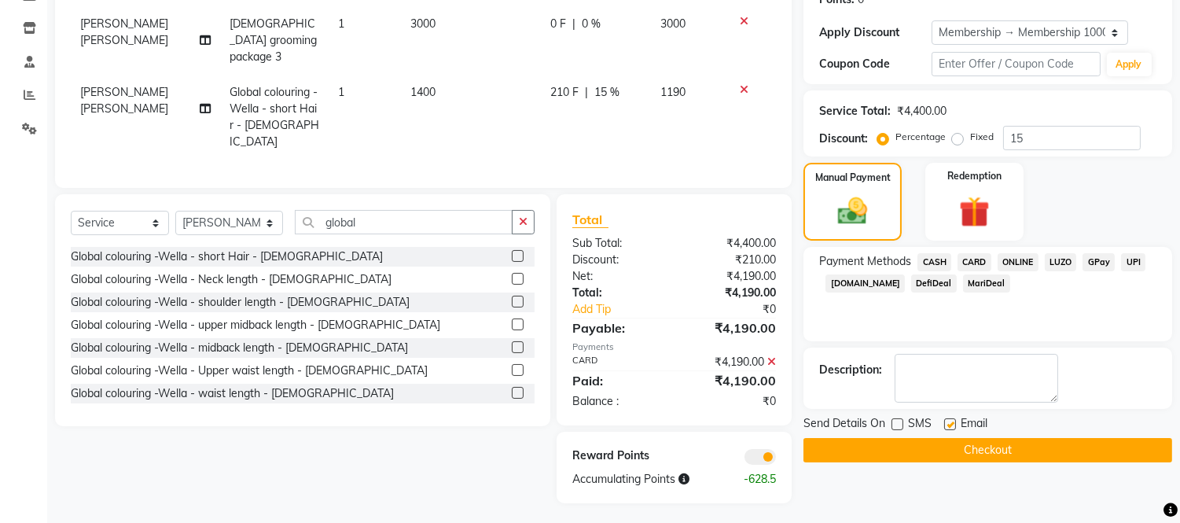
click at [948, 422] on input "checkbox" at bounding box center [950, 425] width 10 height 10
checkbox input "false"
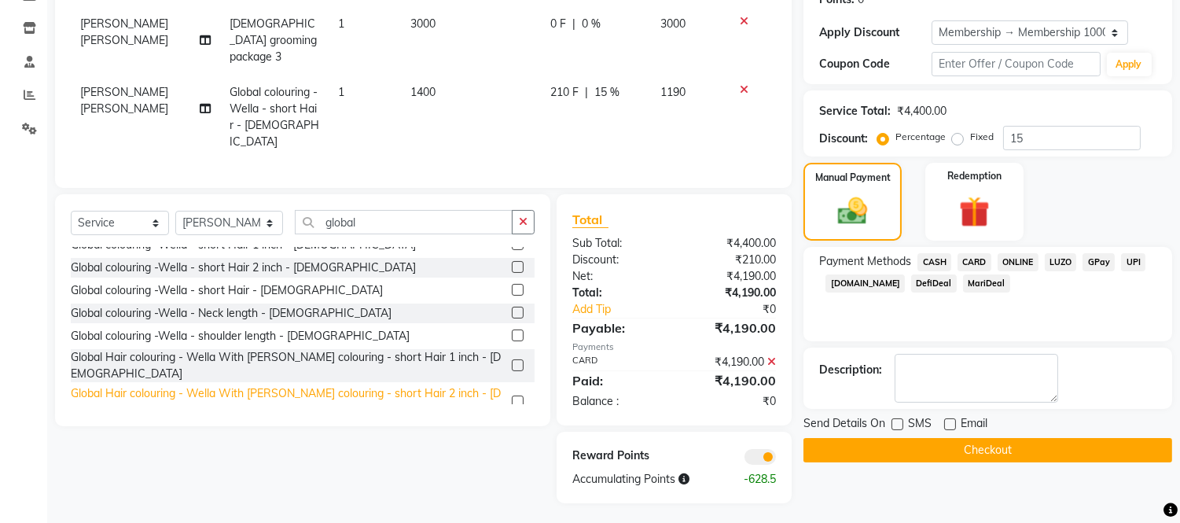
scroll to position [175, 0]
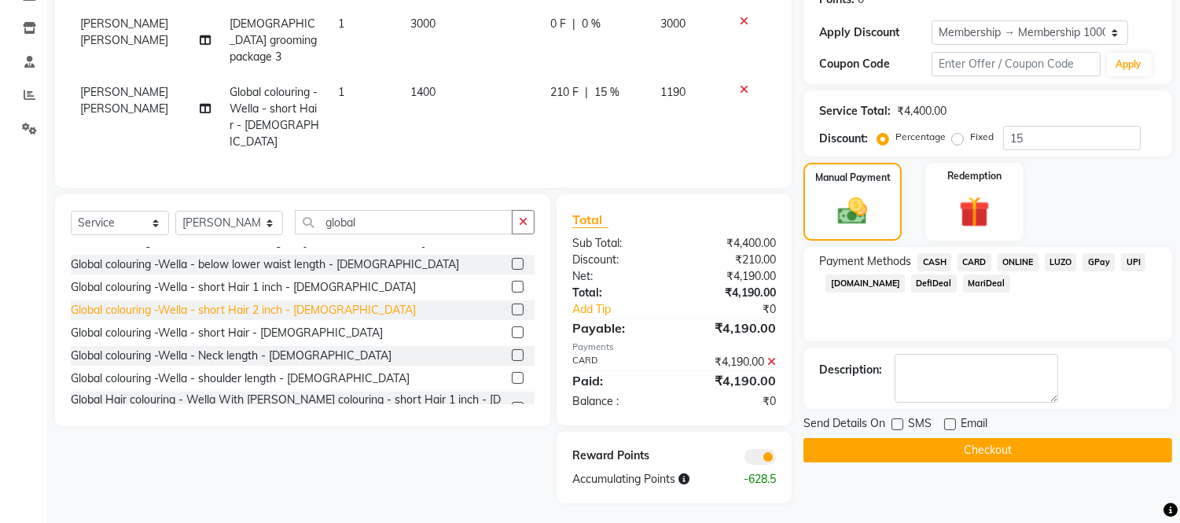
click at [293, 302] on div "Global colouring -Wella - short Hair 2 inch - [DEMOGRAPHIC_DATA]" at bounding box center [243, 310] width 345 height 17
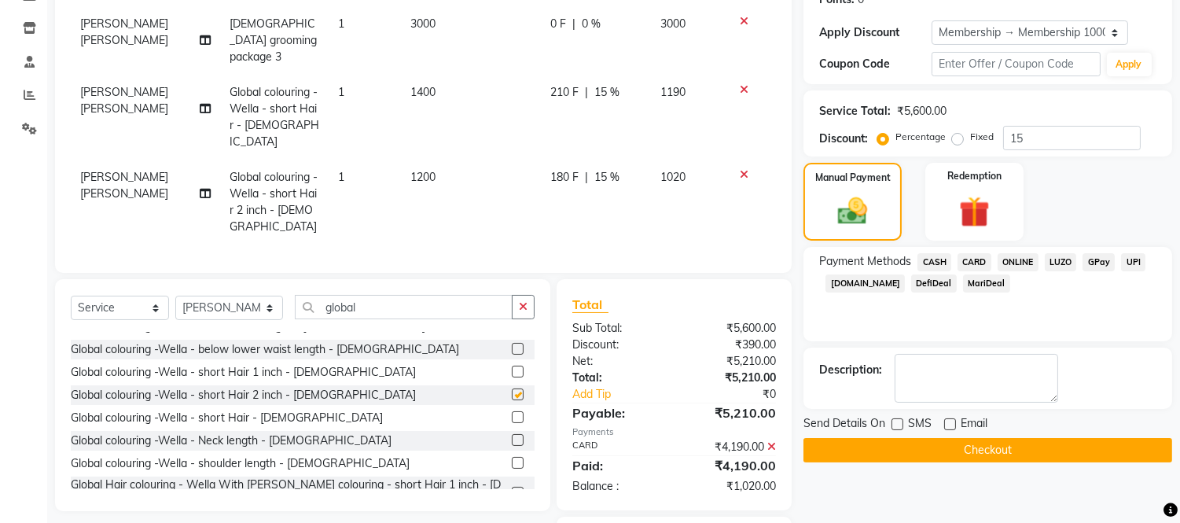
checkbox input "false"
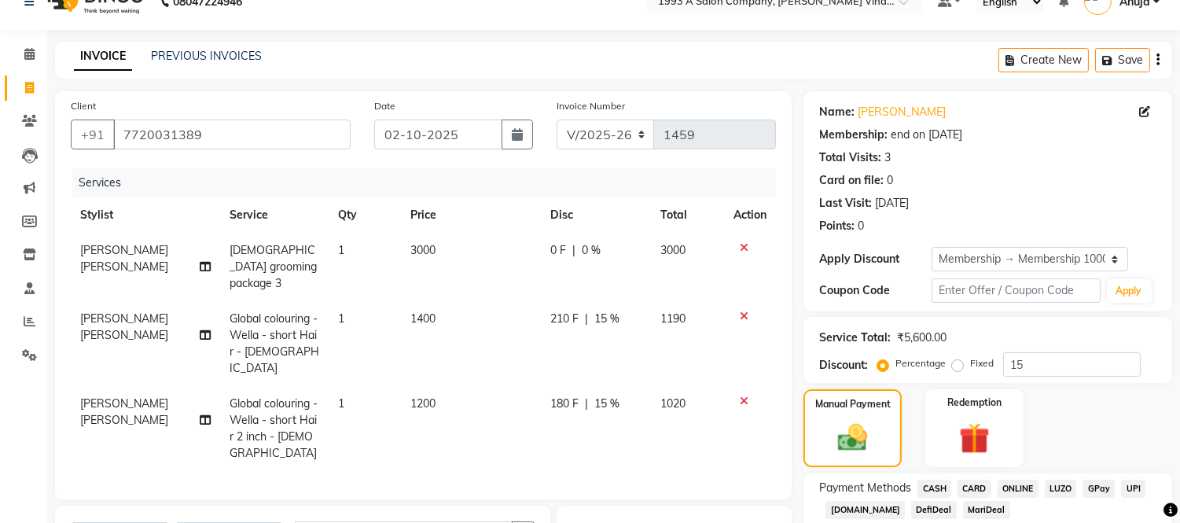
scroll to position [0, 0]
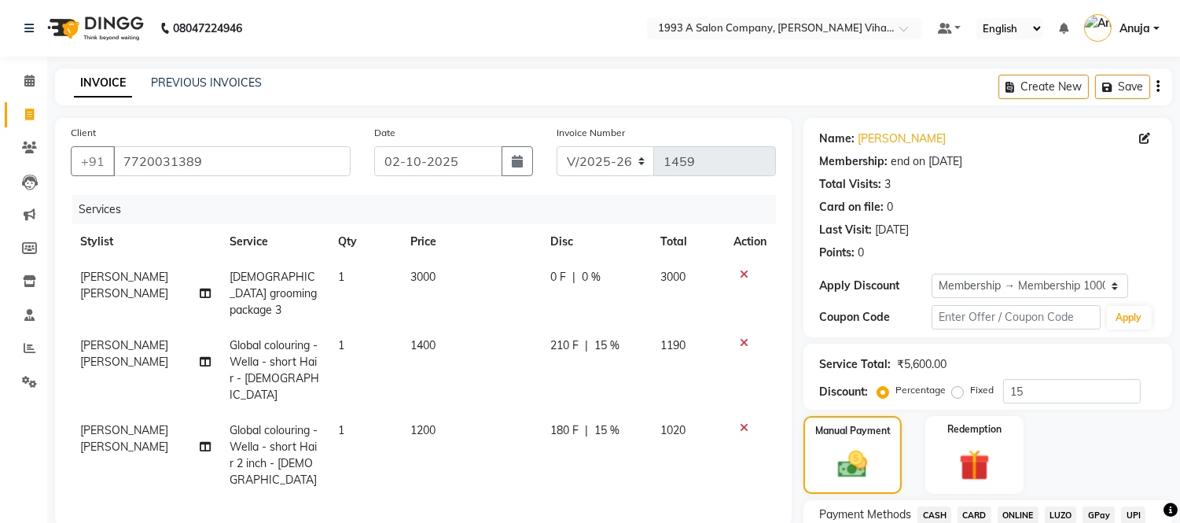
click at [738, 337] on div at bounding box center [750, 342] width 33 height 11
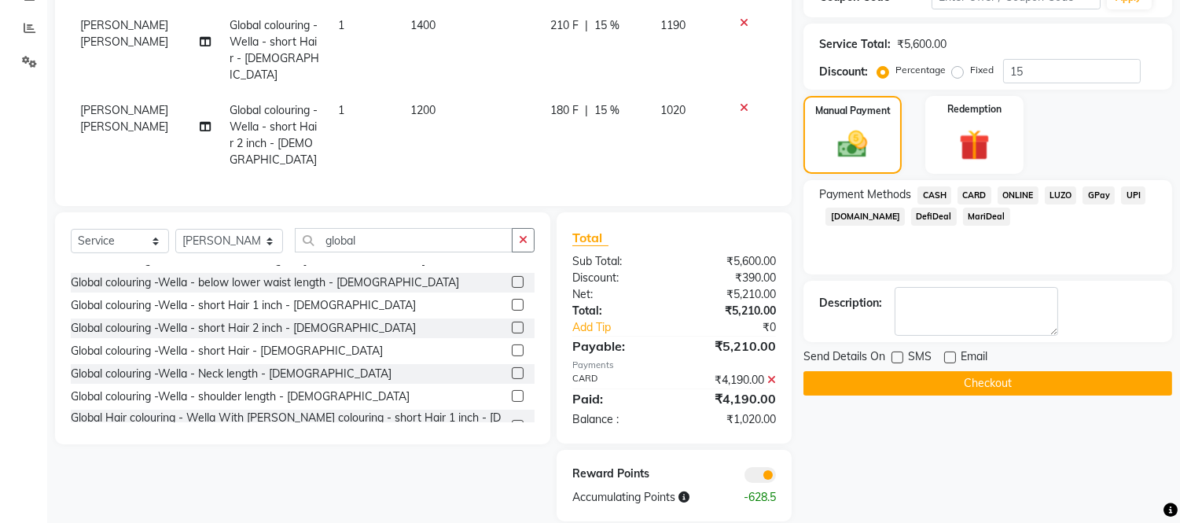
scroll to position [321, 0]
click at [772, 374] on icon at bounding box center [772, 379] width 9 height 11
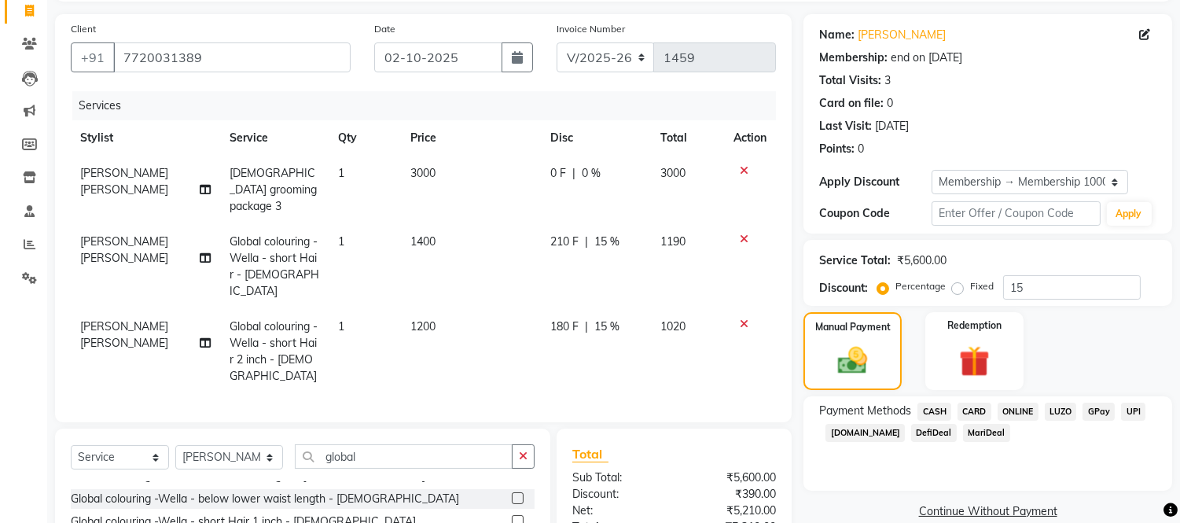
scroll to position [0, 0]
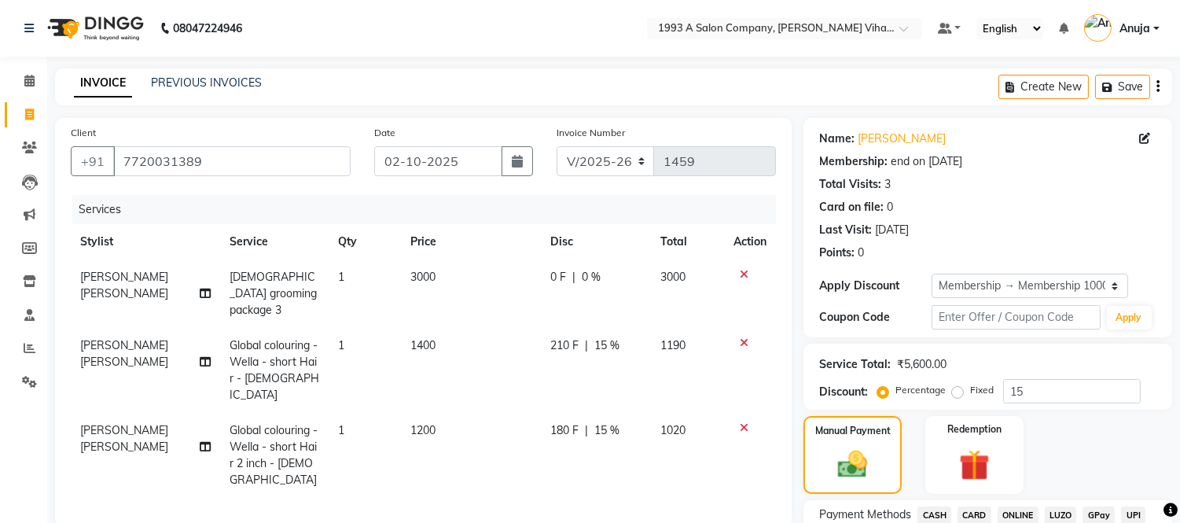
click at [747, 337] on icon at bounding box center [744, 342] width 9 height 11
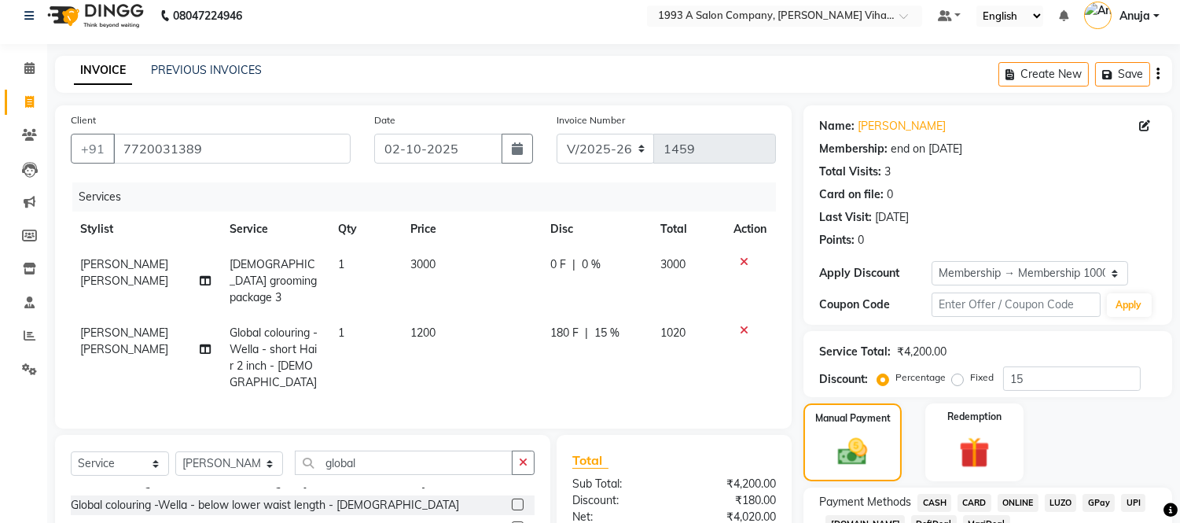
scroll to position [160, 0]
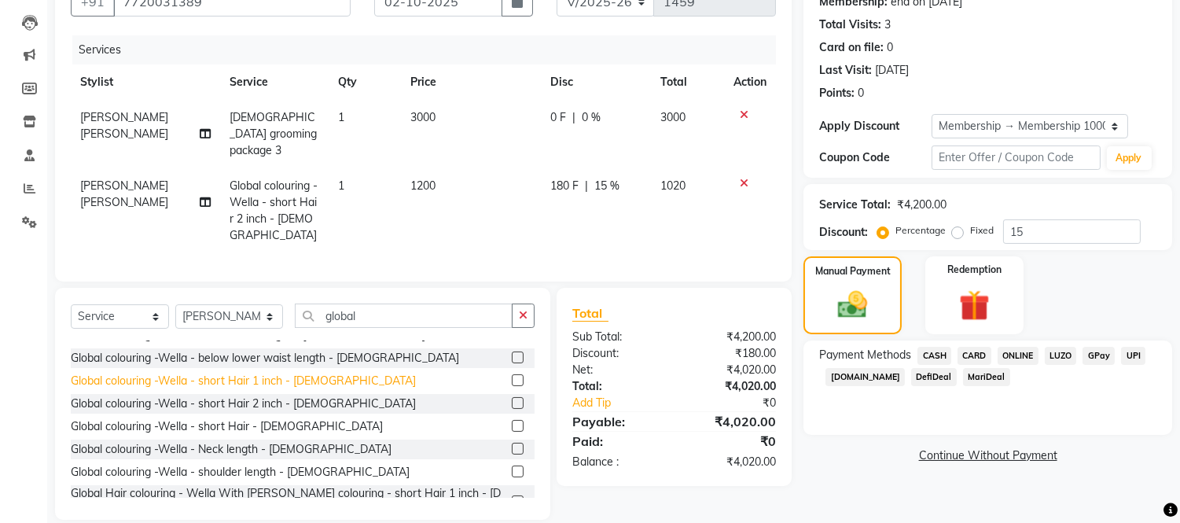
click at [307, 373] on div "Global colouring -Wella - short Hair 1 inch - [DEMOGRAPHIC_DATA]" at bounding box center [243, 381] width 345 height 17
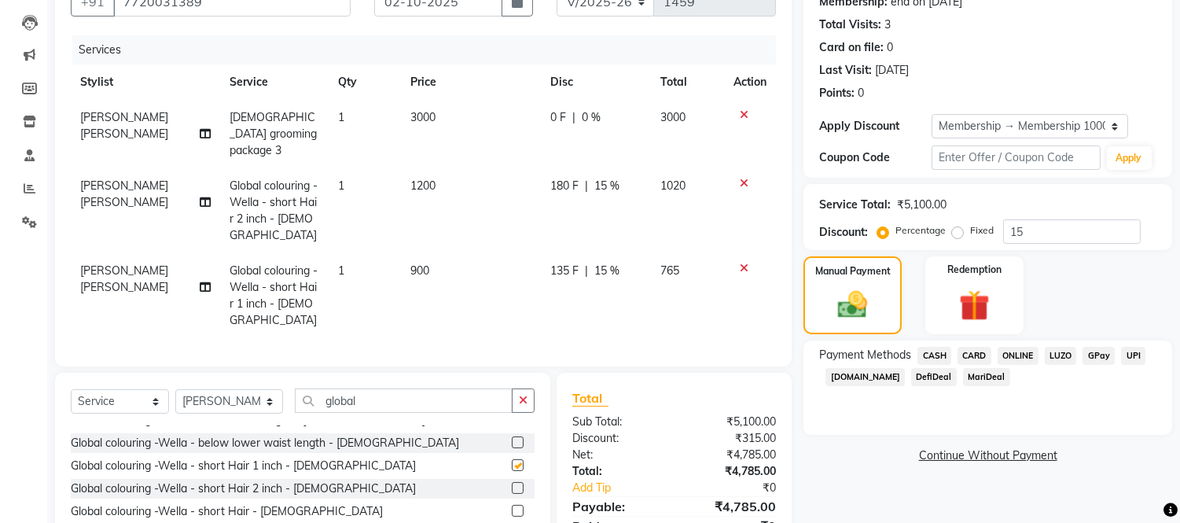
checkbox input "false"
click at [737, 178] on div at bounding box center [750, 183] width 33 height 11
click at [744, 178] on icon at bounding box center [744, 183] width 9 height 11
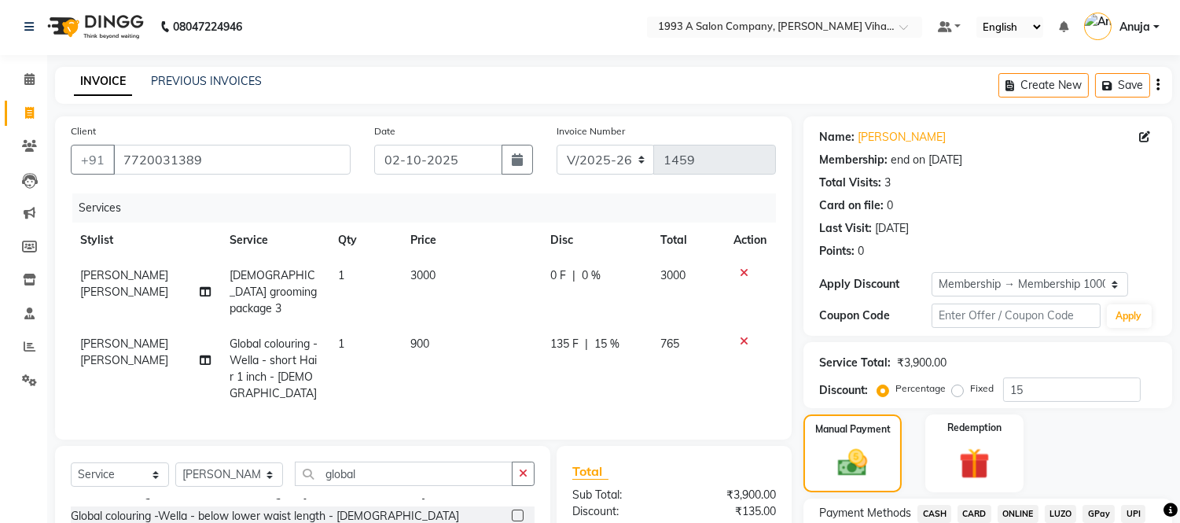
scroll to position [0, 0]
click at [745, 337] on icon at bounding box center [744, 342] width 9 height 11
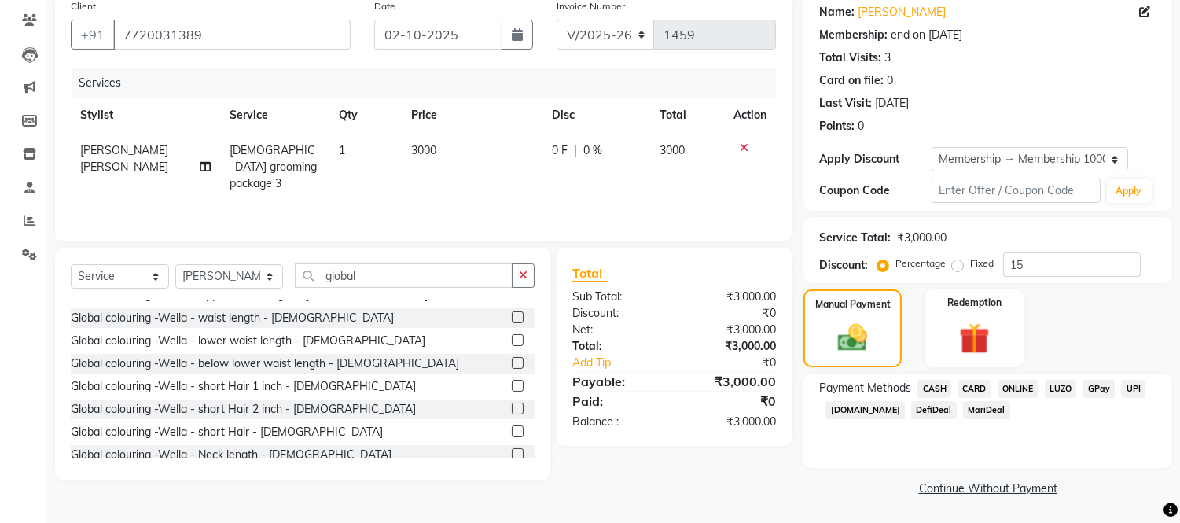
scroll to position [175, 0]
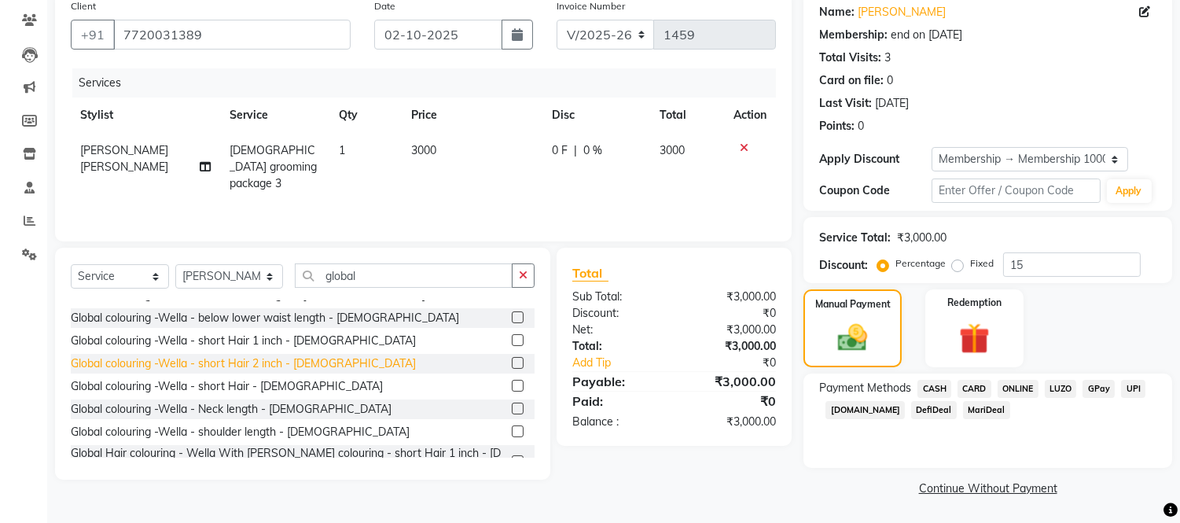
click at [252, 359] on div "Global colouring -Wella - short Hair 2 inch - [DEMOGRAPHIC_DATA]" at bounding box center [243, 363] width 345 height 17
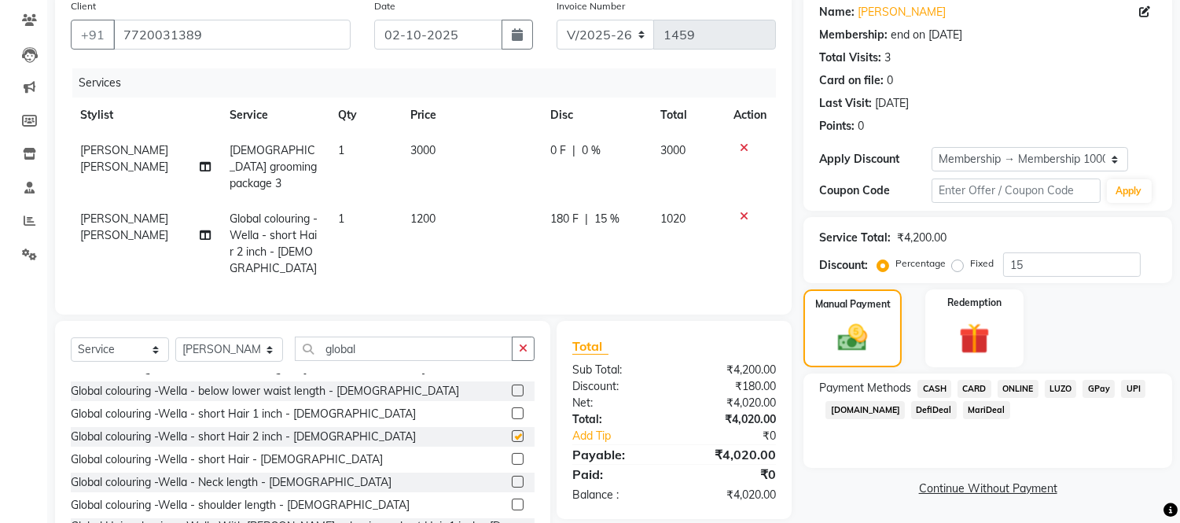
checkbox input "false"
click at [261, 451] on div "Global colouring -Wella - short Hair - [DEMOGRAPHIC_DATA]" at bounding box center [227, 459] width 312 height 17
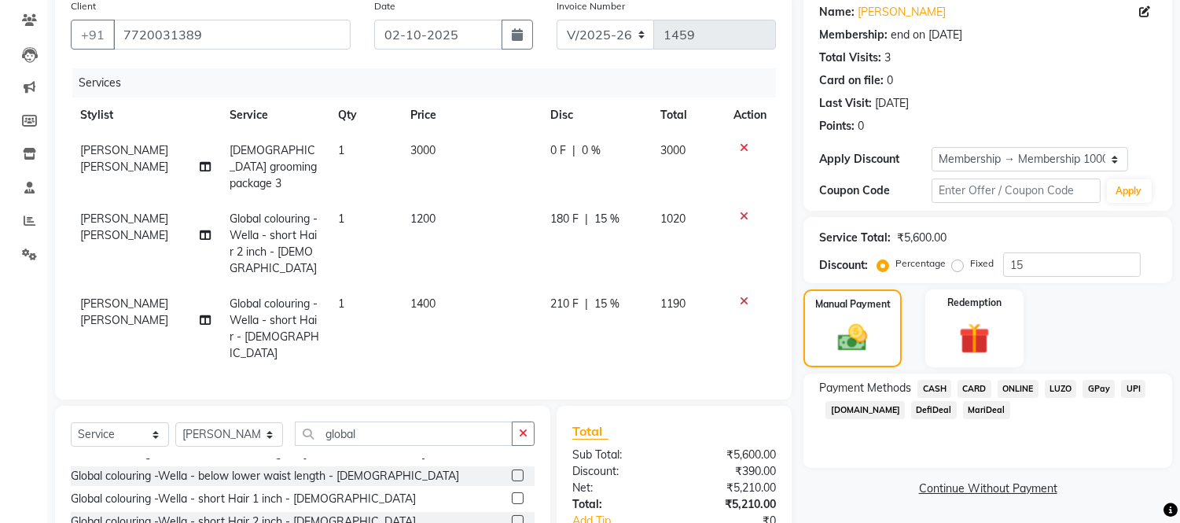
checkbox input "false"
click at [741, 211] on icon at bounding box center [744, 216] width 9 height 11
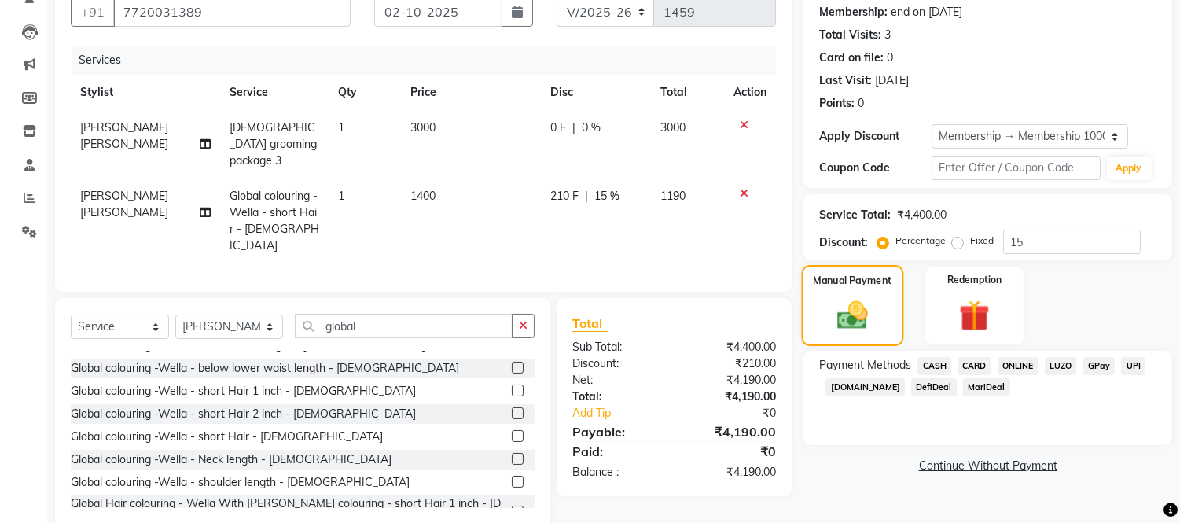
scroll to position [160, 0]
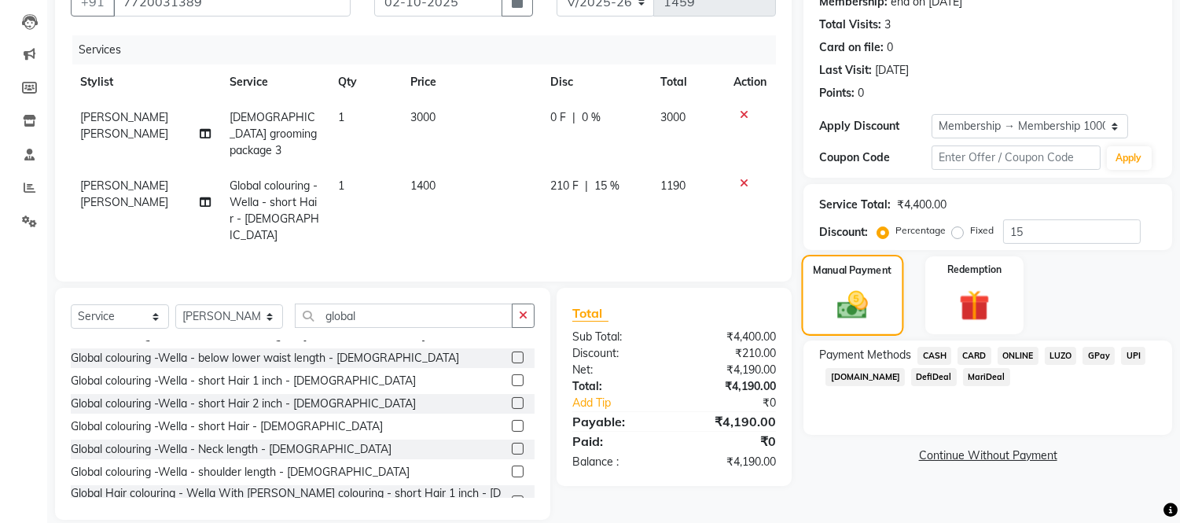
click at [869, 263] on label "Manual Payment" at bounding box center [853, 270] width 79 height 15
click at [979, 359] on span "CARD" at bounding box center [975, 356] width 34 height 18
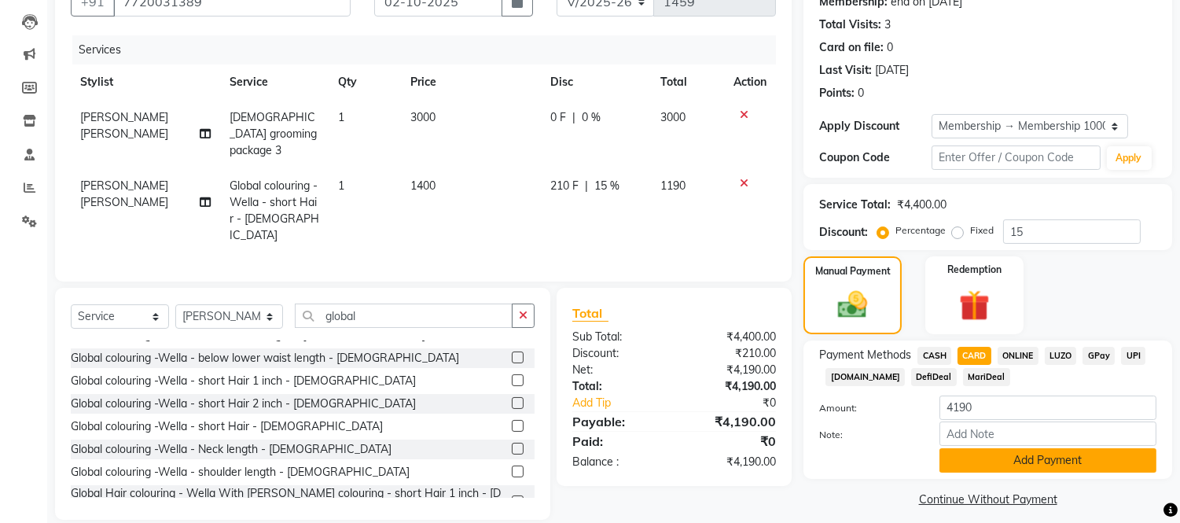
click at [1003, 466] on button "Add Payment" at bounding box center [1048, 460] width 217 height 24
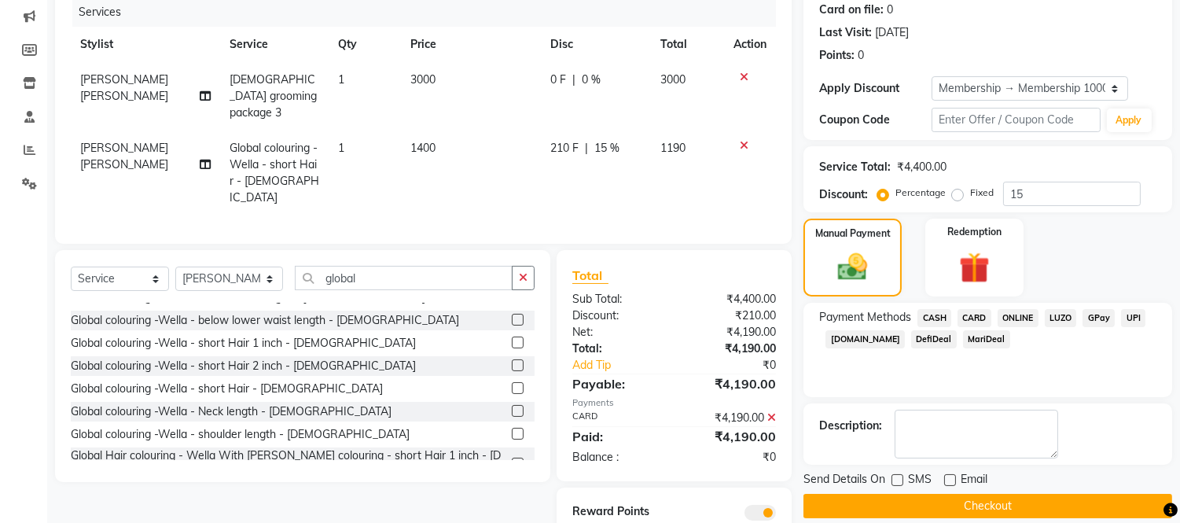
scroll to position [253, 0]
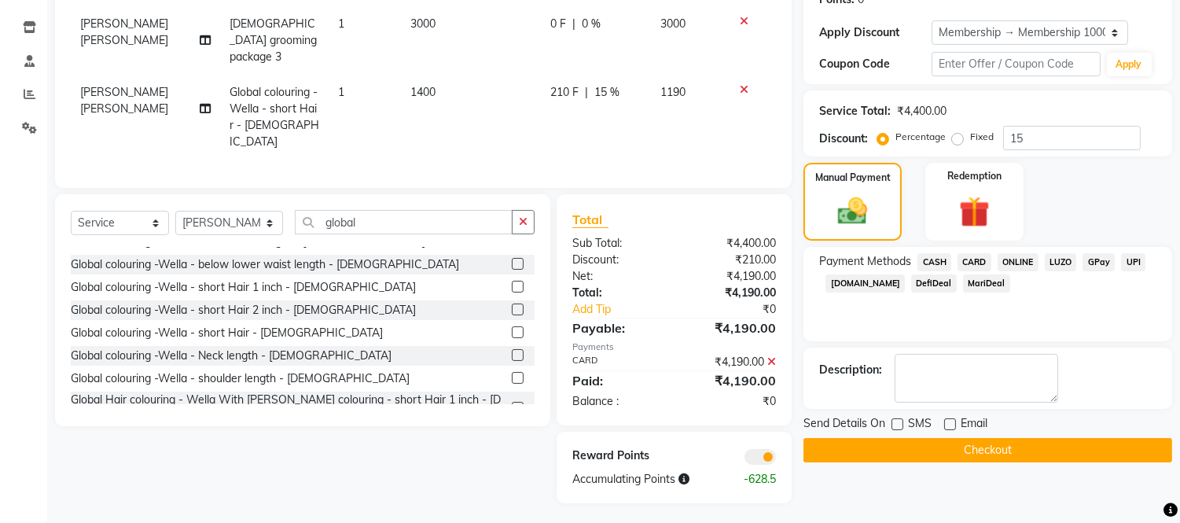
click at [979, 442] on button "Checkout" at bounding box center [988, 450] width 369 height 24
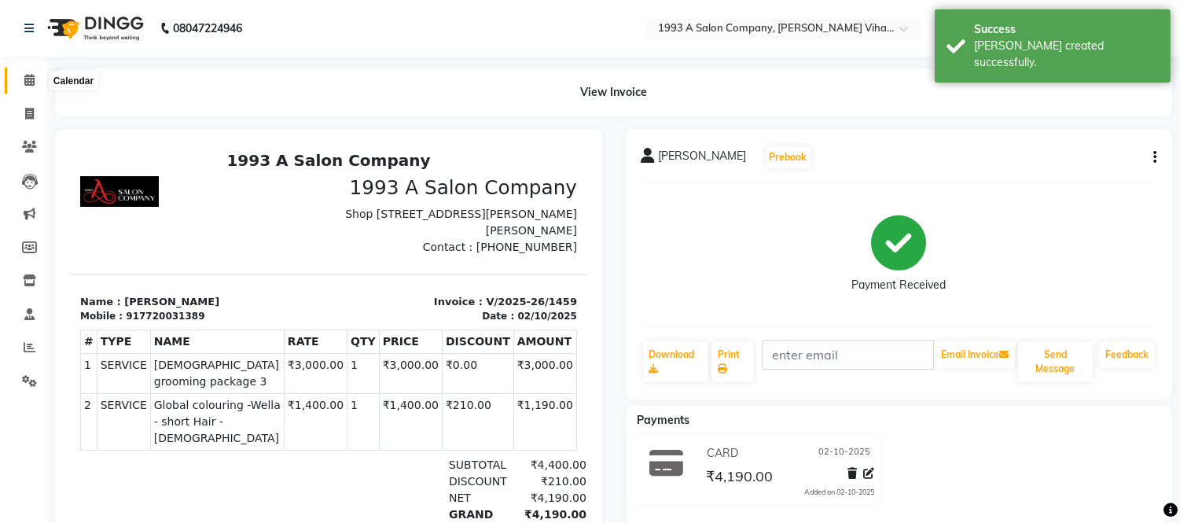
click at [25, 79] on icon at bounding box center [29, 80] width 10 height 12
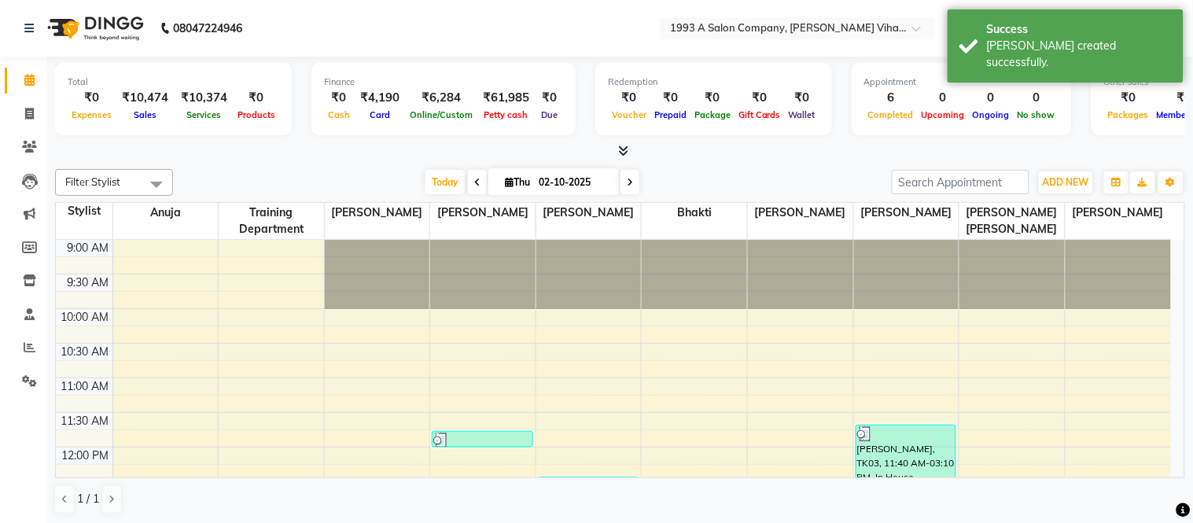
click at [623, 153] on icon at bounding box center [623, 151] width 10 height 12
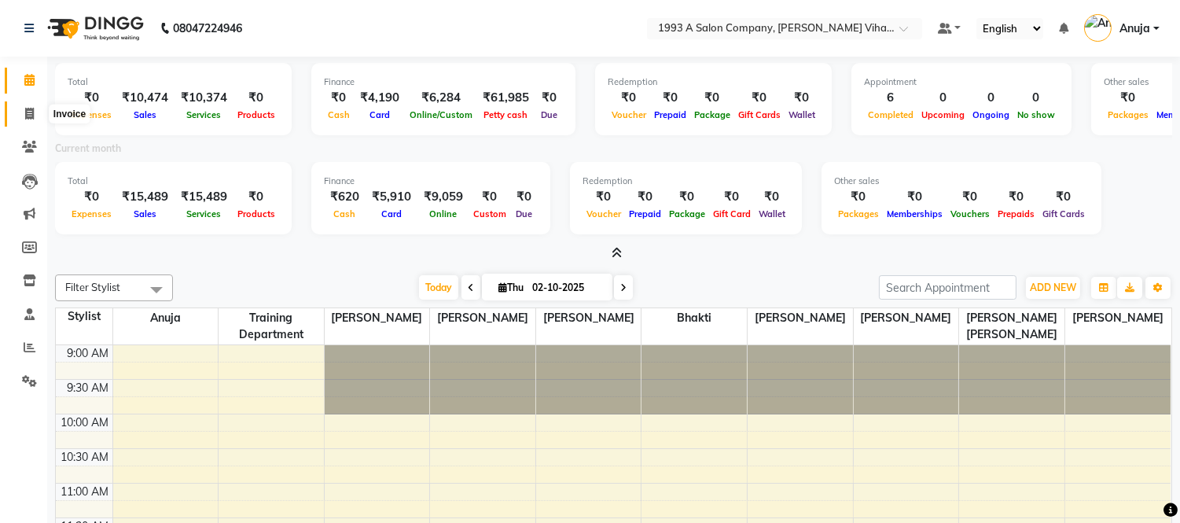
click at [25, 112] on icon at bounding box center [29, 114] width 9 height 12
select select "service"
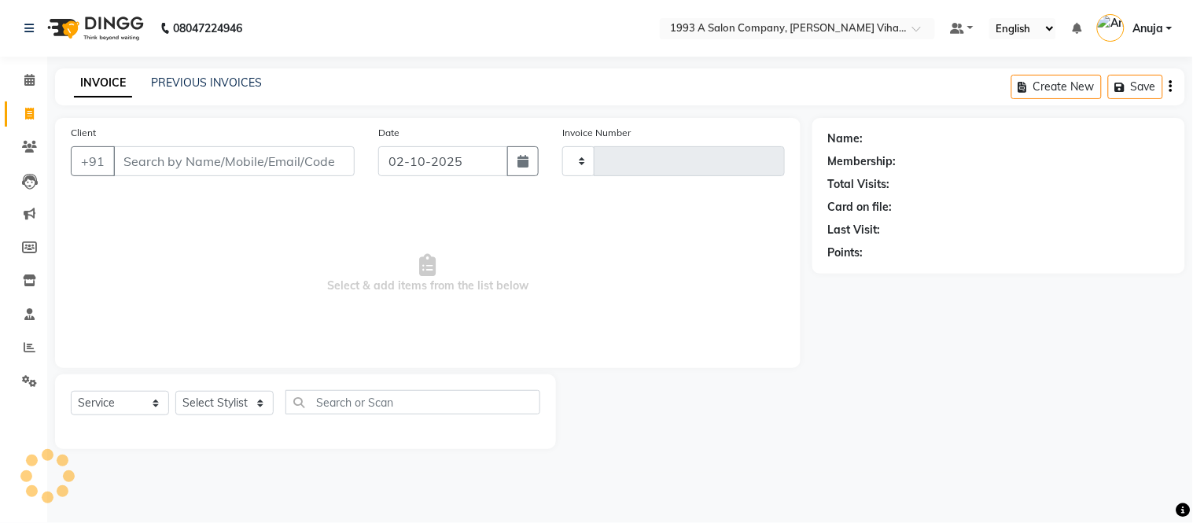
type input "1460"
select select "4955"
click at [201, 153] on input "Client" at bounding box center [233, 161] width 241 height 30
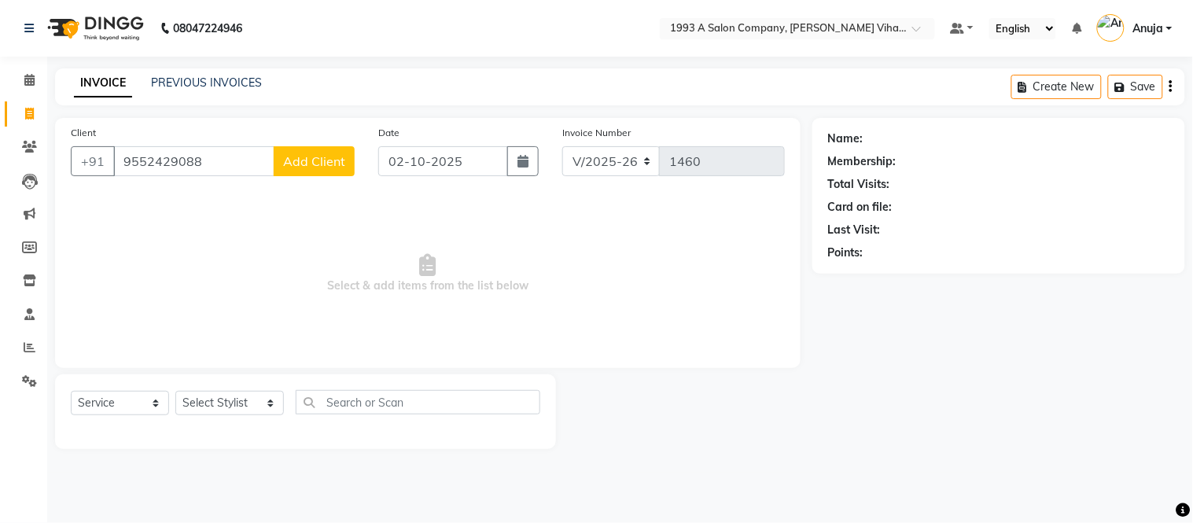
type input "9552429088"
click at [331, 173] on button "Add Client" at bounding box center [314, 161] width 81 height 30
select select "22"
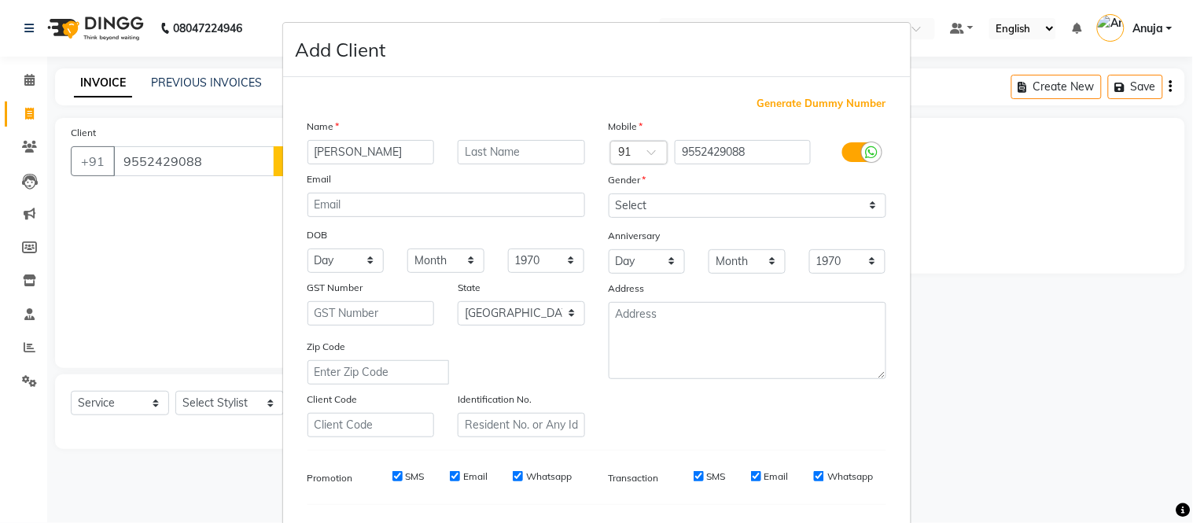
type input "[PERSON_NAME]"
click at [340, 153] on input "[PERSON_NAME]" at bounding box center [370, 152] width 127 height 24
click at [513, 145] on input "text" at bounding box center [521, 152] width 127 height 24
drag, startPoint x: 492, startPoint y: 153, endPoint x: 468, endPoint y: 142, distance: 25.7
click at [468, 142] on input "Vidhy" at bounding box center [521, 152] width 127 height 24
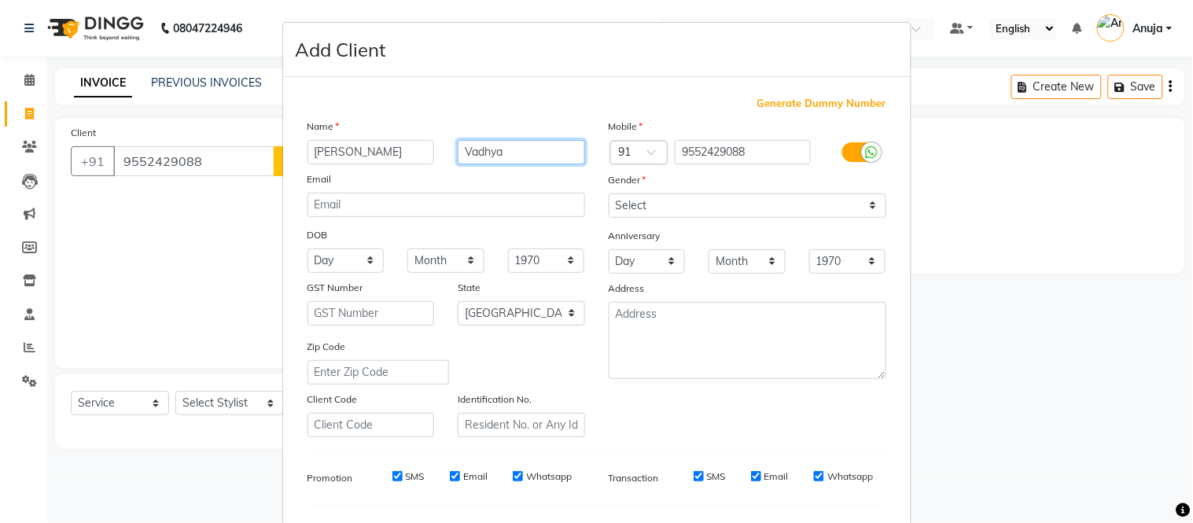
type input "Vadhya"
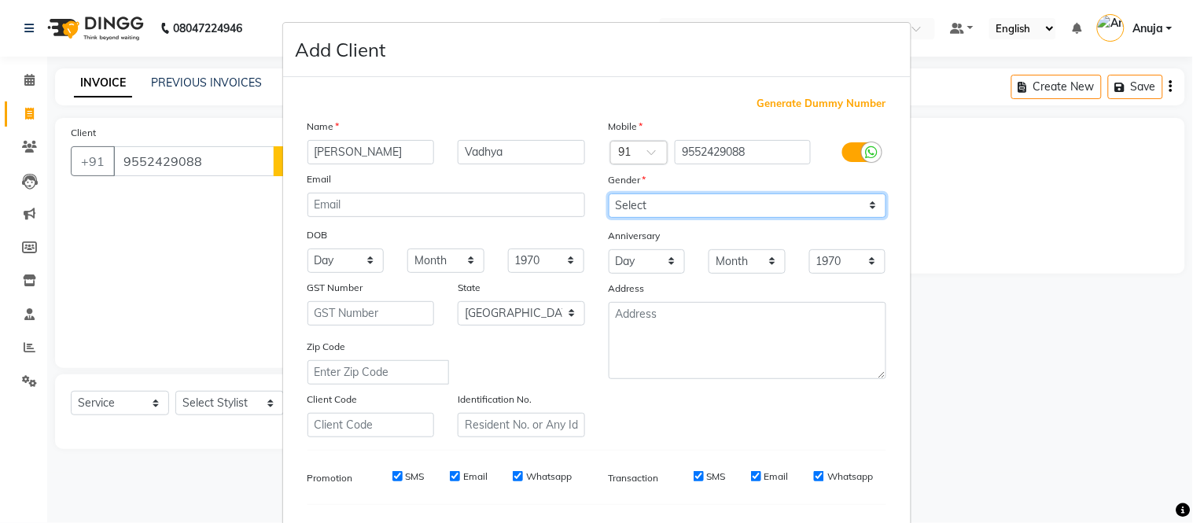
click at [721, 208] on select "Select [DEMOGRAPHIC_DATA] [DEMOGRAPHIC_DATA] Other Prefer Not To Say" at bounding box center [748, 205] width 278 height 24
click at [609, 193] on select "Select [DEMOGRAPHIC_DATA] [DEMOGRAPHIC_DATA] Other Prefer Not To Say" at bounding box center [748, 205] width 278 height 24
click at [721, 195] on select "Select [DEMOGRAPHIC_DATA] [DEMOGRAPHIC_DATA] Other Prefer Not To Say" at bounding box center [748, 205] width 278 height 24
select select "[DEMOGRAPHIC_DATA]"
click at [609, 193] on select "Select [DEMOGRAPHIC_DATA] [DEMOGRAPHIC_DATA] Other Prefer Not To Say" at bounding box center [748, 205] width 278 height 24
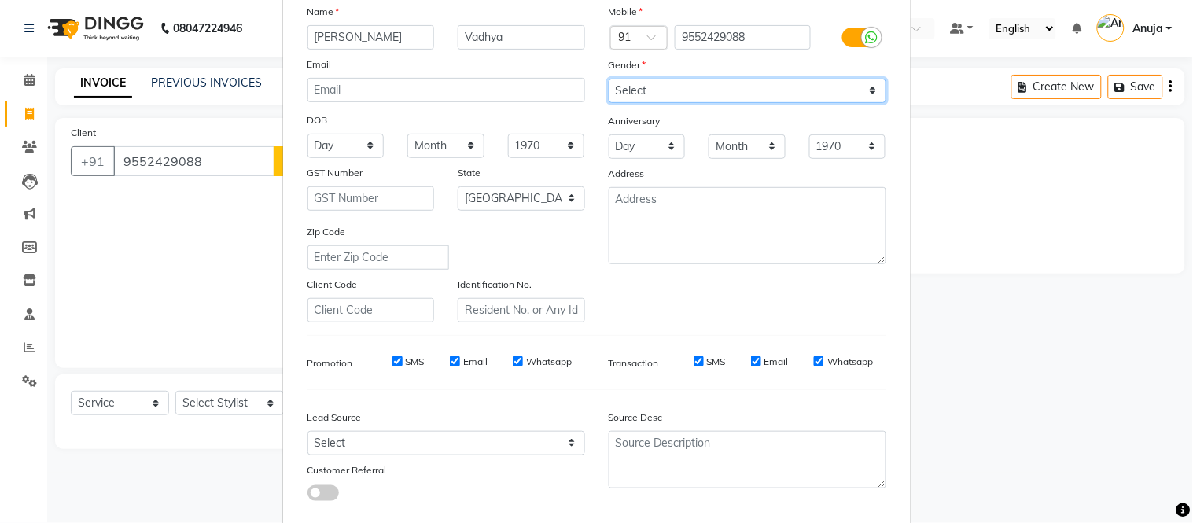
scroll to position [203, 0]
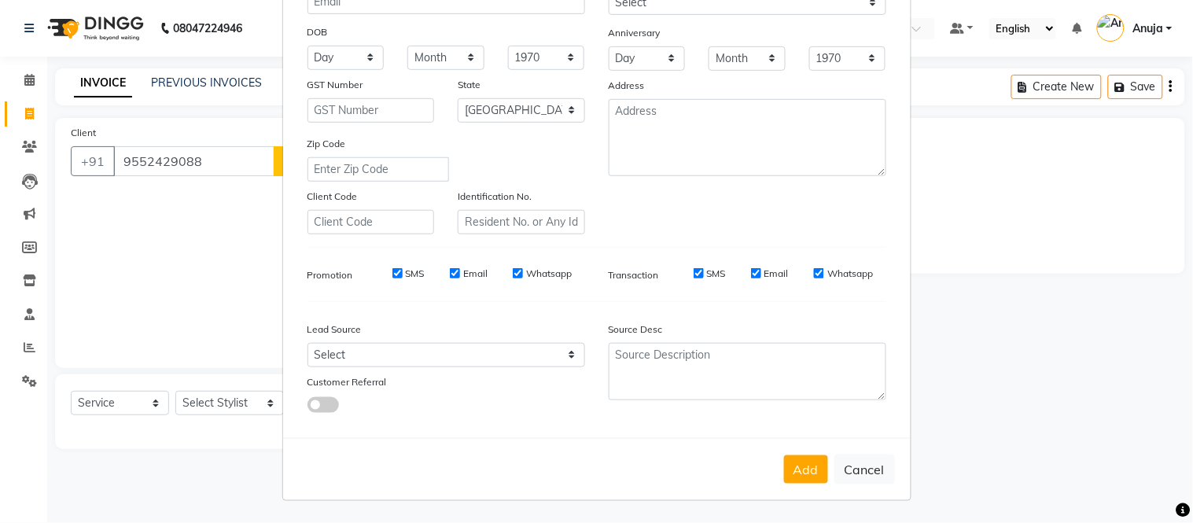
click at [793, 464] on button "Add" at bounding box center [806, 469] width 44 height 28
select select
select select "null"
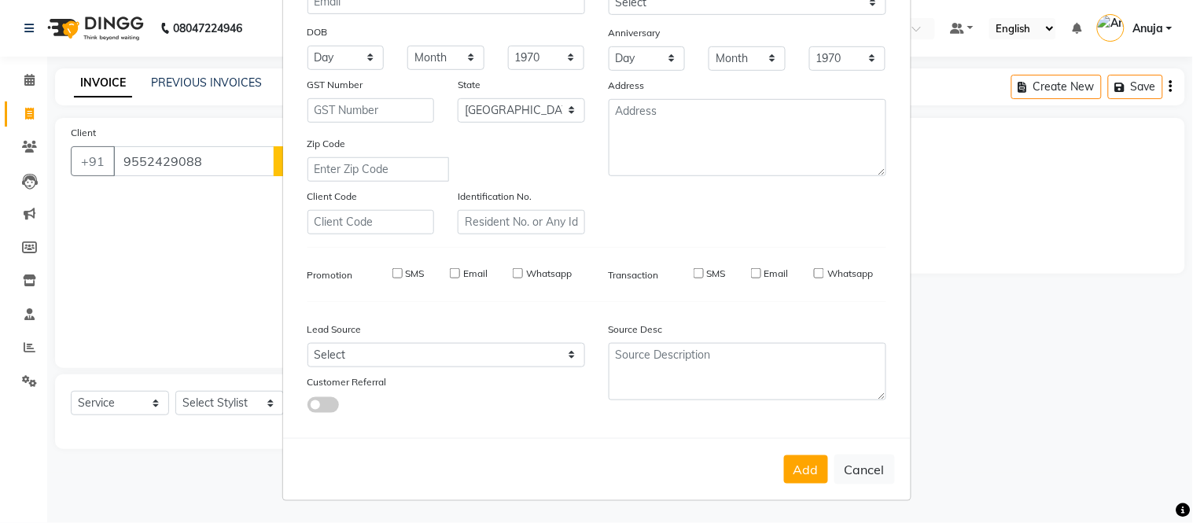
select select
checkbox input "false"
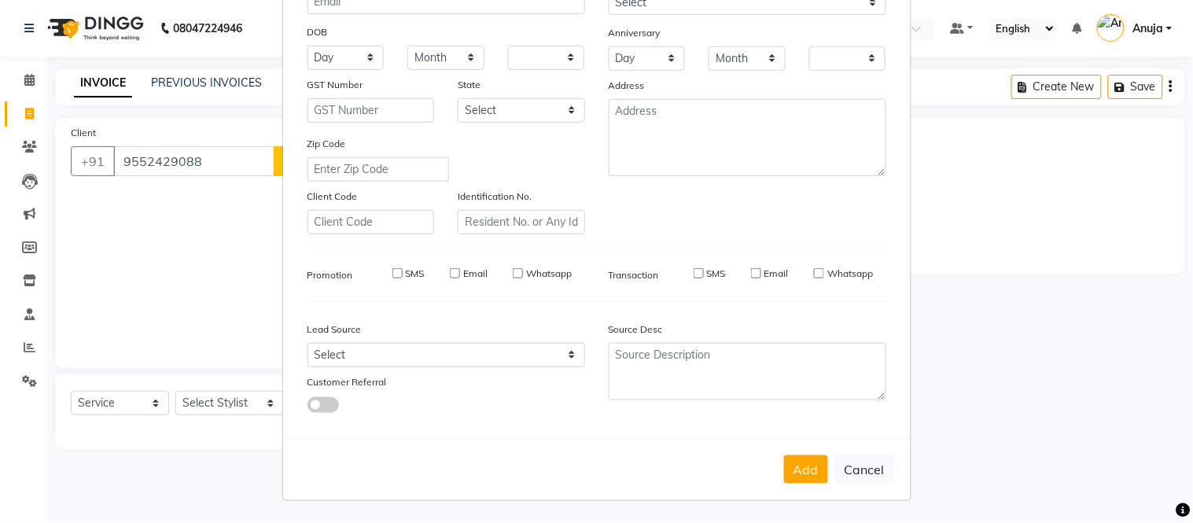
checkbox input "false"
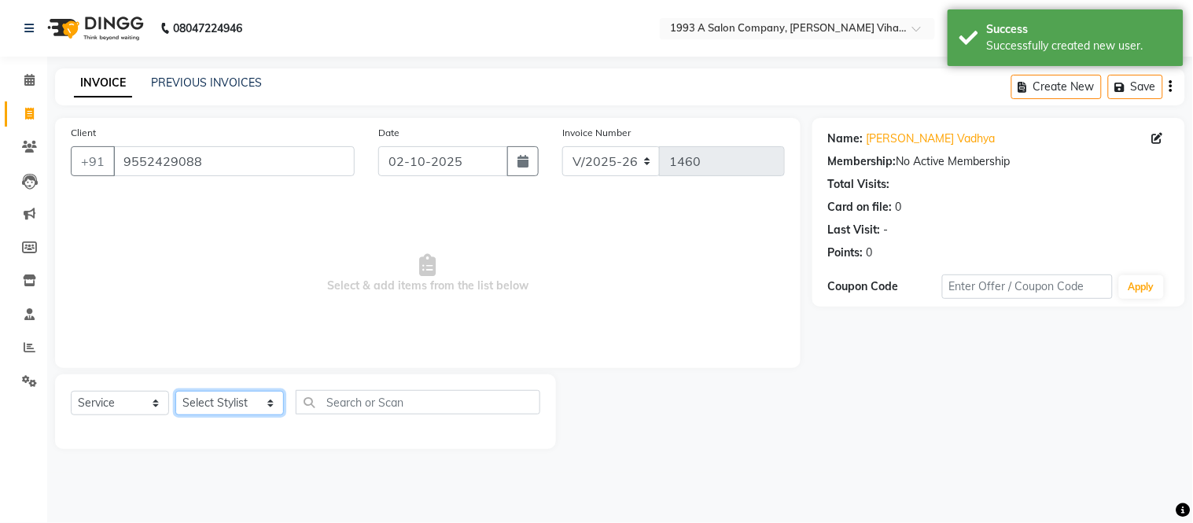
click at [189, 403] on select "Select Stylist [PERSON_NAME] [PERSON_NAME] Bhakti [PERSON_NAME] [PERSON_NAME] […" at bounding box center [229, 403] width 109 height 24
select select "91466"
click at [175, 392] on select "Select Stylist [PERSON_NAME] [PERSON_NAME] Bhakti [PERSON_NAME] [PERSON_NAME] […" at bounding box center [229, 403] width 109 height 24
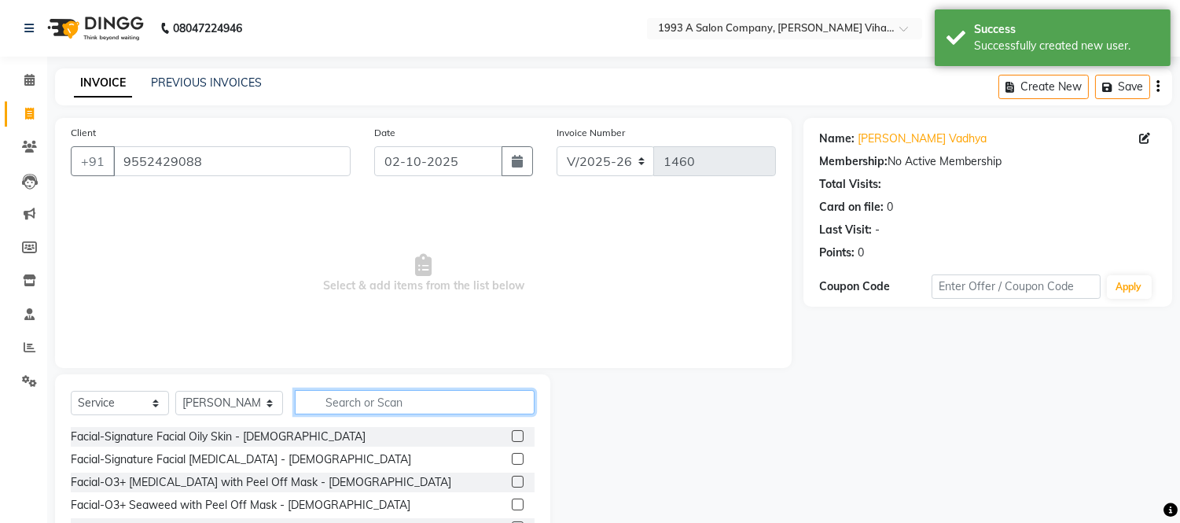
click at [338, 403] on input "text" at bounding box center [415, 402] width 240 height 24
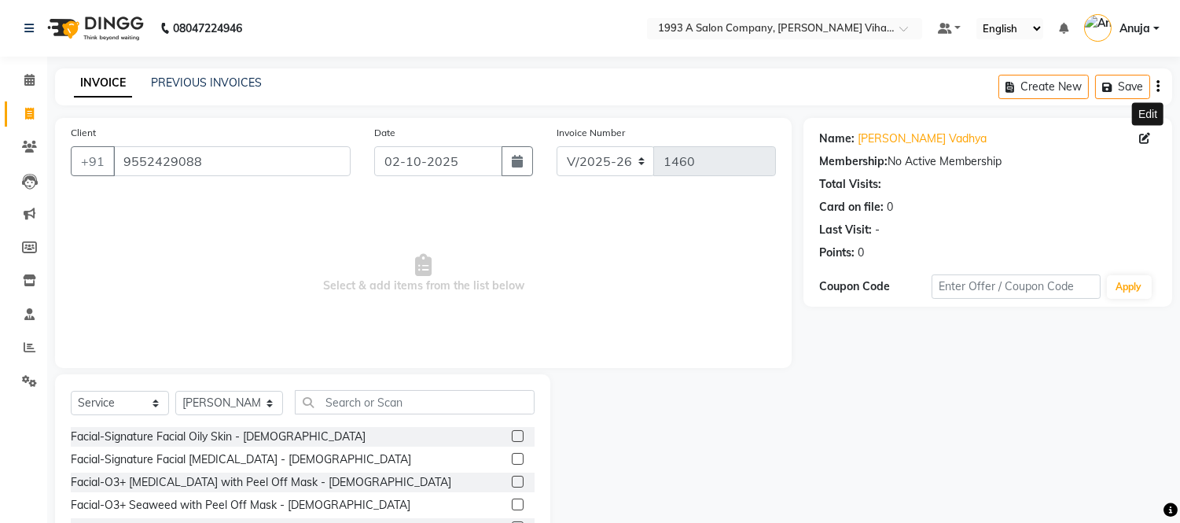
click at [1143, 134] on icon at bounding box center [1145, 138] width 11 height 11
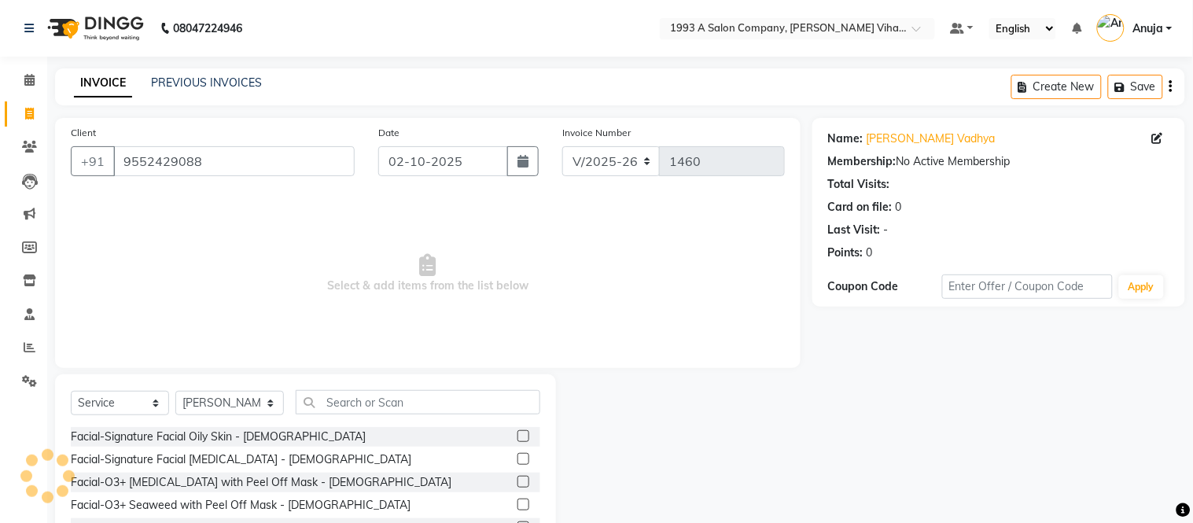
select select "22"
select select "[DEMOGRAPHIC_DATA]"
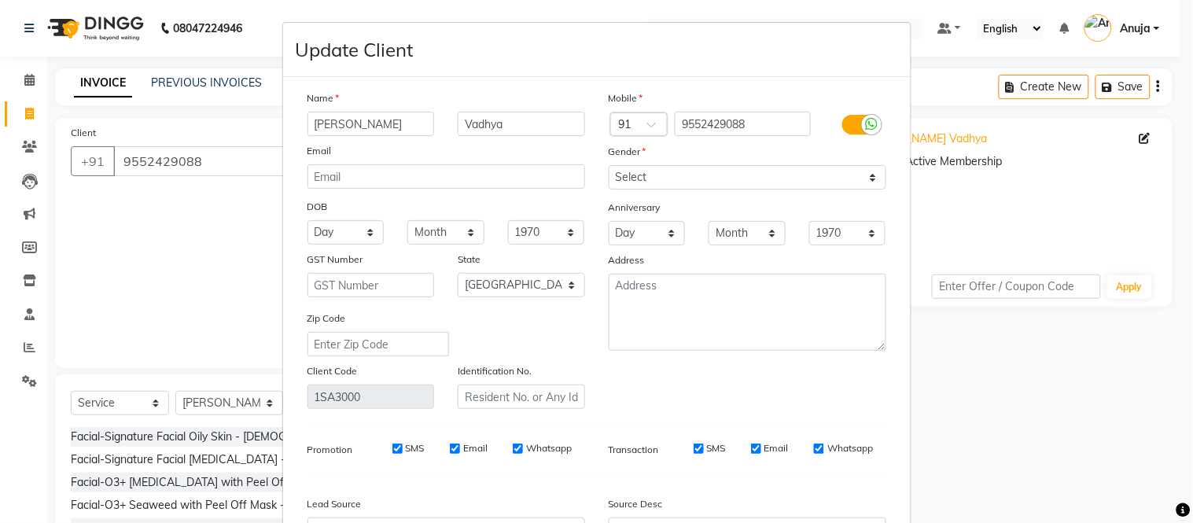
drag, startPoint x: 346, startPoint y: 123, endPoint x: 201, endPoint y: 123, distance: 145.5
click at [201, 123] on ngb-modal-window "Update Client Name [PERSON_NAME] Vadhya Email DOB Day 01 02 03 04 05 06 07 08 0…" at bounding box center [596, 261] width 1193 height 523
drag, startPoint x: 513, startPoint y: 121, endPoint x: 363, endPoint y: 116, distance: 149.5
click at [433, 121] on div "[PERSON_NAME] Vadhya" at bounding box center [446, 124] width 301 height 24
drag, startPoint x: 363, startPoint y: 116, endPoint x: 224, endPoint y: 112, distance: 139.3
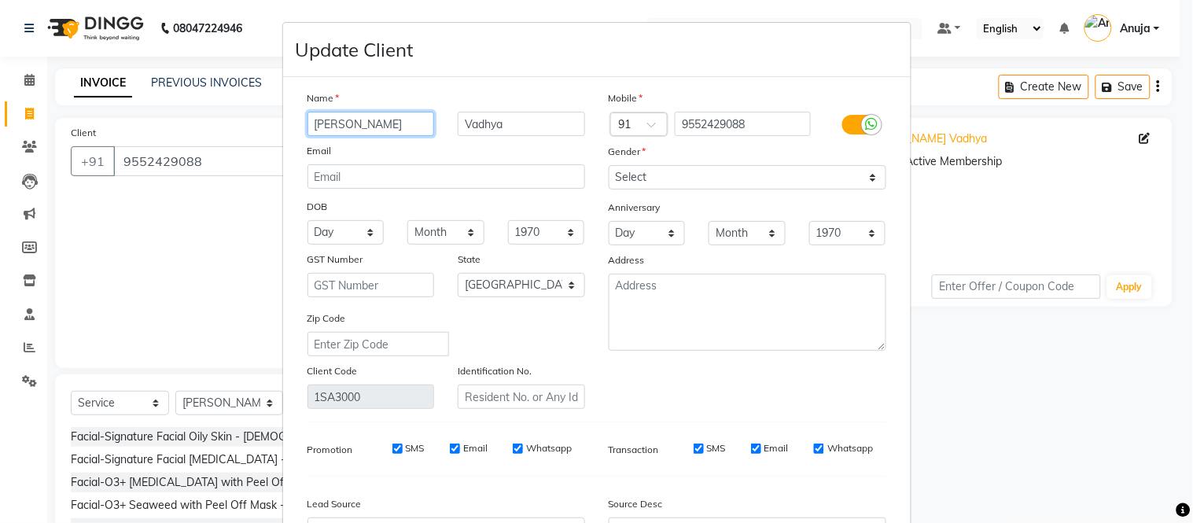
click at [224, 112] on ngb-modal-window "Update Client Name [PERSON_NAME] Vadhya Email DOB Day 01 02 03 04 05 06 07 08 0…" at bounding box center [596, 261] width 1193 height 523
type input "[DEMOGRAPHIC_DATA]"
drag, startPoint x: 531, startPoint y: 122, endPoint x: 455, endPoint y: 122, distance: 76.3
click at [458, 122] on input "Vadhya" at bounding box center [521, 124] width 127 height 24
paste input "ishwnath"
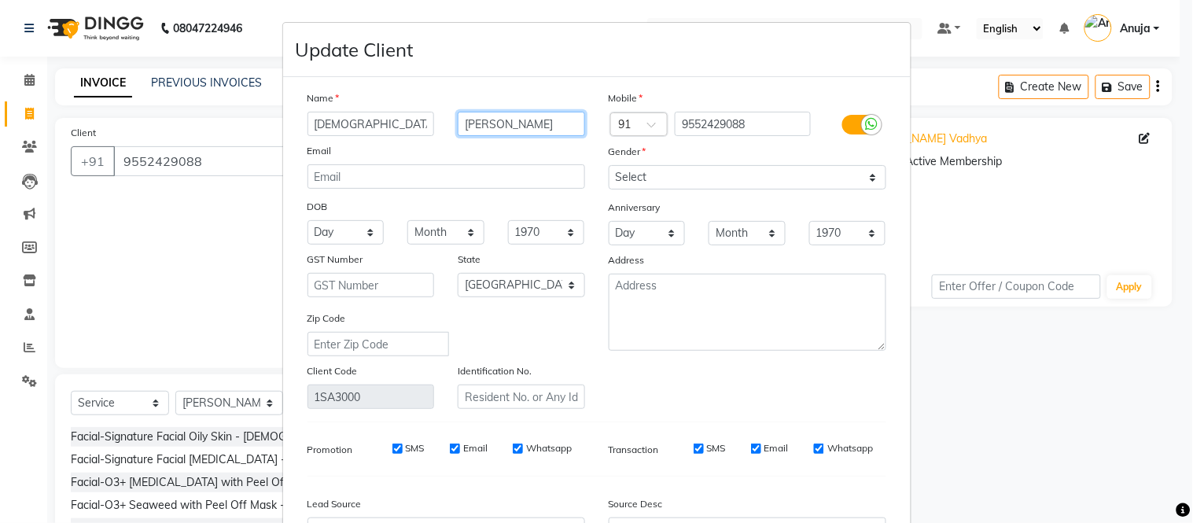
click at [489, 122] on input "[PERSON_NAME]" at bounding box center [521, 124] width 127 height 24
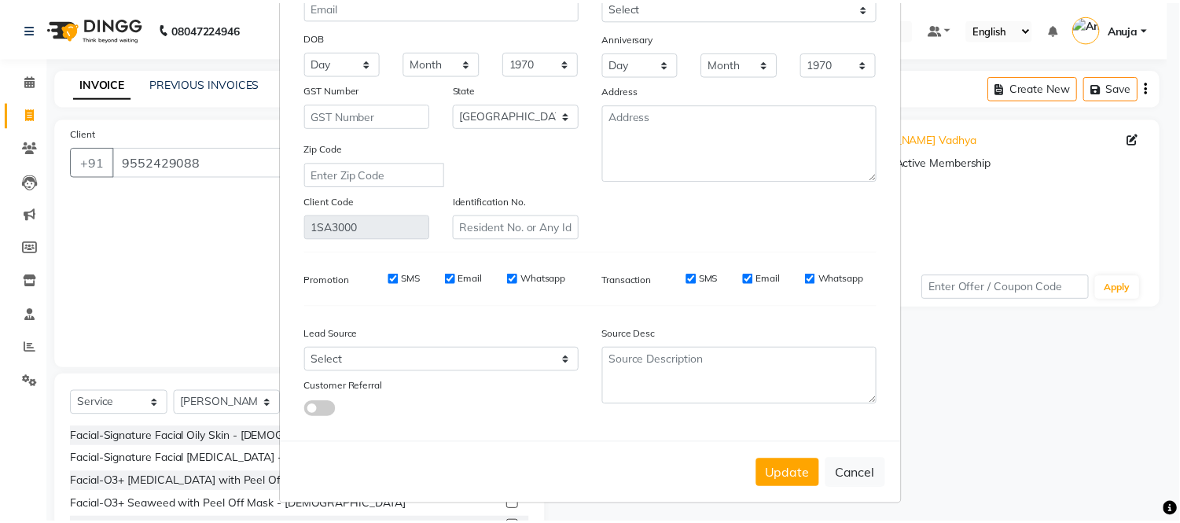
scroll to position [176, 0]
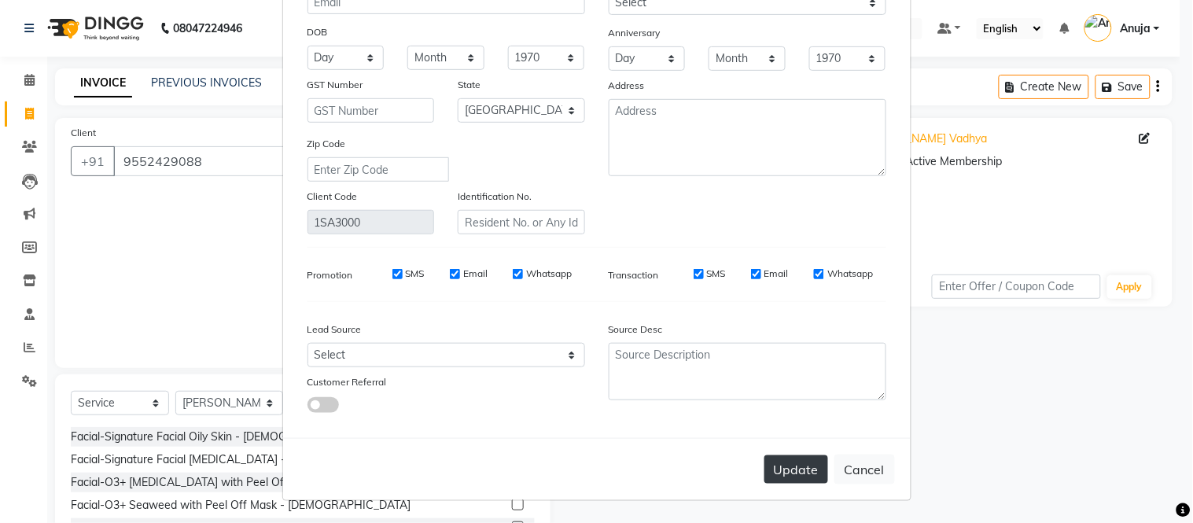
type input "[PERSON_NAME]"
click at [781, 462] on button "Update" at bounding box center [796, 469] width 64 height 28
select select
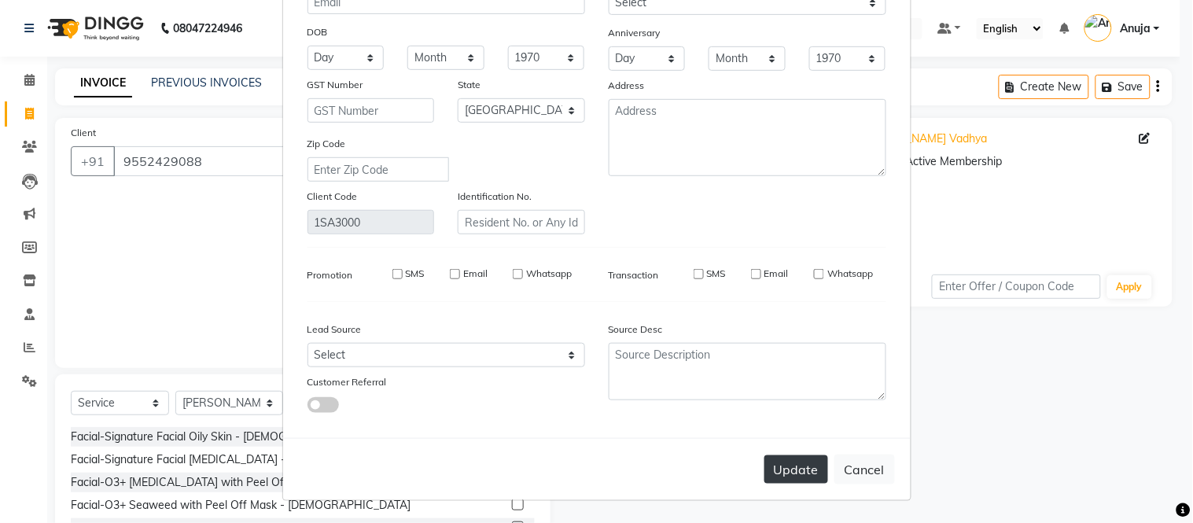
select select "null"
select select
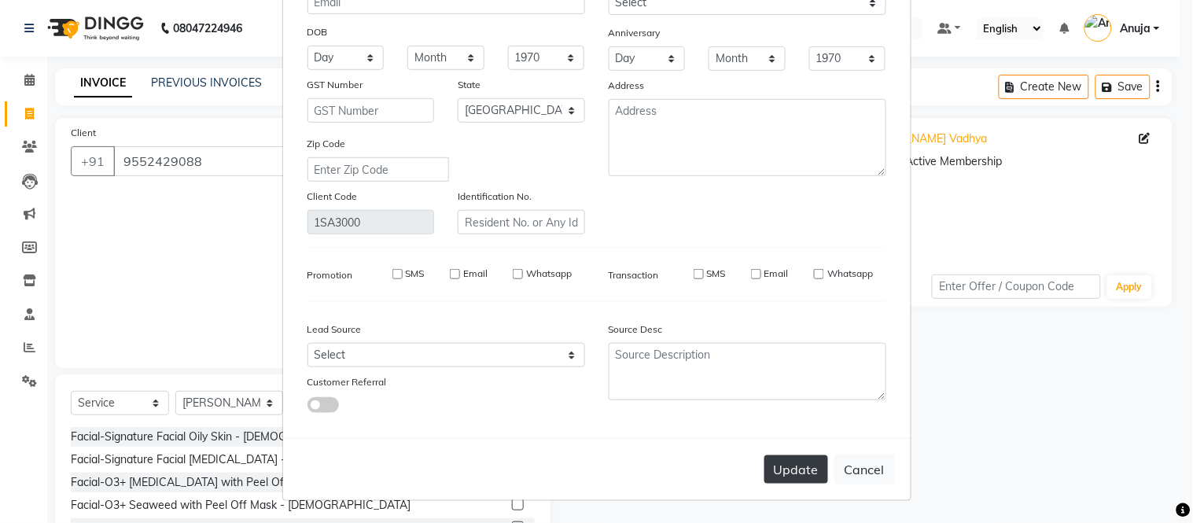
checkbox input "false"
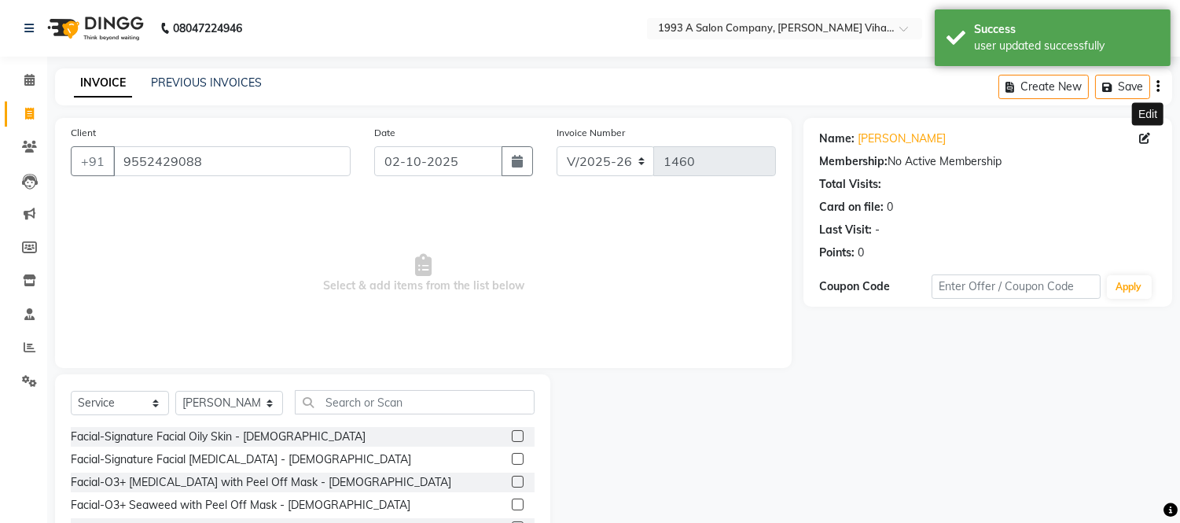
scroll to position [106, 0]
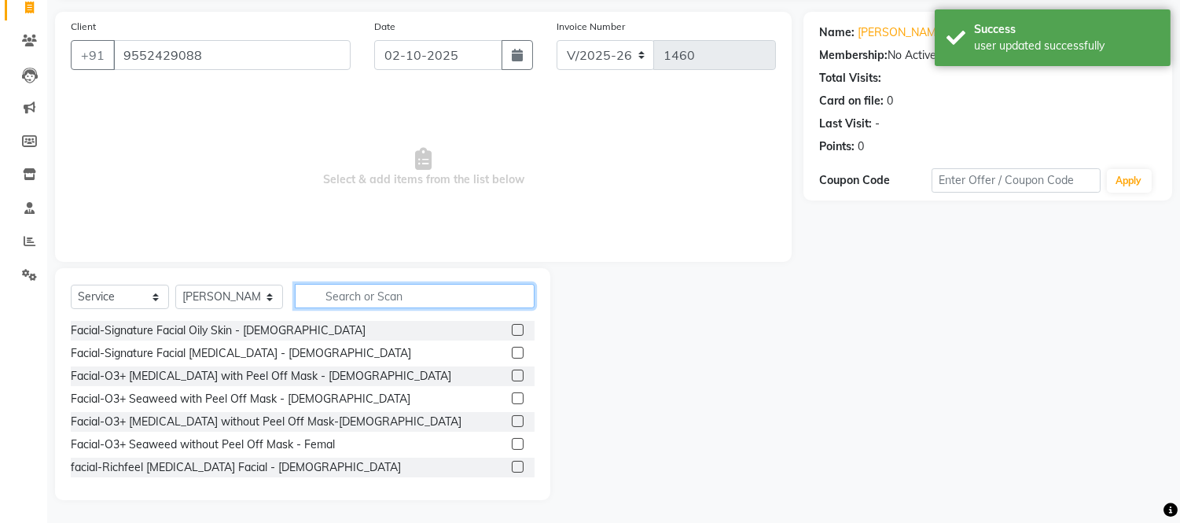
click at [371, 289] on input "text" at bounding box center [415, 296] width 240 height 24
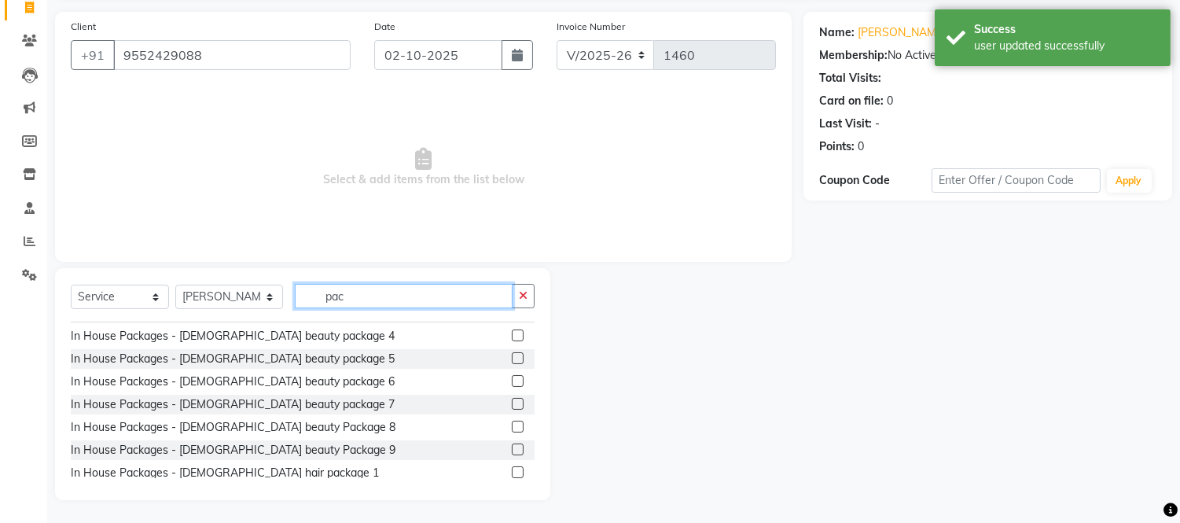
scroll to position [175, 0]
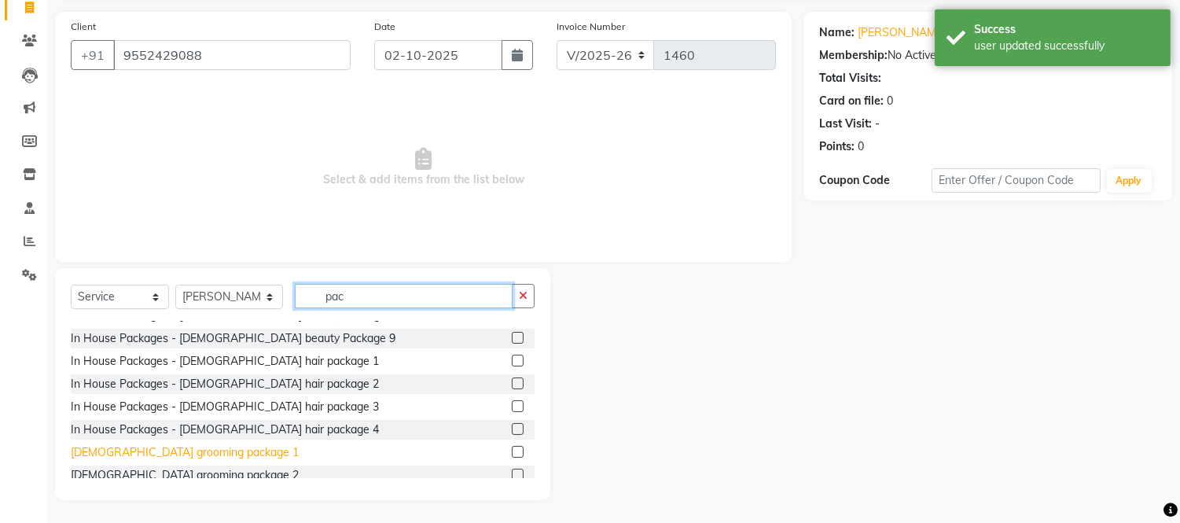
type input "pac"
click at [193, 451] on div "[DEMOGRAPHIC_DATA] grooming package 1" at bounding box center [185, 452] width 228 height 17
checkbox input "false"
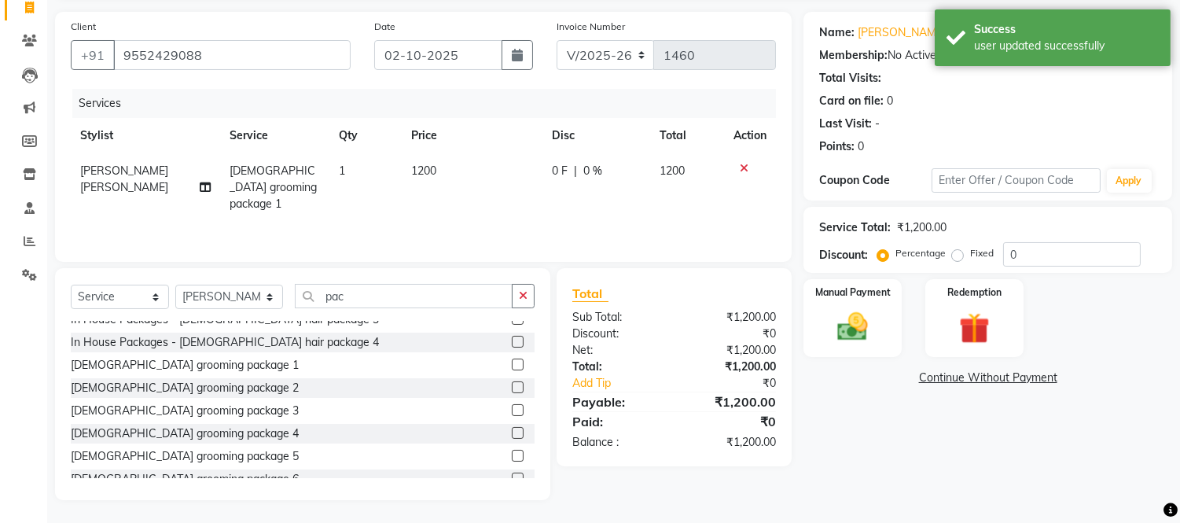
scroll to position [19, 0]
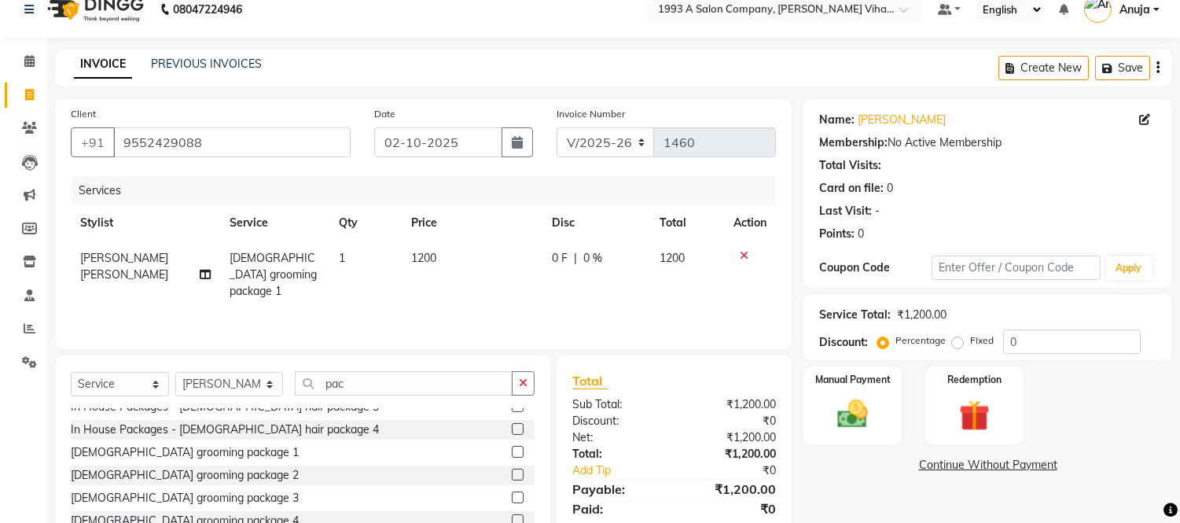
click at [552, 255] on span "0 F" at bounding box center [560, 258] width 16 height 17
select select "91466"
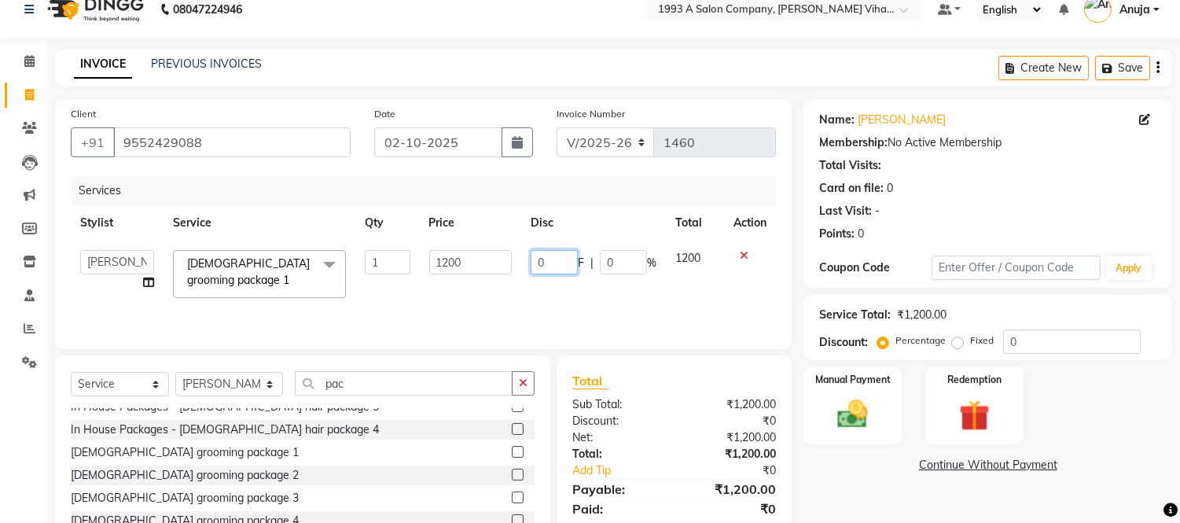
drag, startPoint x: 543, startPoint y: 261, endPoint x: 528, endPoint y: 263, distance: 15.9
click at [528, 263] on td "0 F | 0 %" at bounding box center [593, 274] width 145 height 67
type input "200"
click at [544, 311] on div "Services Stylist Service Qty Price Disc Total Action [PERSON_NAME] [PERSON_NAME…" at bounding box center [423, 254] width 705 height 157
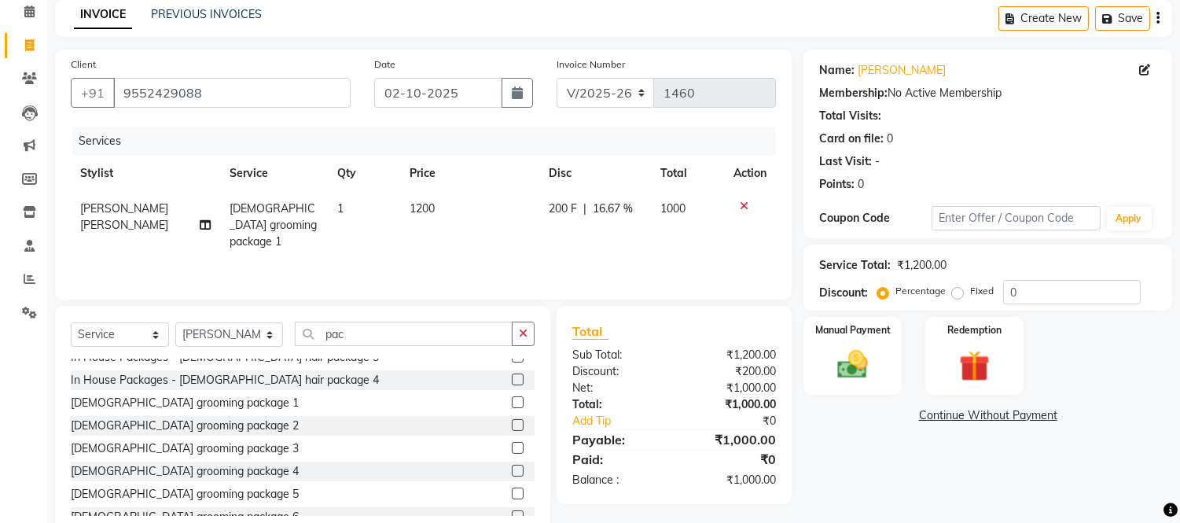
scroll to position [106, 0]
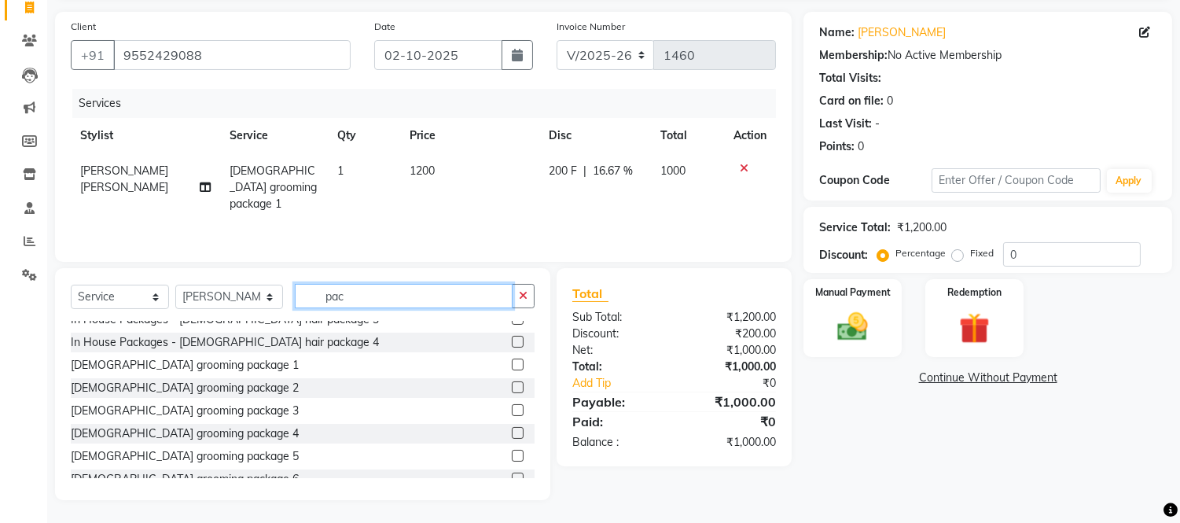
drag, startPoint x: 377, startPoint y: 304, endPoint x: 135, endPoint y: 307, distance: 242.2
click at [135, 307] on div "Select Service Product Membership Package Voucher Prepaid Gift Card Select Styl…" at bounding box center [303, 302] width 464 height 37
click at [238, 300] on select "Select Stylist [PERSON_NAME] [PERSON_NAME] Bhakti [PERSON_NAME] [PERSON_NAME] […" at bounding box center [229, 297] width 108 height 24
select select "88692"
click at [175, 285] on select "Select Stylist [PERSON_NAME] [PERSON_NAME] Bhakti [PERSON_NAME] [PERSON_NAME] […" at bounding box center [229, 297] width 108 height 24
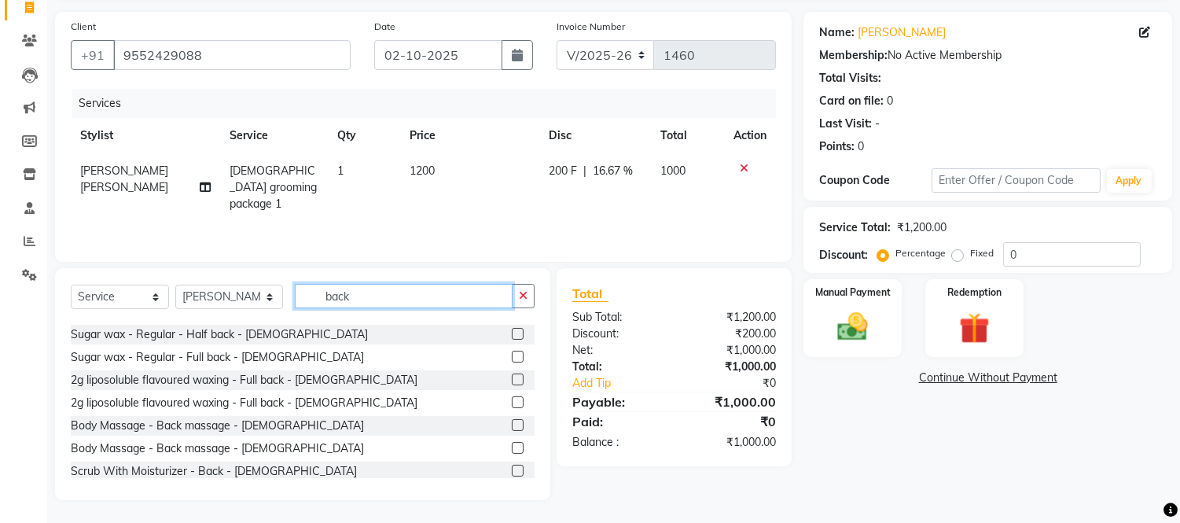
scroll to position [175, 0]
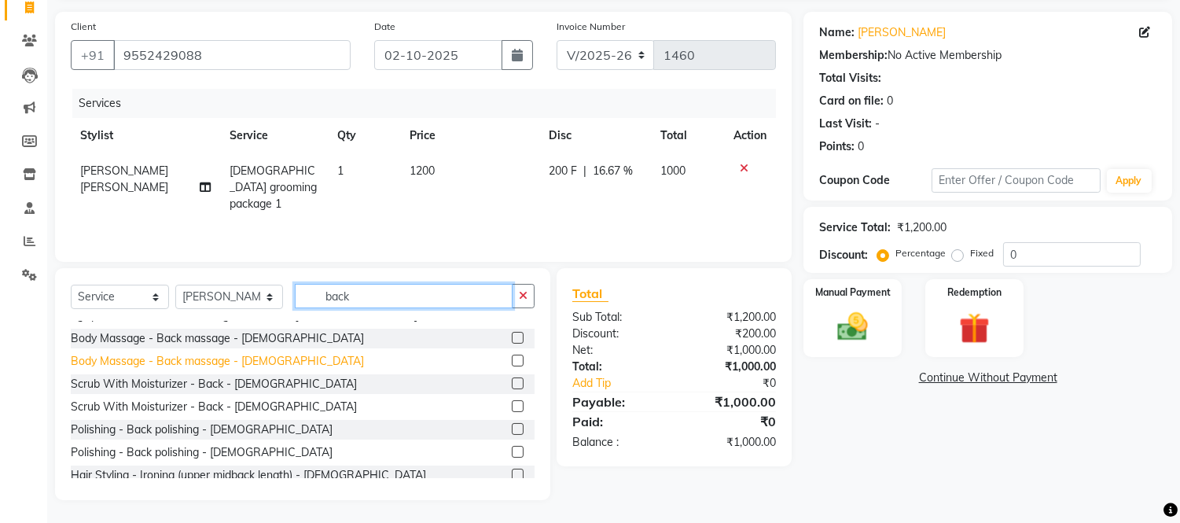
type input "back"
click at [193, 368] on div "Body Massage - Back massage - [DEMOGRAPHIC_DATA]" at bounding box center [217, 361] width 293 height 17
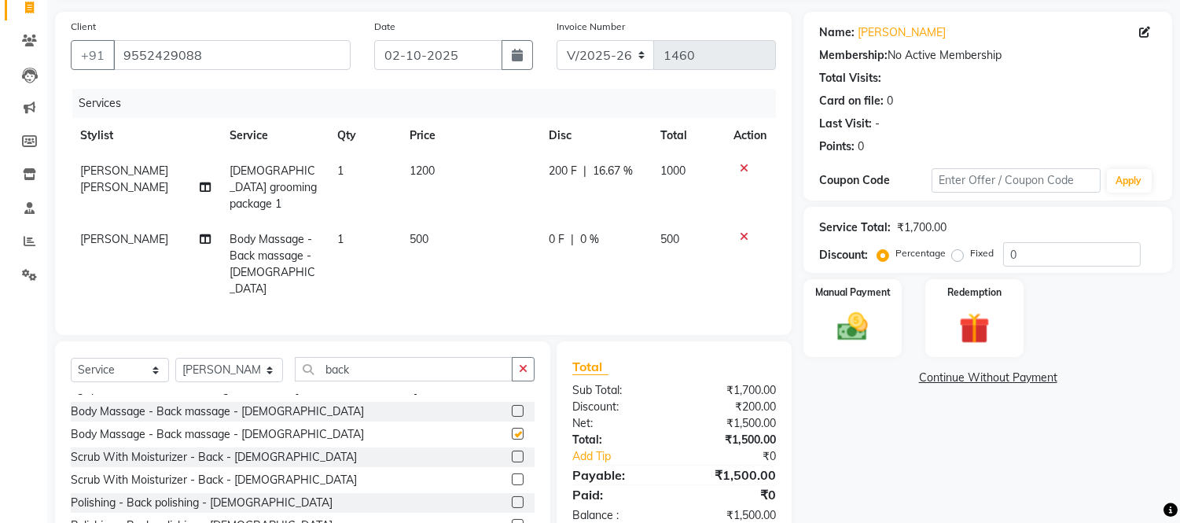
checkbox input "false"
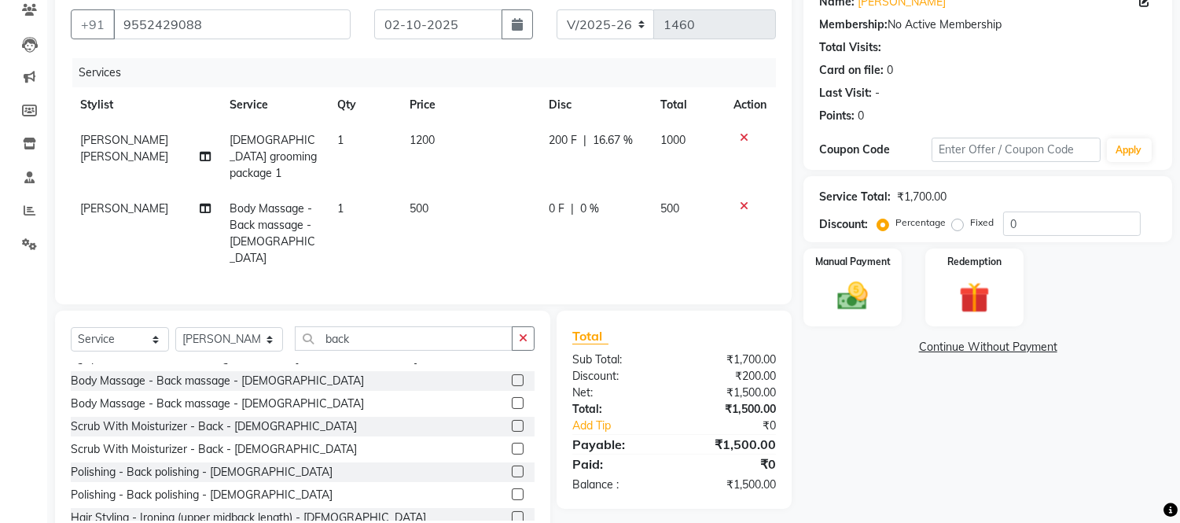
scroll to position [160, 0]
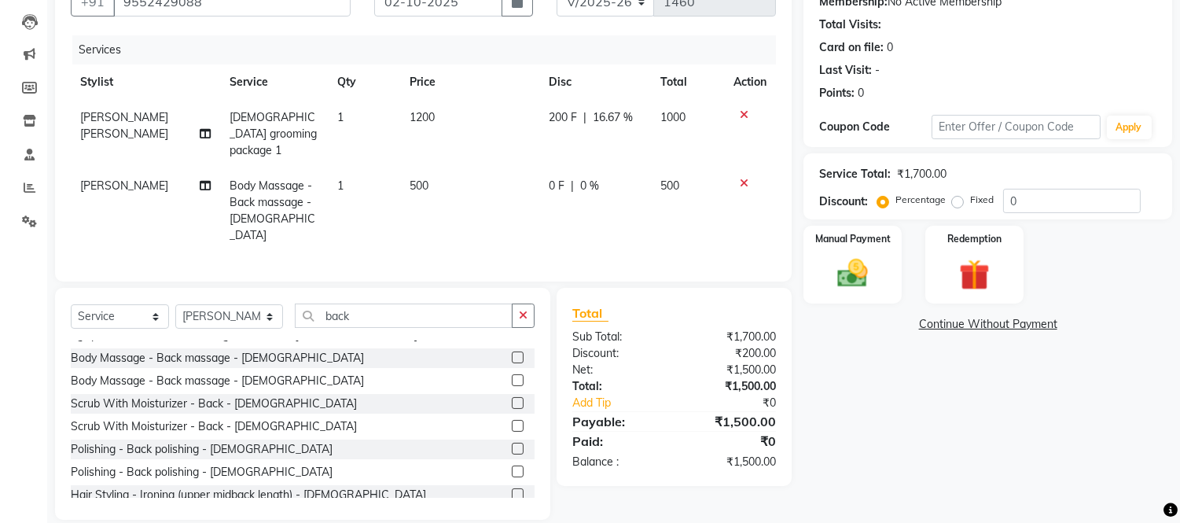
click at [549, 178] on span "0 F" at bounding box center [557, 186] width 16 height 17
select select "88692"
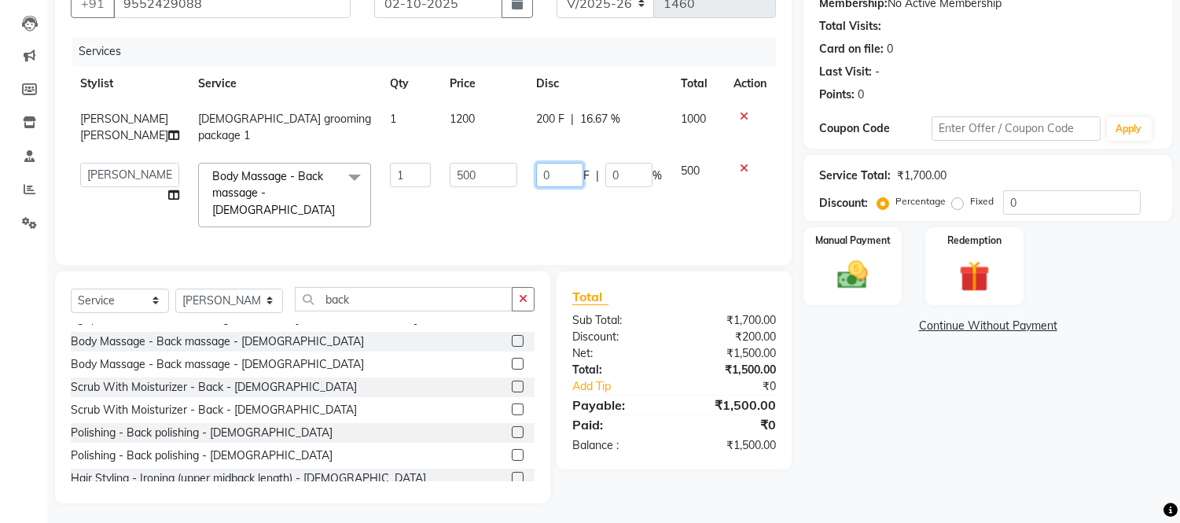
drag, startPoint x: 555, startPoint y: 177, endPoint x: 452, endPoint y: 182, distance: 103.1
click at [452, 182] on tr "[PERSON_NAME] [PERSON_NAME] Bhakti [PERSON_NAME] [PERSON_NAME] [PERSON_NAME] [P…" at bounding box center [423, 194] width 705 height 83
type input "100"
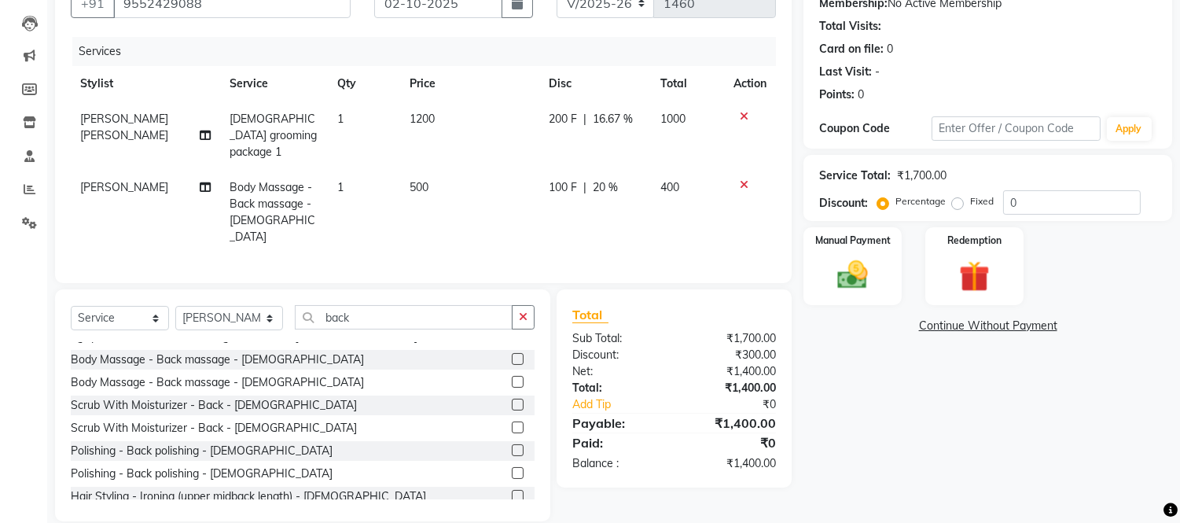
click at [643, 204] on td "100 F | 20 %" at bounding box center [595, 212] width 112 height 85
select select "88692"
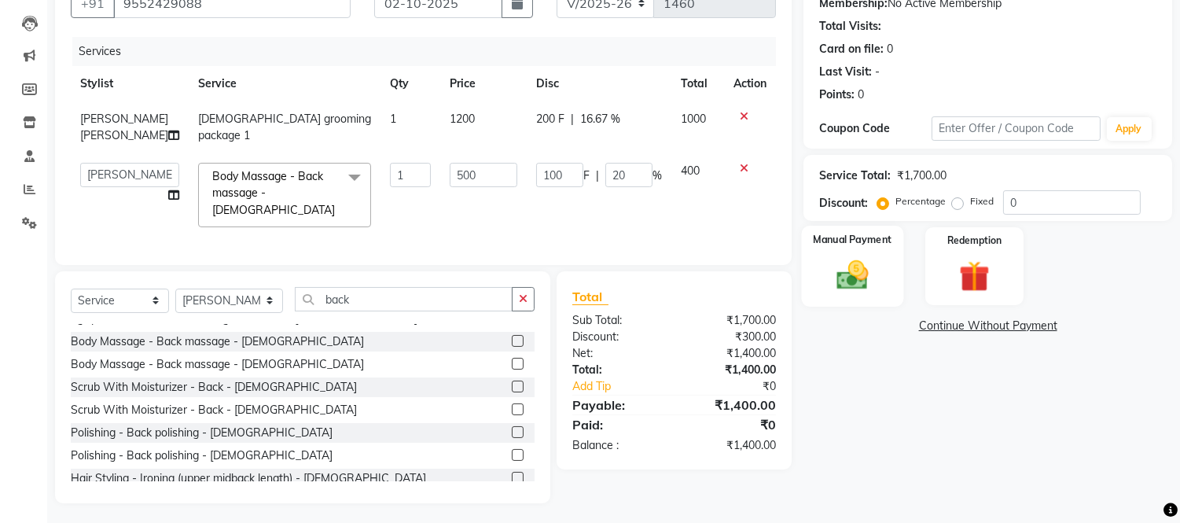
click at [859, 261] on img at bounding box center [853, 275] width 52 height 37
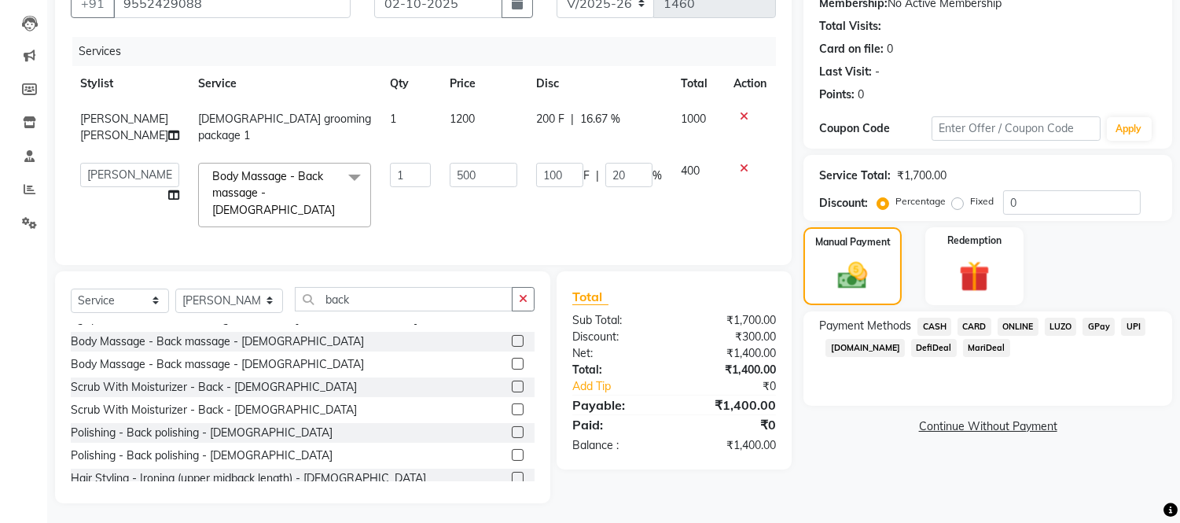
click at [973, 327] on span "CARD" at bounding box center [975, 327] width 34 height 18
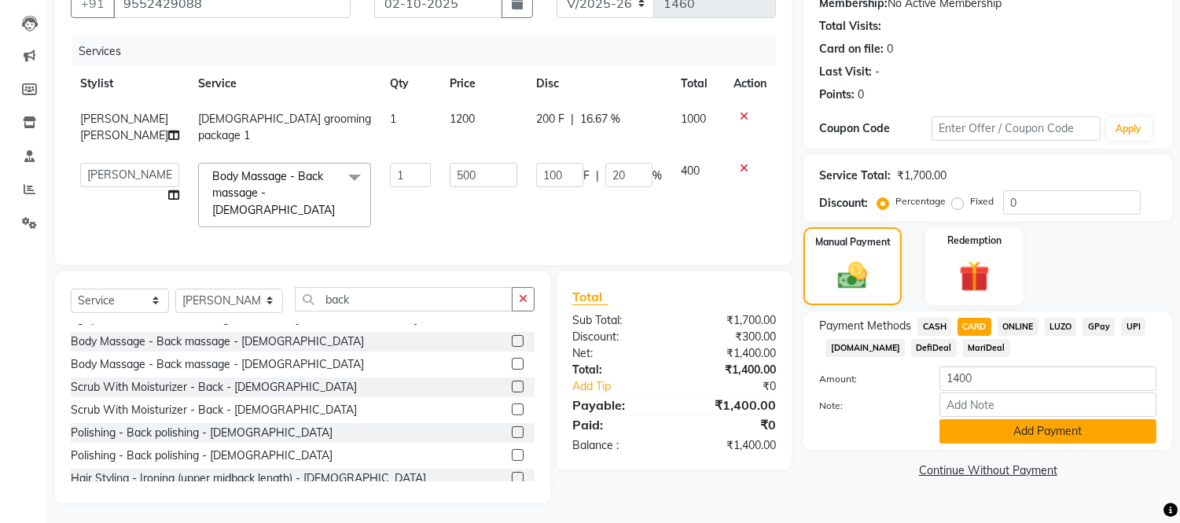
click at [983, 436] on button "Add Payment" at bounding box center [1048, 431] width 217 height 24
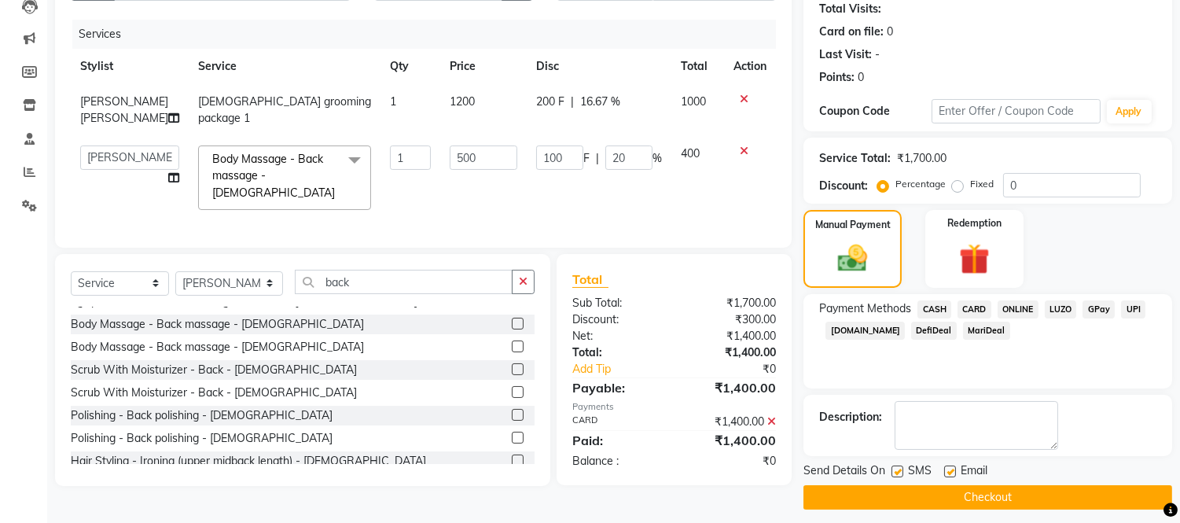
scroll to position [184, 0]
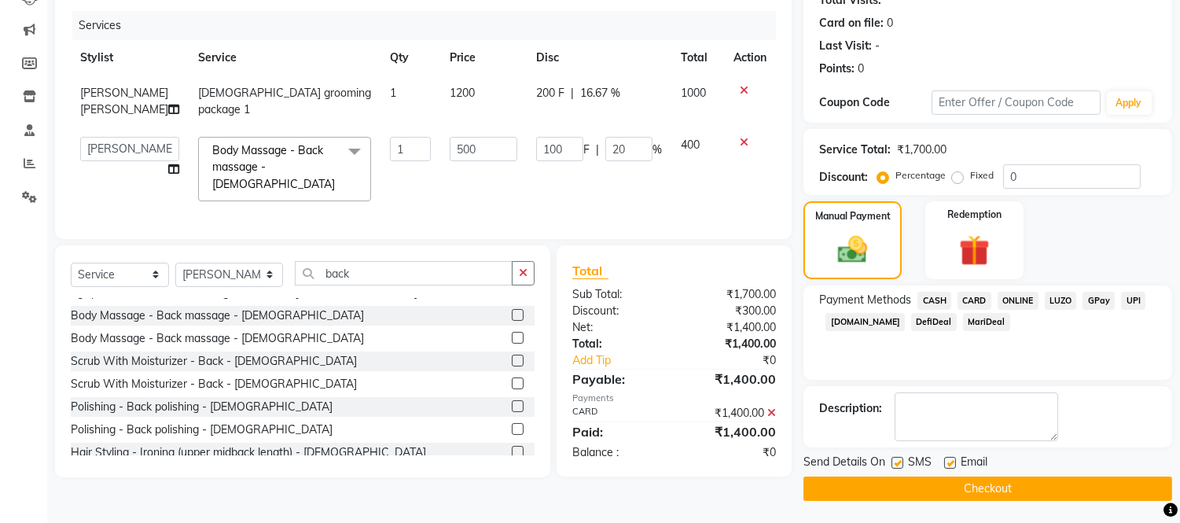
click at [975, 484] on button "Checkout" at bounding box center [988, 489] width 369 height 24
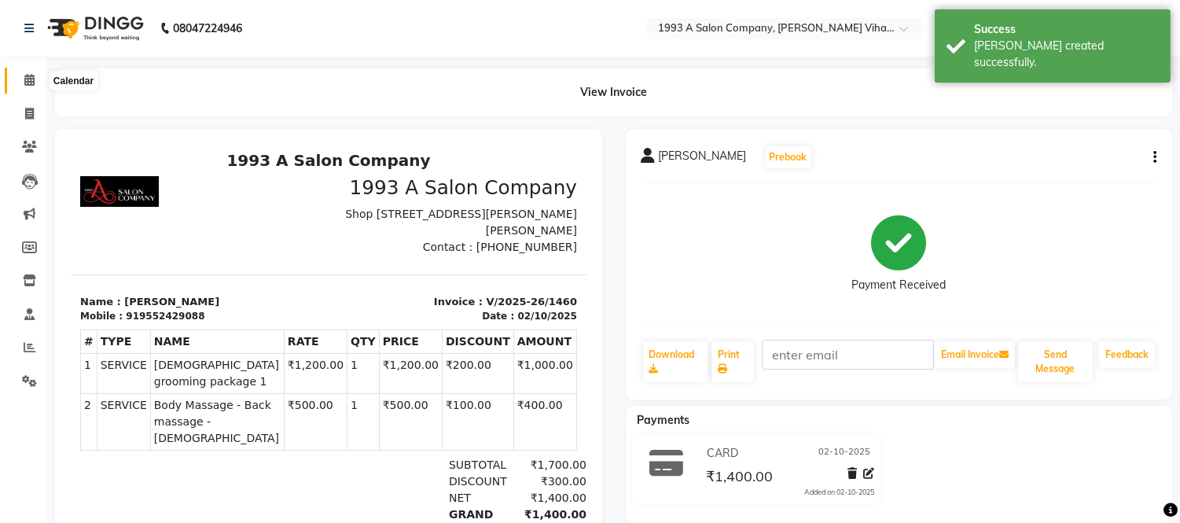
click at [22, 82] on span at bounding box center [30, 81] width 28 height 18
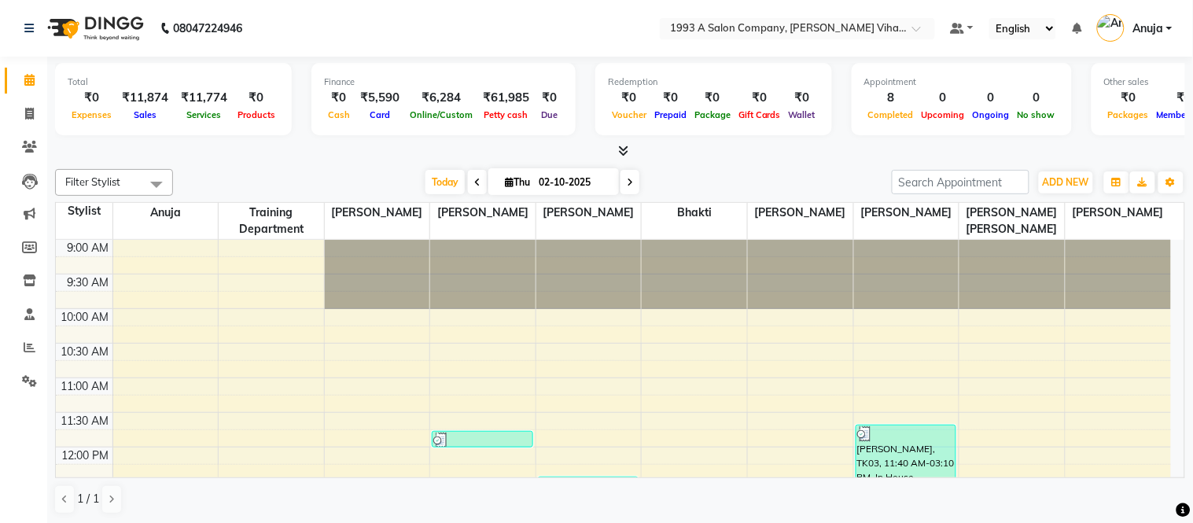
click at [628, 145] on icon at bounding box center [623, 151] width 10 height 12
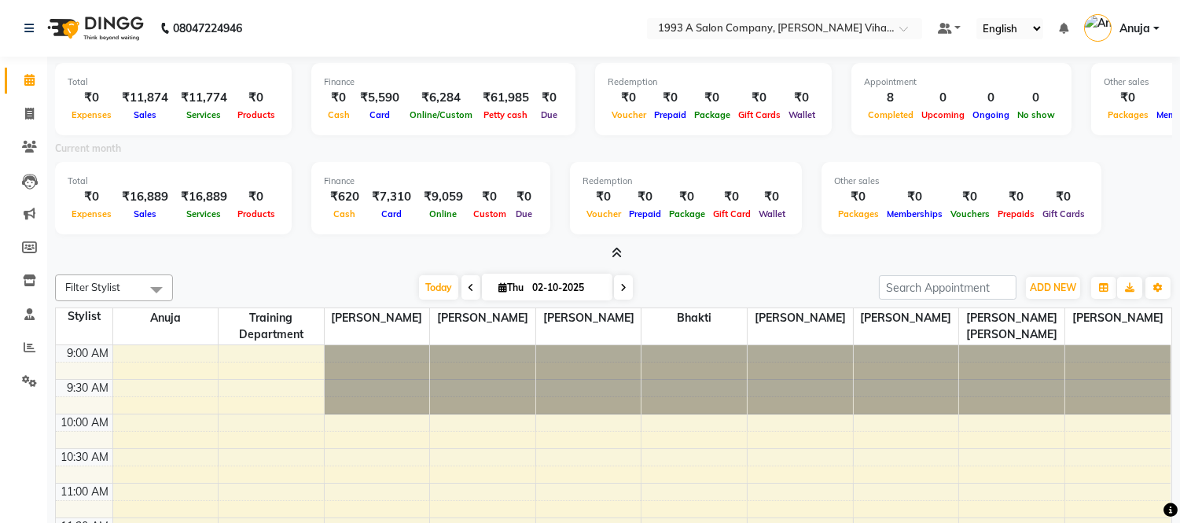
click at [34, 98] on li "Invoice" at bounding box center [23, 115] width 47 height 34
click at [22, 116] on span at bounding box center [30, 114] width 28 height 18
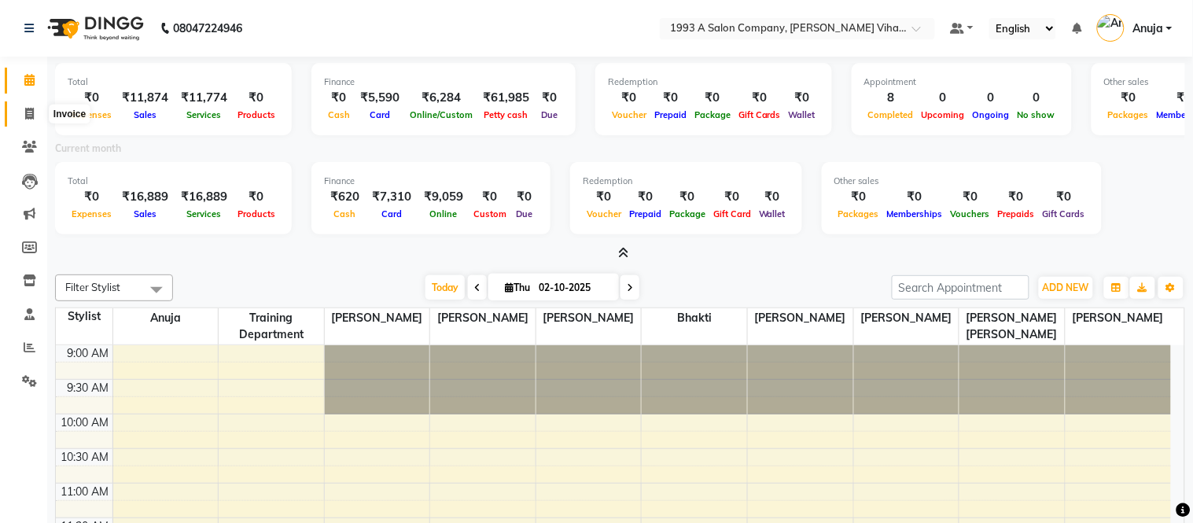
select select "4955"
select select "service"
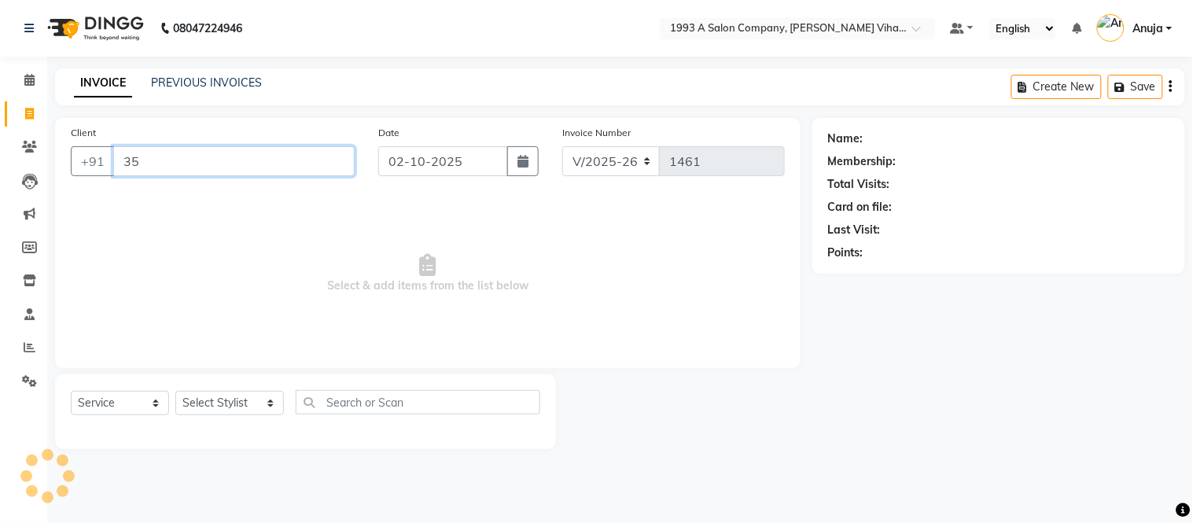
type input "3"
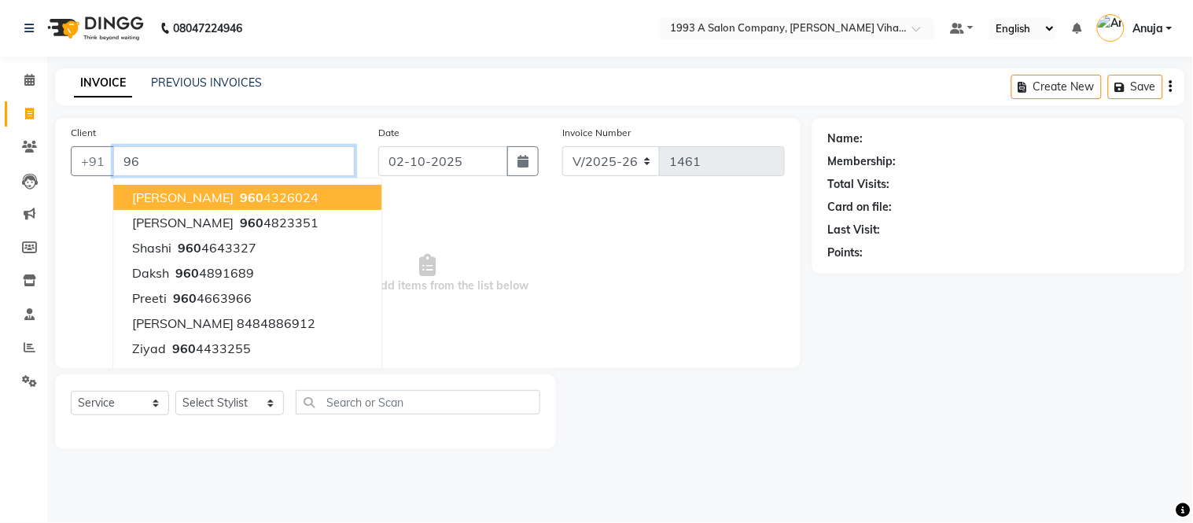
type input "9"
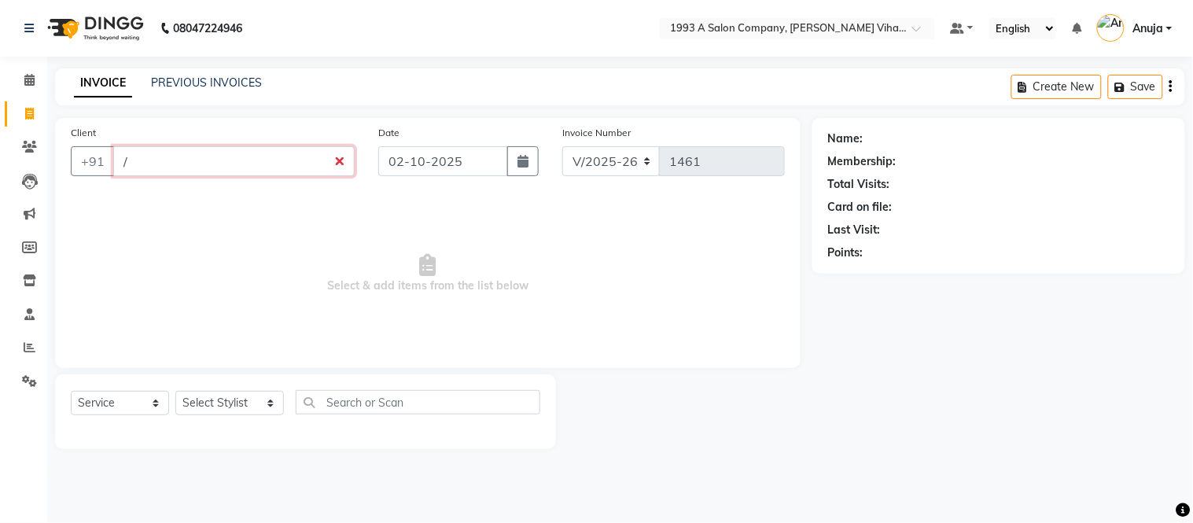
type input "/"
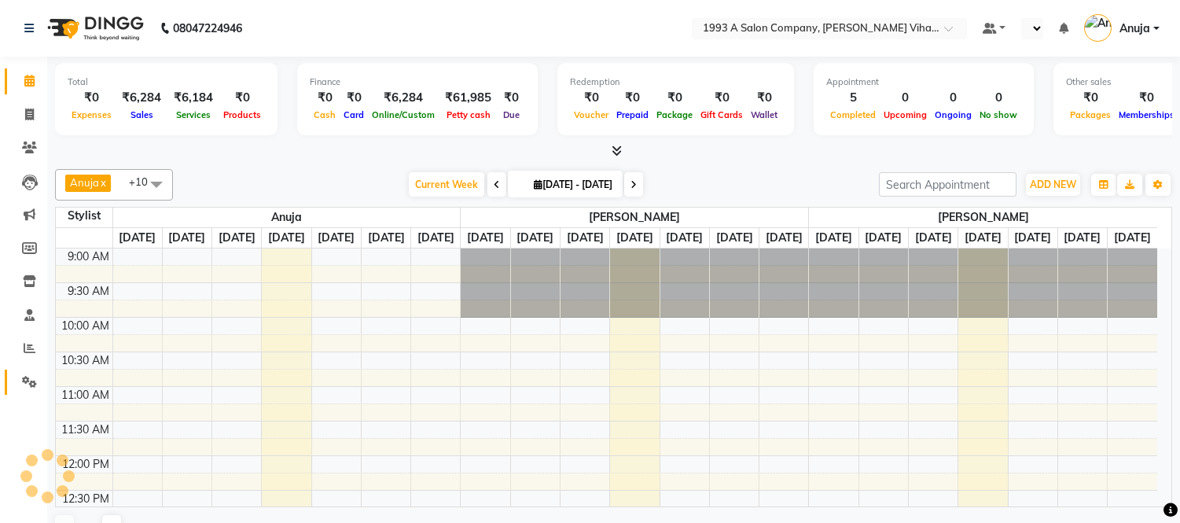
scroll to position [29, 0]
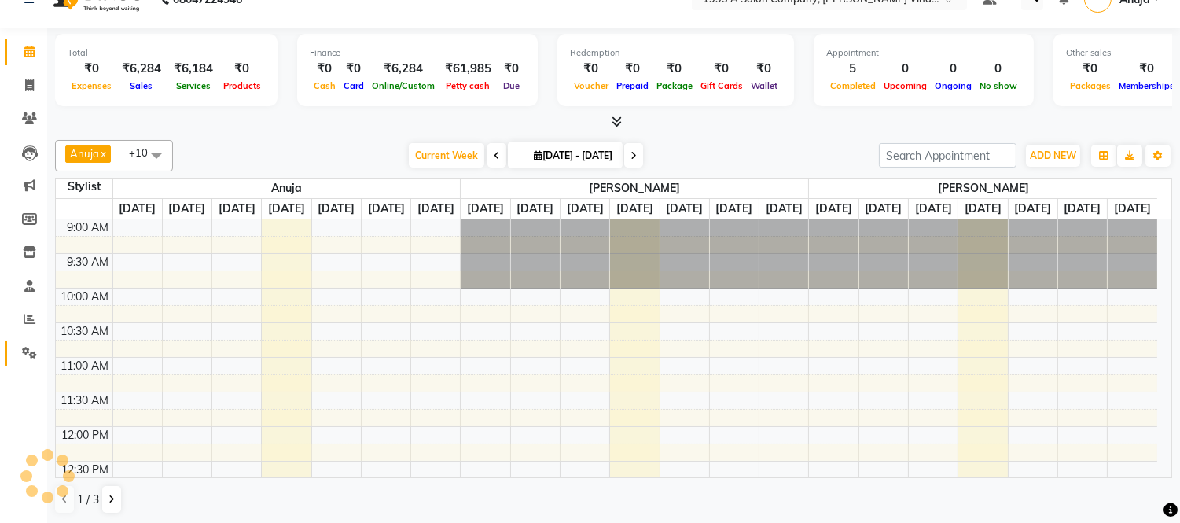
select select "en"
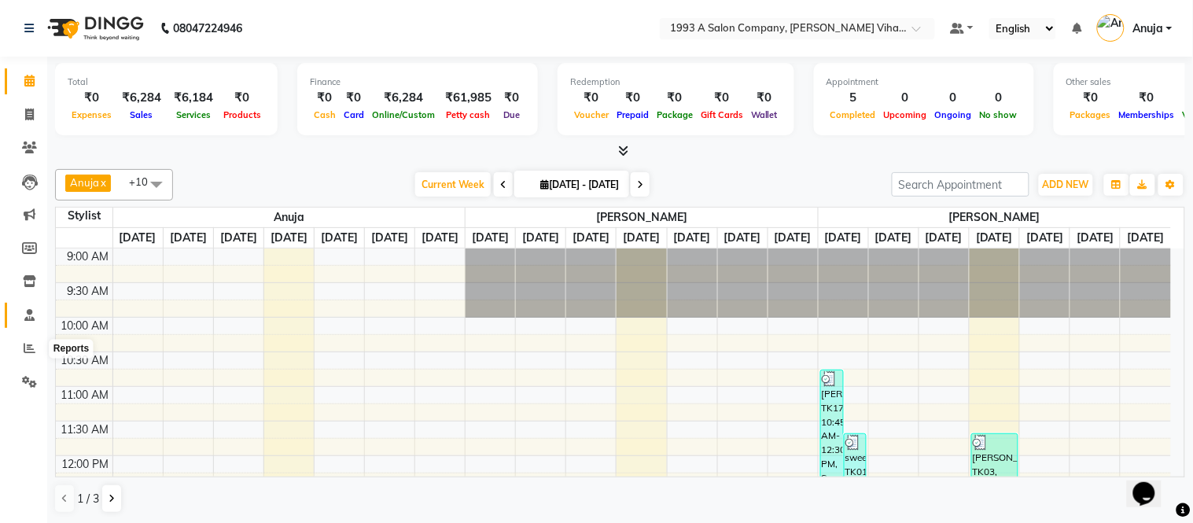
scroll to position [418, 0]
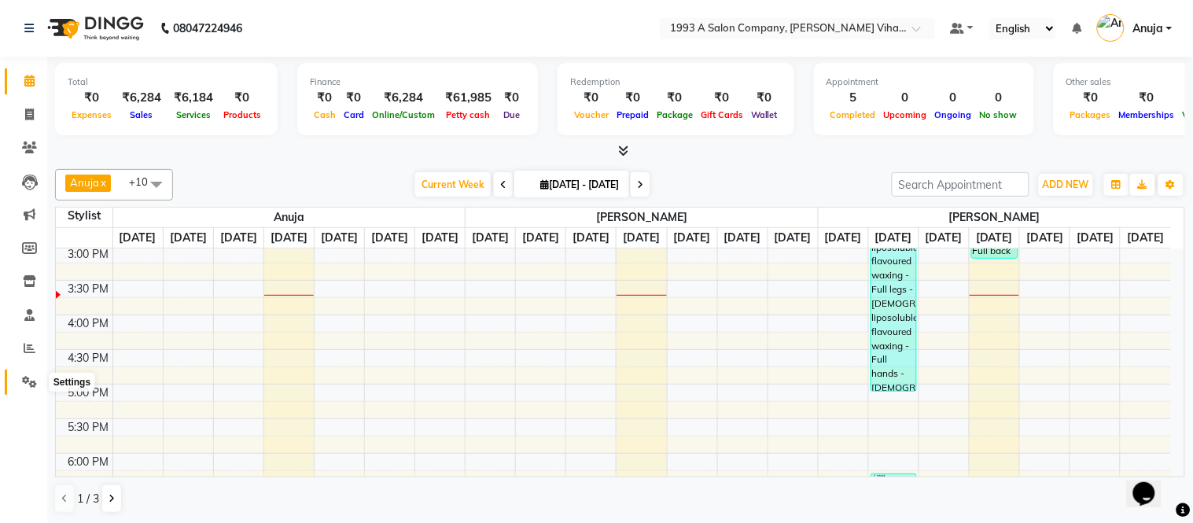
click at [24, 383] on icon at bounding box center [29, 382] width 15 height 12
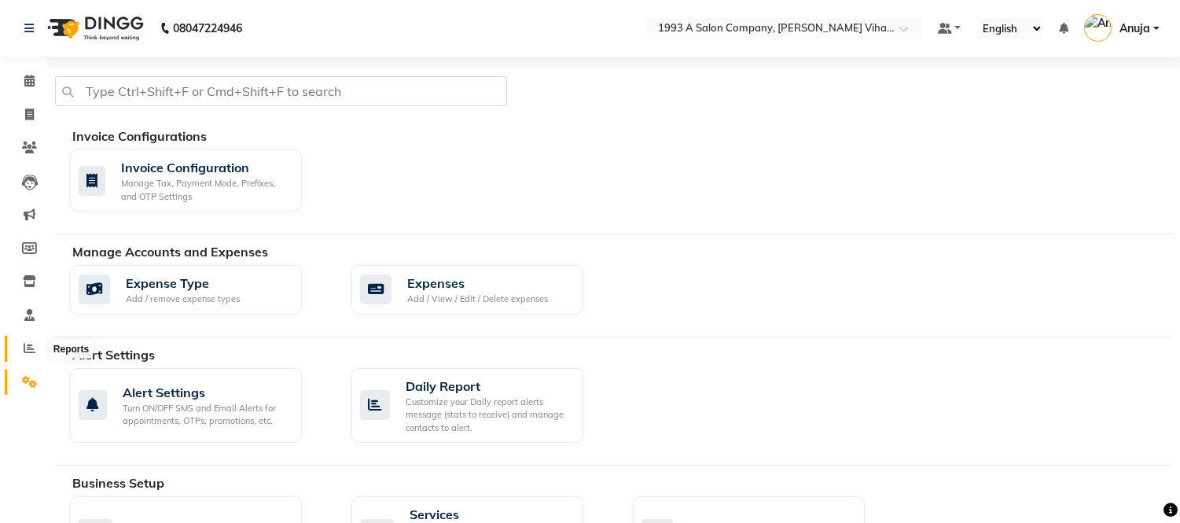
click at [32, 354] on icon at bounding box center [30, 348] width 12 height 12
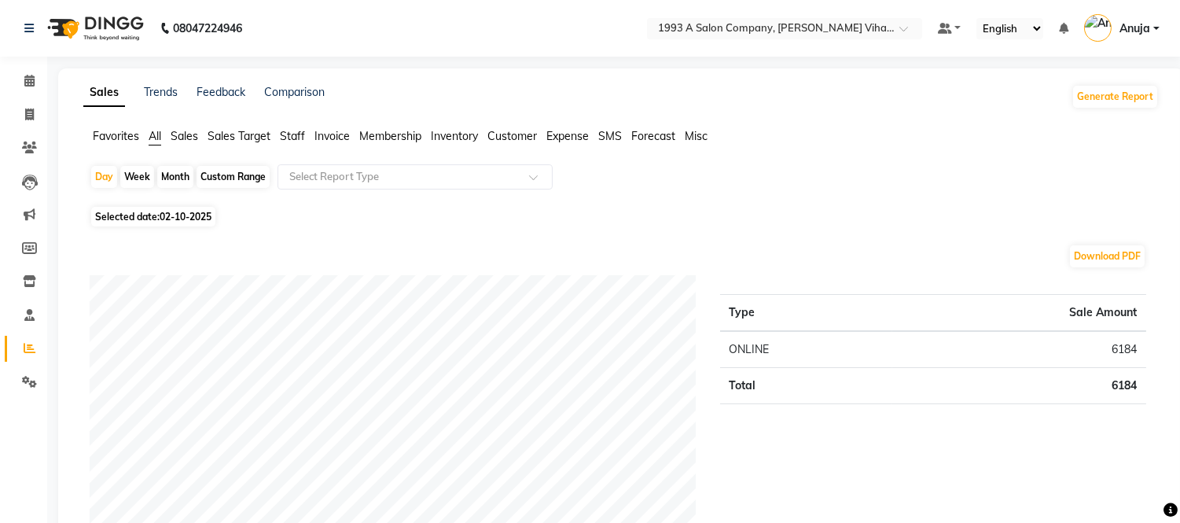
click at [1127, 24] on span "Anuja" at bounding box center [1135, 28] width 31 height 17
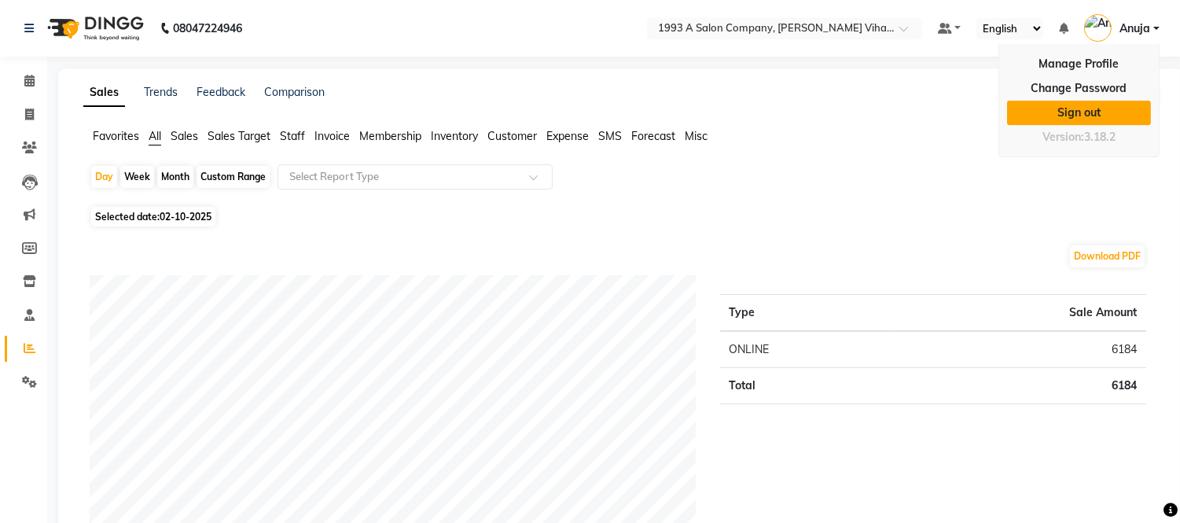
click at [1105, 105] on link "Sign out" at bounding box center [1079, 113] width 144 height 24
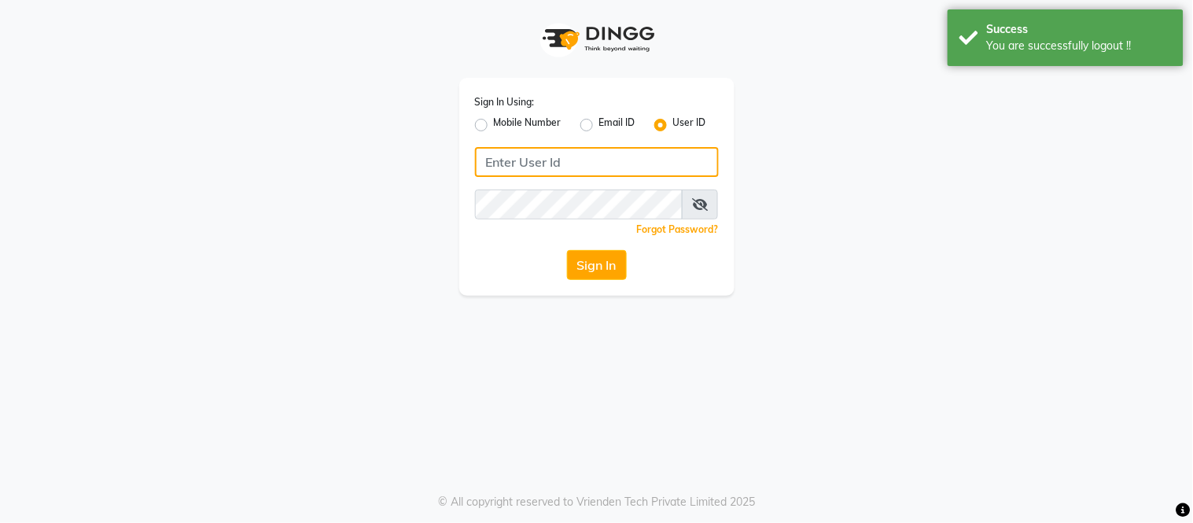
type input "9960808079"
click at [610, 163] on input "9960808079" at bounding box center [597, 162] width 244 height 30
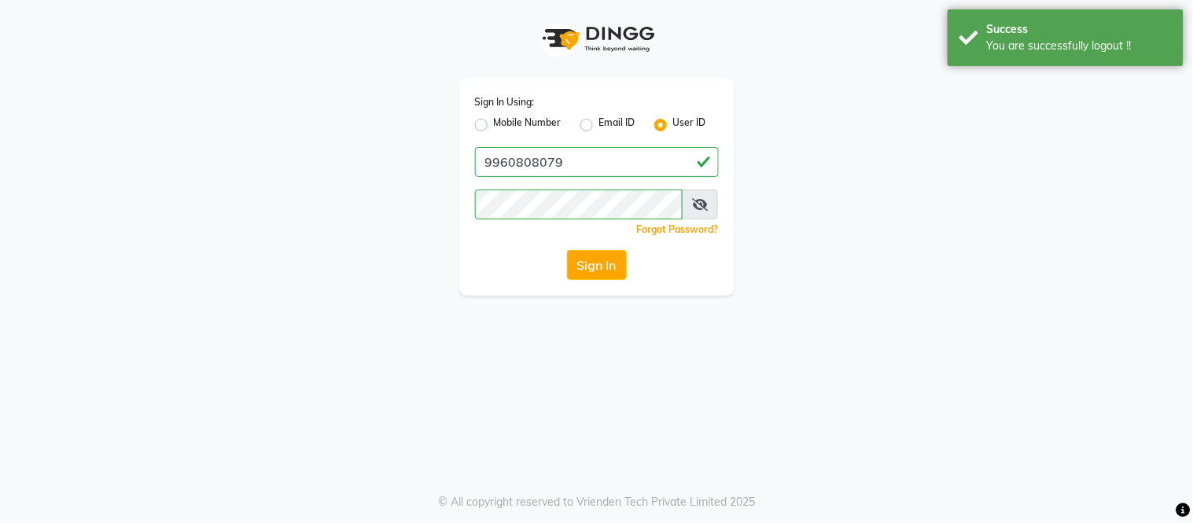
click at [494, 123] on label "Mobile Number" at bounding box center [528, 125] width 68 height 19
click at [494, 123] on input "Mobile Number" at bounding box center [499, 121] width 10 height 10
radio input "true"
radio input "false"
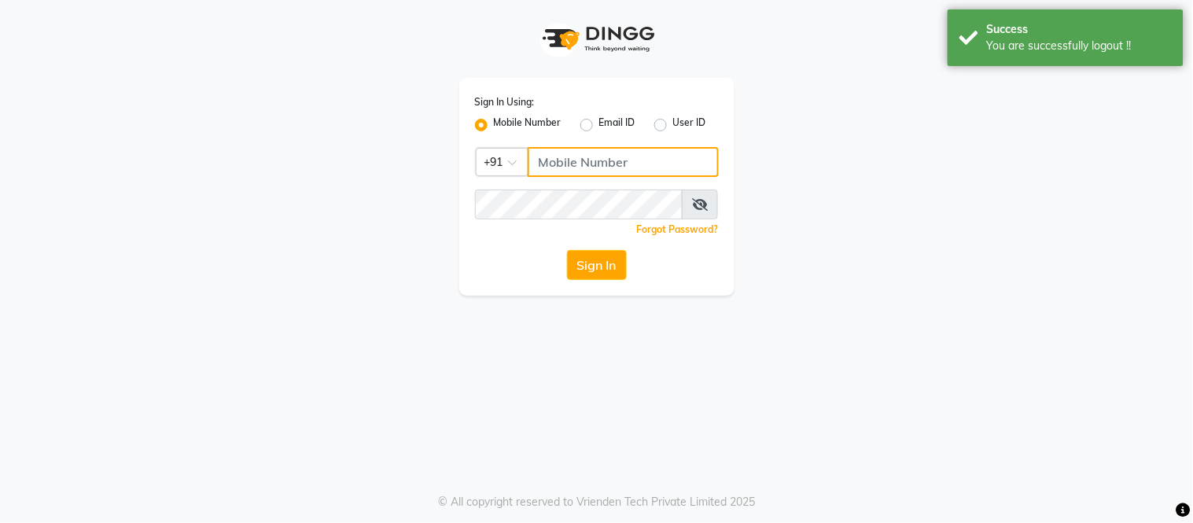
click at [569, 164] on input "Username" at bounding box center [623, 162] width 191 height 30
type input "9765788878"
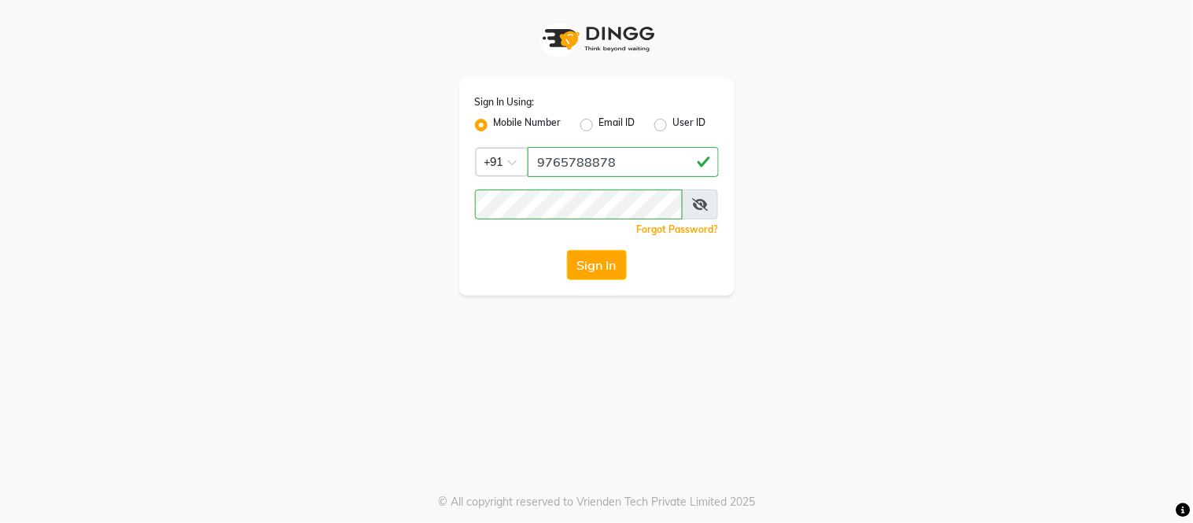
click at [492, 278] on div "Sign In" at bounding box center [597, 265] width 244 height 30
click at [584, 252] on button "Sign In" at bounding box center [597, 265] width 60 height 30
